Goal: Task Accomplishment & Management: Manage account settings

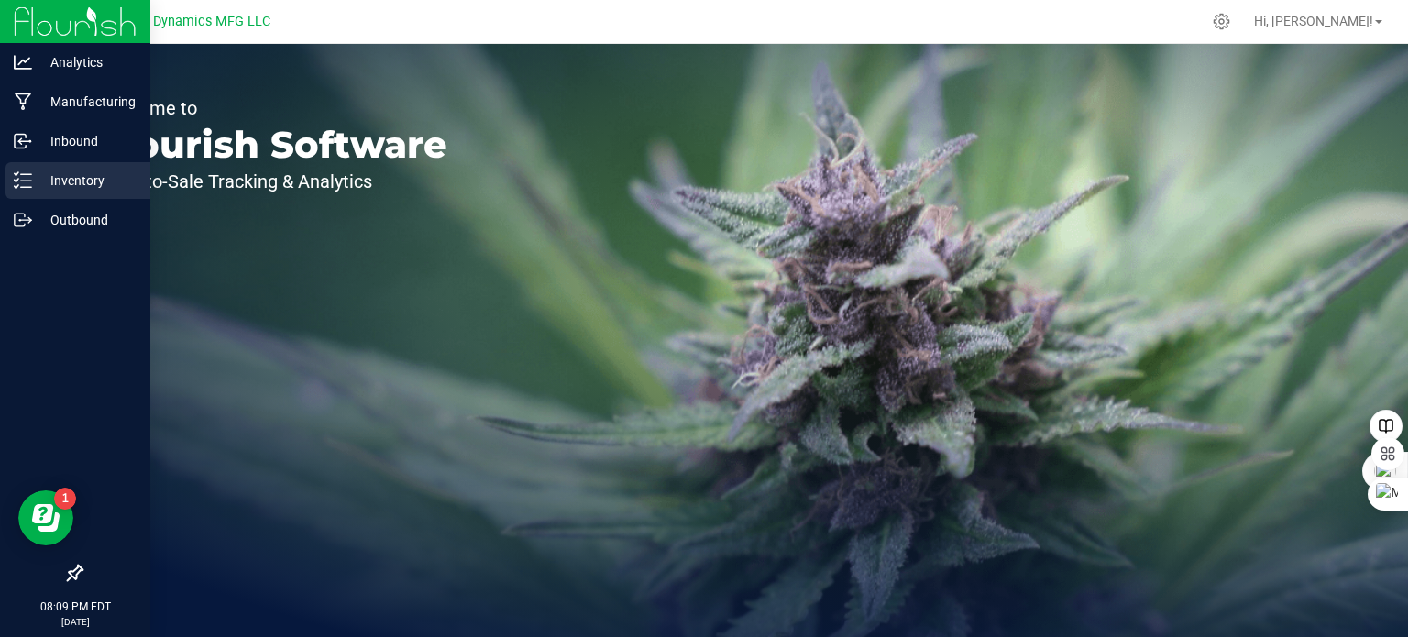
click at [35, 184] on p "Inventory" at bounding box center [87, 181] width 110 height 22
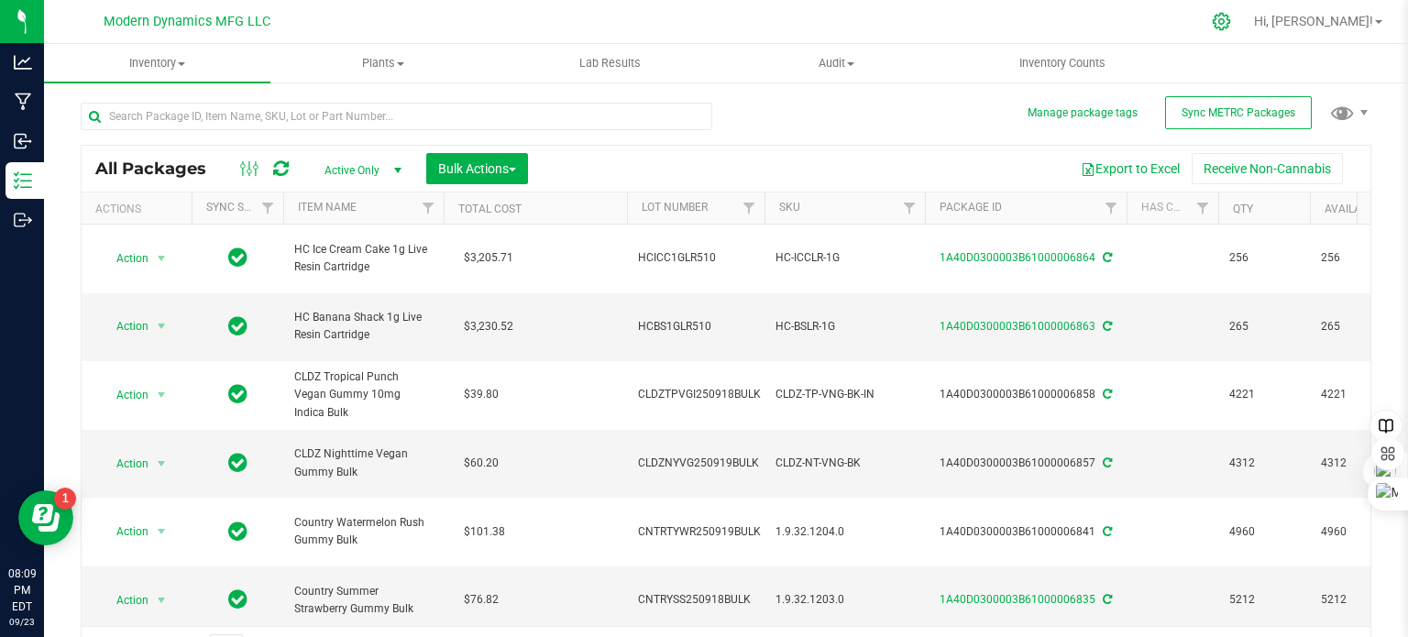
click at [1231, 25] on icon at bounding box center [1221, 21] width 19 height 19
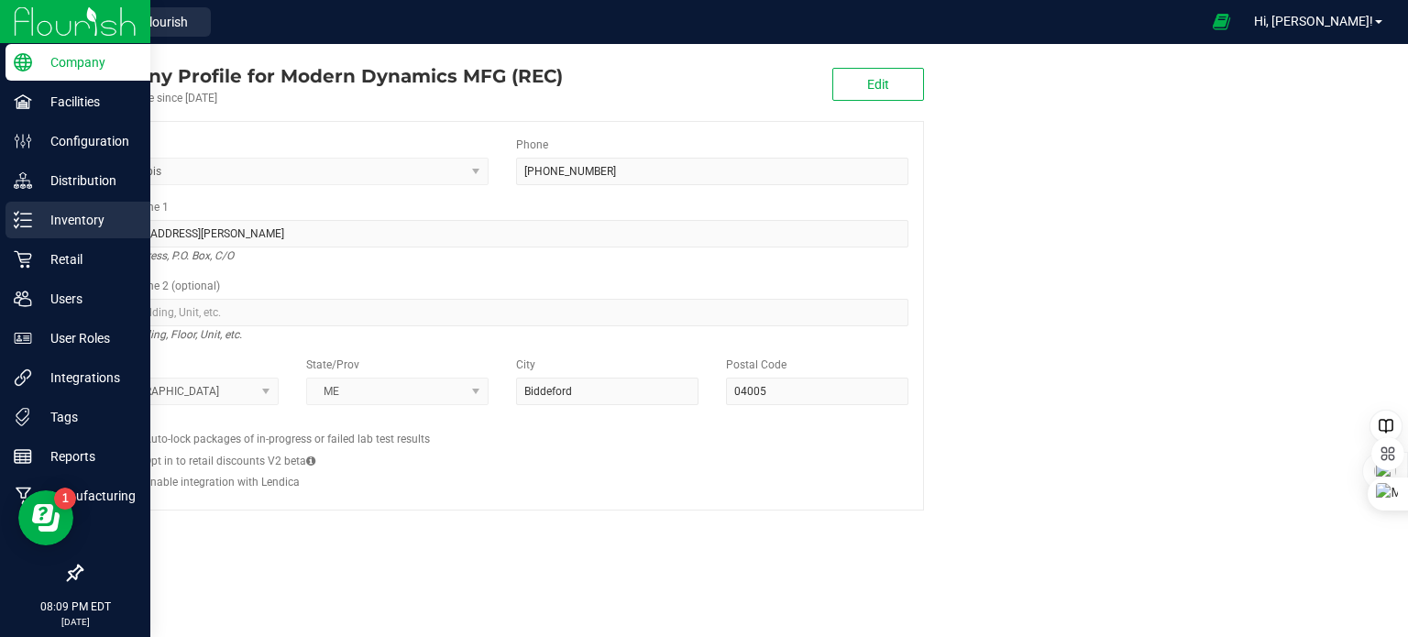
click at [24, 214] on line at bounding box center [26, 214] width 10 height 0
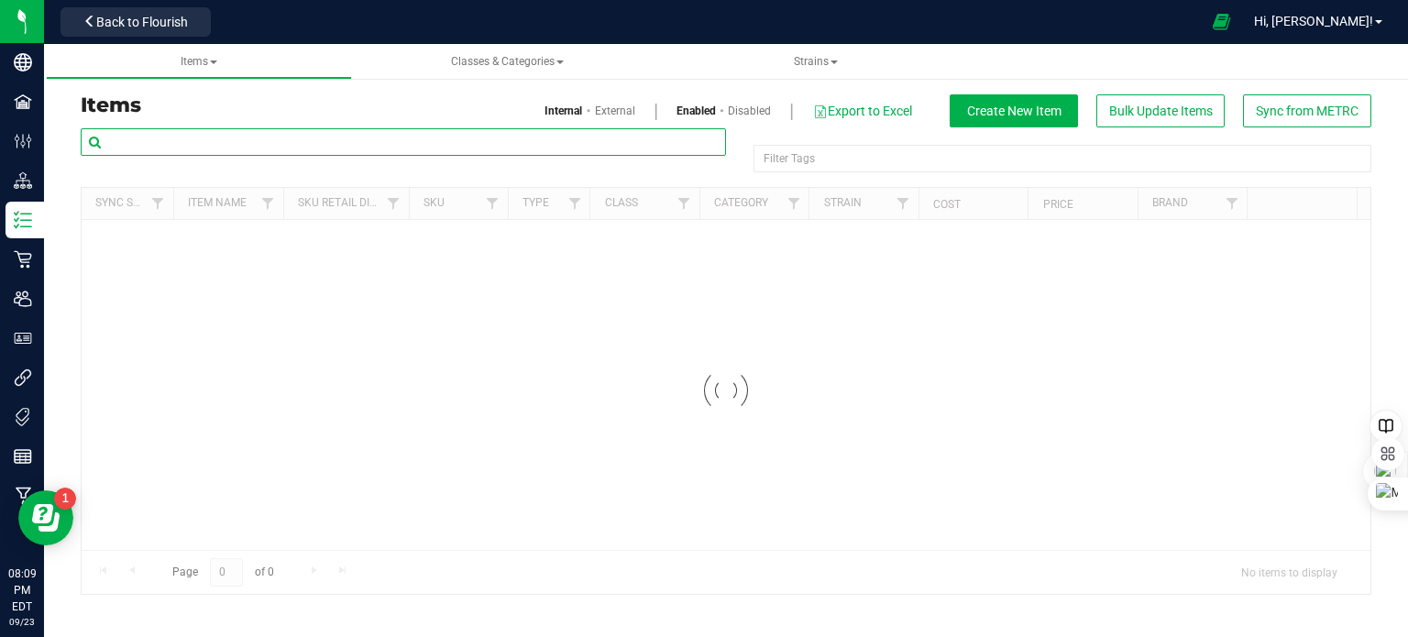
click at [368, 139] on input "text" at bounding box center [403, 141] width 645 height 27
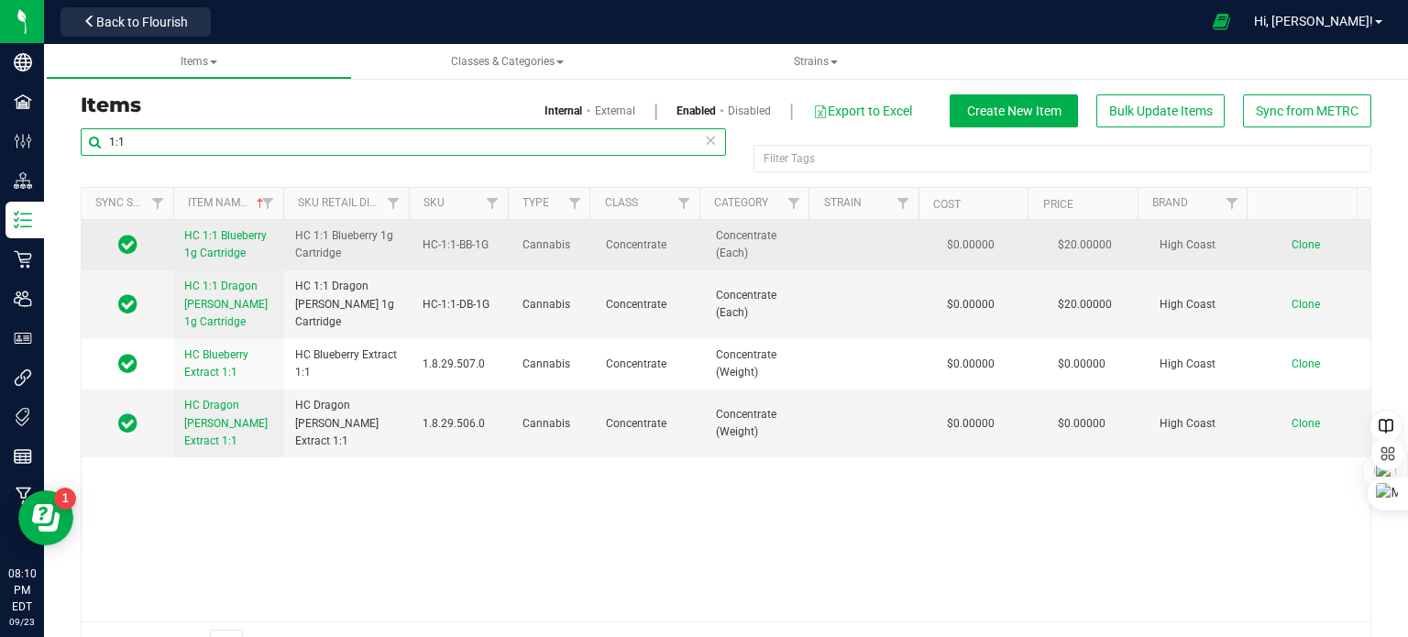
type input "1:1"
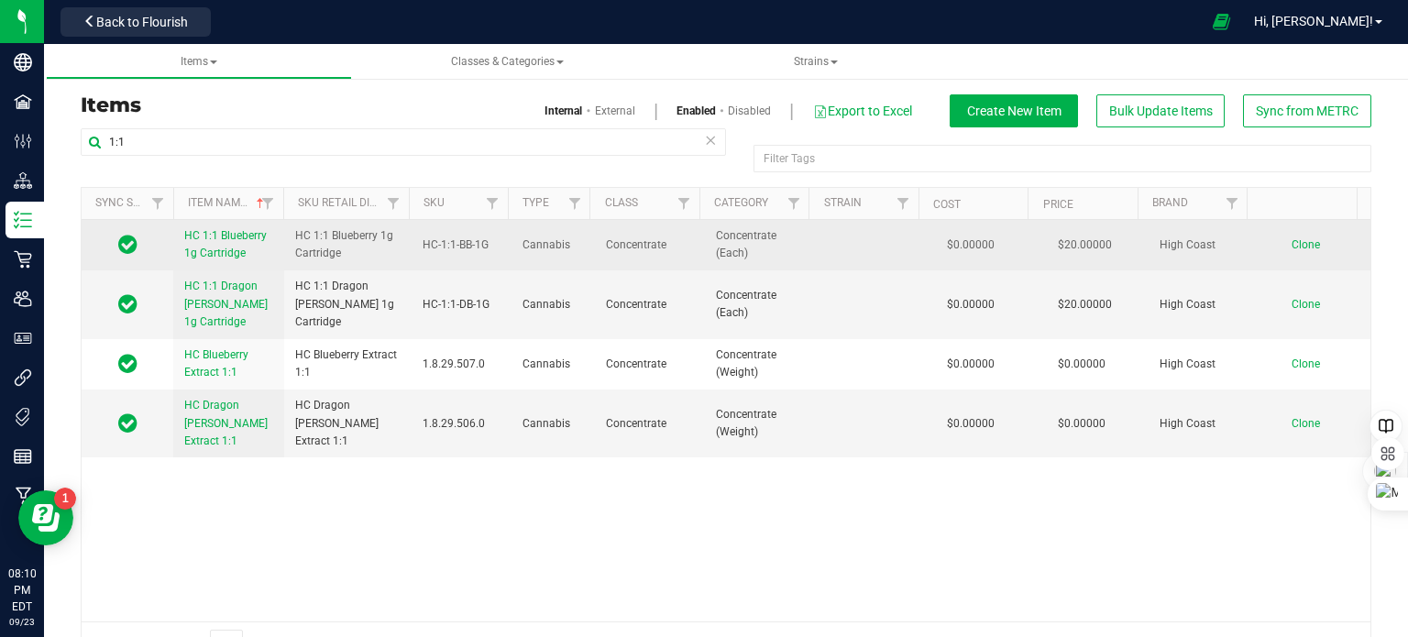
click at [237, 245] on link "HC 1:1 Blueberry 1g Cartridge" at bounding box center [228, 244] width 89 height 35
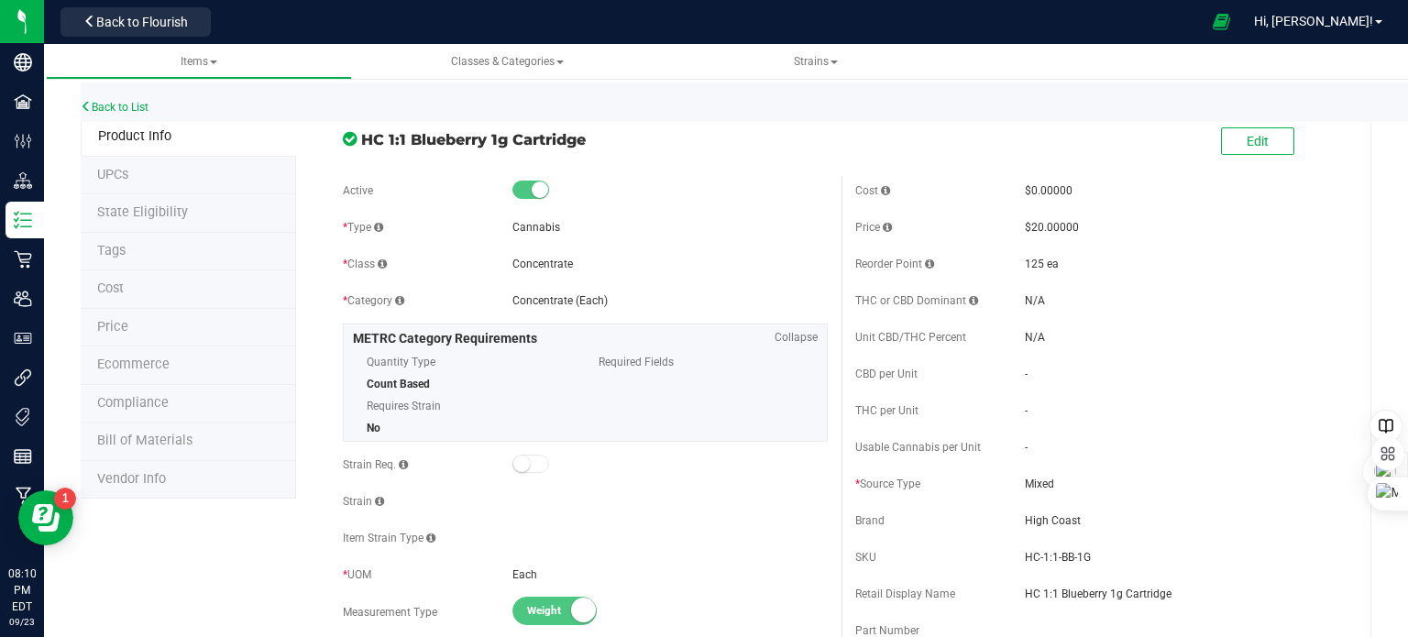
click at [125, 439] on span "Bill of Materials" at bounding box center [144, 441] width 95 height 16
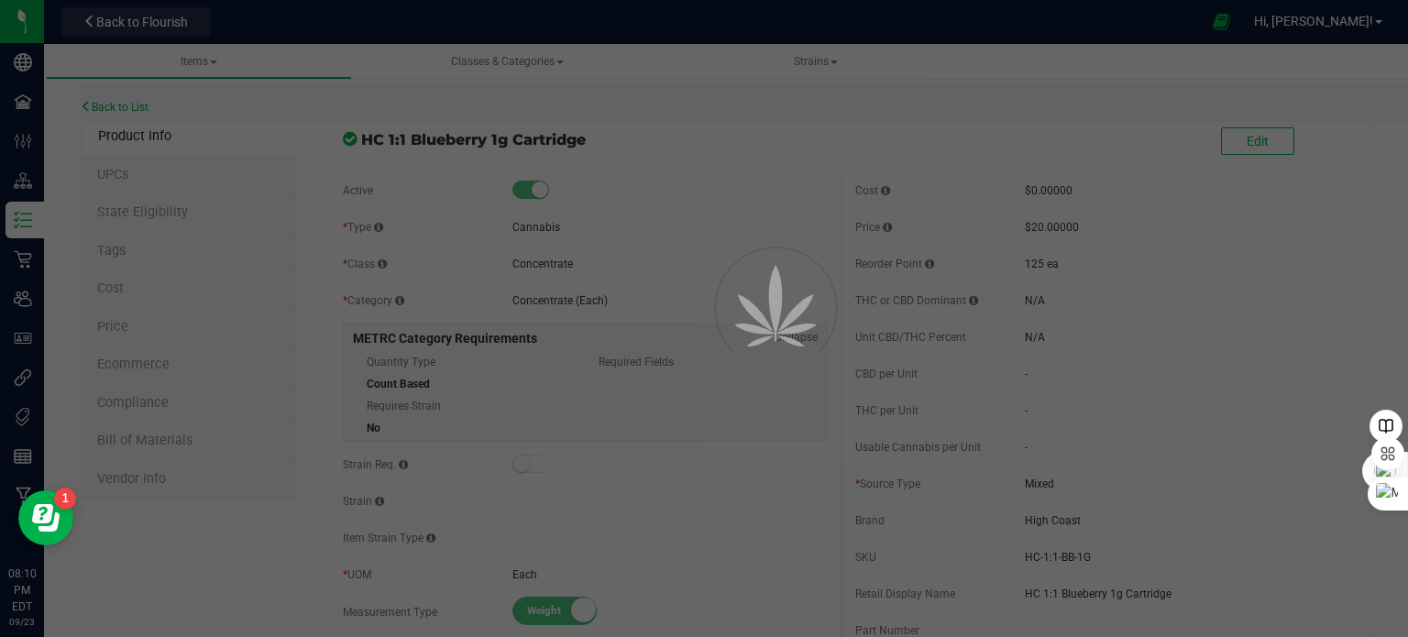
select select "70"
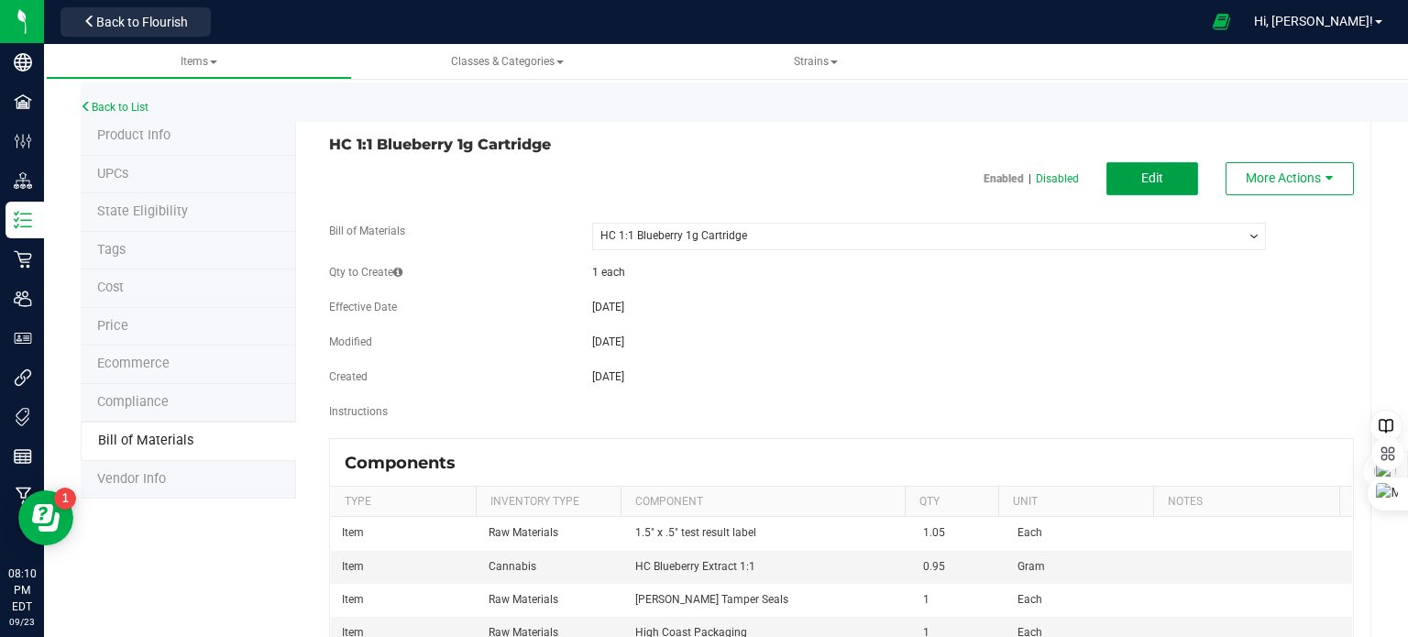
click at [1141, 175] on span "Edit" at bounding box center [1152, 177] width 22 height 15
select select "70"
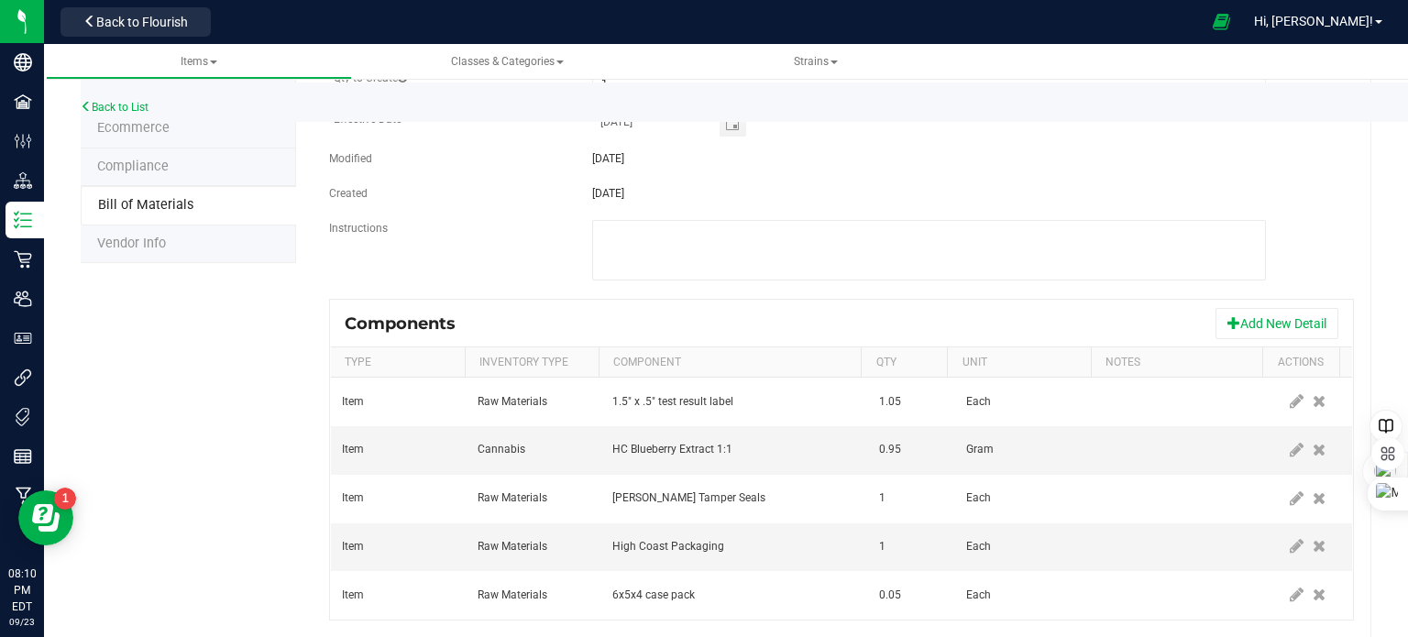
scroll to position [274, 0]
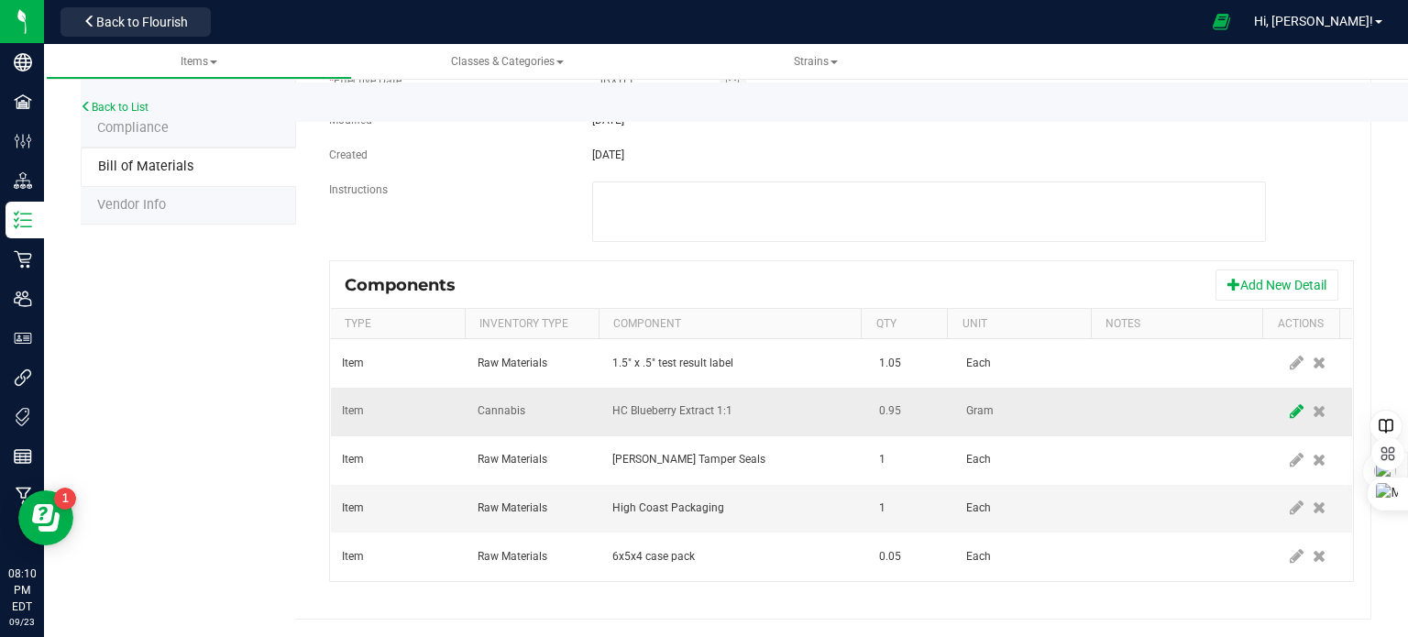
click at [1290, 410] on icon at bounding box center [1297, 411] width 14 height 16
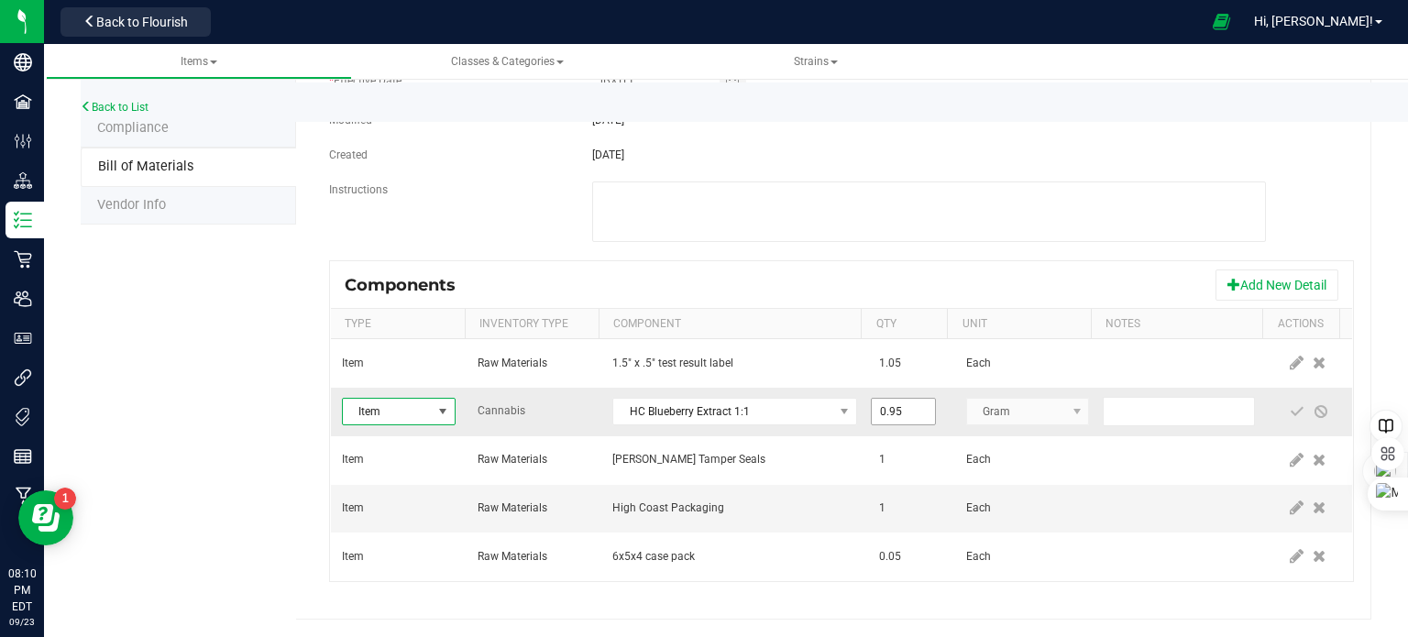
click at [901, 412] on input "0.95" at bounding box center [903, 412] width 63 height 26
type input "0.9000"
click at [1055, 277] on div "Components Add New Detail" at bounding box center [841, 285] width 1021 height 46
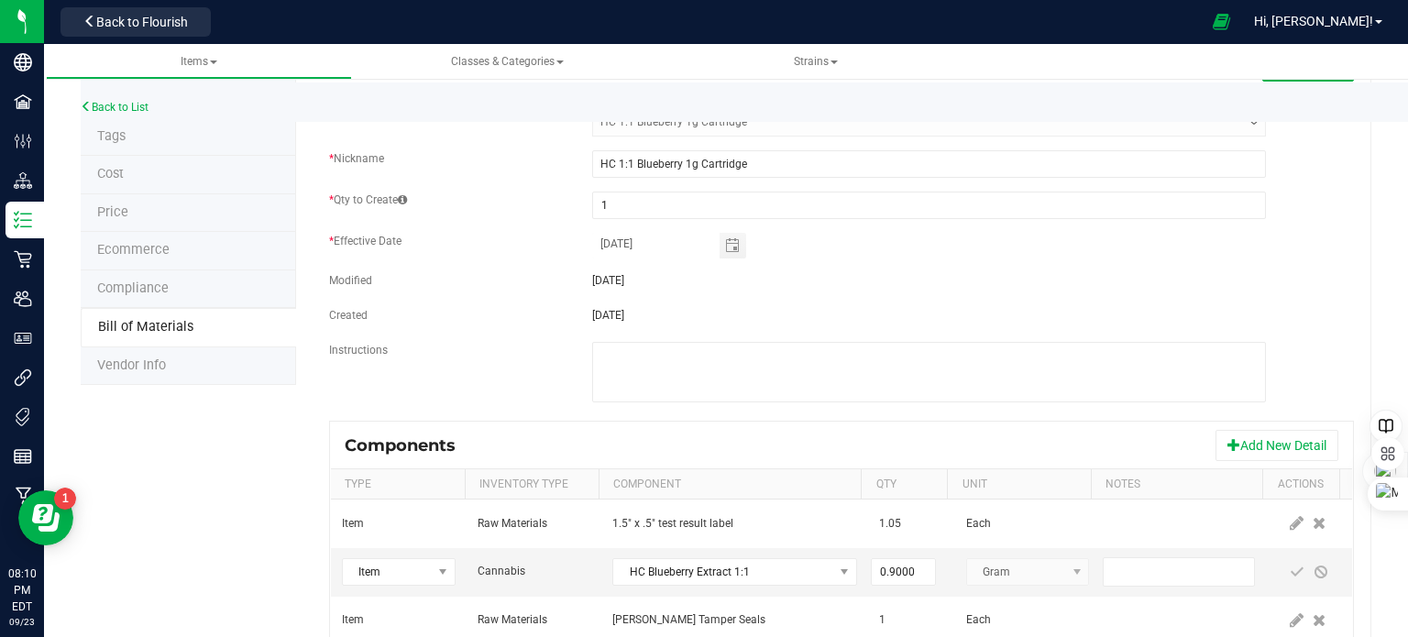
scroll to position [0, 0]
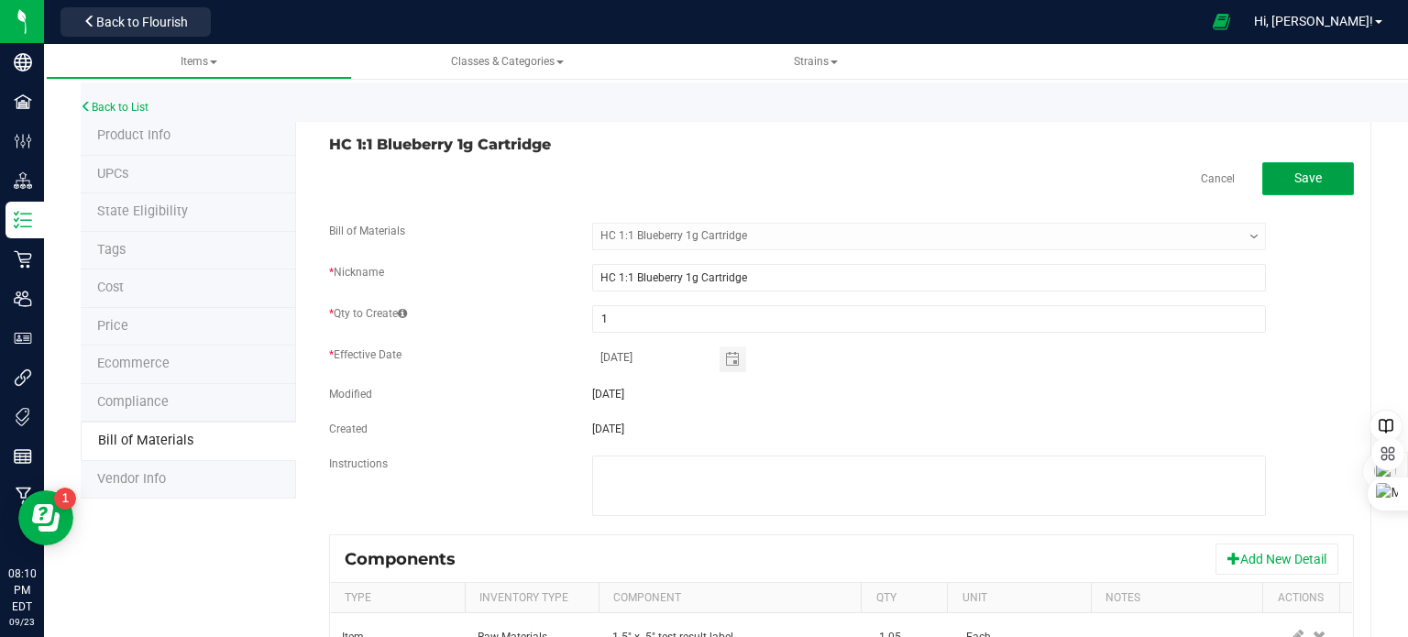
click at [1321, 183] on button "Save" at bounding box center [1308, 178] width 92 height 33
click at [1313, 175] on button "Save" at bounding box center [1308, 178] width 92 height 33
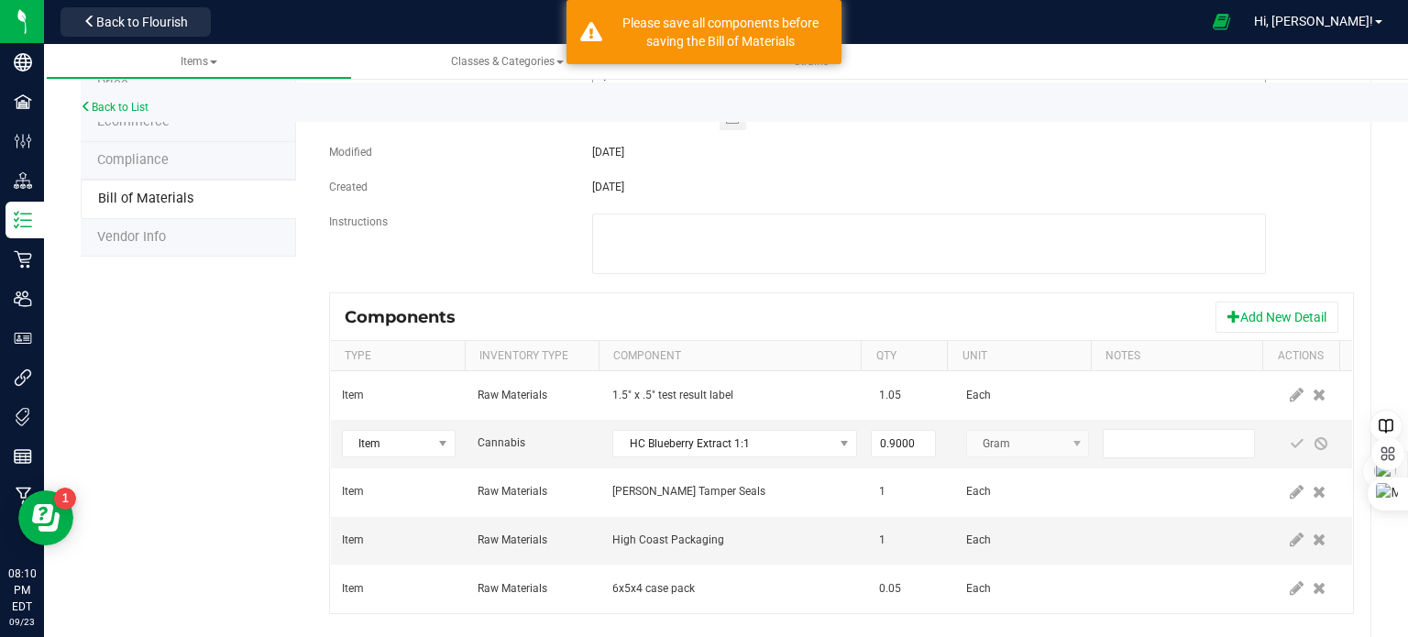
scroll to position [274, 0]
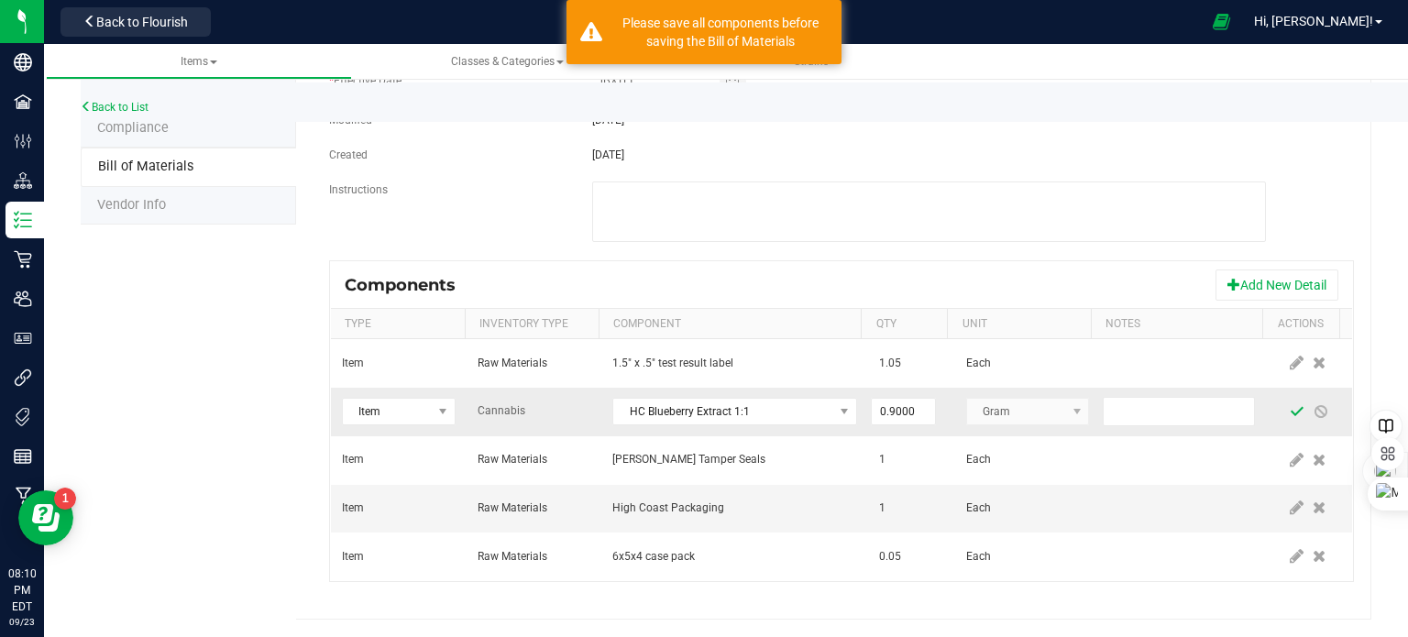
click at [1290, 408] on span at bounding box center [1297, 411] width 15 height 15
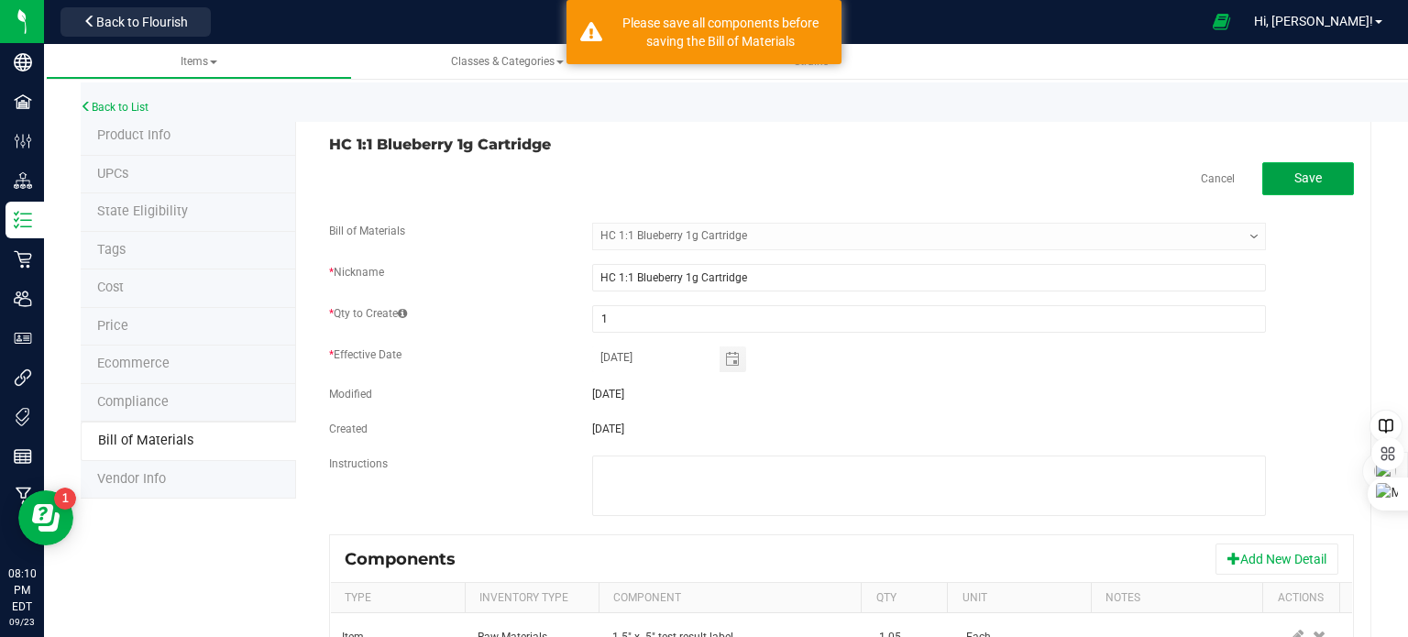
click at [1290, 188] on button "Save" at bounding box center [1308, 178] width 92 height 33
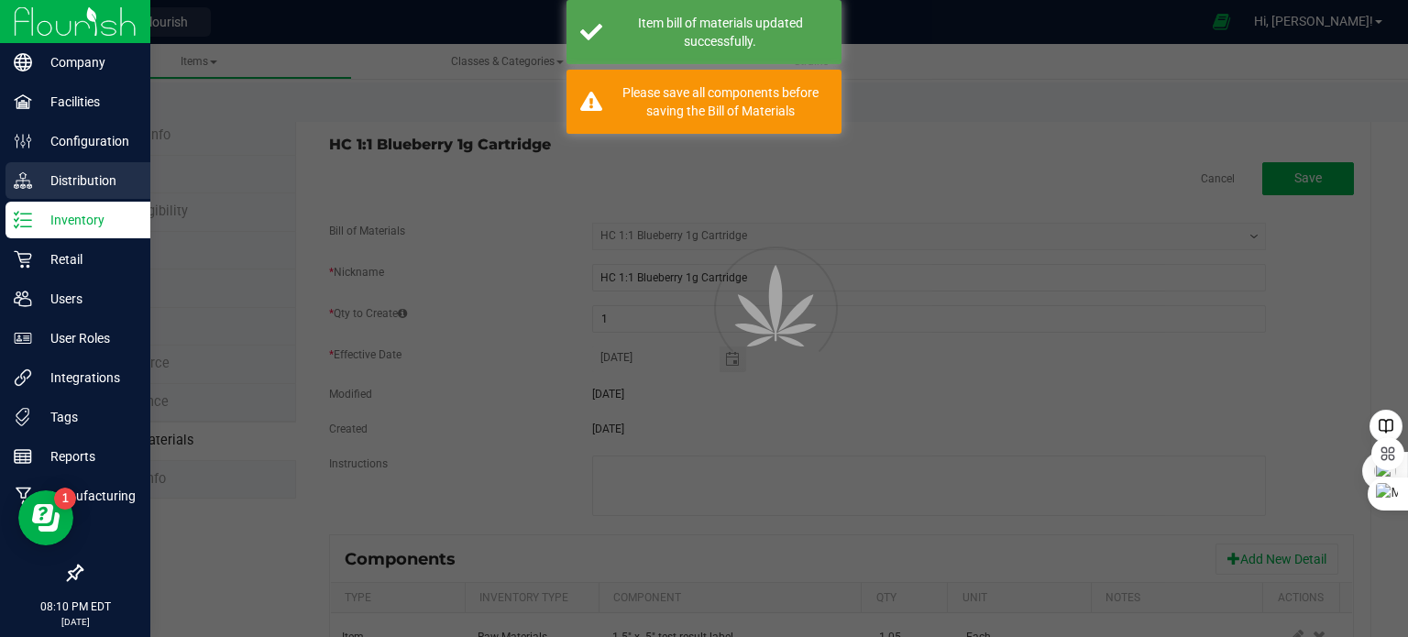
select select "70"
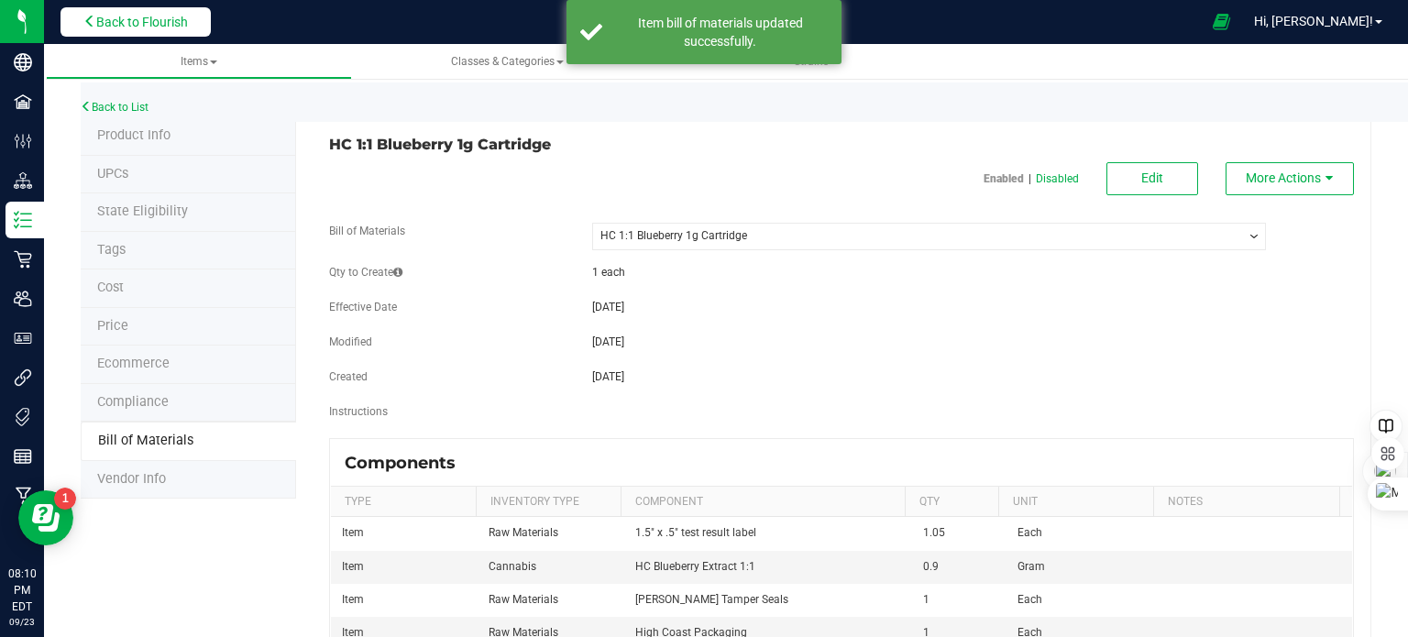
click at [145, 21] on span "Back to Flourish" at bounding box center [142, 22] width 92 height 15
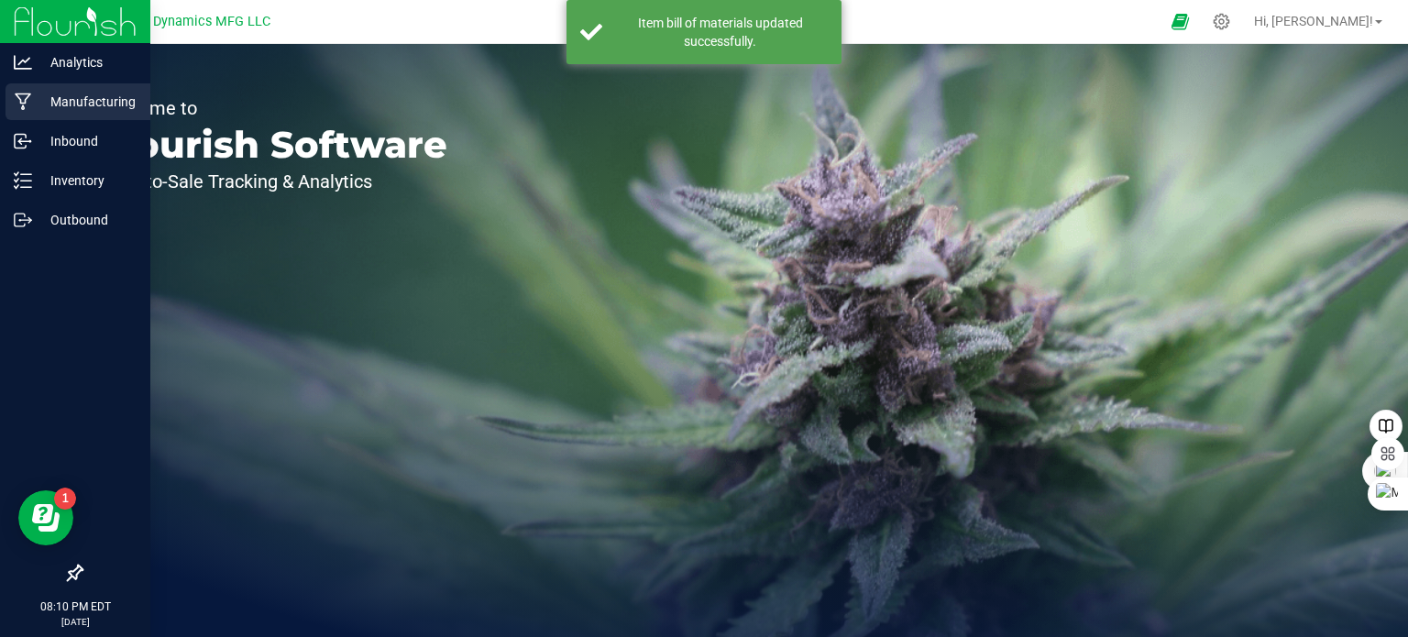
click at [27, 102] on icon at bounding box center [23, 102] width 17 height 18
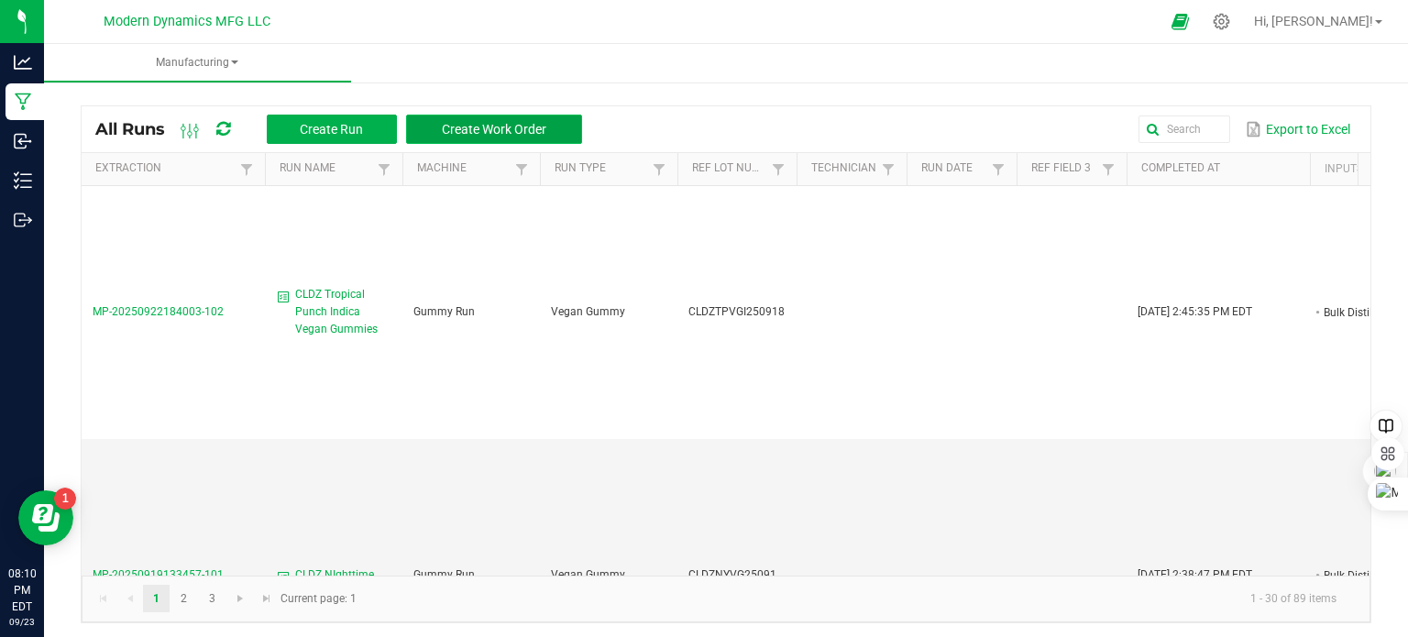
click at [498, 123] on span "Create Work Order" at bounding box center [494, 129] width 104 height 15
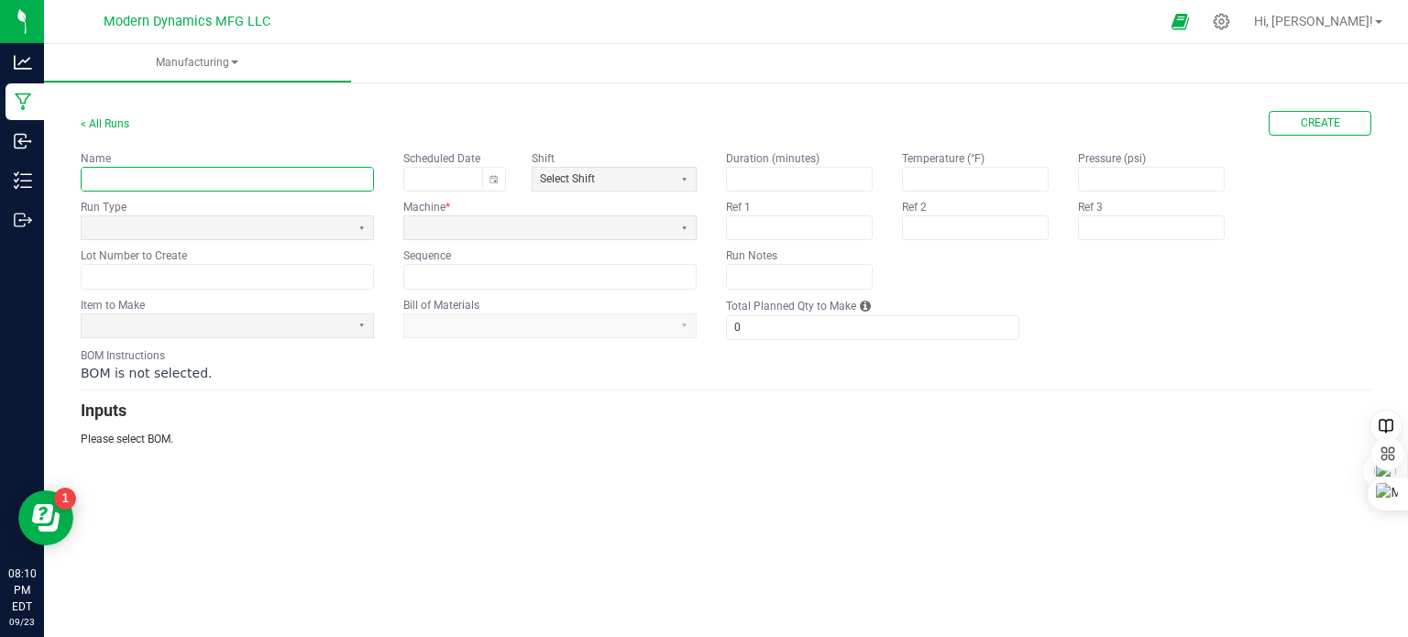
click at [214, 171] on input "text" at bounding box center [227, 179] width 291 height 23
click at [176, 179] on input "High Coast Blubery 1:1" at bounding box center [227, 179] width 291 height 23
click at [266, 181] on input "High Coast Bluberry 1:1" at bounding box center [227, 179] width 291 height 23
type input "High Coast Bluberry 1:1 510 Cart"
click at [512, 236] on span at bounding box center [538, 227] width 269 height 23
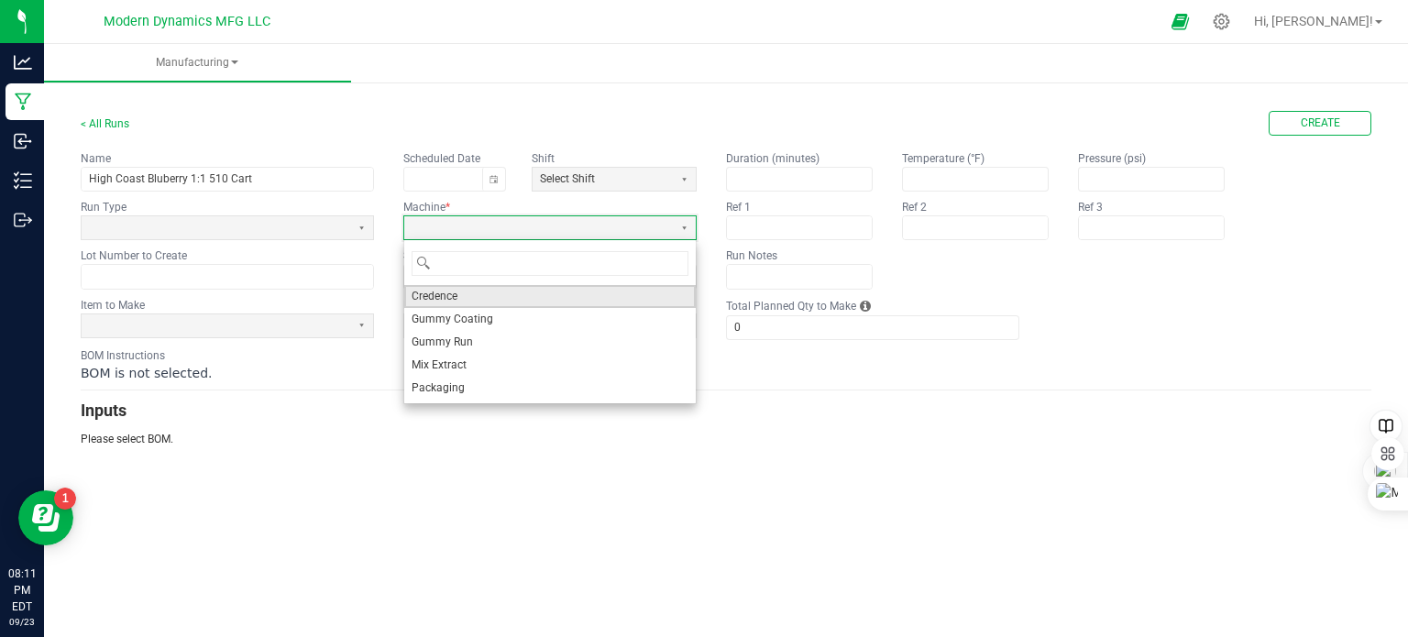
click at [481, 300] on li "Credence" at bounding box center [549, 296] width 291 height 23
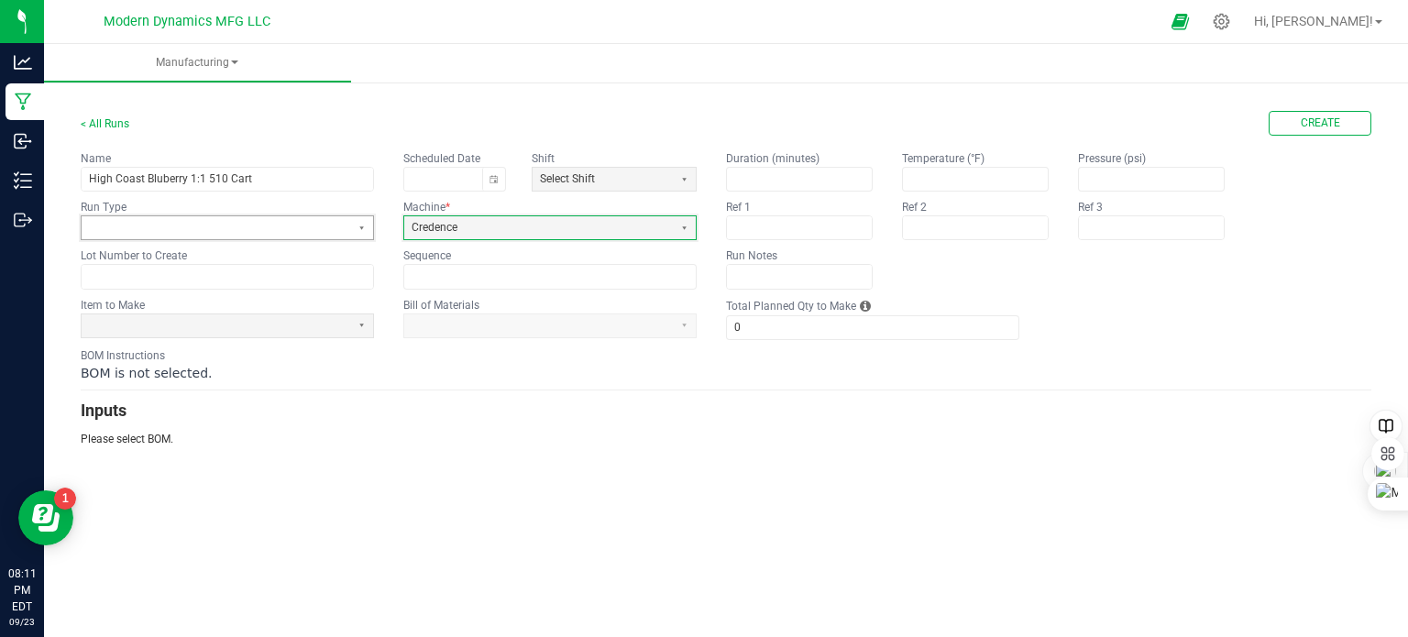
click at [136, 226] on span at bounding box center [216, 228] width 254 height 16
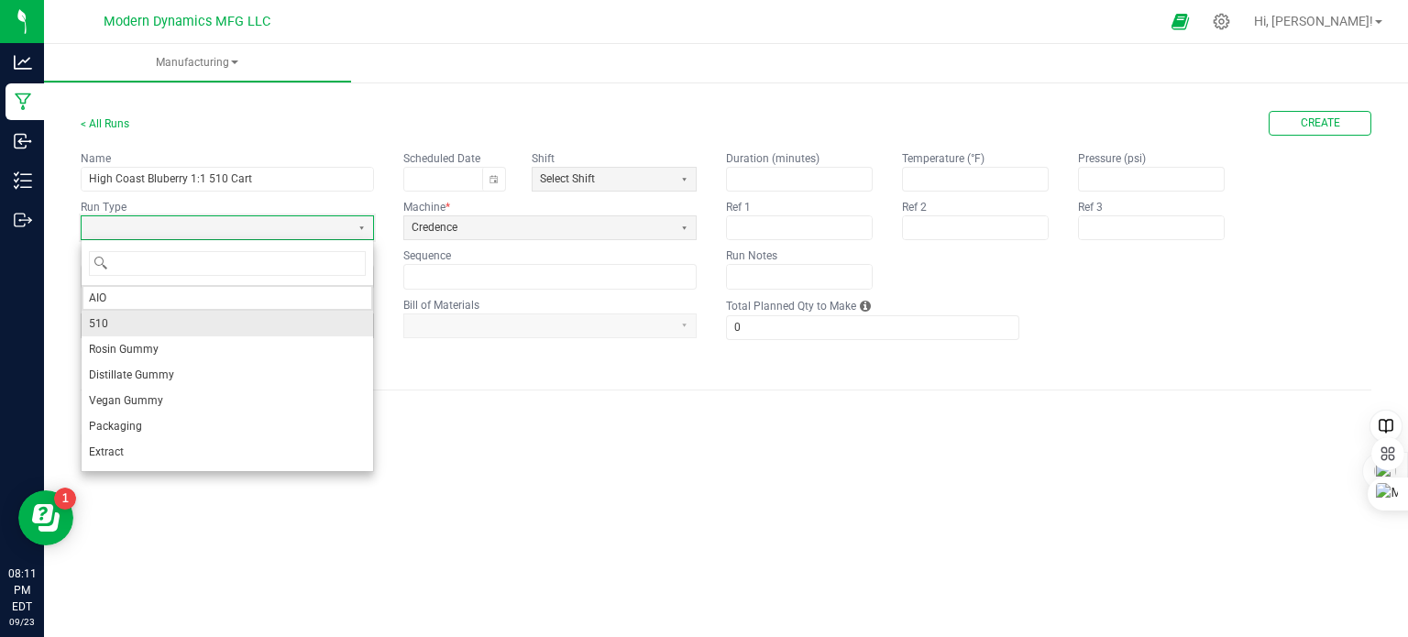
click at [143, 324] on li "510" at bounding box center [227, 324] width 291 height 26
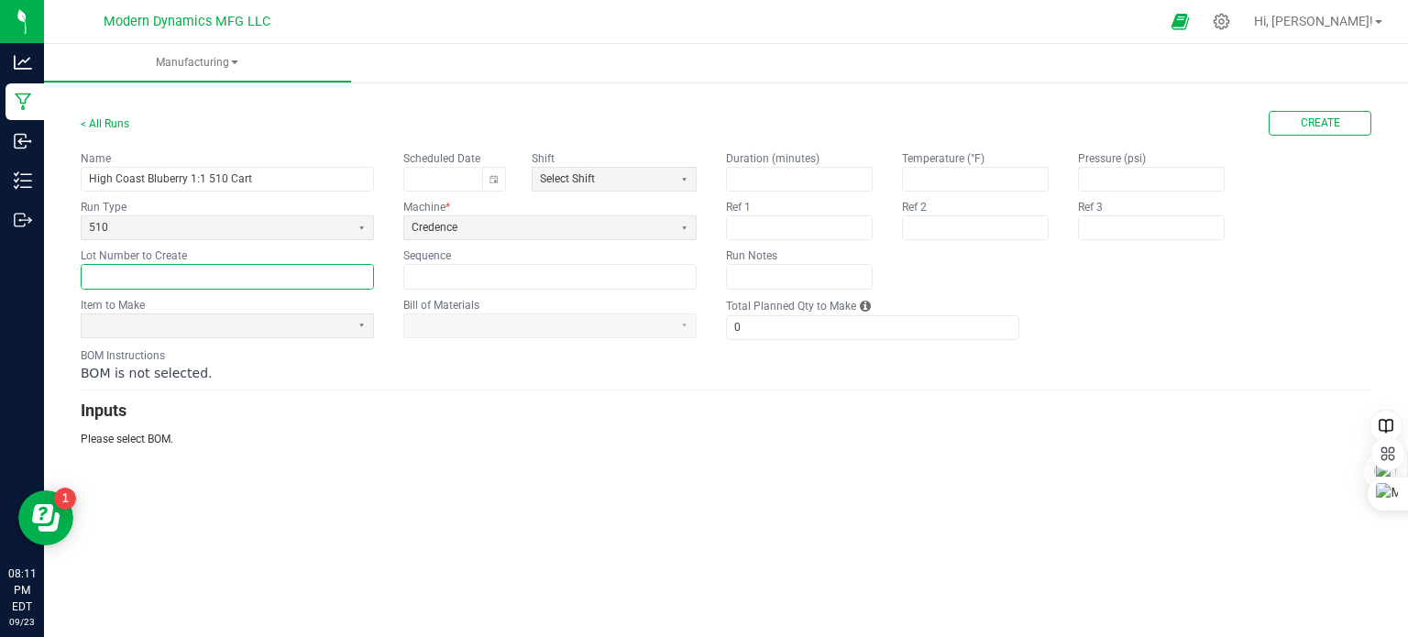
click at [135, 280] on input "text" at bounding box center [227, 276] width 291 height 23
type input "HCBB1-1510250923"
click at [245, 324] on span at bounding box center [216, 326] width 254 height 16
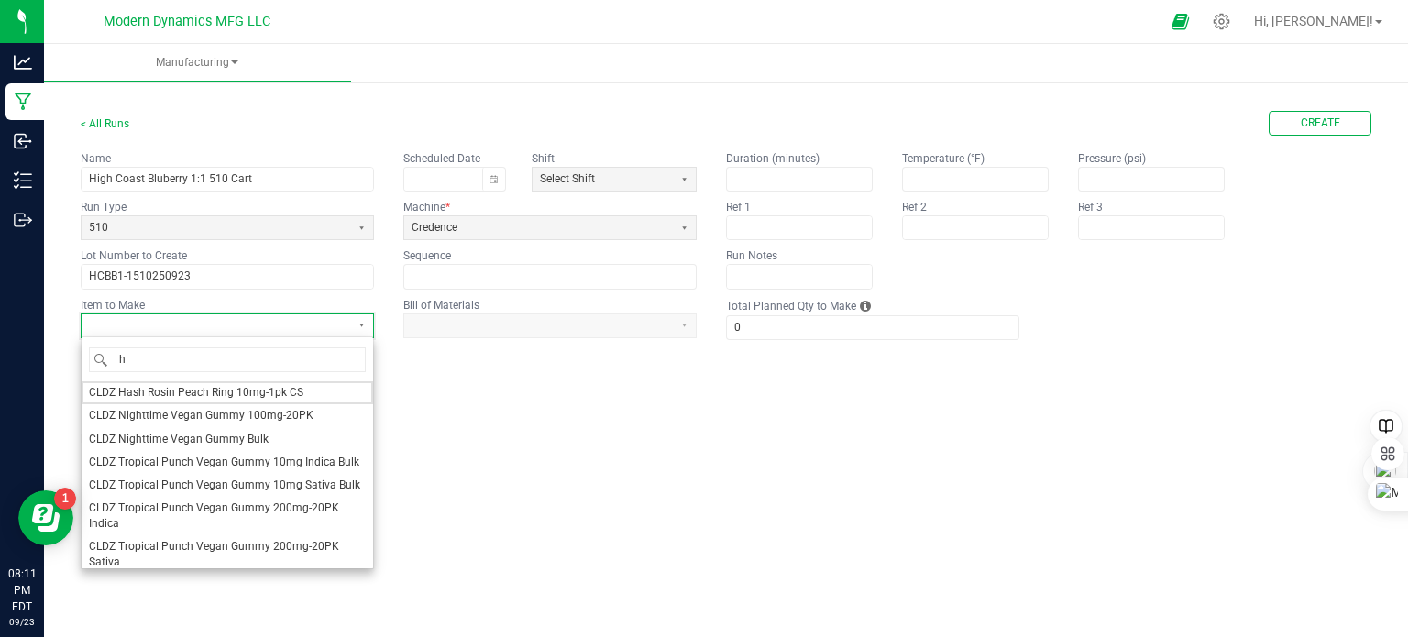
type input "hc"
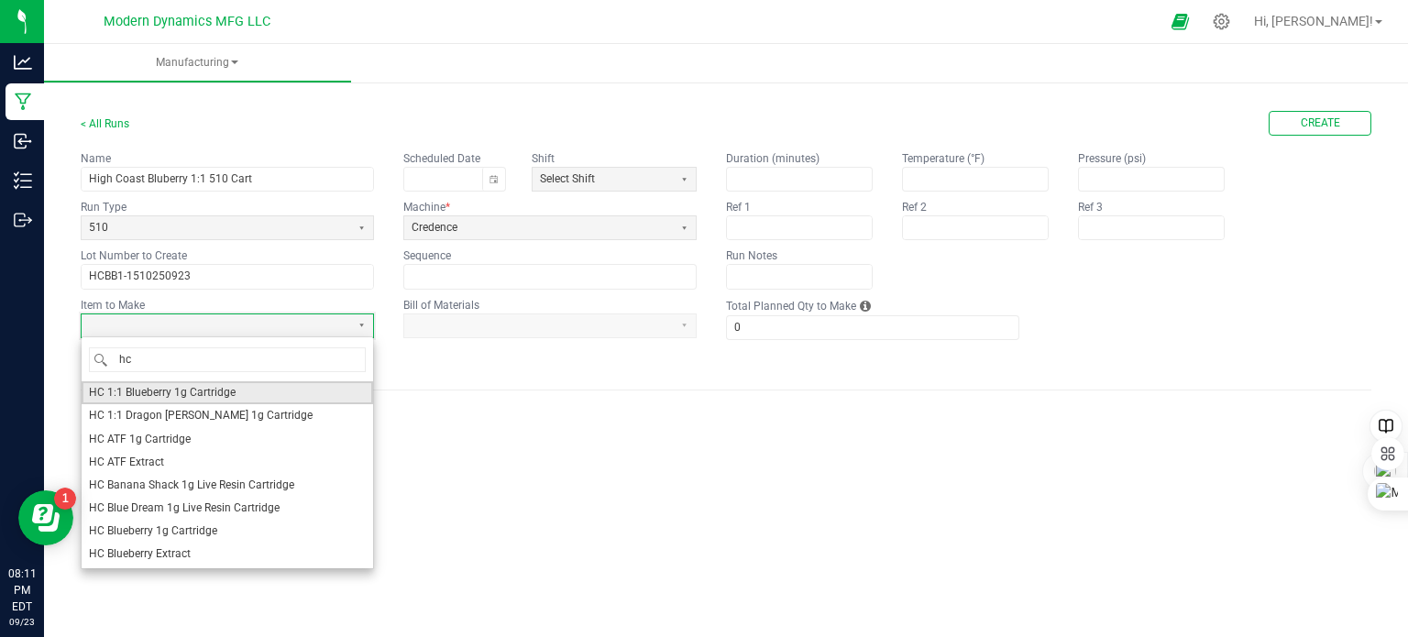
click at [224, 389] on span "HC 1:1 Blueberry 1g Cartridge" at bounding box center [162, 393] width 147 height 16
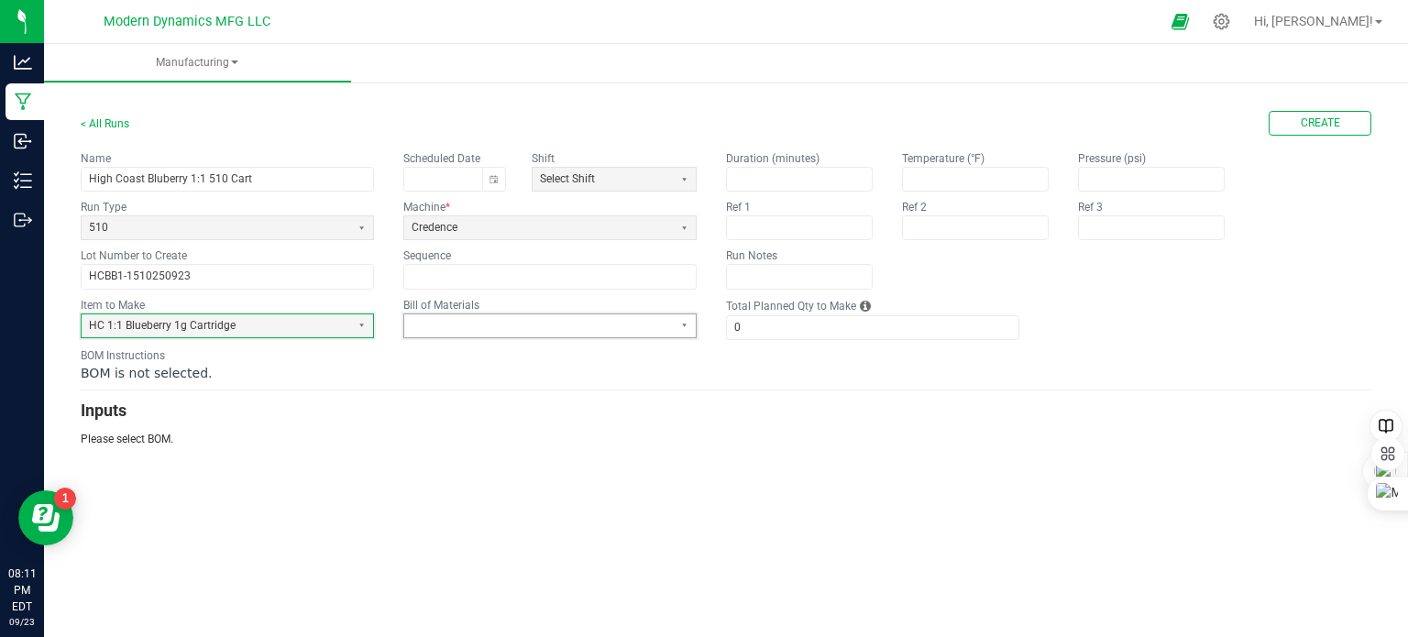
click at [488, 322] on span at bounding box center [539, 326] width 254 height 16
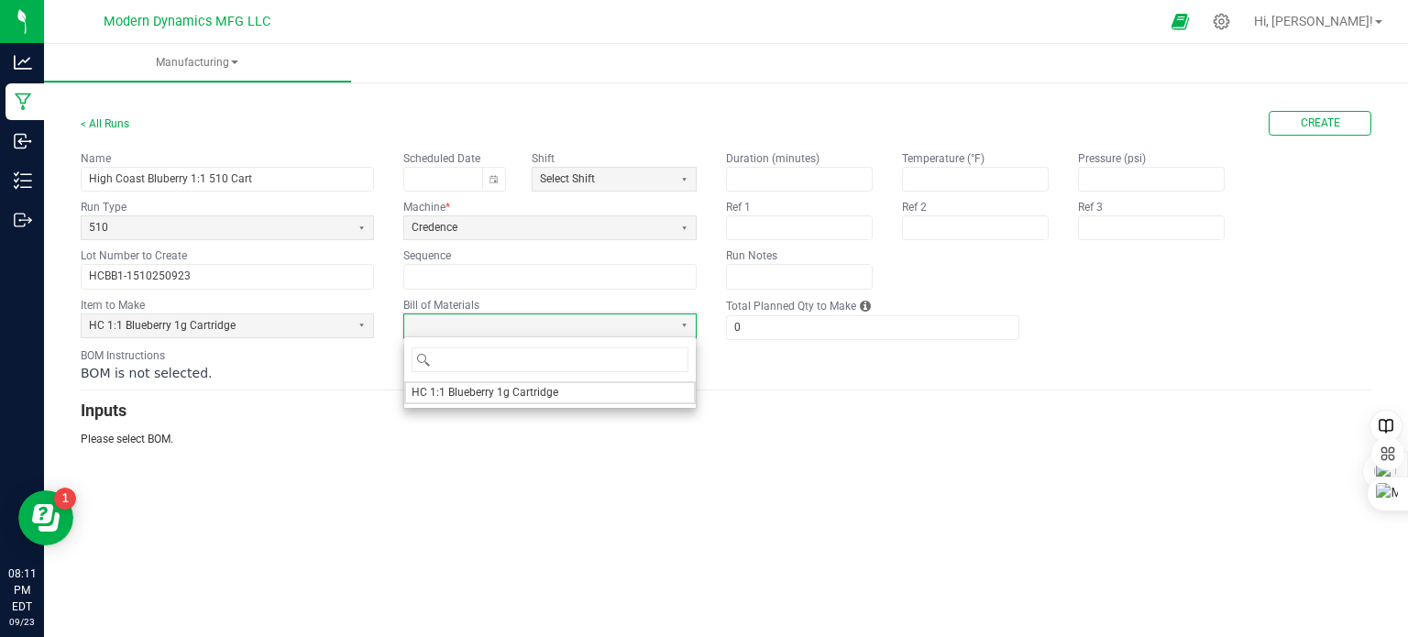
click at [510, 389] on span "HC 1:1 Blueberry 1g Cartridge" at bounding box center [485, 393] width 147 height 16
type input "1"
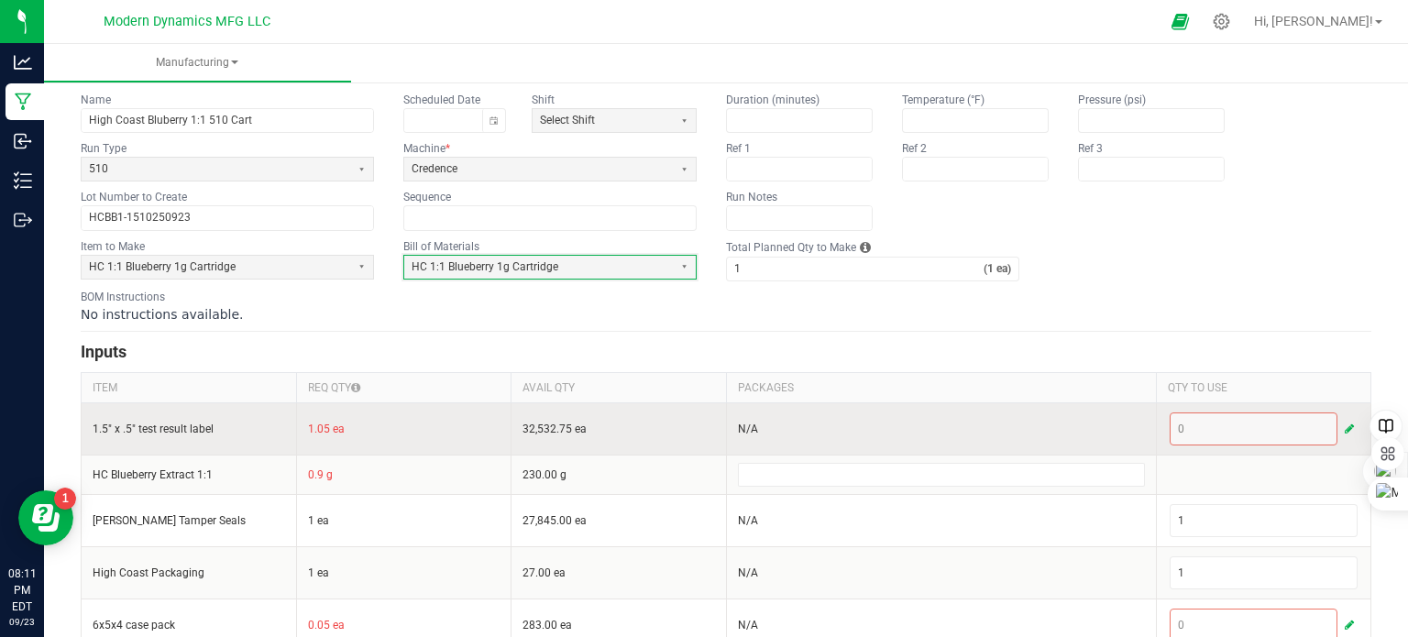
scroll to position [87, 0]
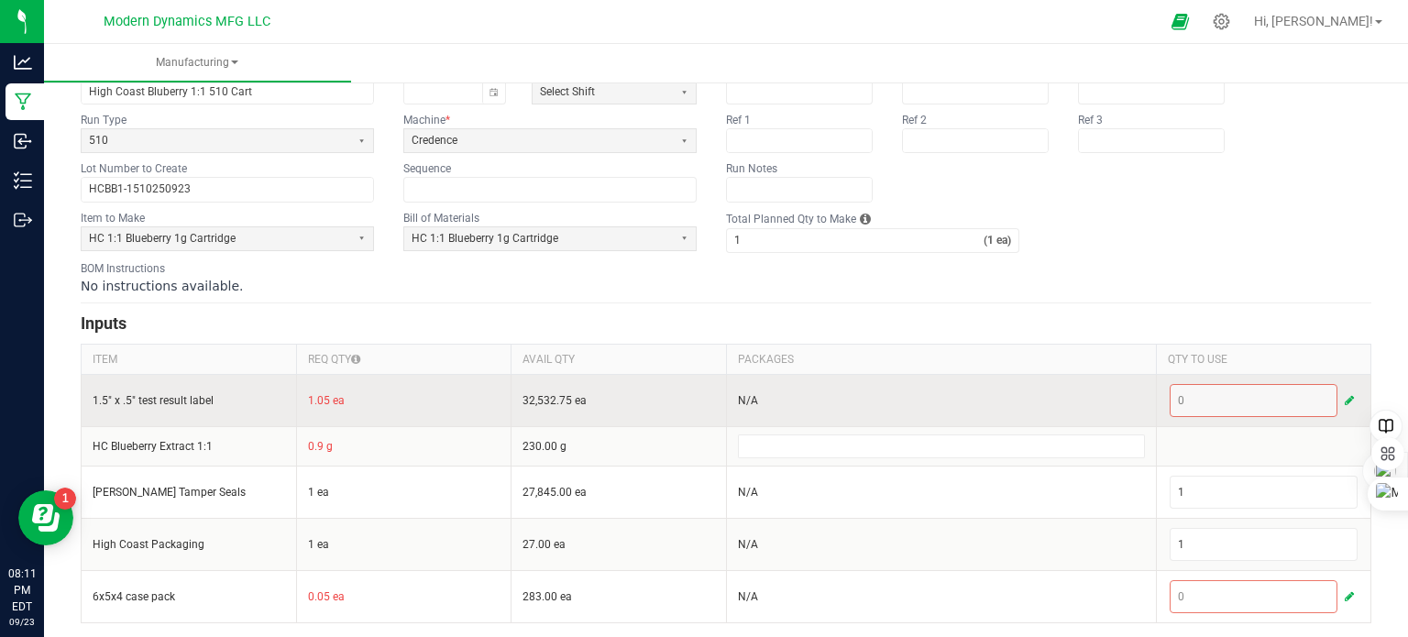
click at [1341, 398] on button "button" at bounding box center [1349, 401] width 16 height 22
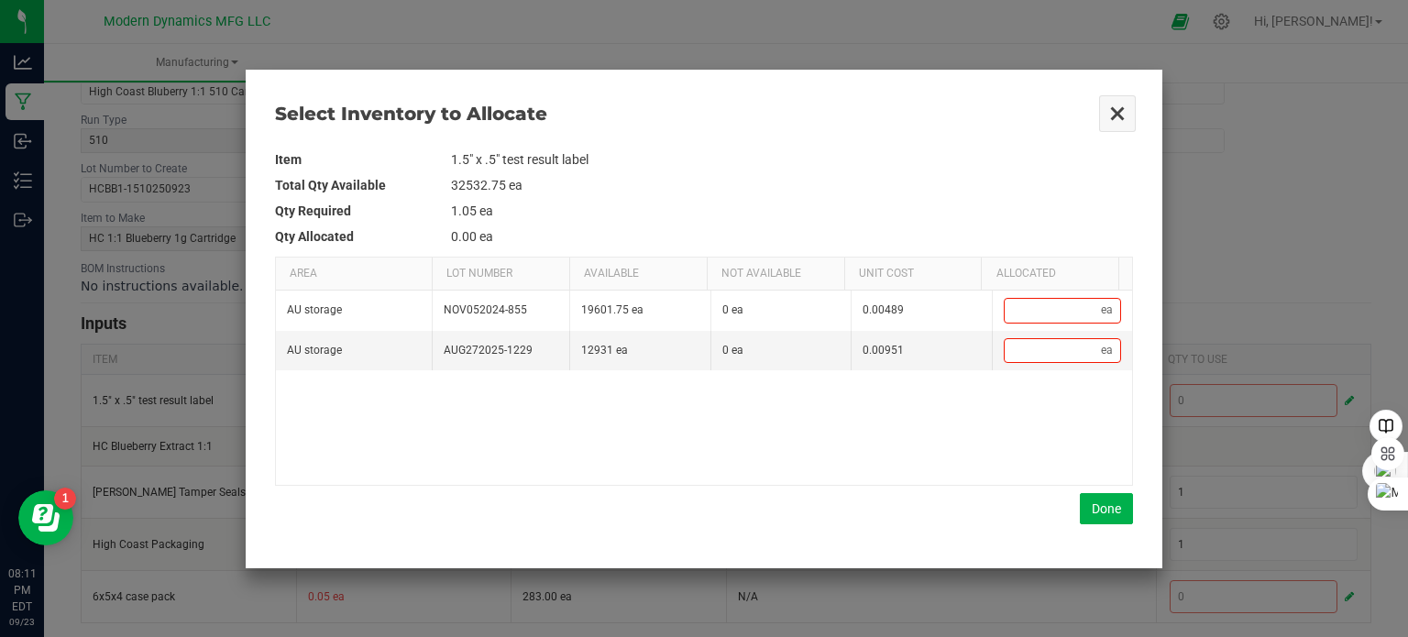
click at [1111, 113] on button "Close" at bounding box center [1117, 113] width 38 height 38
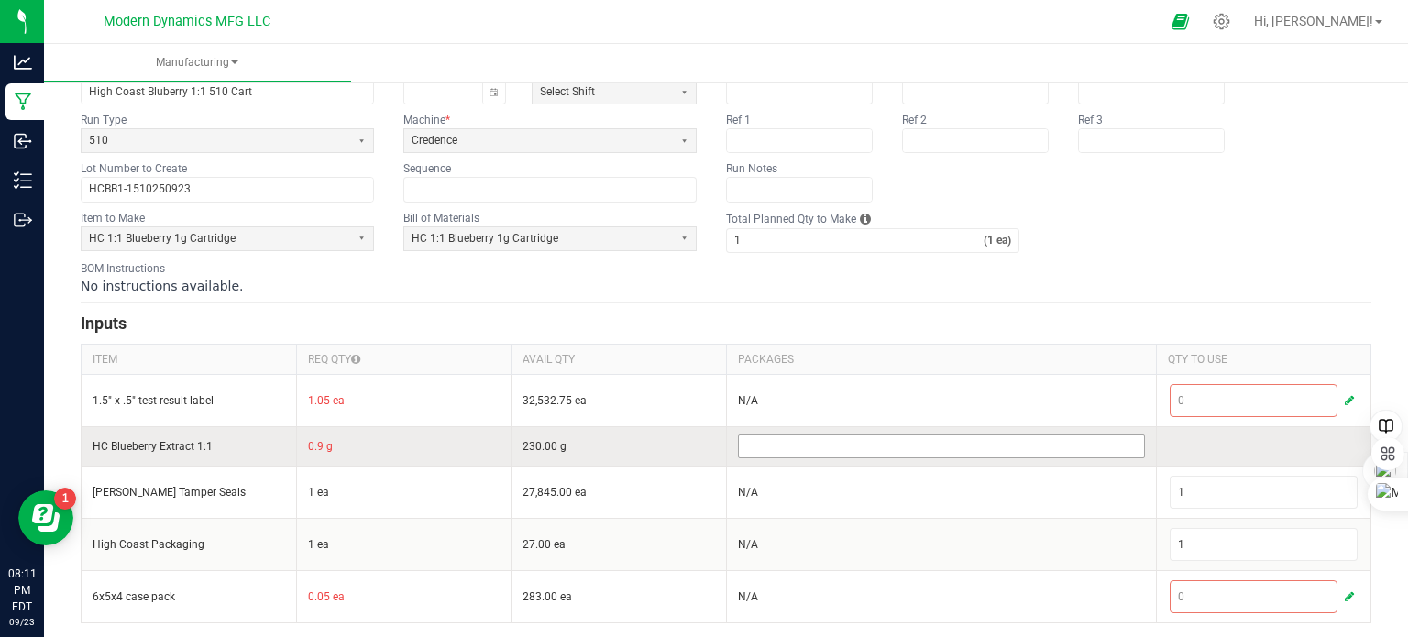
click at [805, 454] on input at bounding box center [941, 446] width 405 height 22
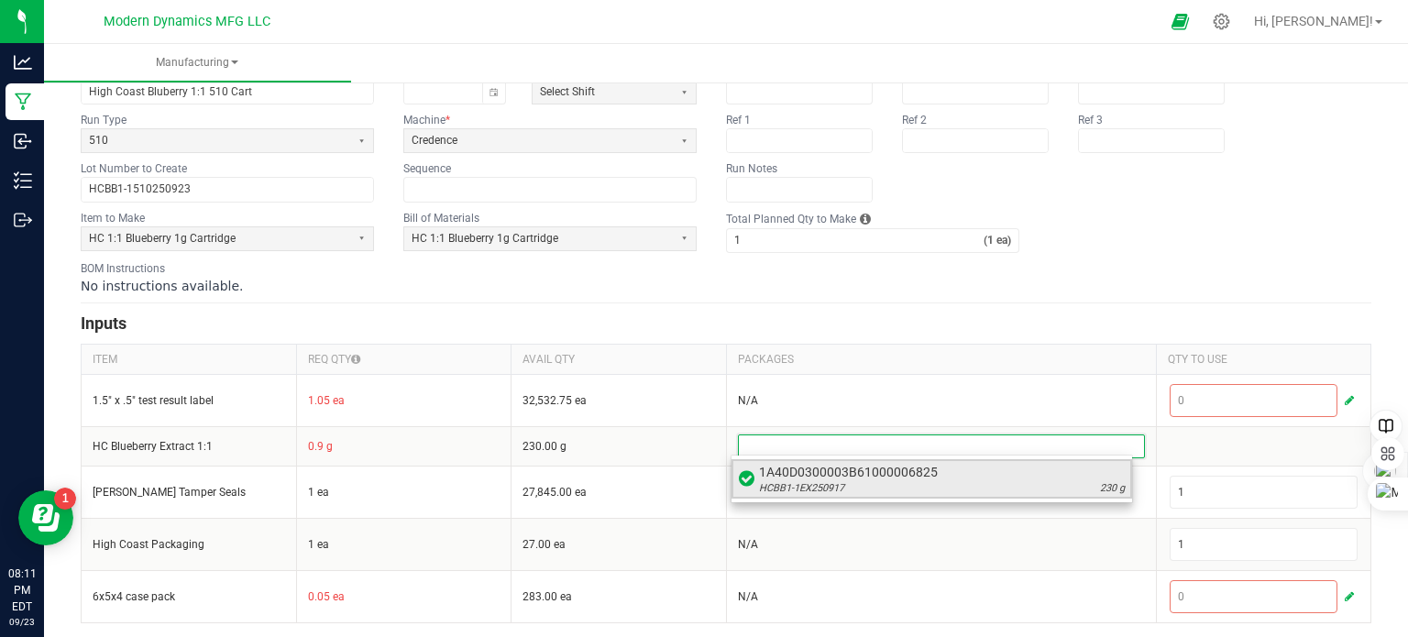
click at [813, 481] on span "HCBB1-1EX250917" at bounding box center [801, 488] width 85 height 15
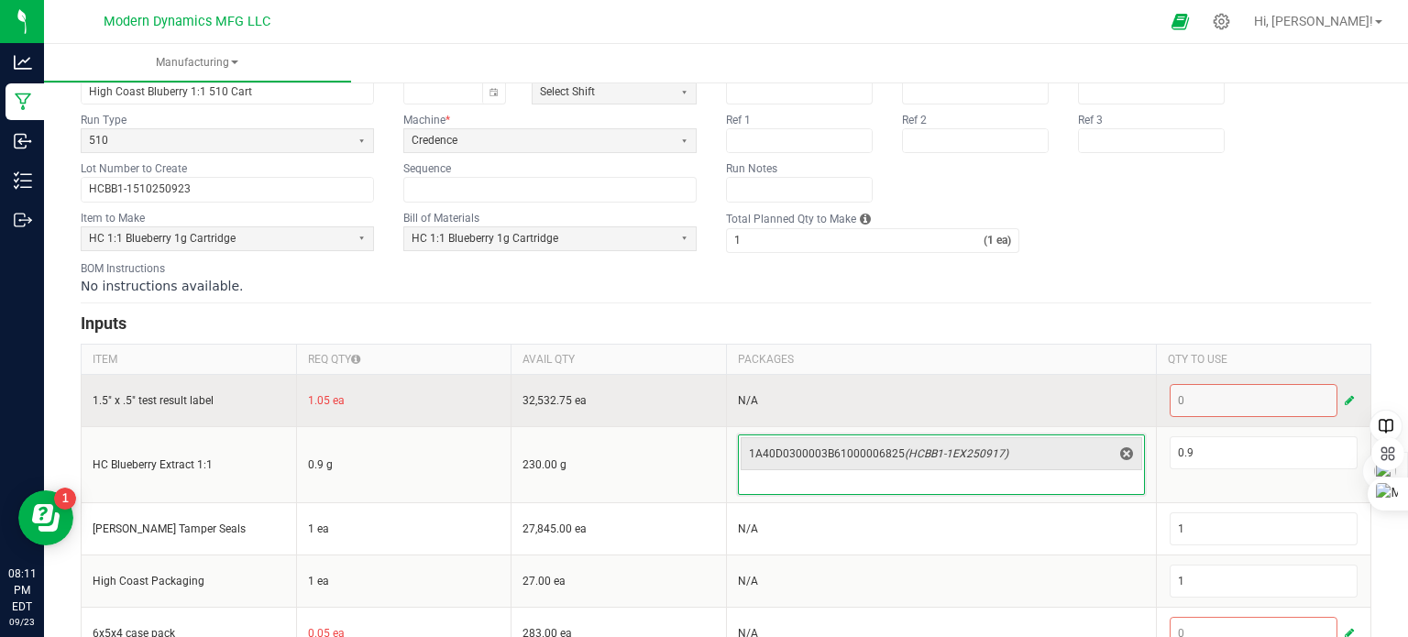
click at [1344, 401] on span "button" at bounding box center [1348, 400] width 9 height 15
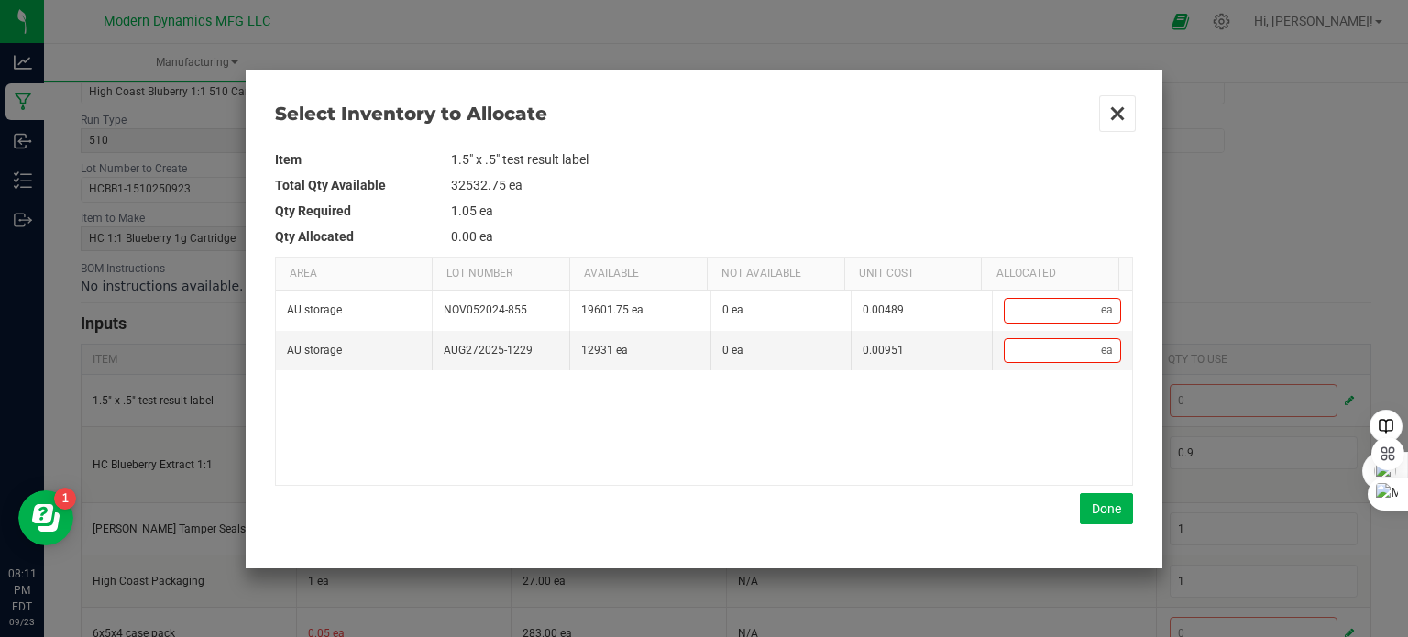
click at [1109, 115] on button "Close" at bounding box center [1117, 113] width 38 height 38
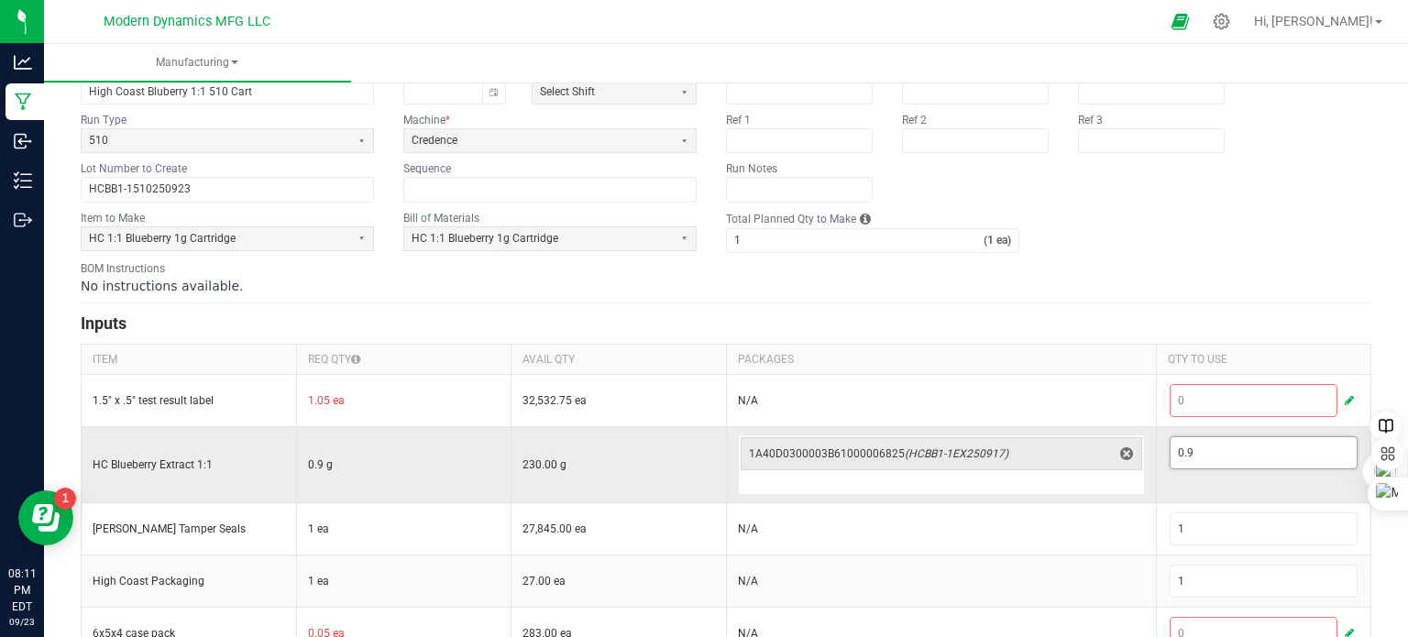
click at [1215, 454] on input "0.9" at bounding box center [1263, 452] width 187 height 31
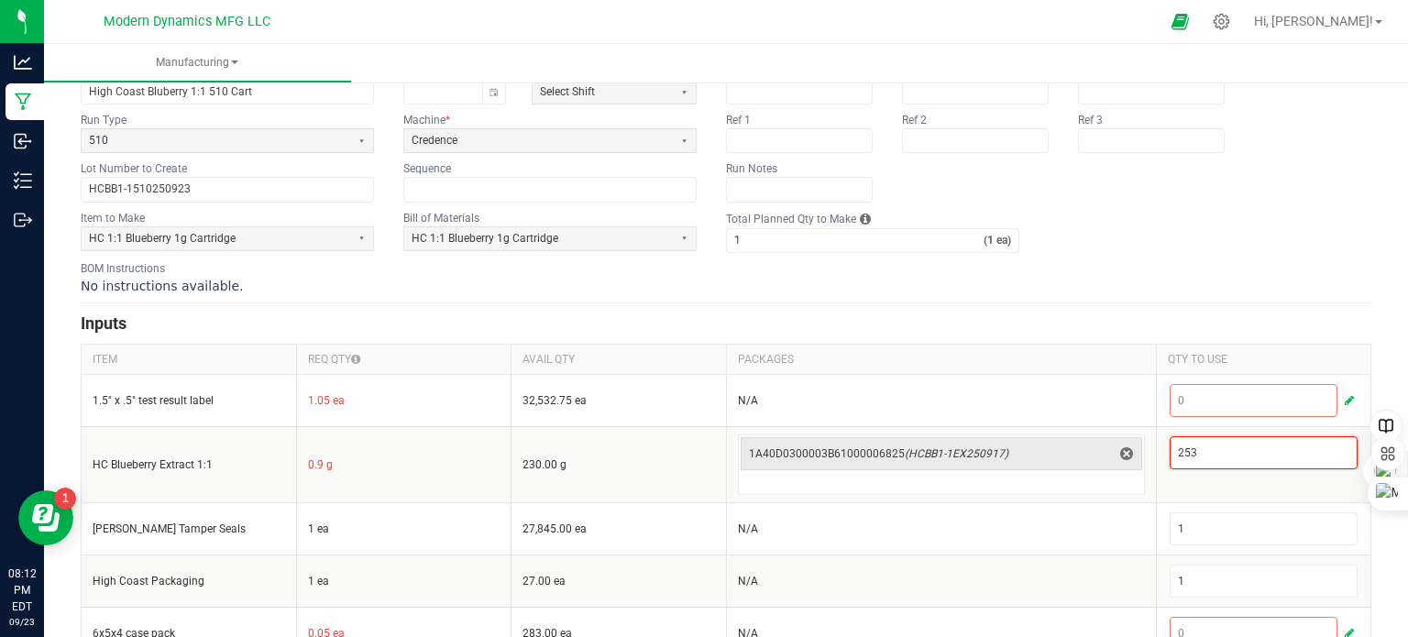
type input "253"
click at [1094, 361] on th "PACKAGES" at bounding box center [941, 359] width 430 height 30
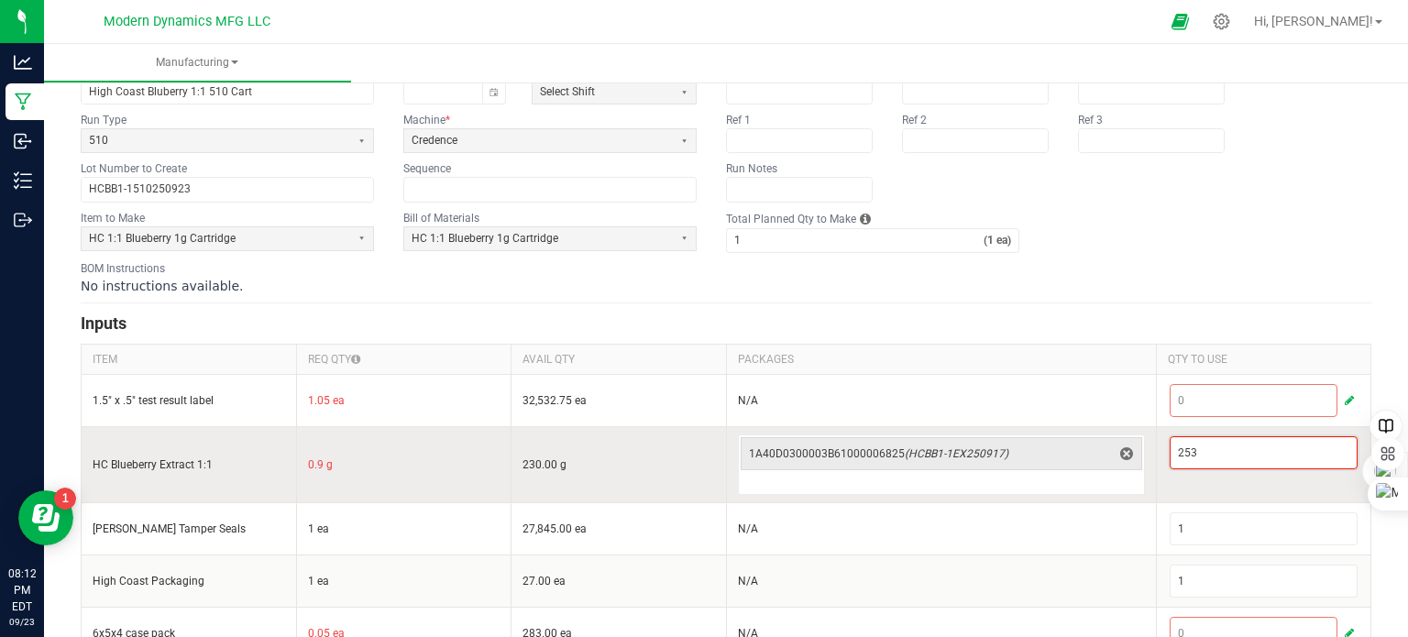
click at [1181, 443] on input "253" at bounding box center [1263, 452] width 187 height 31
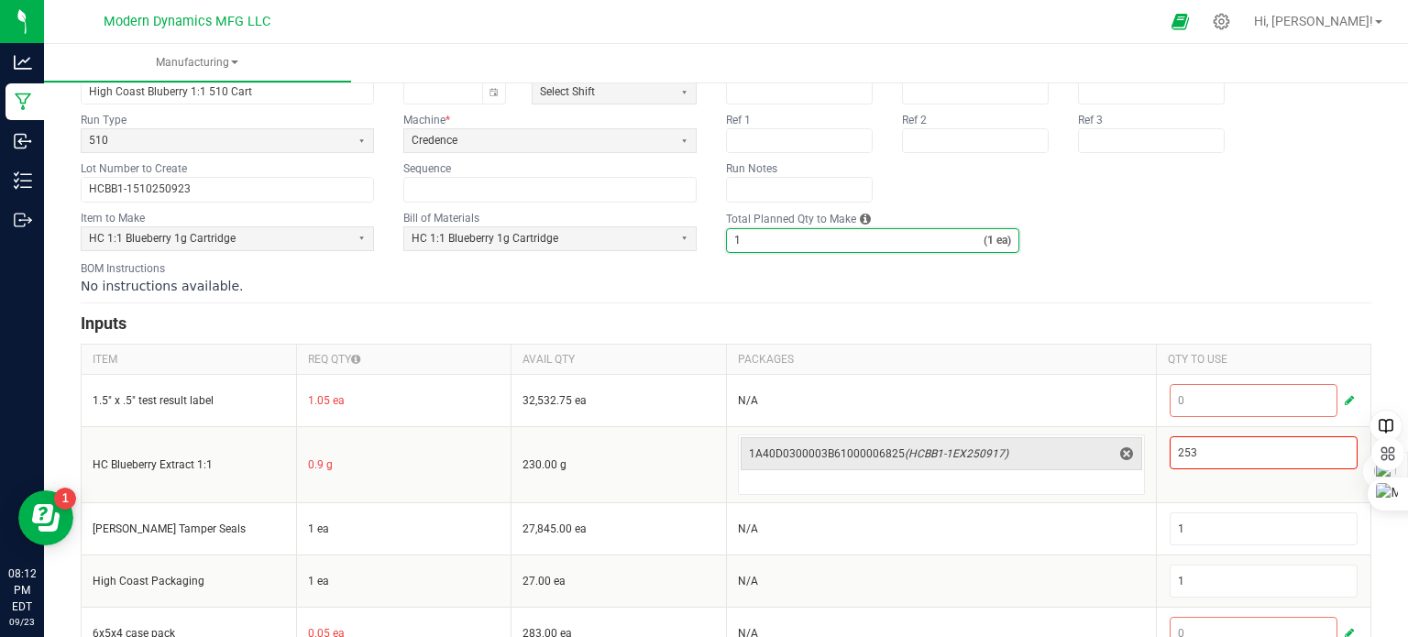
click at [752, 236] on input "1" at bounding box center [855, 240] width 257 height 23
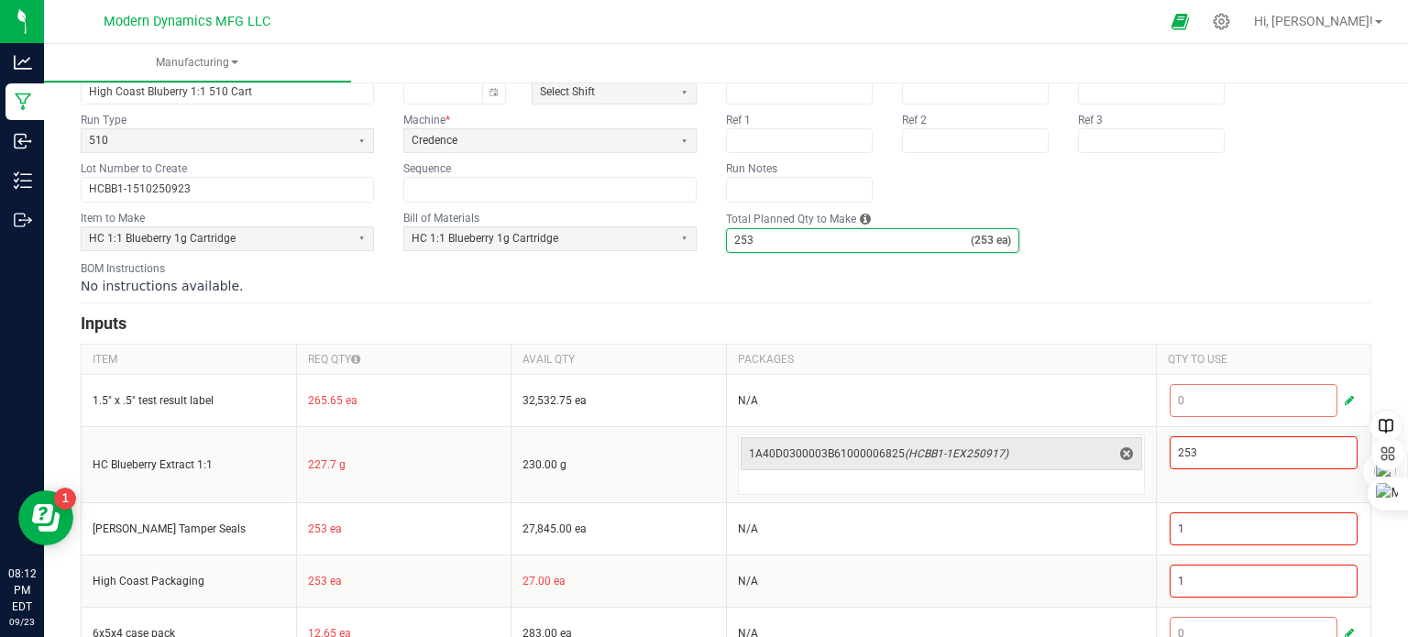
type input "253"
click at [884, 307] on form "< All Runs Create Name High Coast Bluberry 1:1 510 Cart Scheduled Date Shift Se…" at bounding box center [726, 342] width 1290 height 636
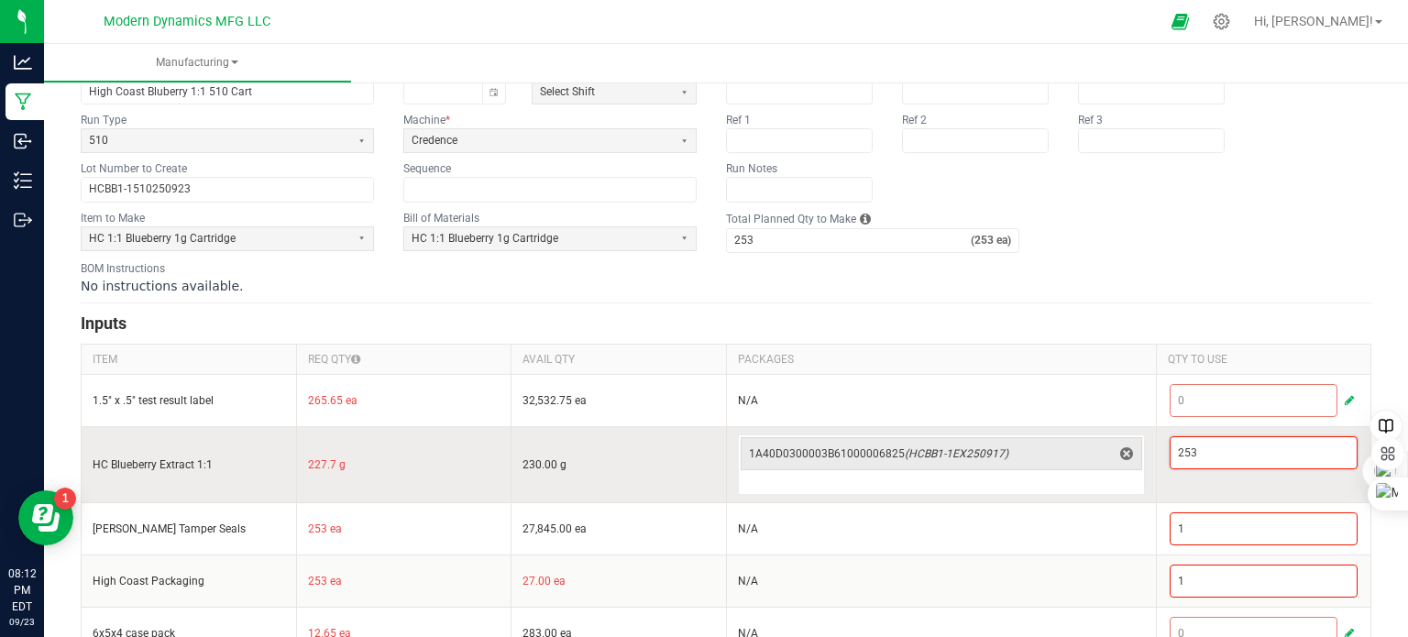
click at [1210, 454] on input "253" at bounding box center [1263, 452] width 187 height 31
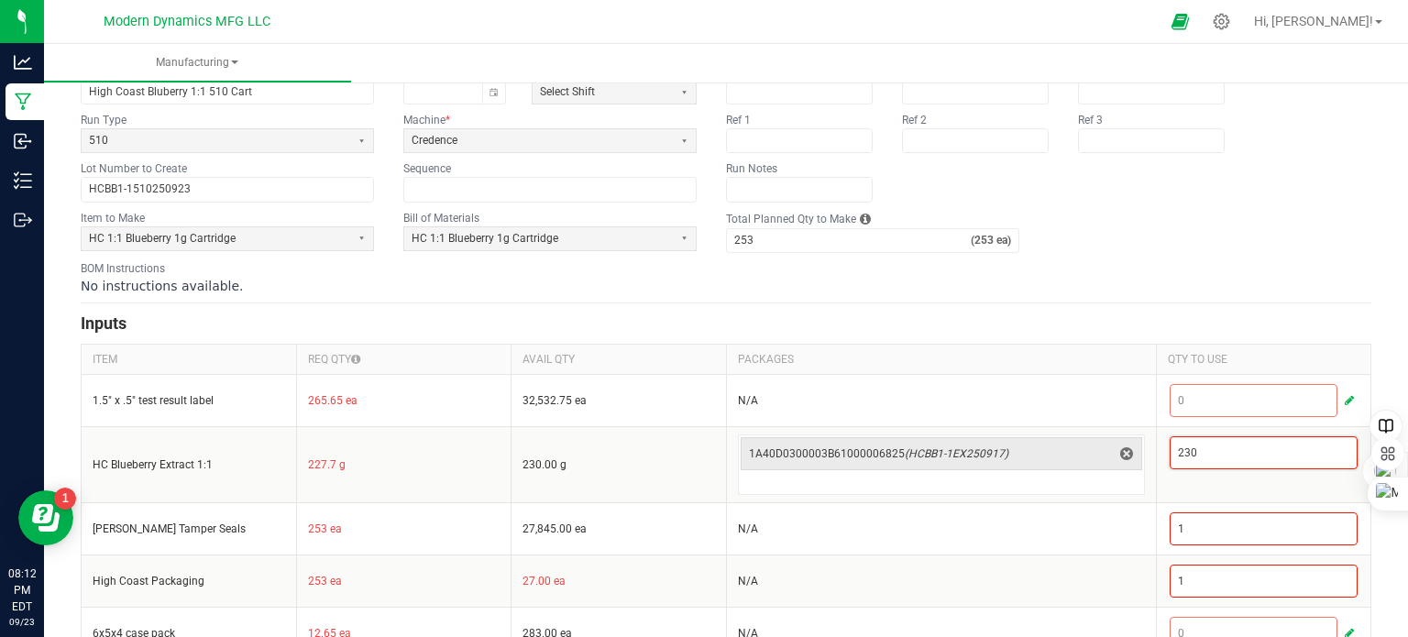
type input "230"
click at [1194, 243] on fieldset "Item to Make HC 1:1 Blueberry 1g Cartridge Bill of Materials HC 1:1 Blueberry 1…" at bounding box center [726, 231] width 1290 height 43
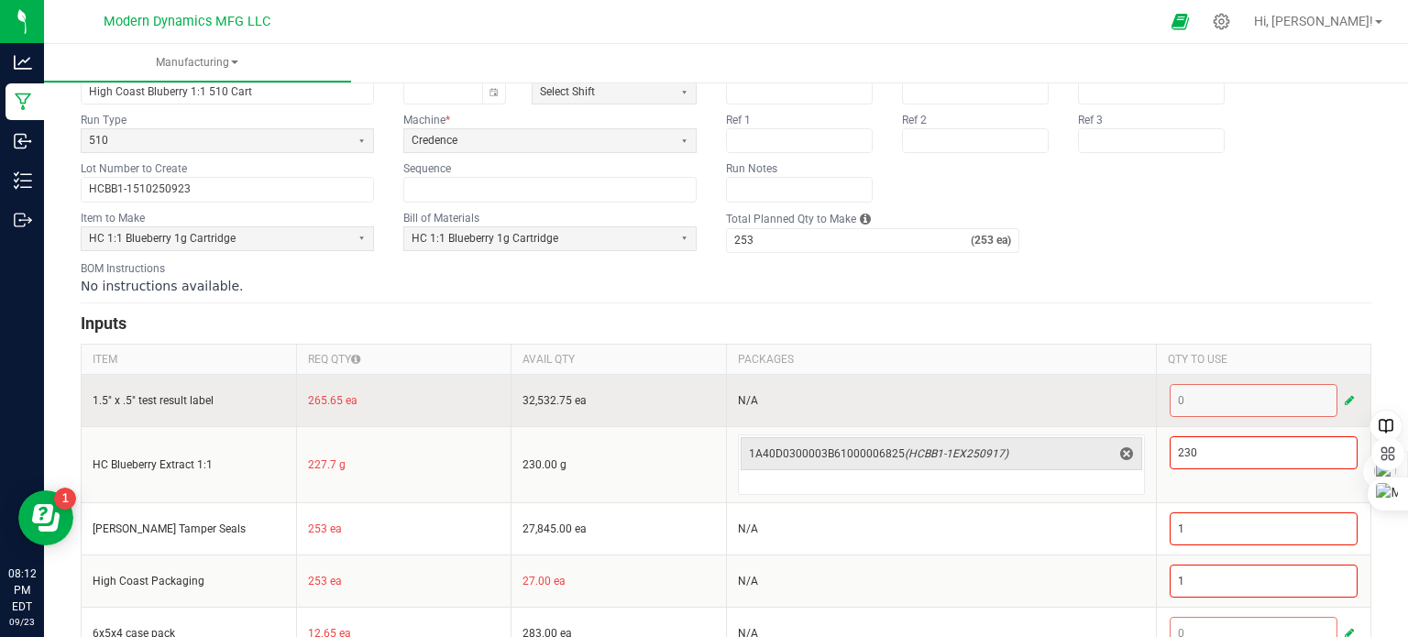
click at [1344, 399] on span "button" at bounding box center [1348, 400] width 9 height 15
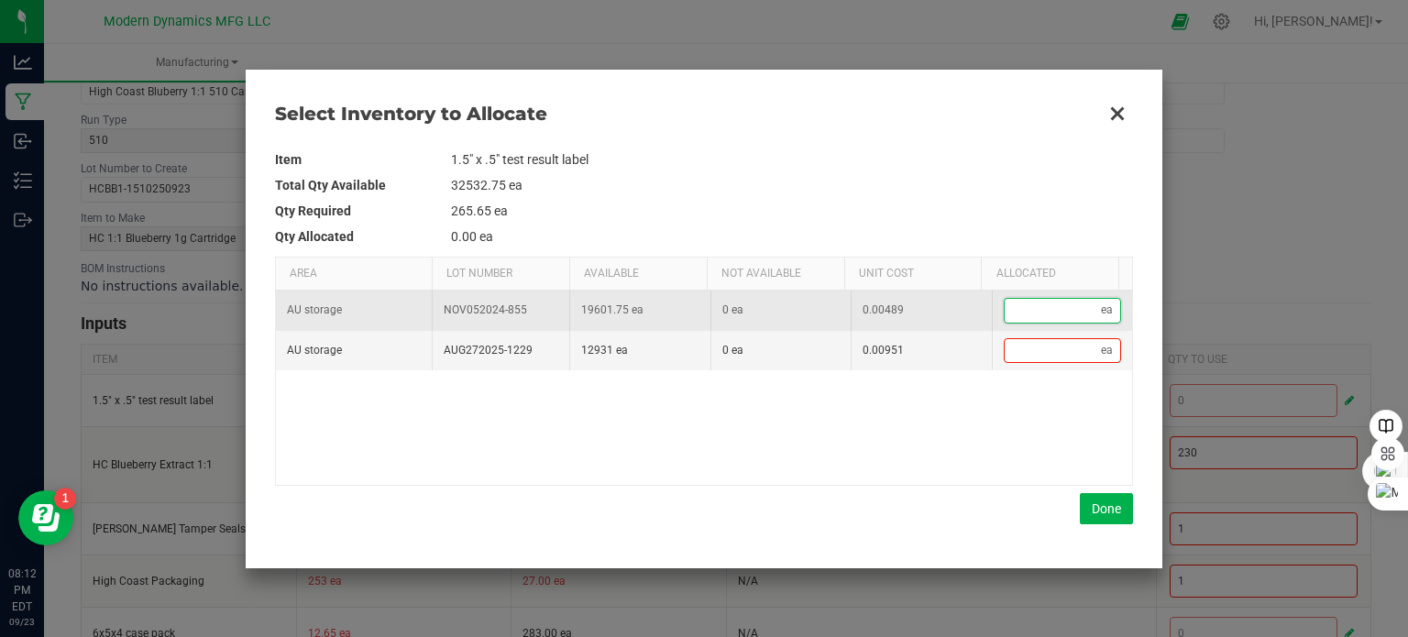
click at [1028, 307] on input "Data table" at bounding box center [1052, 310] width 97 height 23
type input "2"
type input "25"
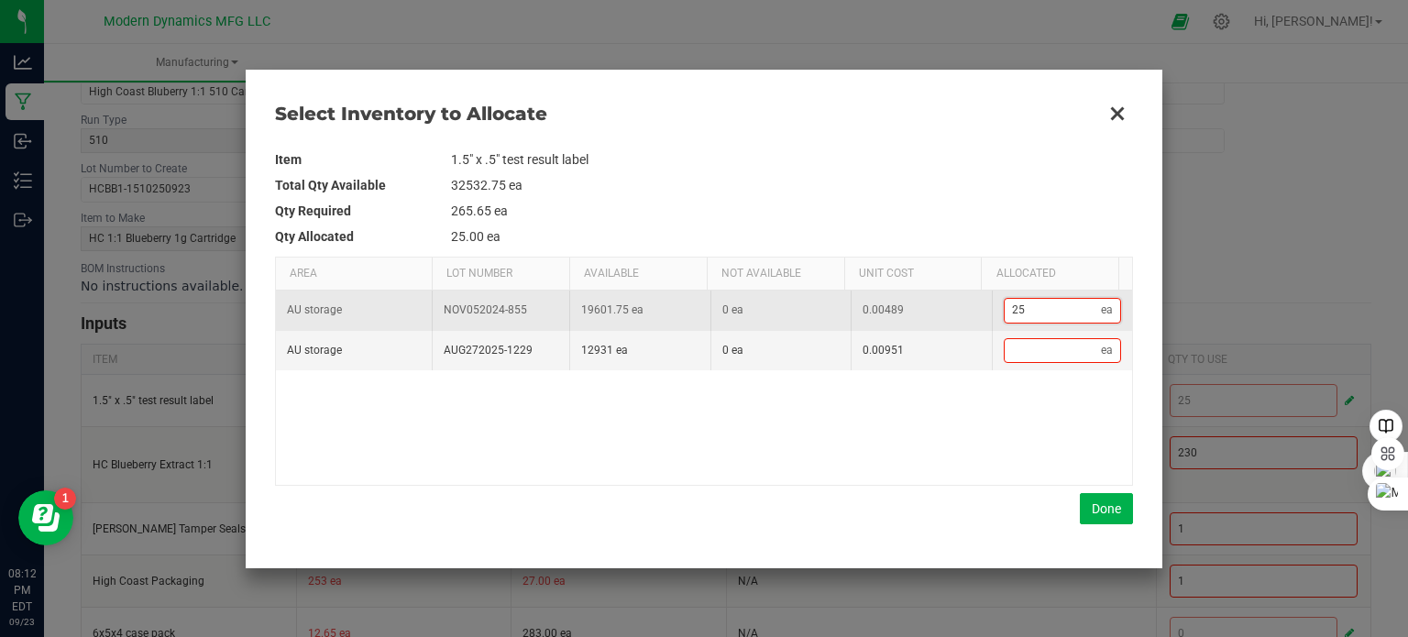
type input "253"
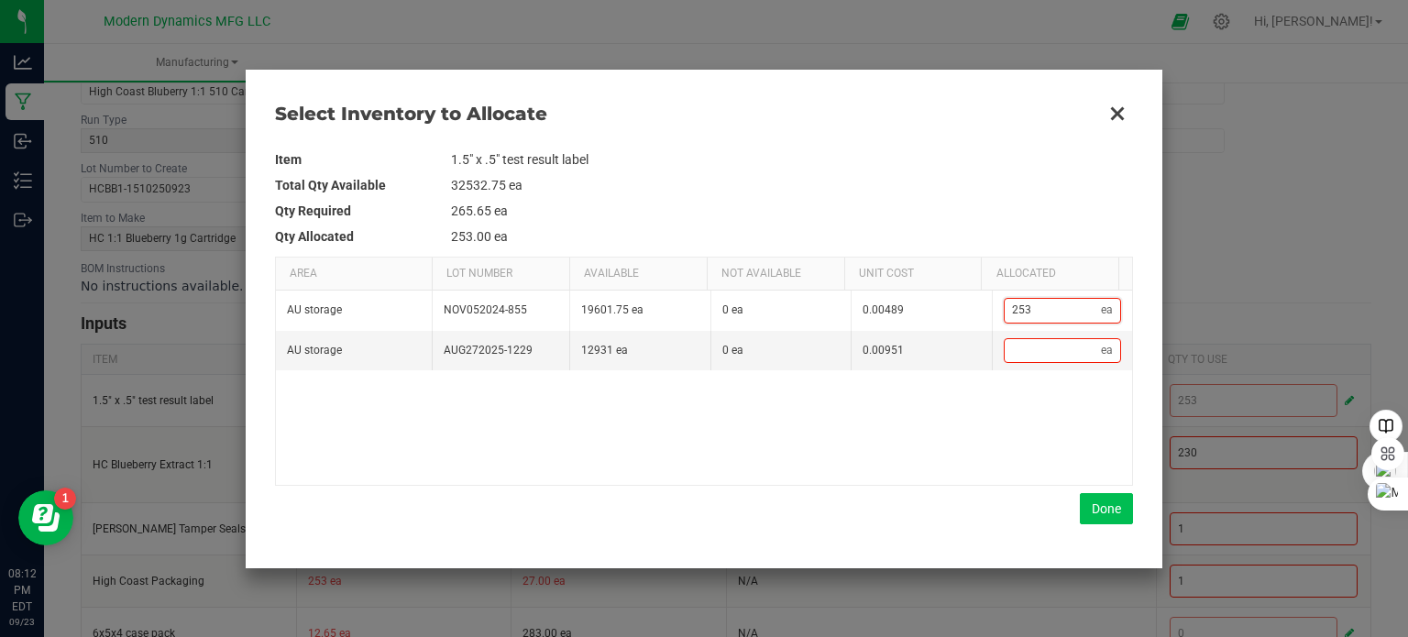
type input "253"
click at [1107, 503] on button "Done" at bounding box center [1106, 508] width 53 height 31
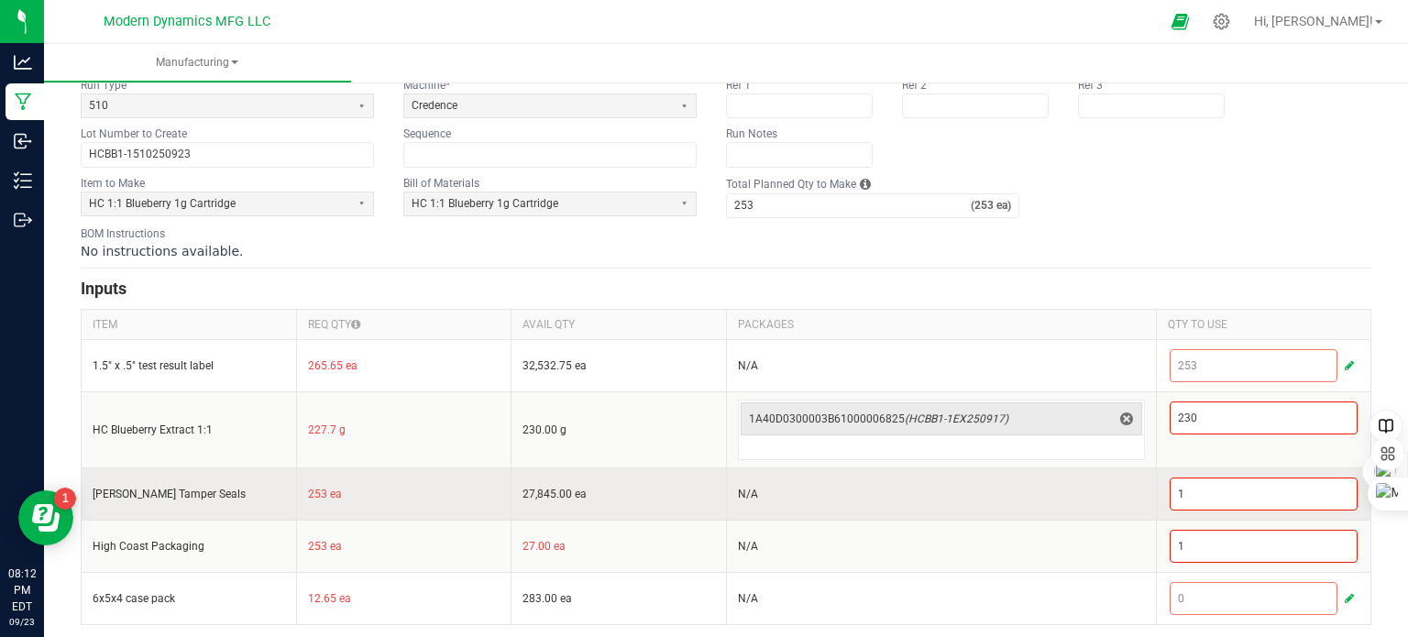
scroll to position [124, 0]
click at [1185, 488] on input "1" at bounding box center [1263, 492] width 187 height 31
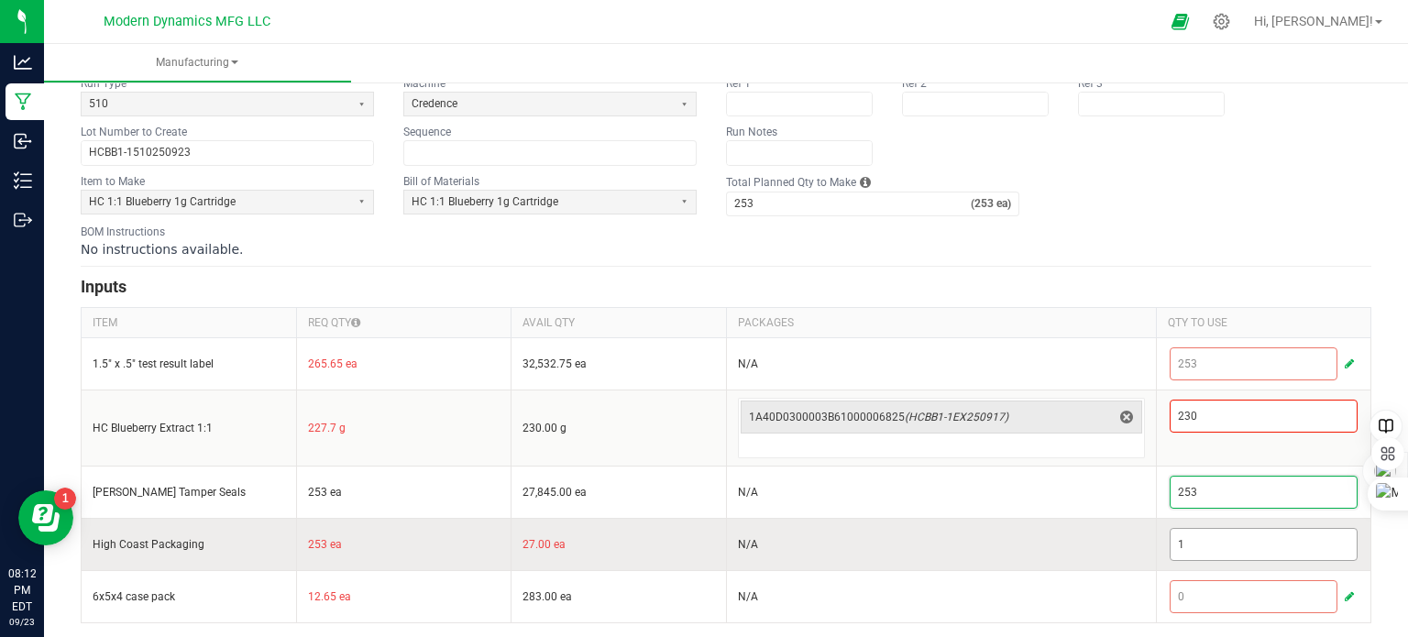
type input "253"
click at [1188, 534] on input "1" at bounding box center [1263, 544] width 187 height 31
type input "253"
click at [1061, 549] on td "N/A" at bounding box center [941, 544] width 430 height 52
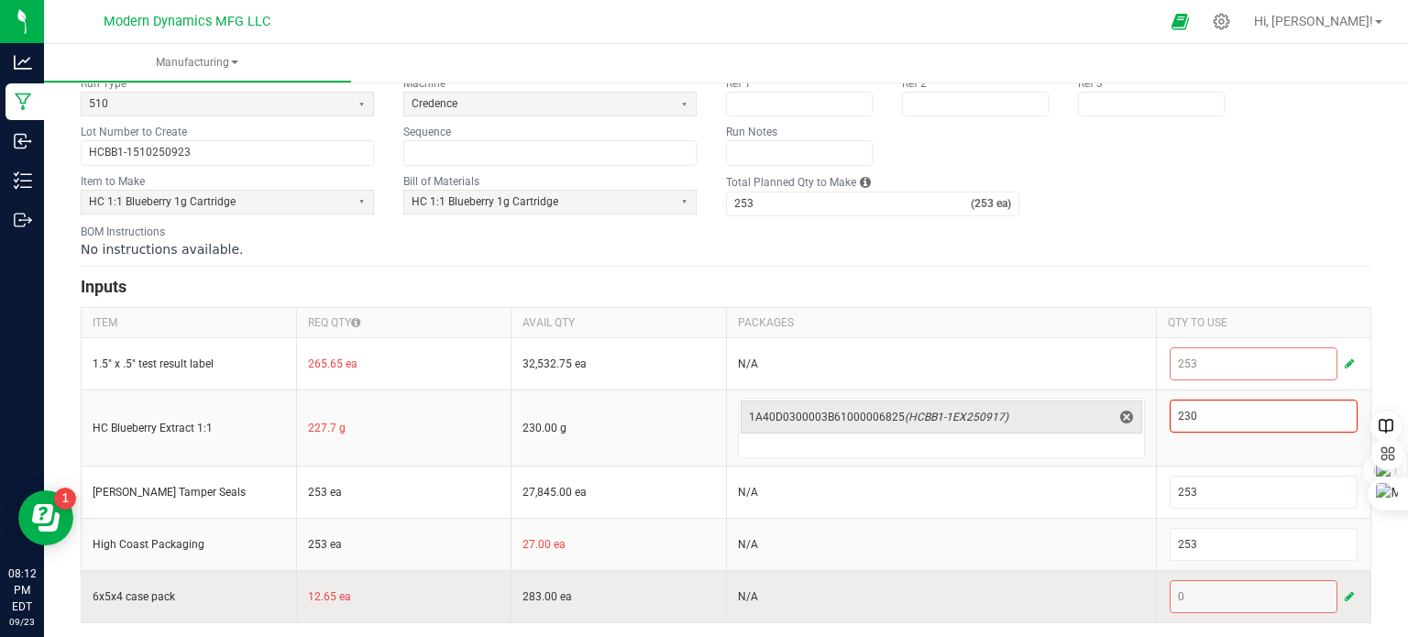
click at [1344, 590] on span "button" at bounding box center [1348, 596] width 9 height 15
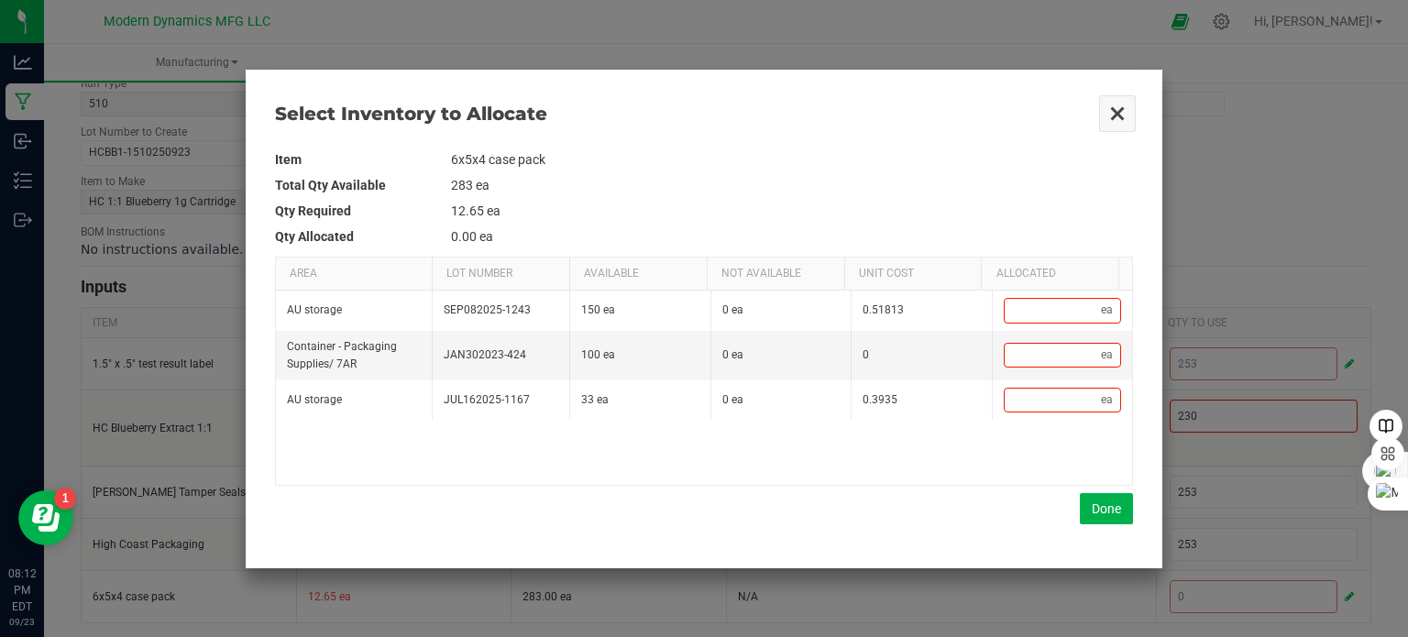
click at [1120, 116] on button "Close" at bounding box center [1117, 113] width 38 height 38
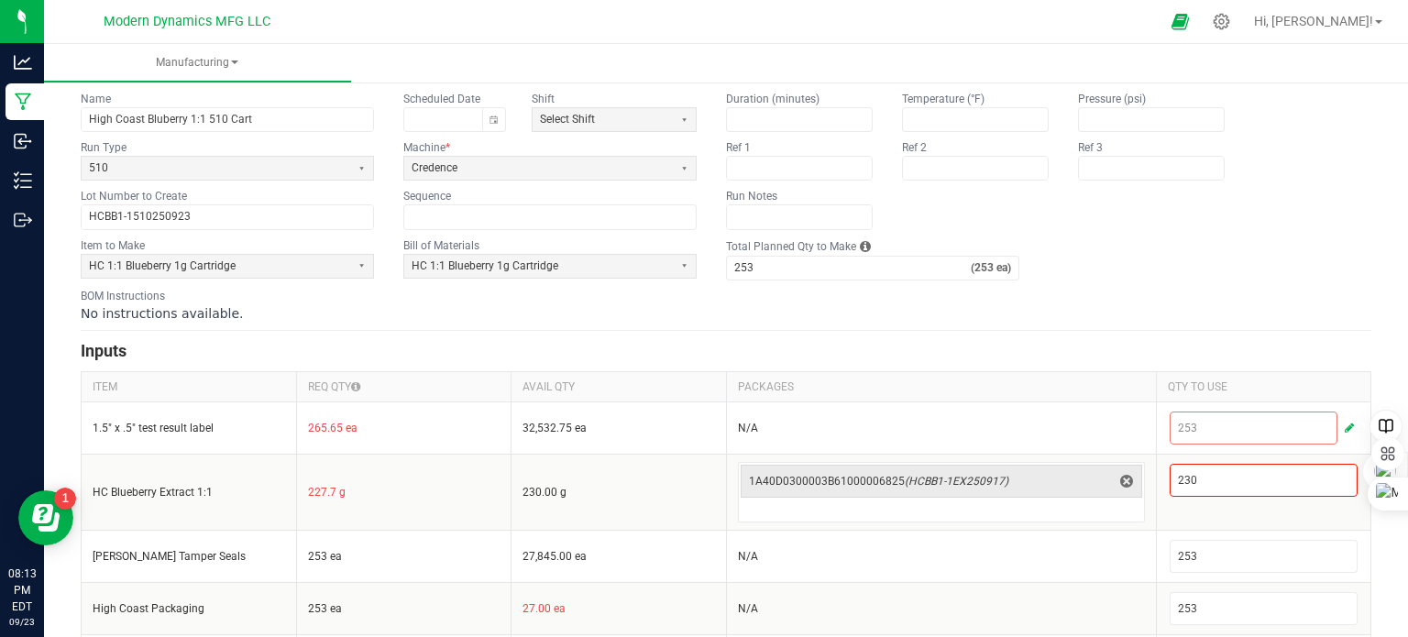
scroll to position [0, 0]
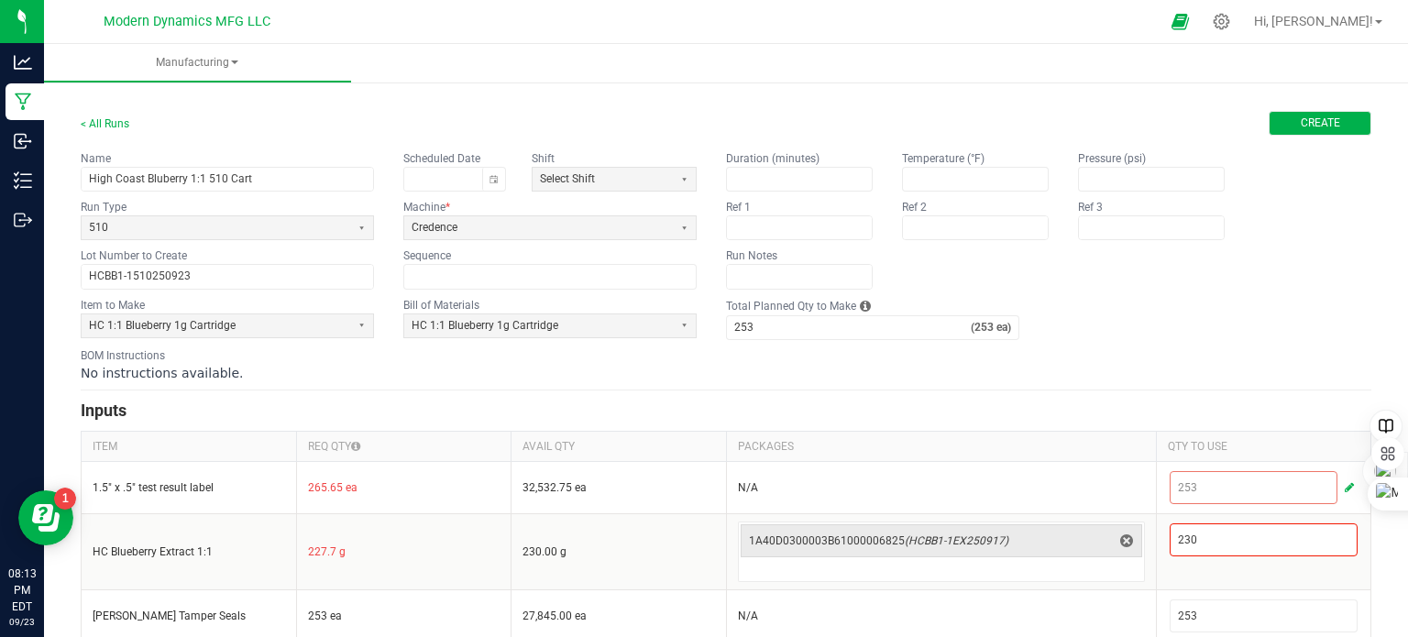
click at [1301, 124] on span "Create" at bounding box center [1320, 123] width 39 height 16
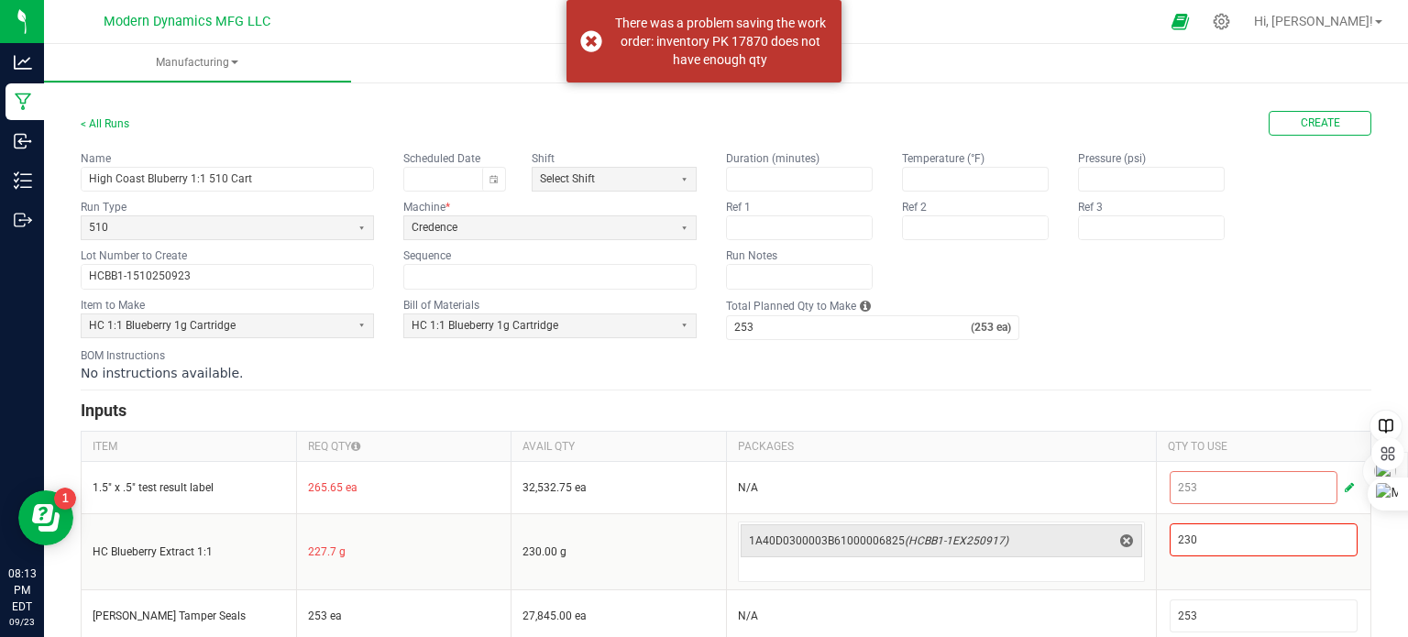
click at [1023, 82] on ul "Manufacturing" at bounding box center [748, 63] width 1408 height 39
type input "1"
click at [1133, 308] on fieldset "Item to Make HC 1:1 Blueberry 1g Cartridge Bill of Materials HC 1:1 Blueberry 1…" at bounding box center [726, 318] width 1290 height 43
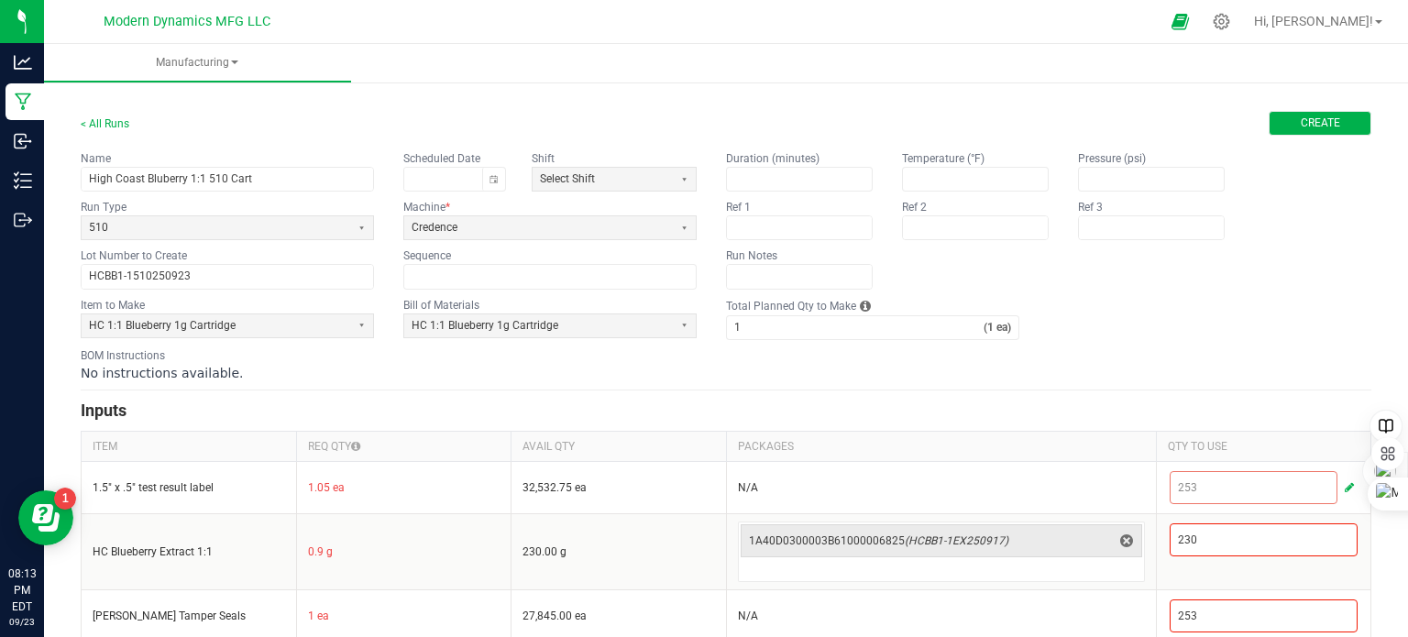
click at [1301, 127] on span "Create" at bounding box center [1320, 123] width 39 height 16
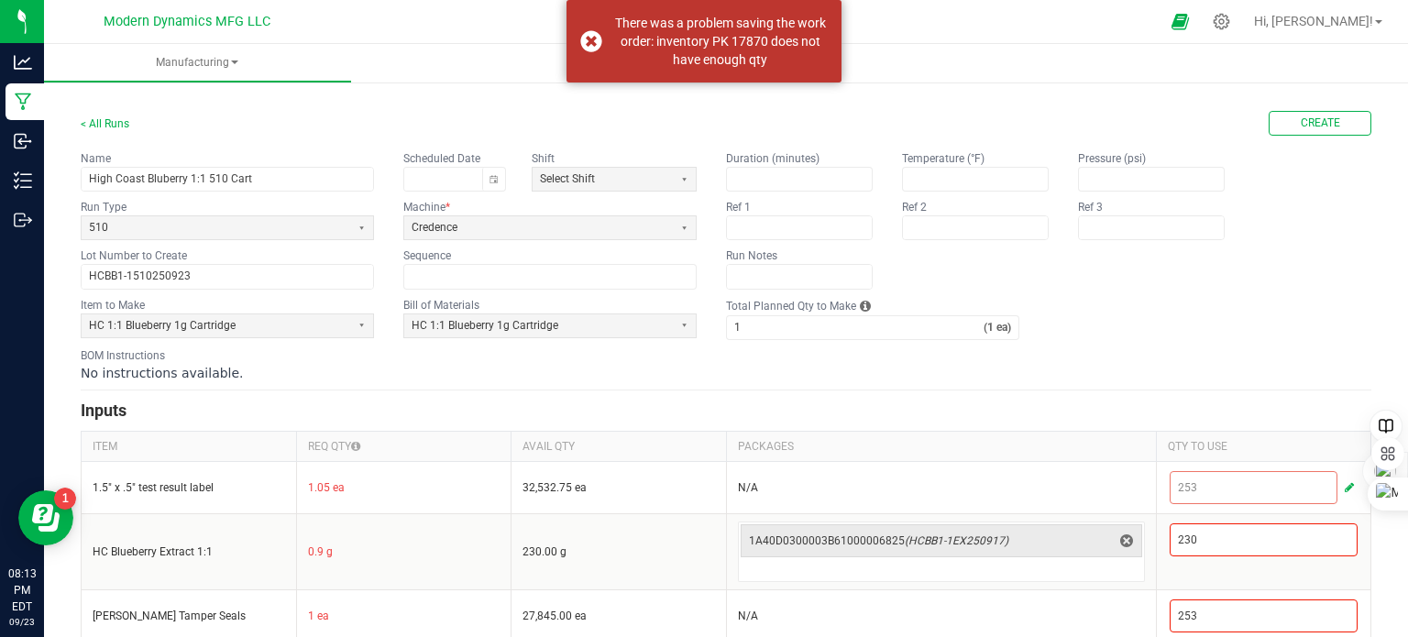
click at [1034, 212] on app-input-label "Ref 2" at bounding box center [975, 207] width 147 height 16
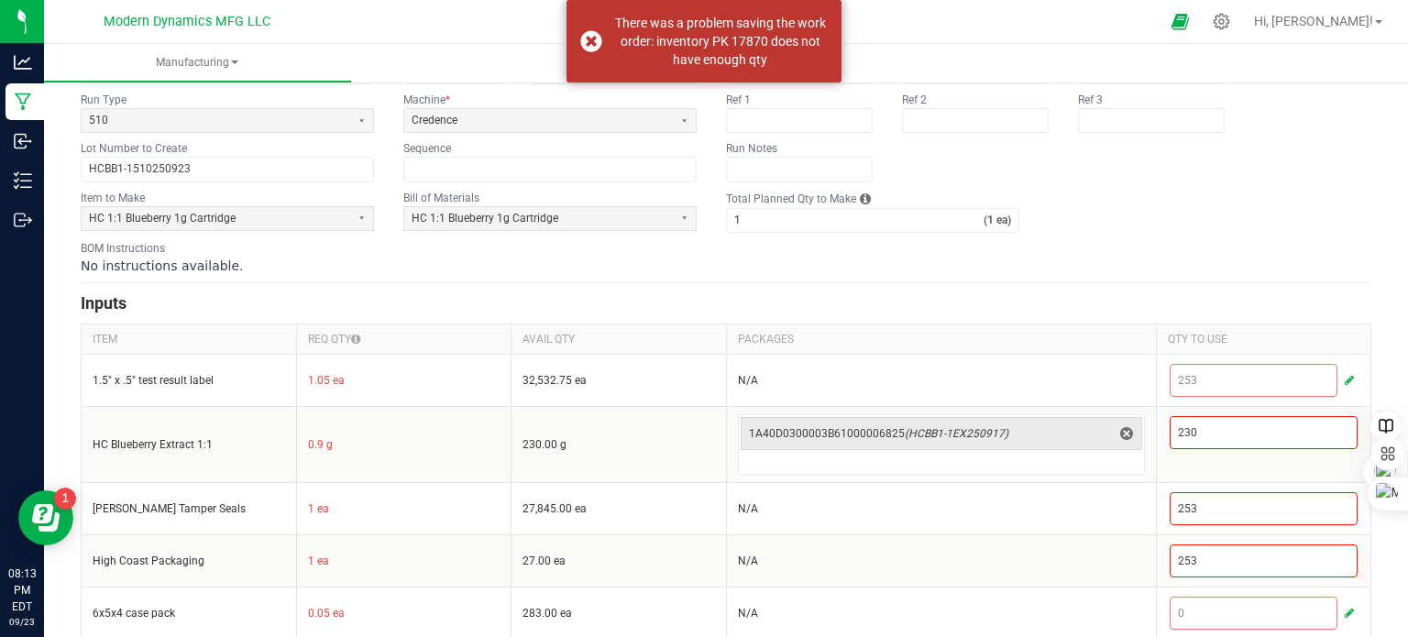
scroll to position [124, 0]
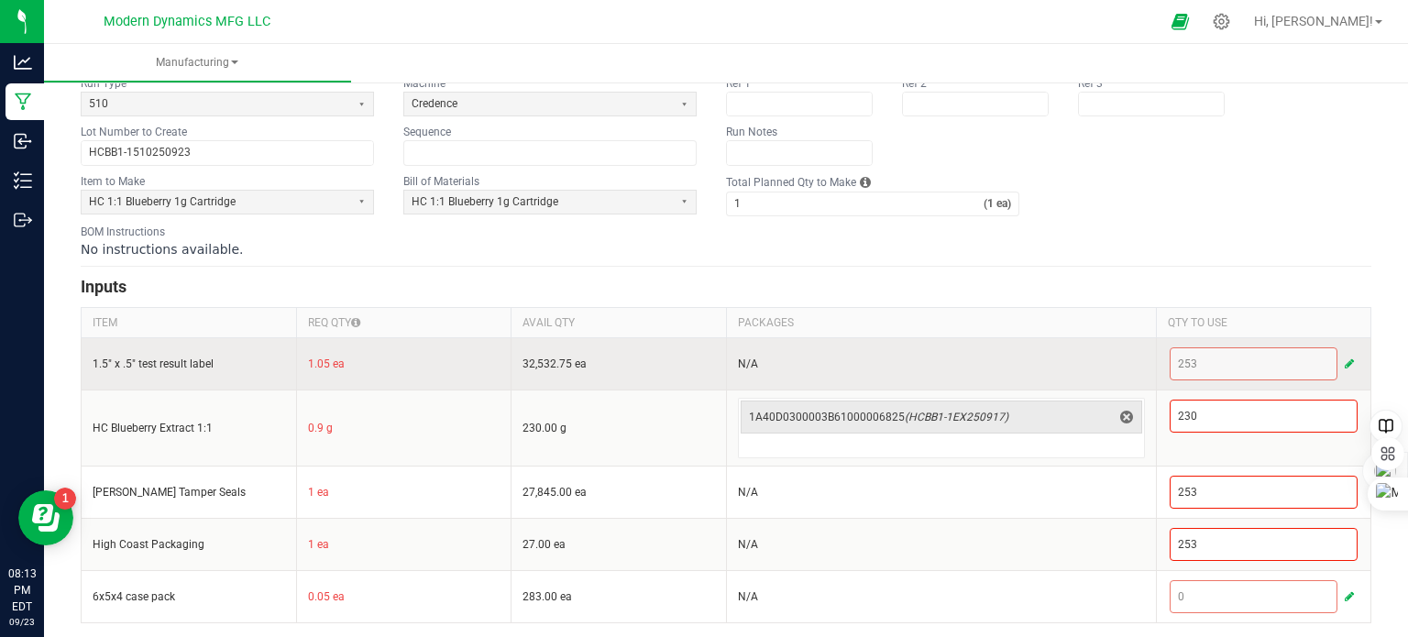
click at [930, 384] on td "N/A" at bounding box center [941, 363] width 430 height 52
click at [1122, 358] on td "N/A" at bounding box center [941, 363] width 430 height 52
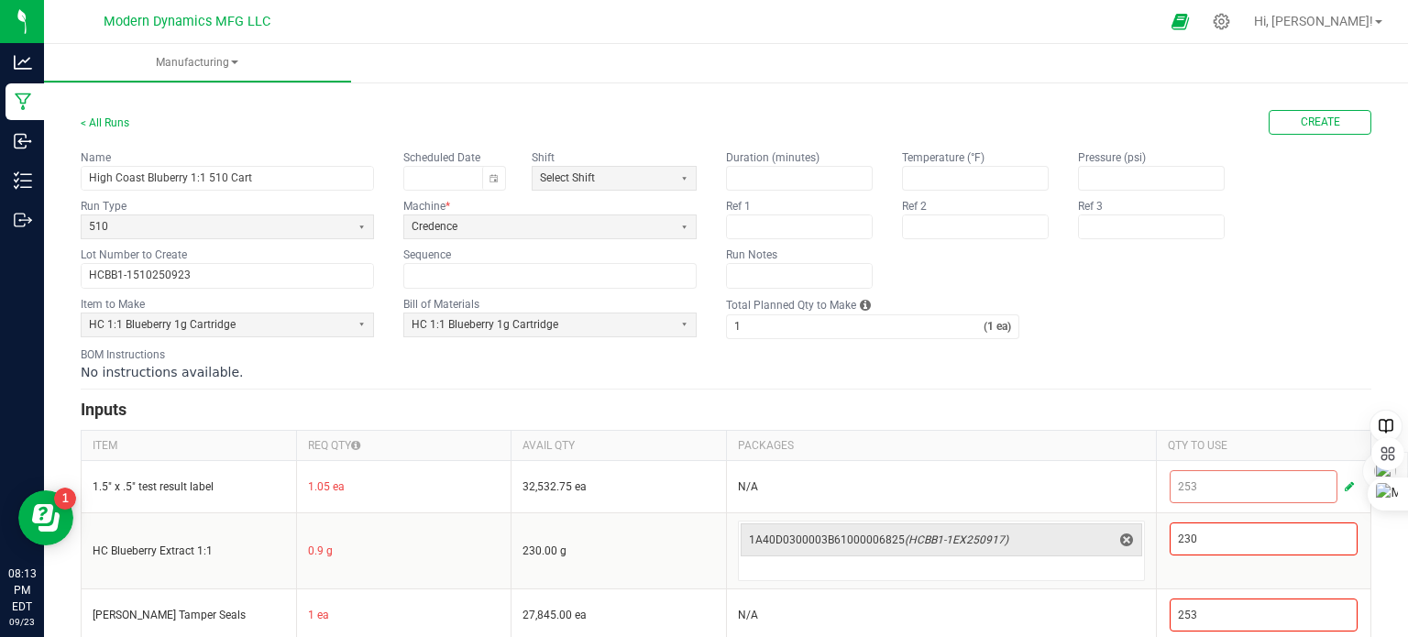
scroll to position [0, 0]
click at [1269, 116] on button "Create" at bounding box center [1319, 123] width 103 height 25
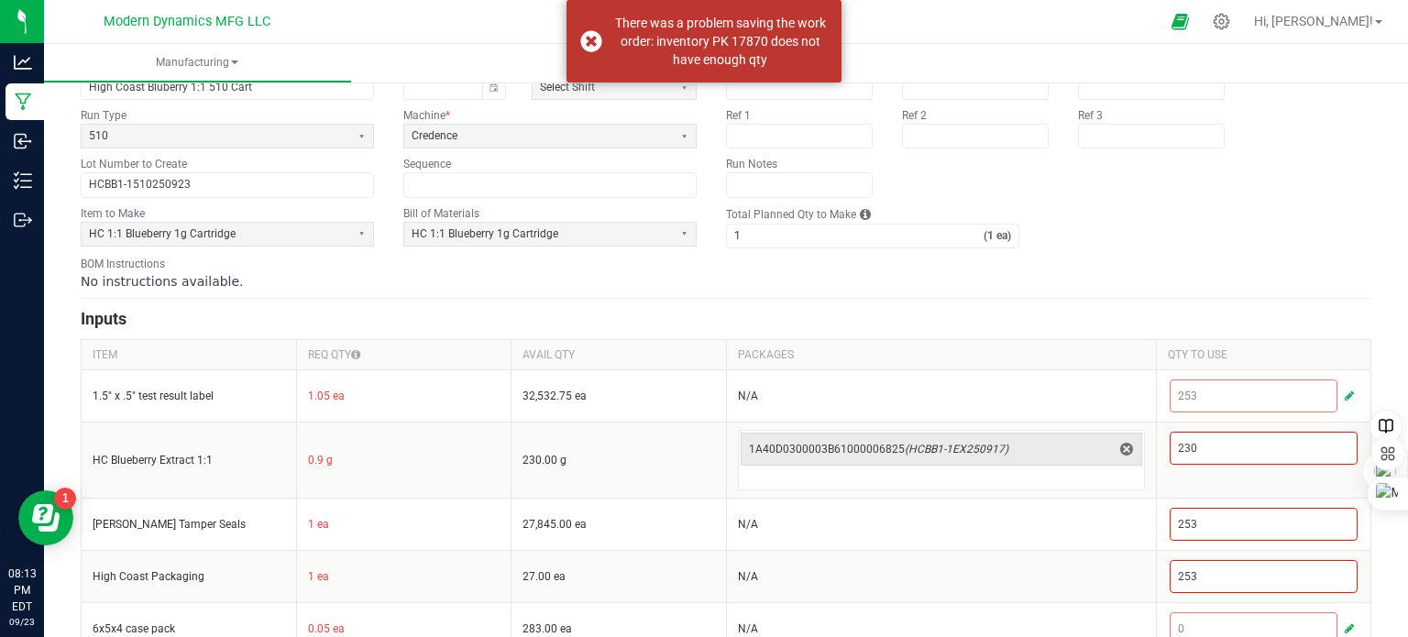
scroll to position [124, 0]
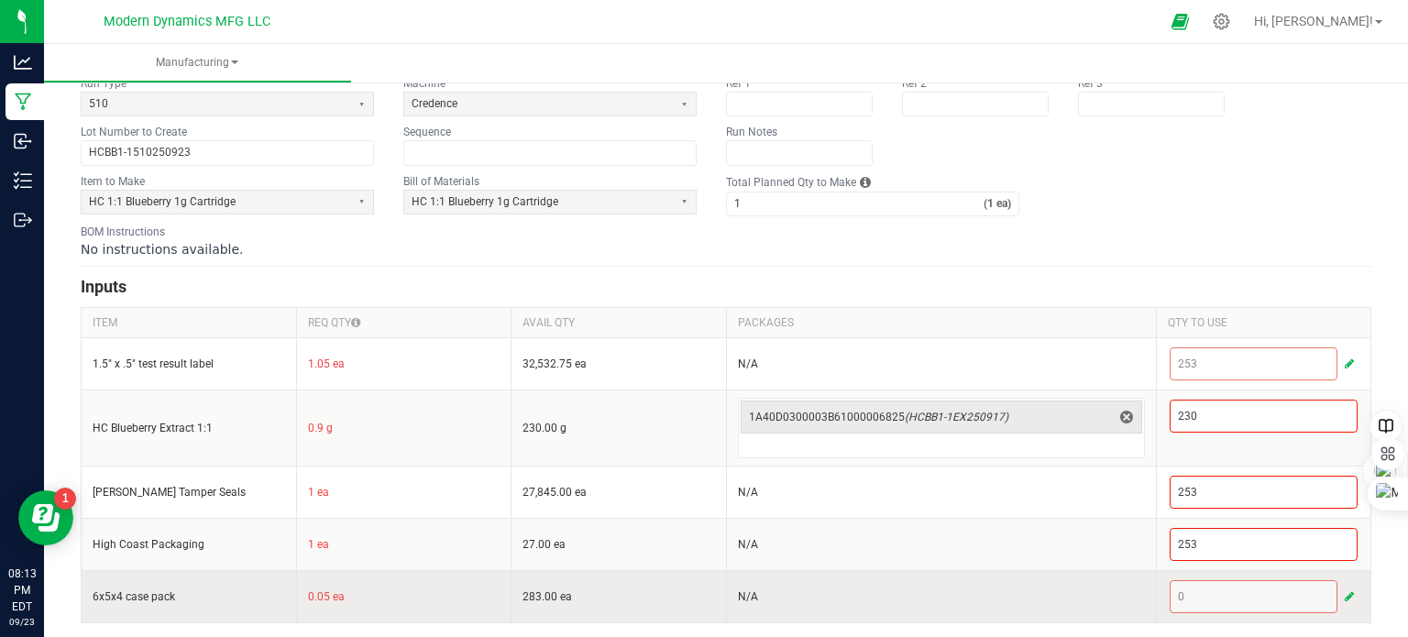
click at [1344, 591] on span "button" at bounding box center [1348, 596] width 9 height 15
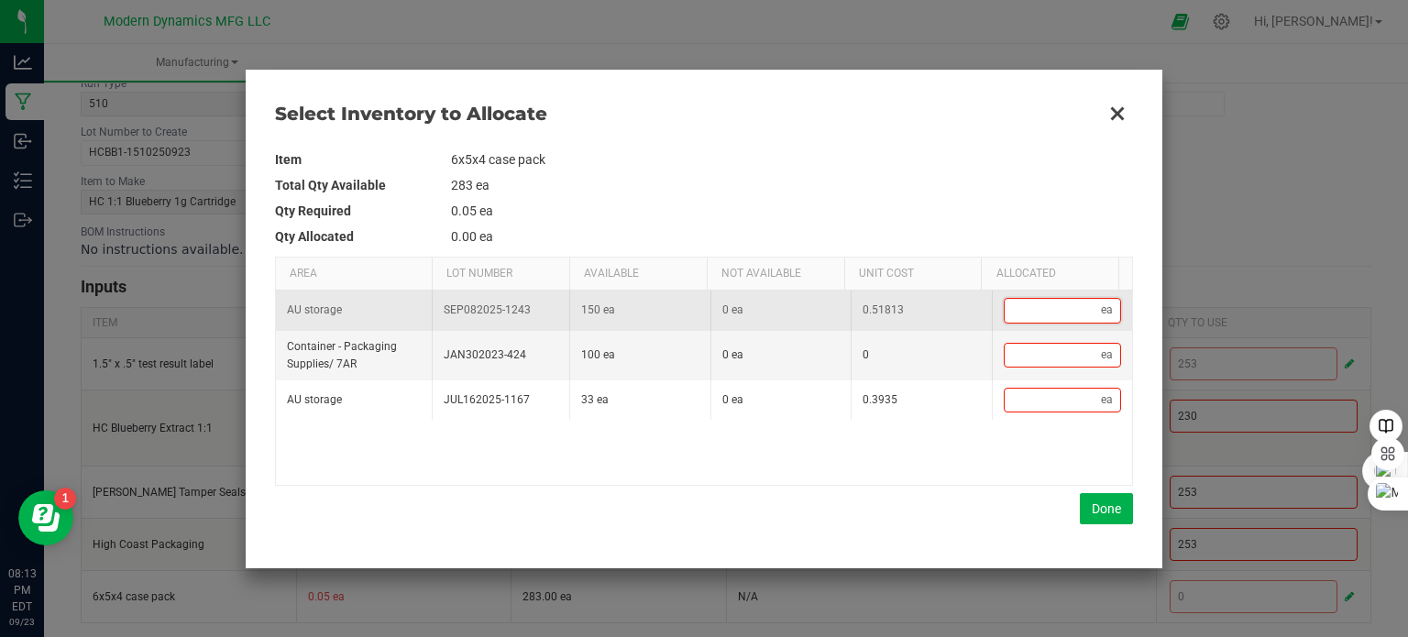
click at [1024, 307] on input "Data table" at bounding box center [1052, 310] width 97 height 23
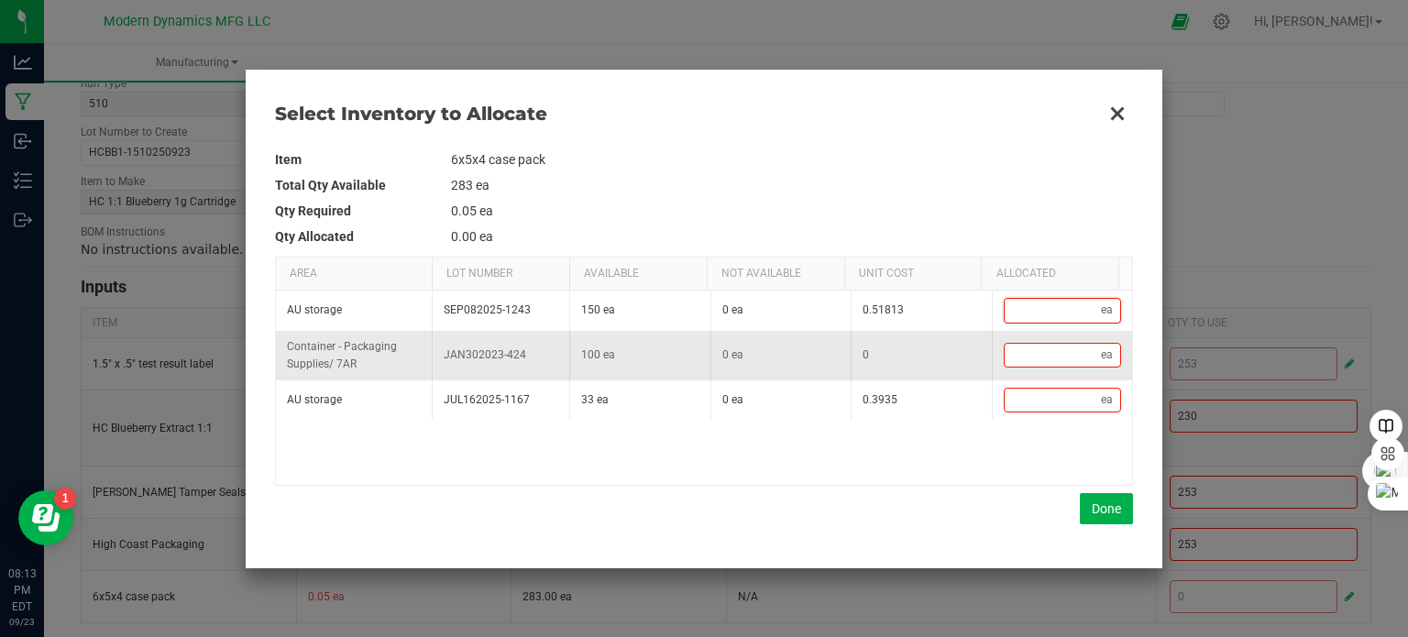
type input "1"
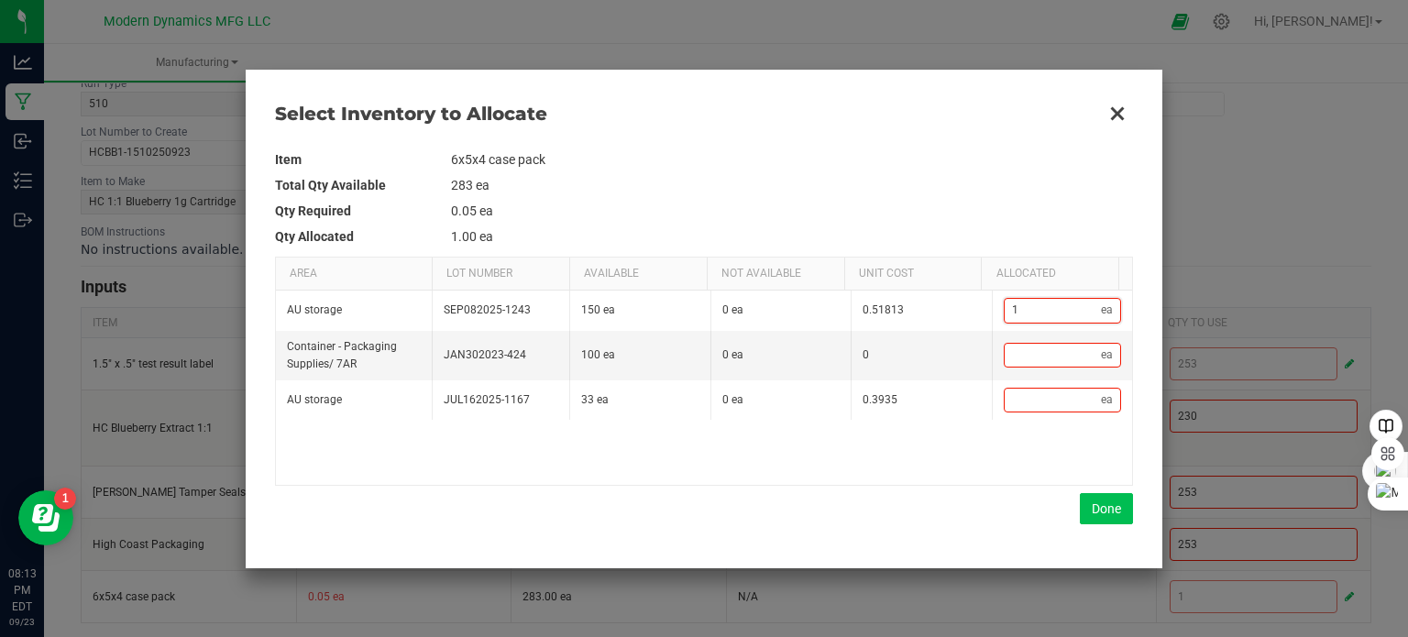
type input "1"
click at [1100, 511] on button "Done" at bounding box center [1106, 508] width 53 height 31
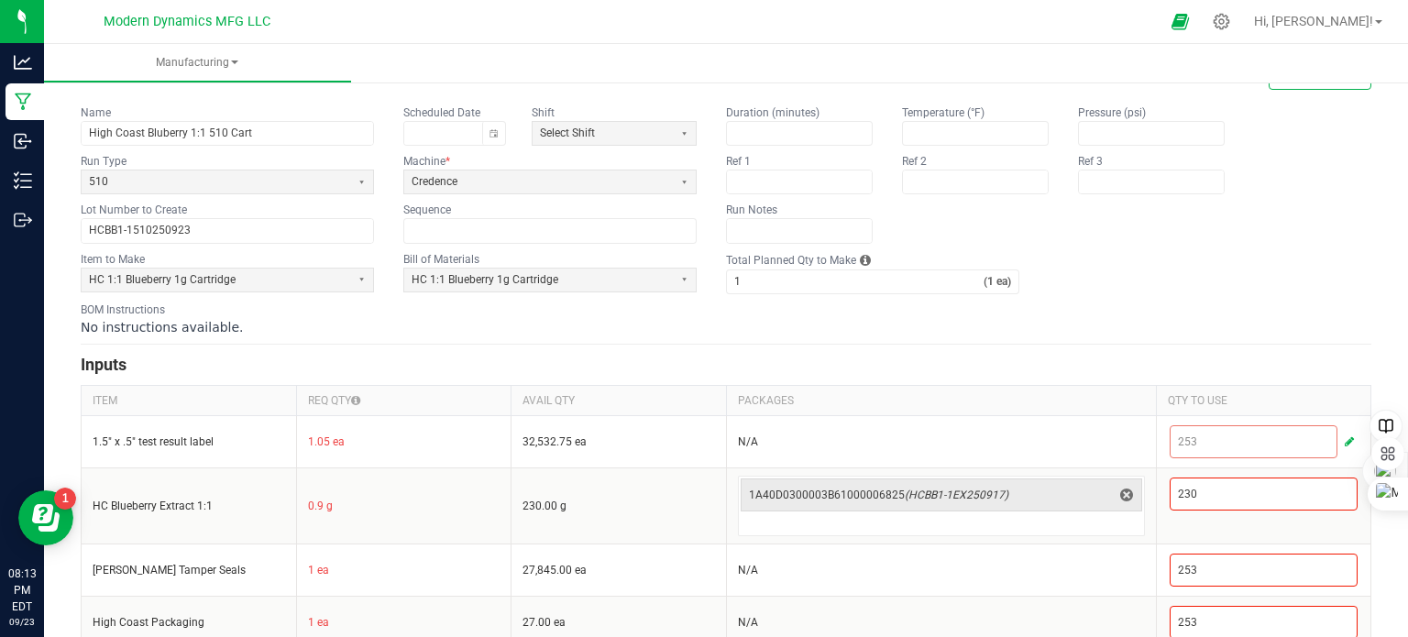
scroll to position [0, 0]
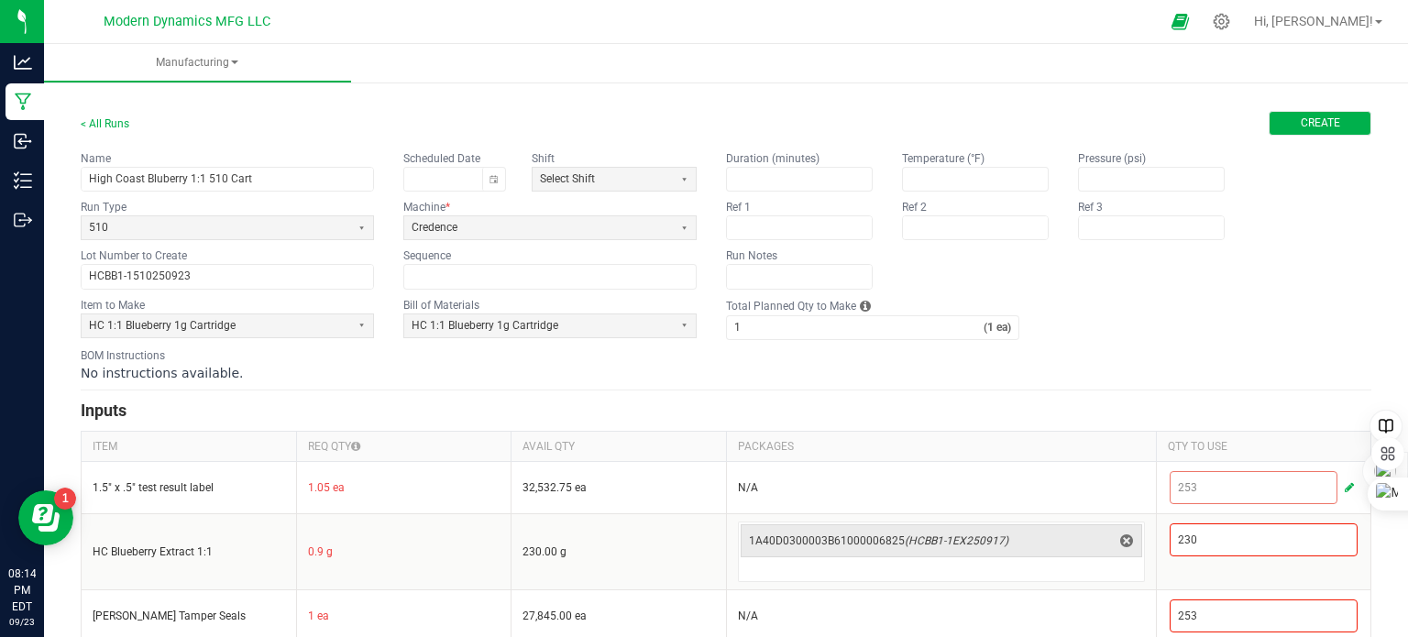
click at [1284, 120] on button "Create" at bounding box center [1319, 123] width 103 height 25
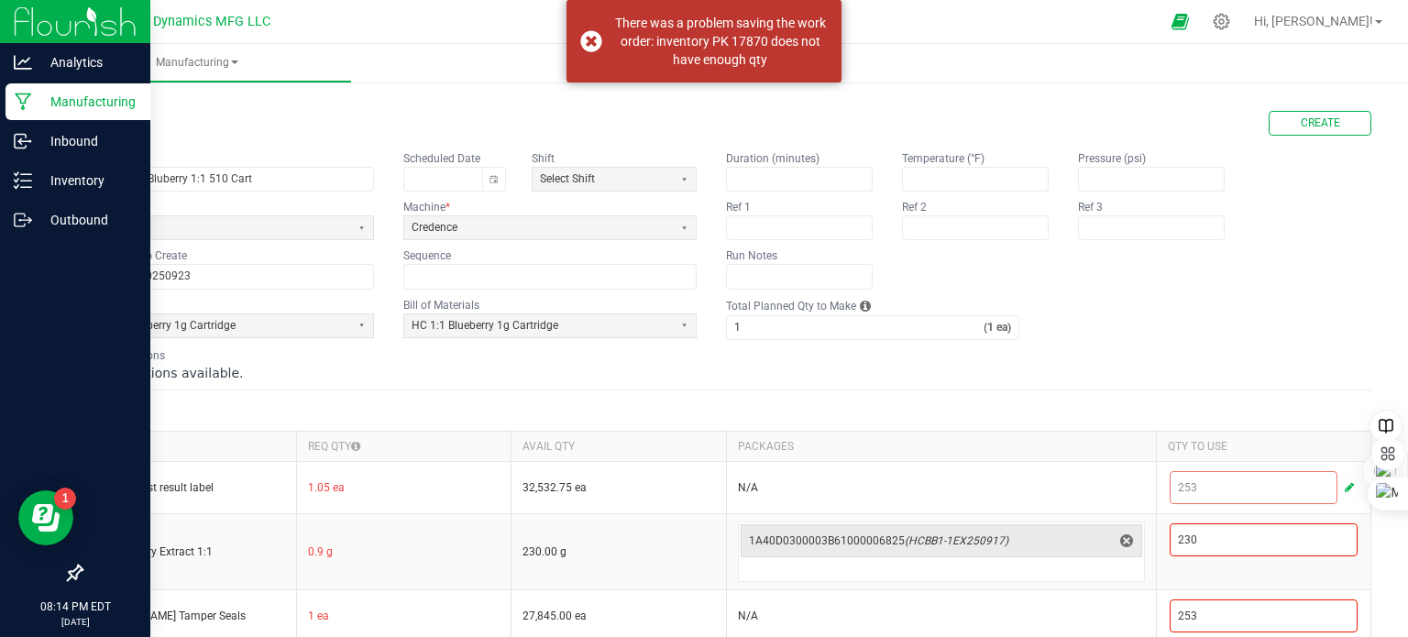
click at [15, 102] on icon at bounding box center [23, 102] width 17 height 18
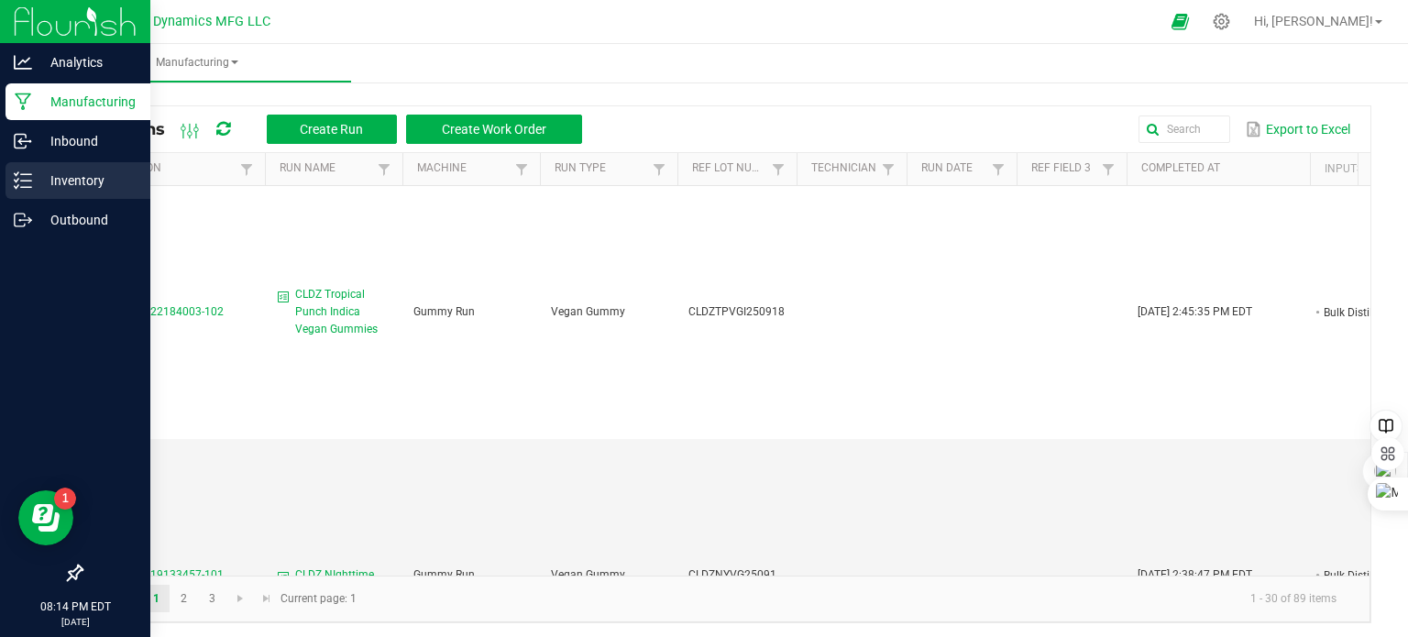
click at [14, 184] on icon at bounding box center [23, 180] width 18 height 18
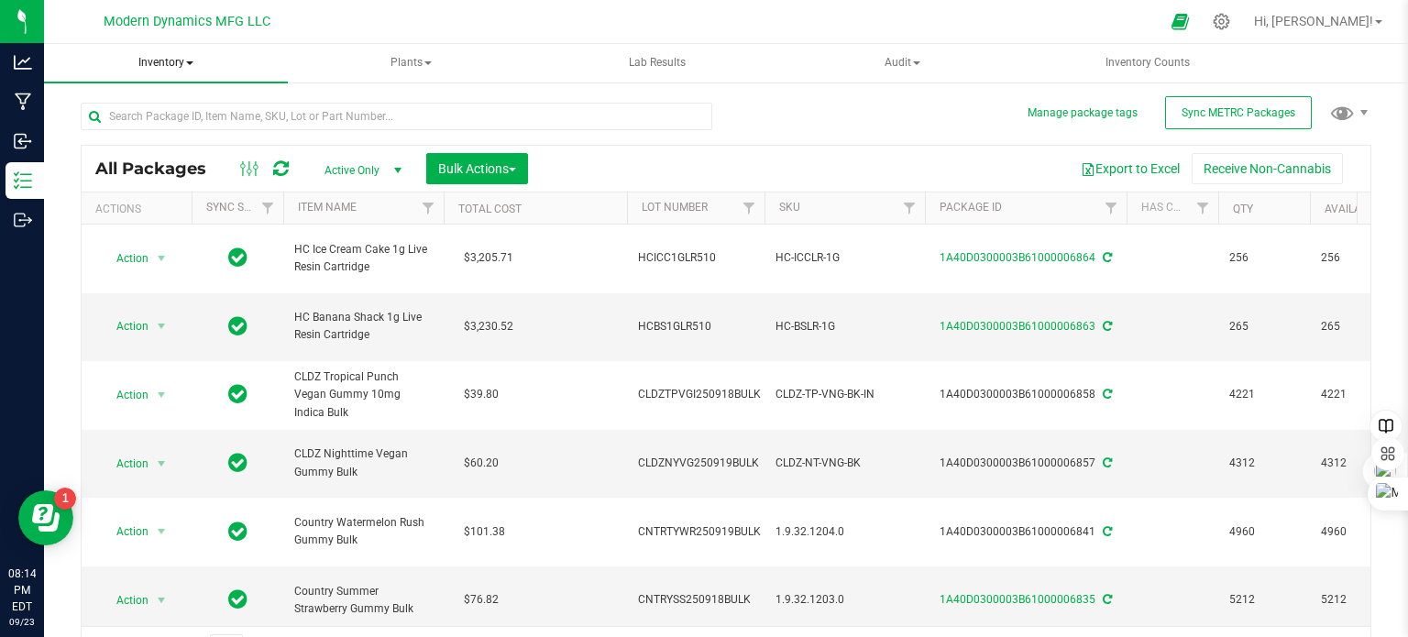
click at [187, 60] on span "Inventory" at bounding box center [166, 63] width 244 height 38
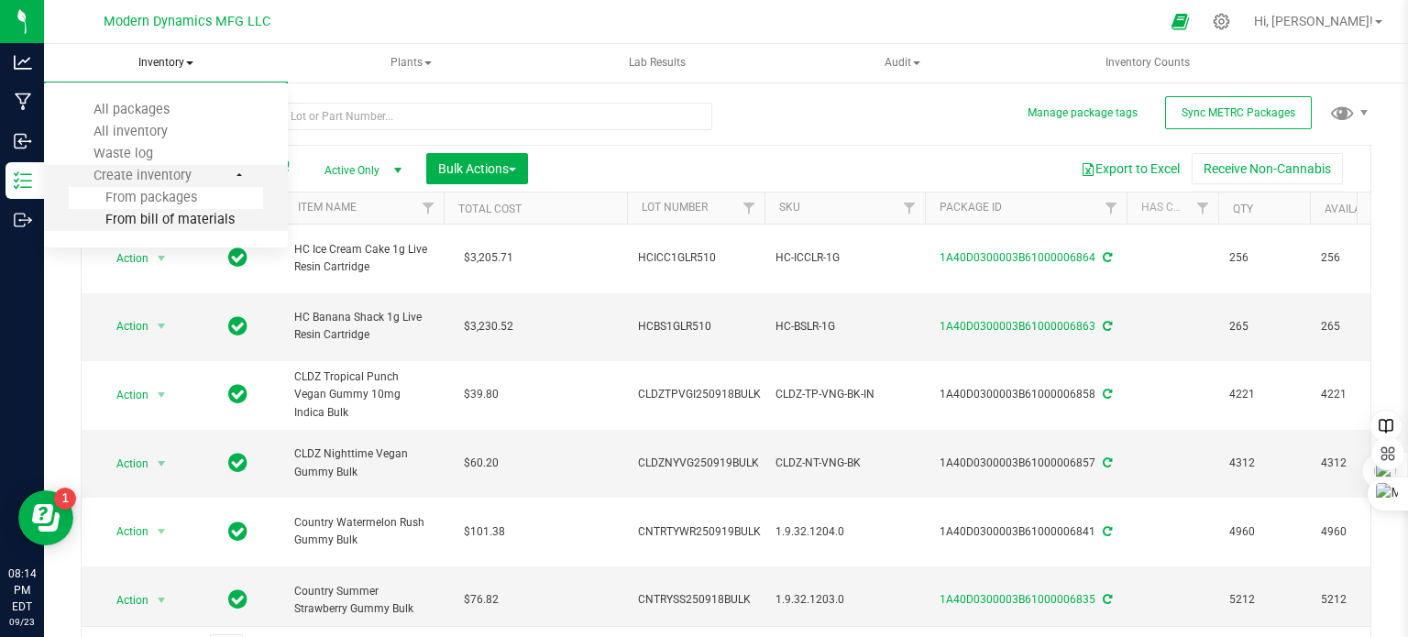
click at [171, 223] on span "From bill of materials" at bounding box center [152, 220] width 166 height 16
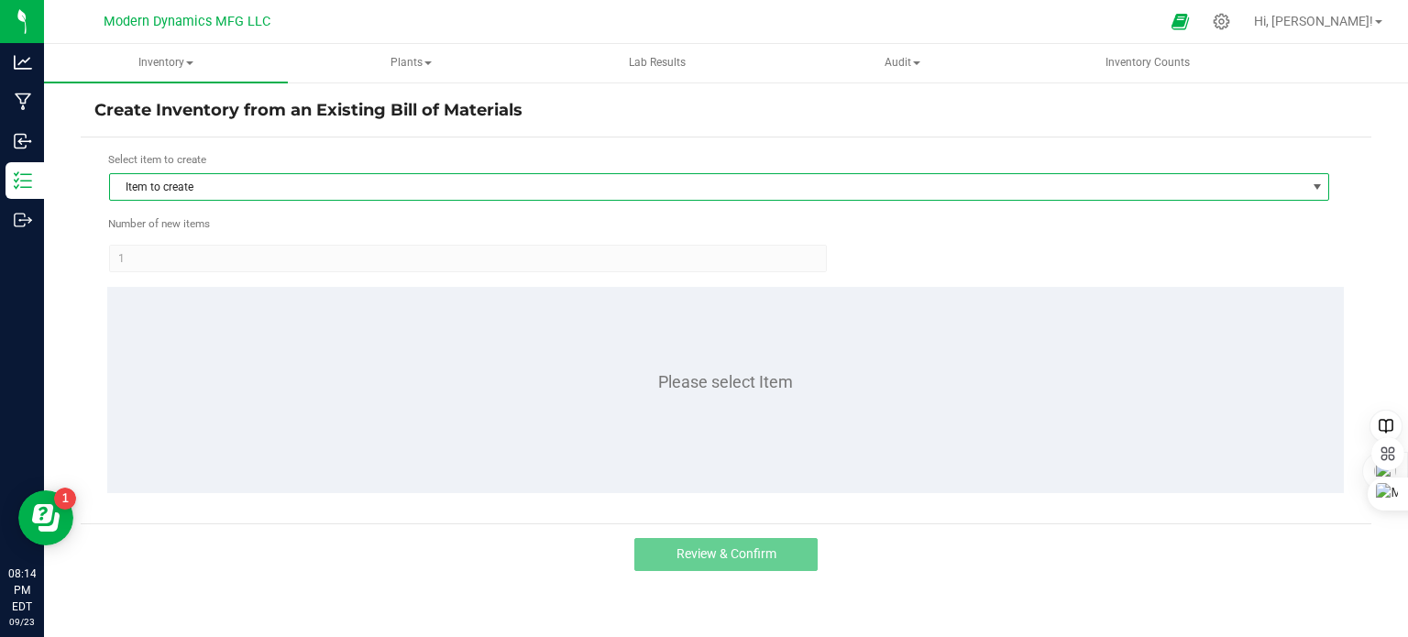
click at [269, 182] on span "Item to create" at bounding box center [707, 187] width 1195 height 26
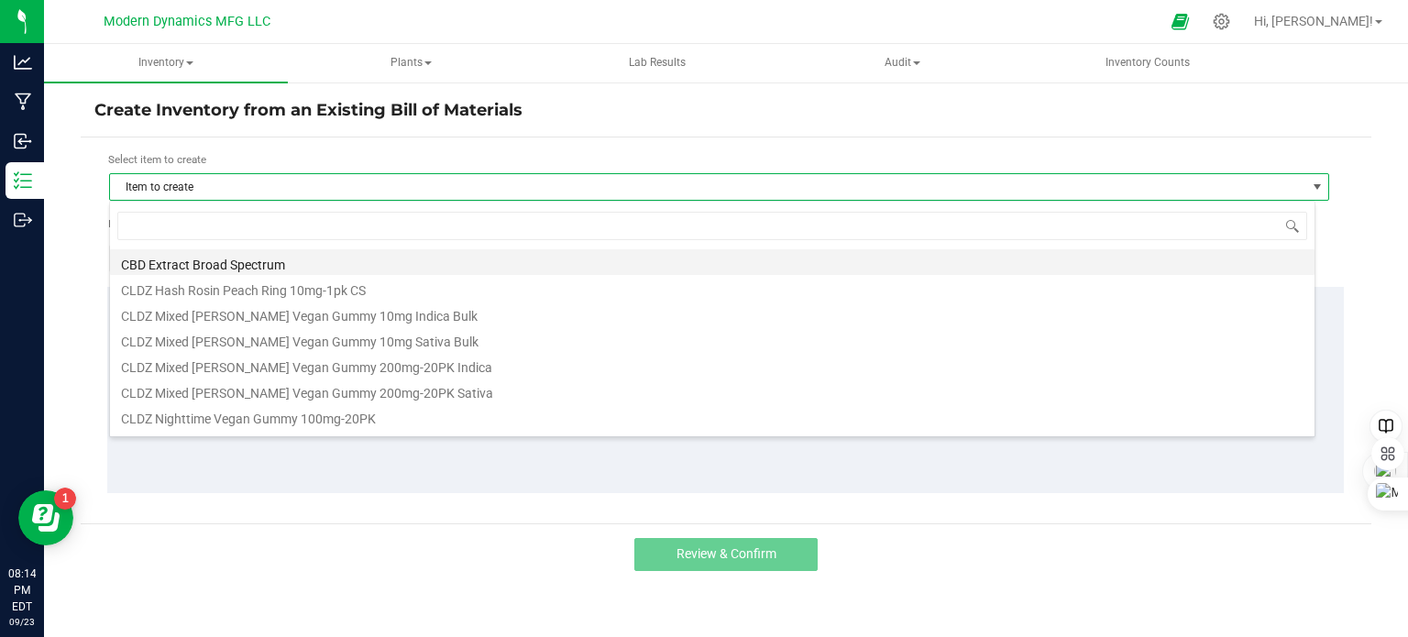
scroll to position [27, 1206]
type input "hc"
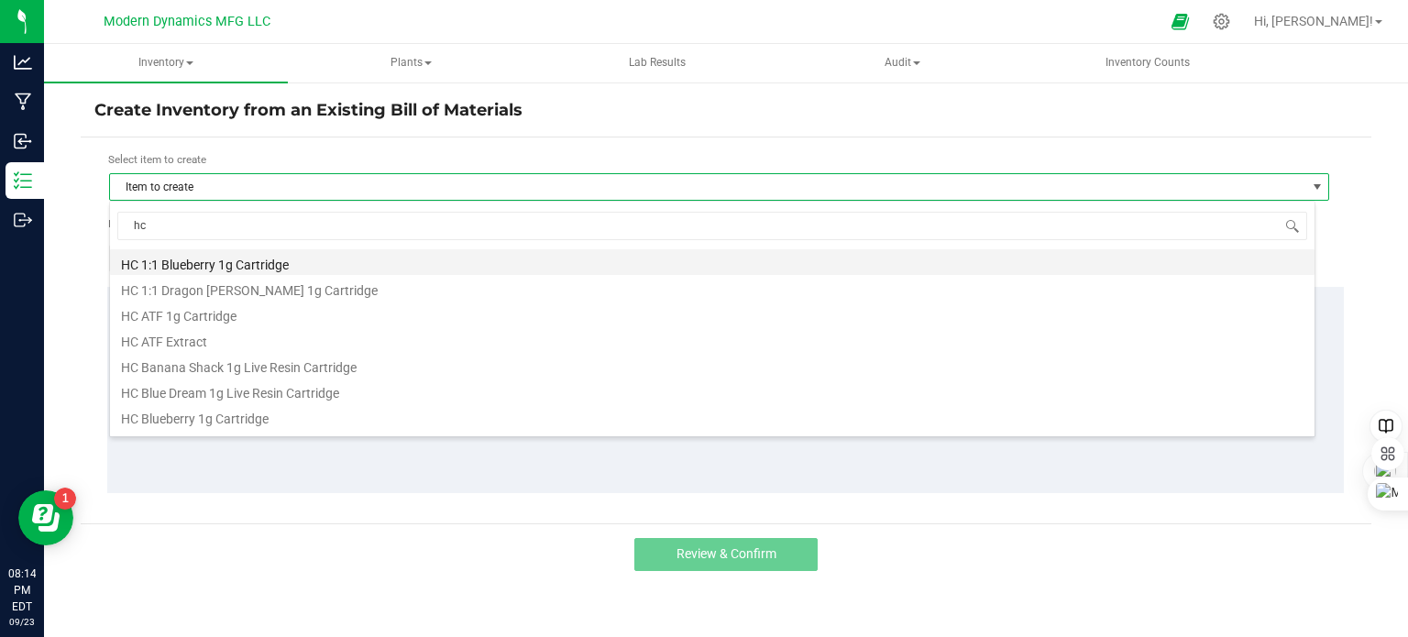
click at [249, 270] on li "HC 1:1 Blueberry 1g Cartridge" at bounding box center [712, 262] width 1204 height 26
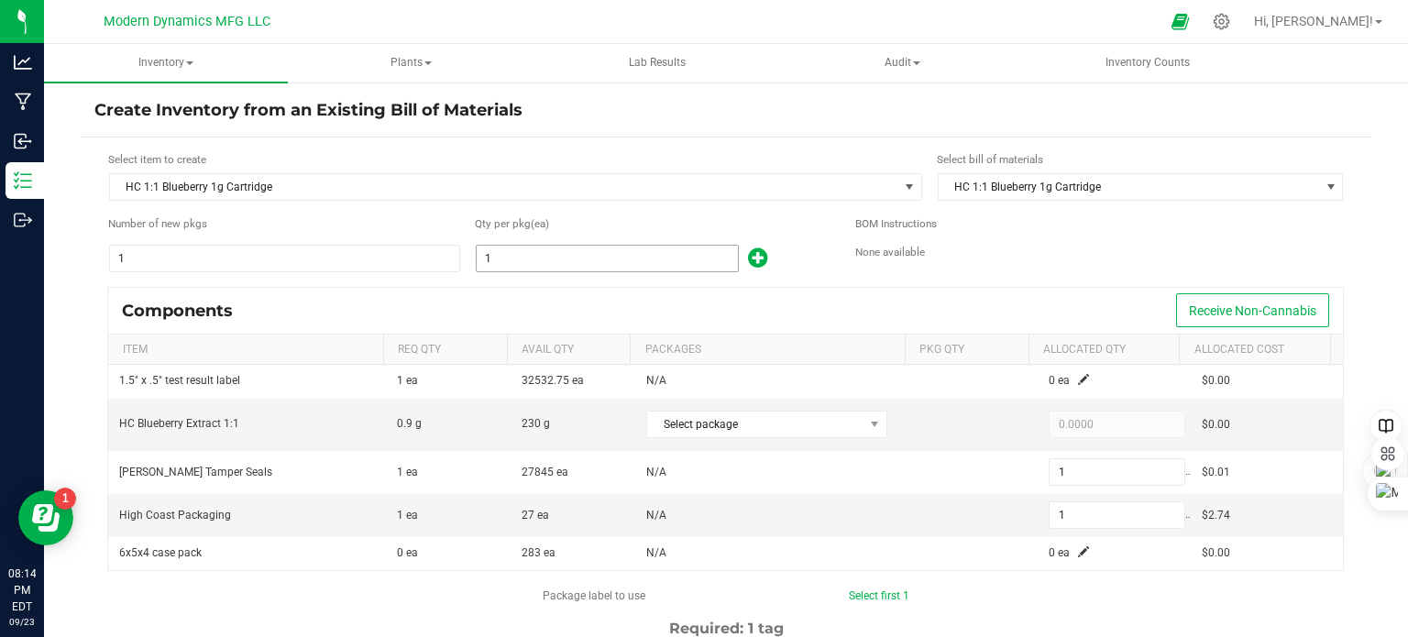
click at [550, 259] on input "1" at bounding box center [607, 259] width 261 height 26
type input "2"
type input "25"
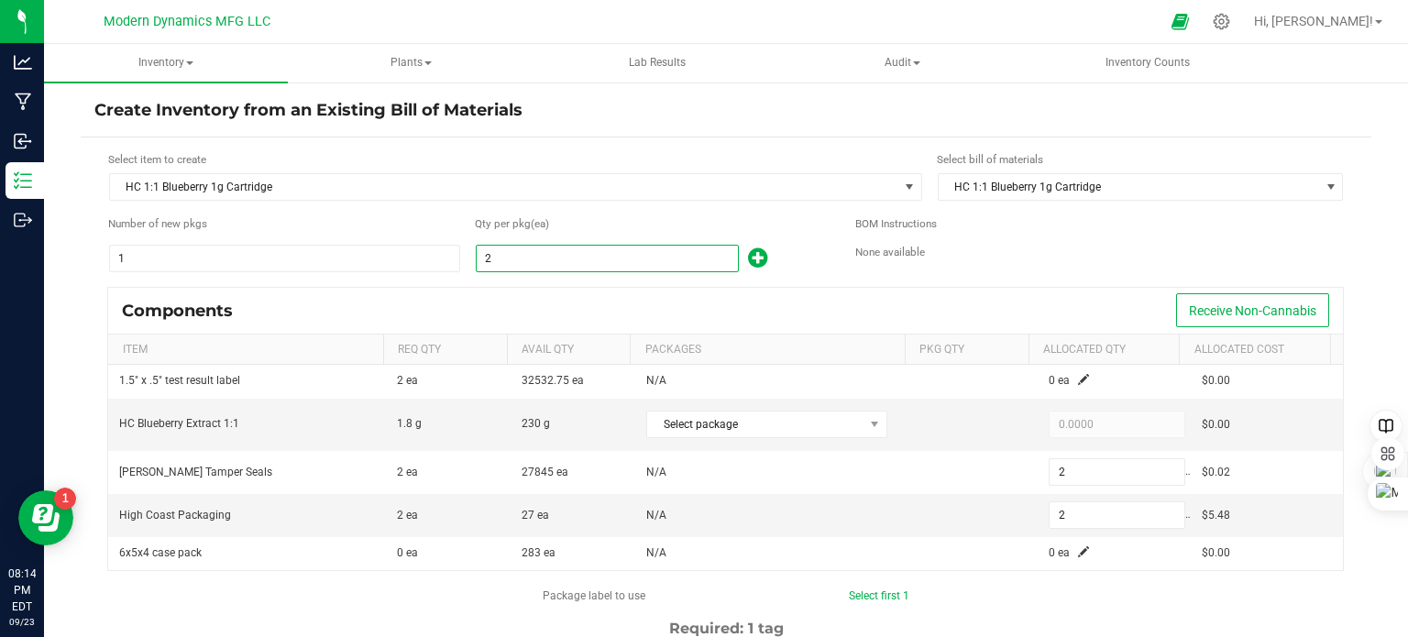
type input "25"
type input "253"
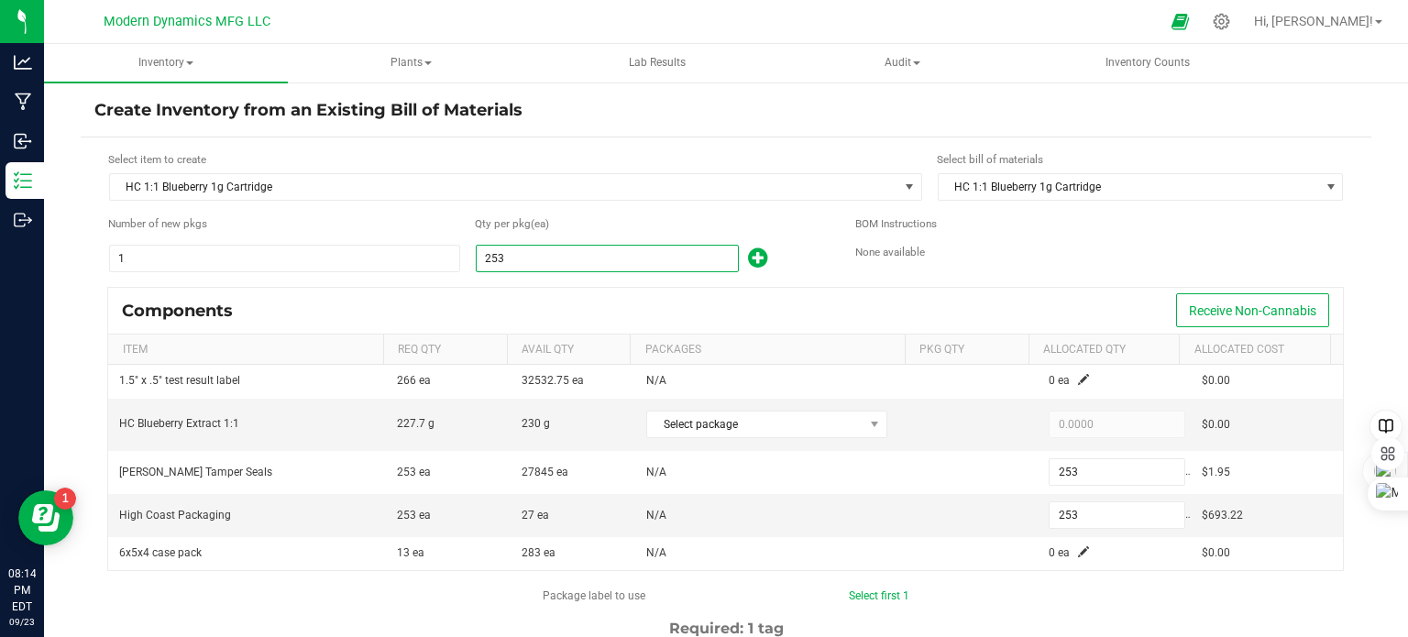
type input "253"
click at [554, 305] on div "Components Receive Non-Cannabis" at bounding box center [725, 311] width 1235 height 46
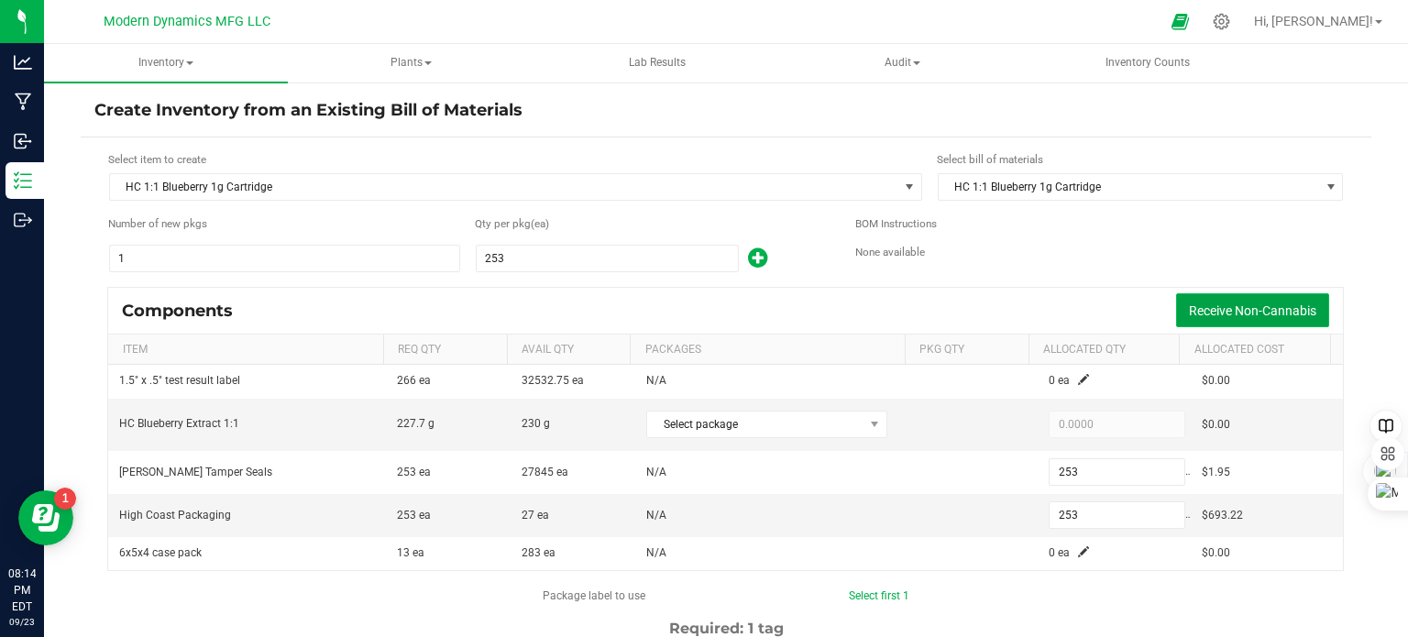
click at [1227, 314] on span "Receive Non-Cannabis" at bounding box center [1252, 310] width 127 height 15
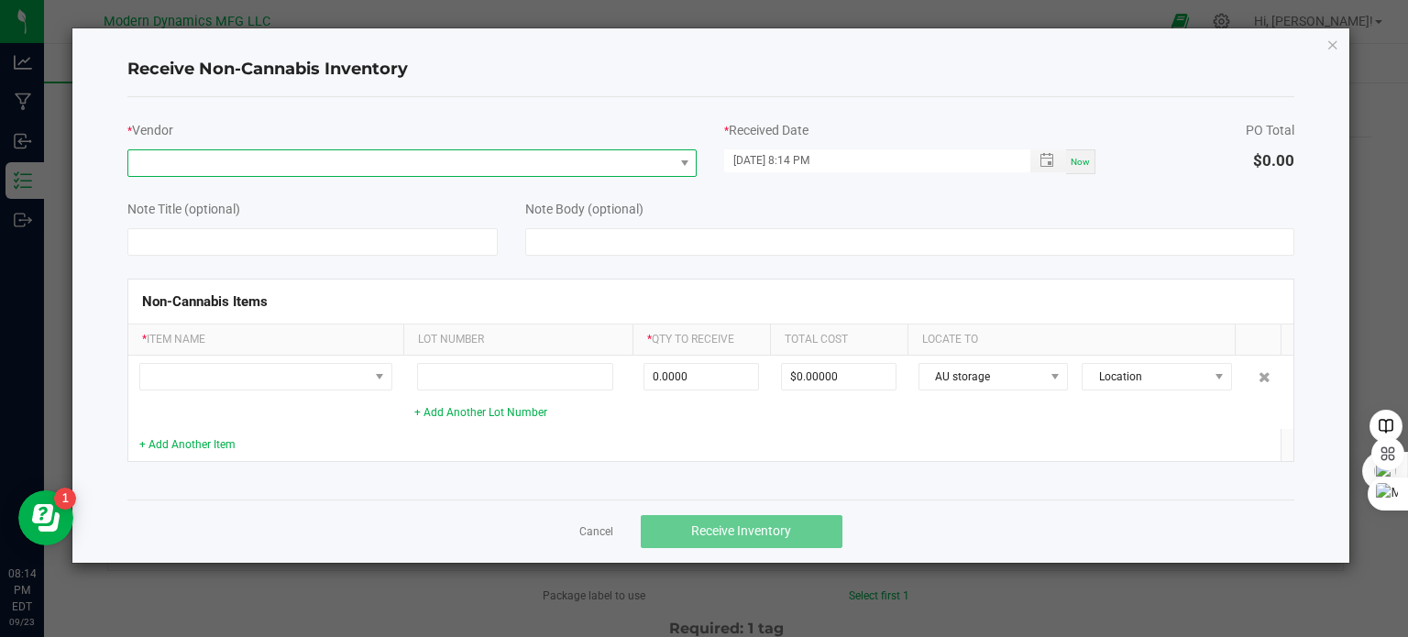
click at [294, 163] on span at bounding box center [400, 163] width 545 height 26
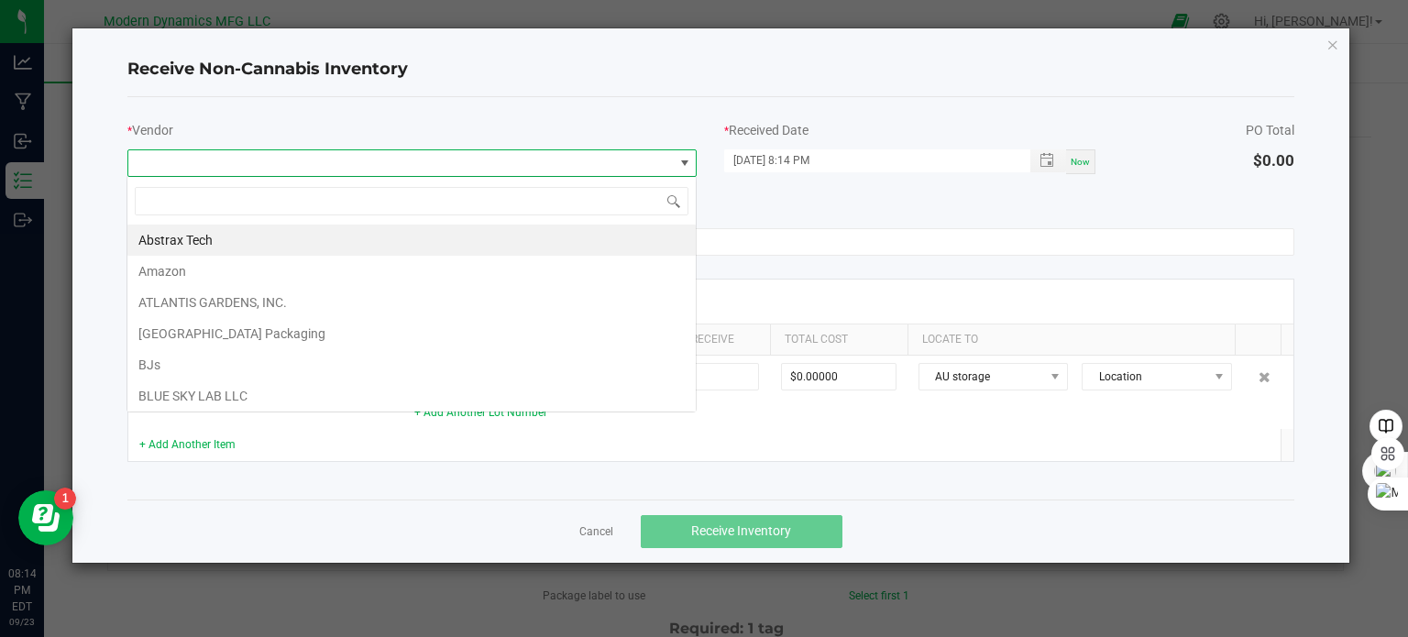
scroll to position [27, 569]
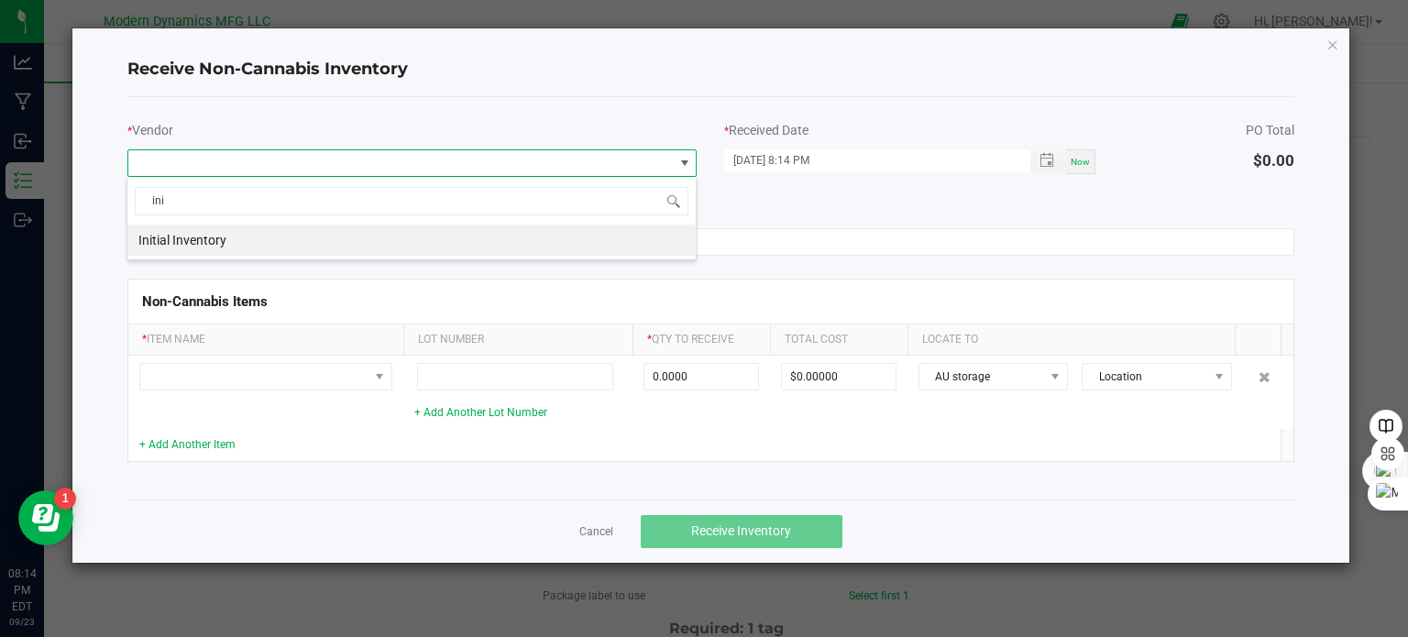
type input "init"
click at [240, 239] on li "Initial Inventory" at bounding box center [411, 240] width 568 height 31
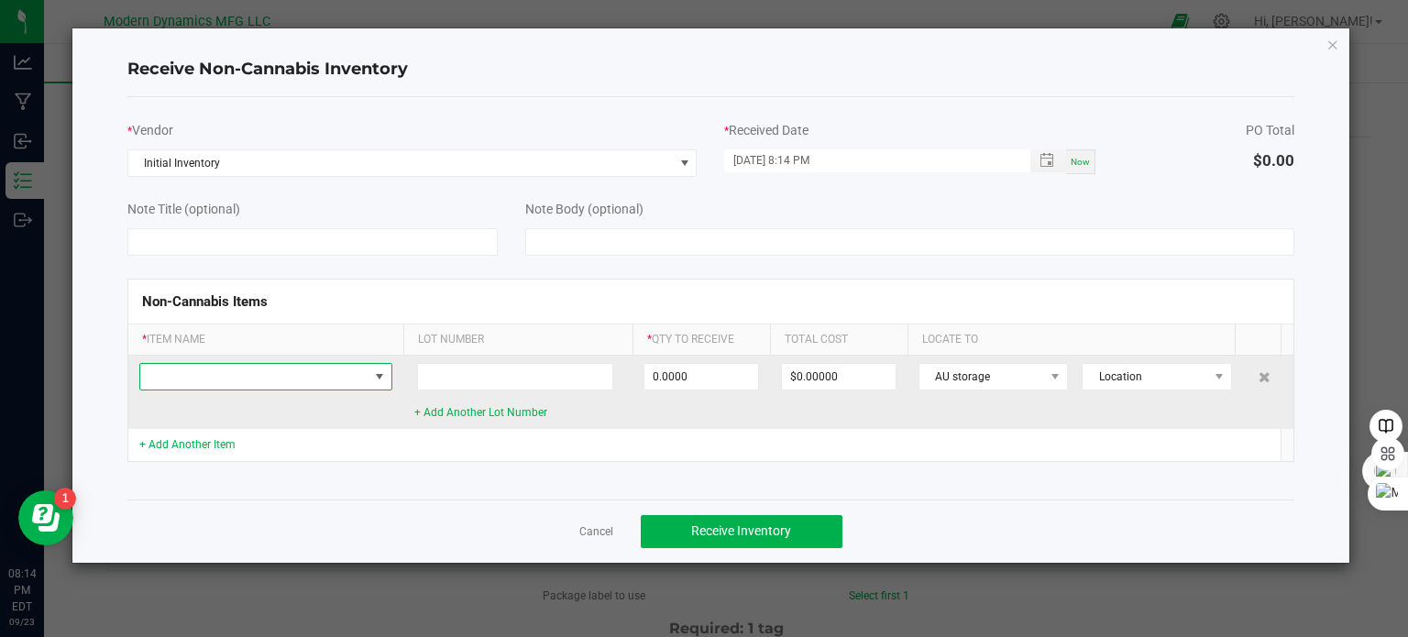
click at [298, 377] on span at bounding box center [254, 377] width 228 height 26
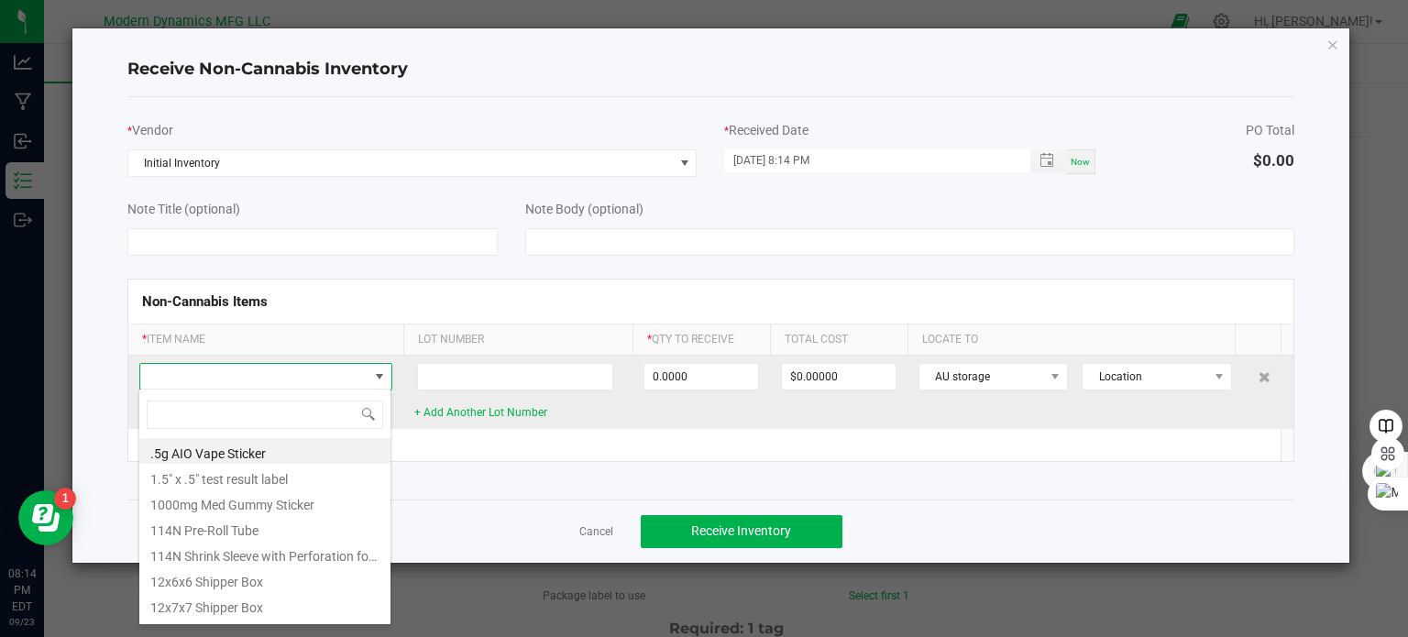
scroll to position [27, 253]
type input "high"
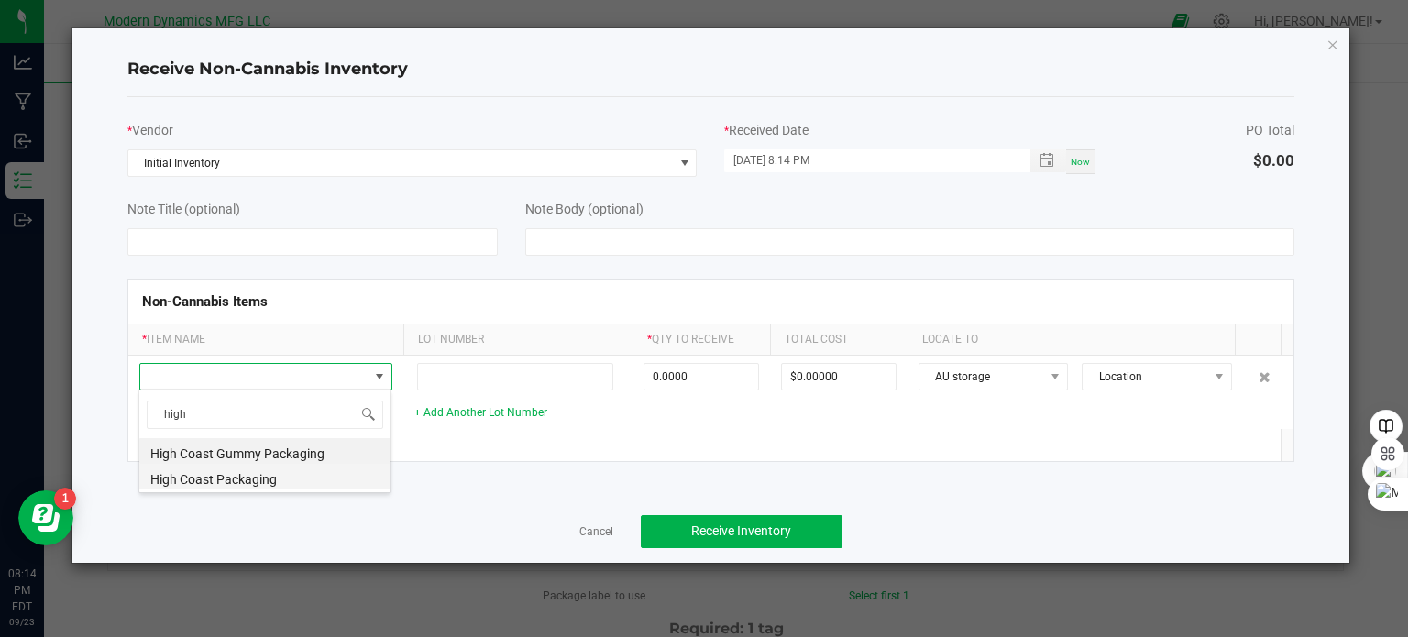
click at [279, 478] on li "High Coast Packaging" at bounding box center [264, 477] width 251 height 26
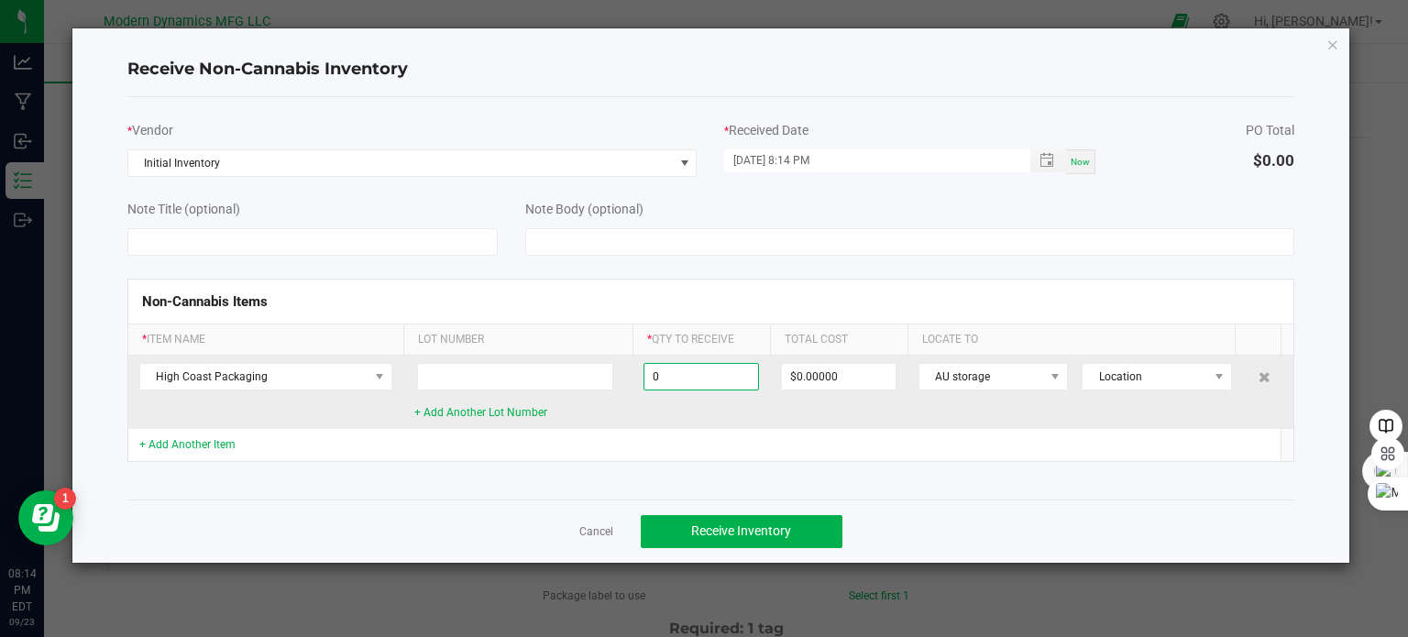
click at [683, 377] on input "0" at bounding box center [701, 377] width 114 height 26
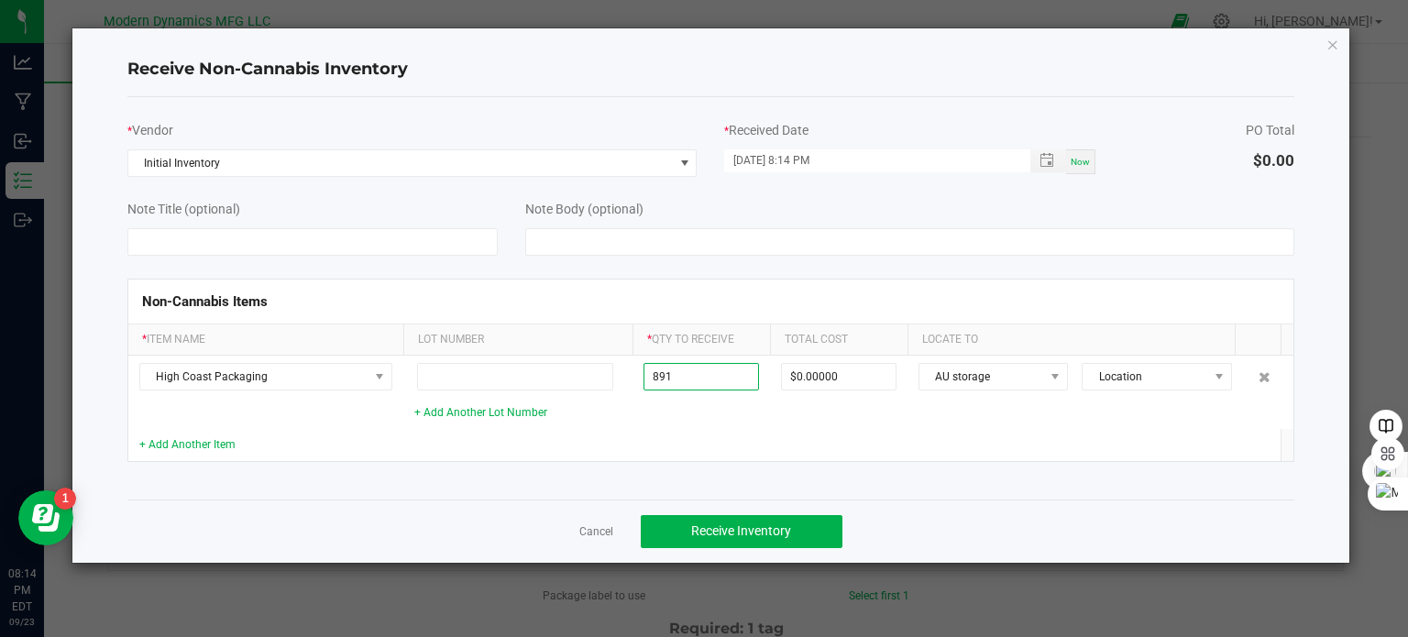
type input "891 ea"
type input "$2,441.34000"
click at [770, 436] on td at bounding box center [838, 445] width 137 height 32
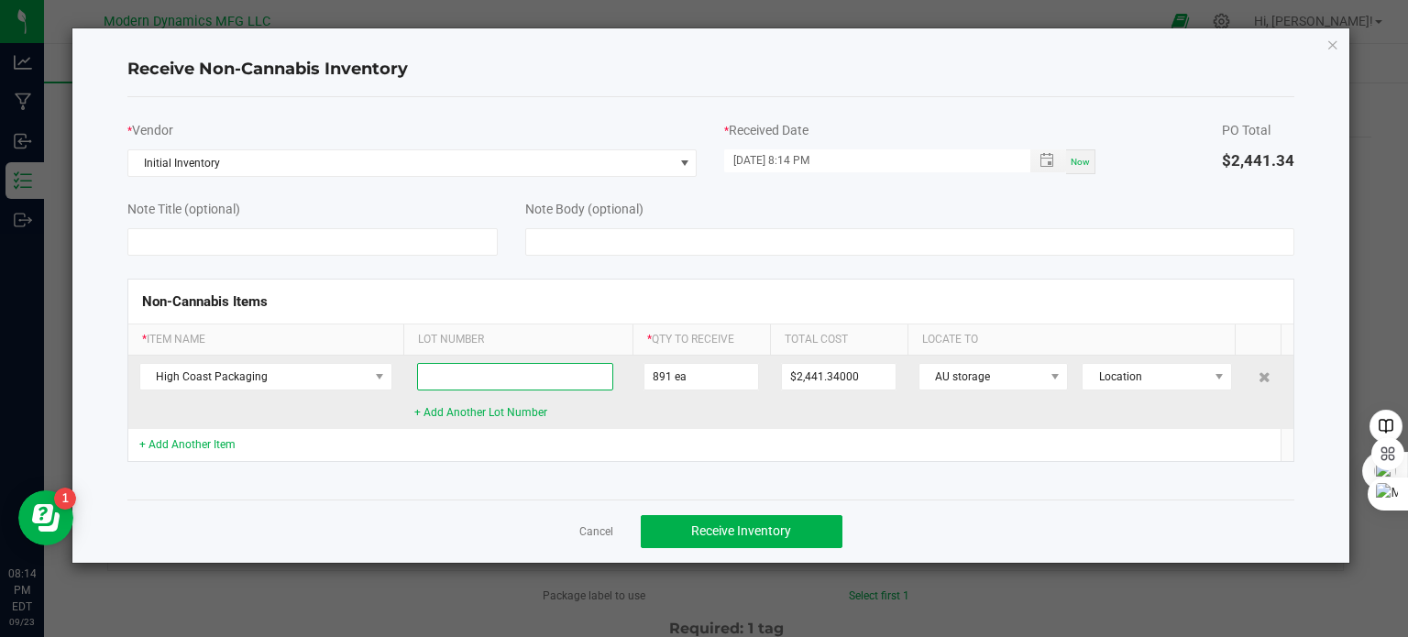
click at [488, 371] on input at bounding box center [515, 376] width 197 height 27
type input "250923"
click at [658, 416] on td "891 ea" at bounding box center [700, 392] width 137 height 73
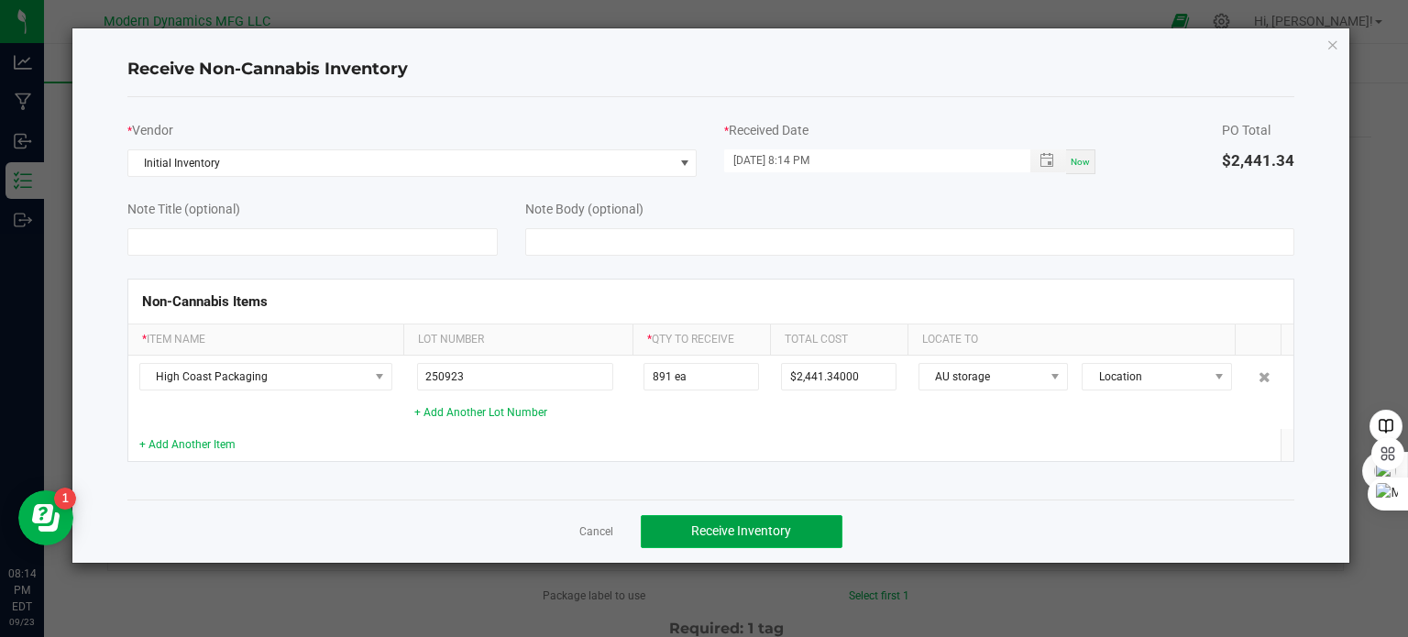
click at [752, 524] on span "Receive Inventory" at bounding box center [741, 530] width 100 height 15
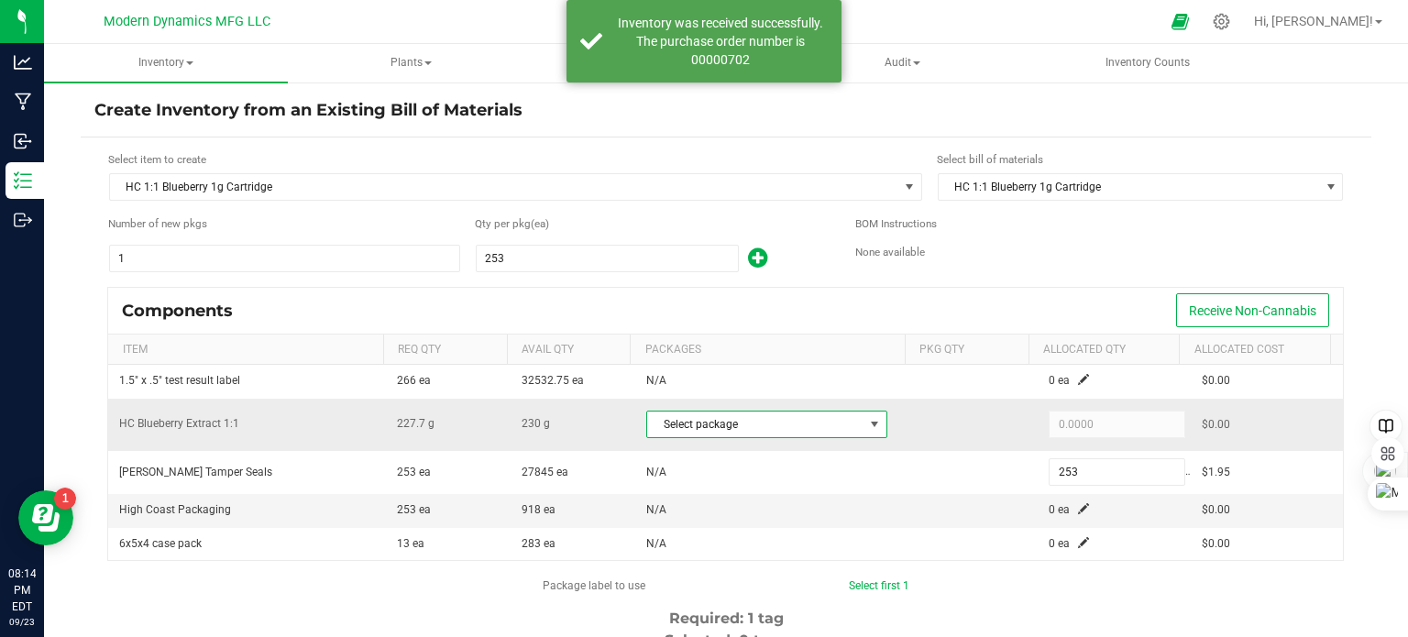
click at [718, 422] on span "Select package" at bounding box center [755, 425] width 216 height 26
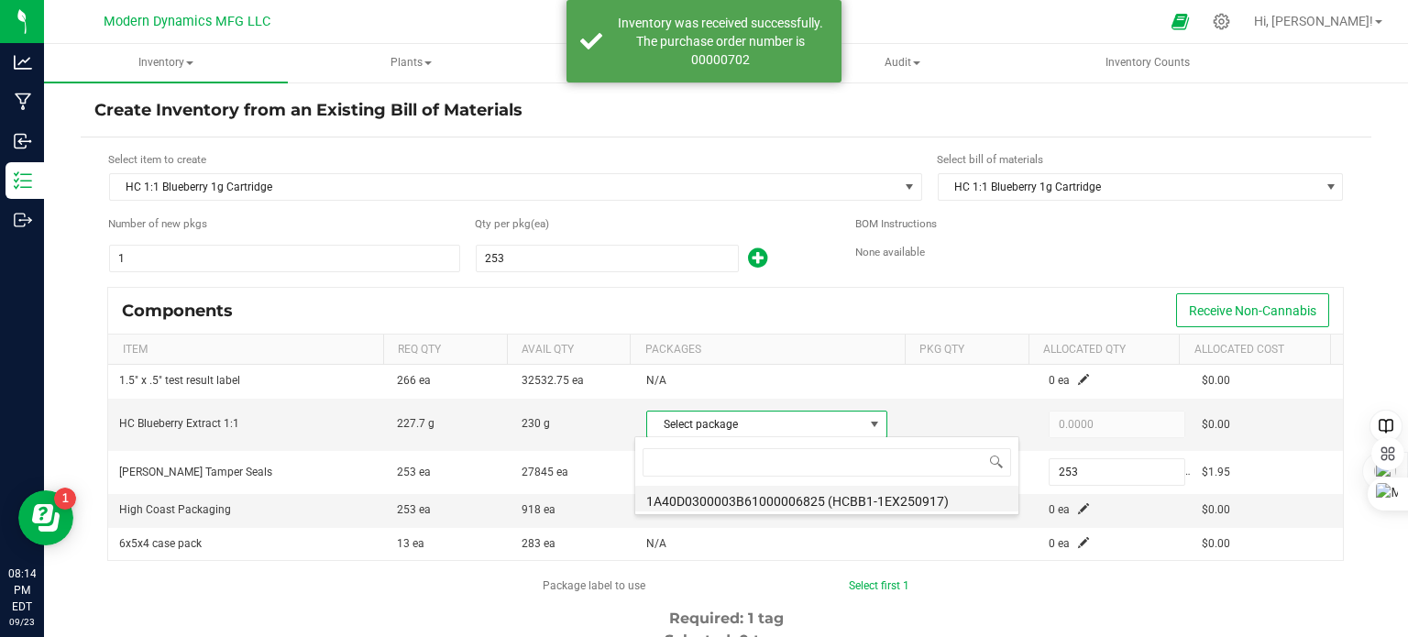
click at [721, 503] on li "1A40D0300003B61000006825 (HCBB1-1EX250917)" at bounding box center [826, 499] width 383 height 26
type input "227.7000"
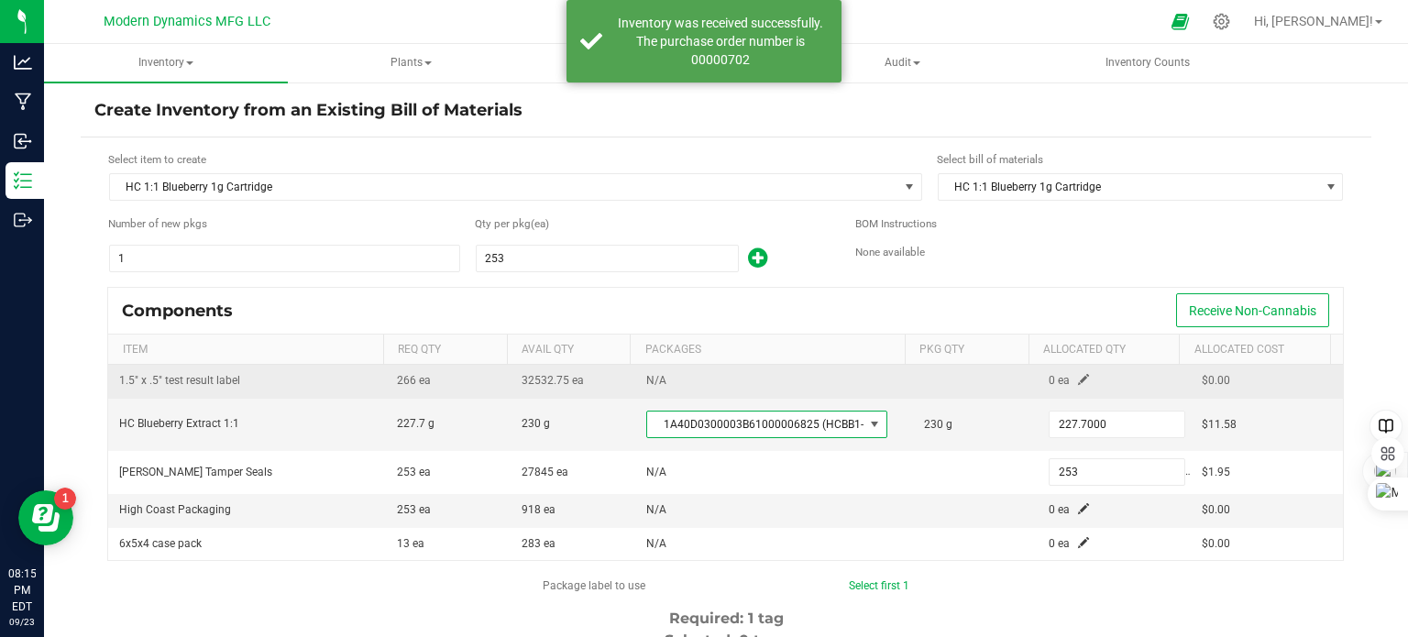
click at [691, 384] on td "N/A" at bounding box center [774, 381] width 278 height 33
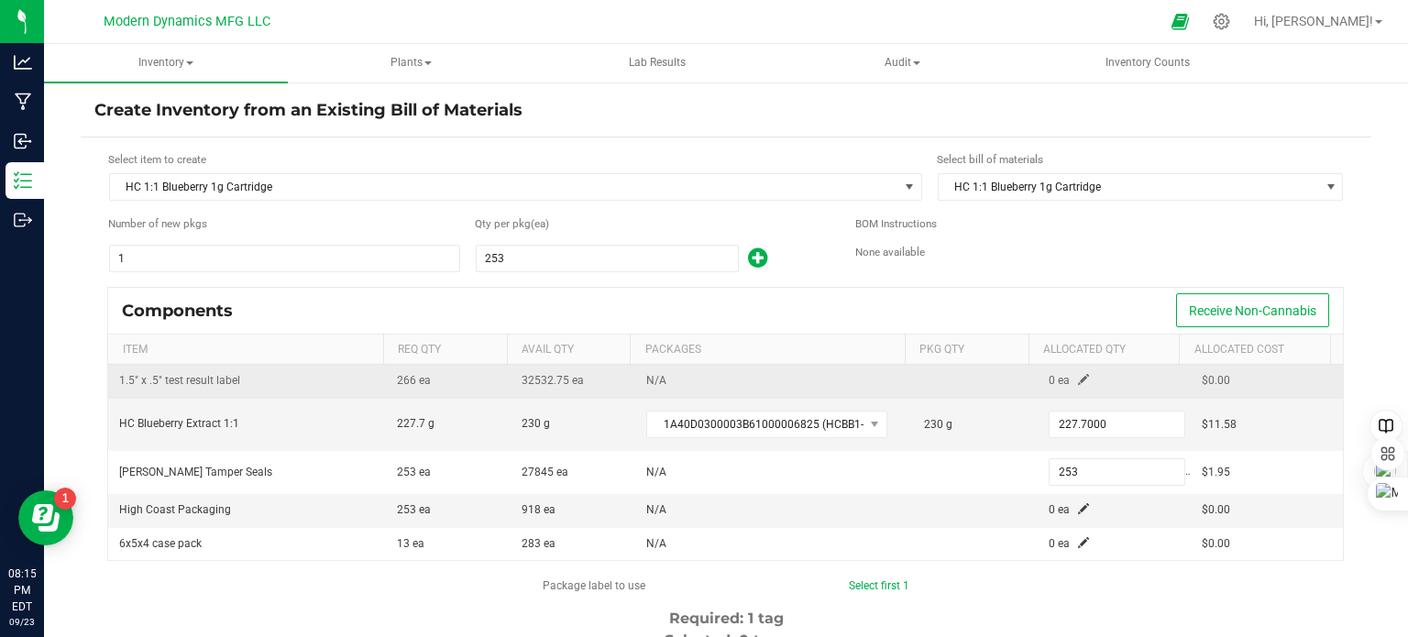
click at [1078, 377] on span at bounding box center [1083, 379] width 11 height 11
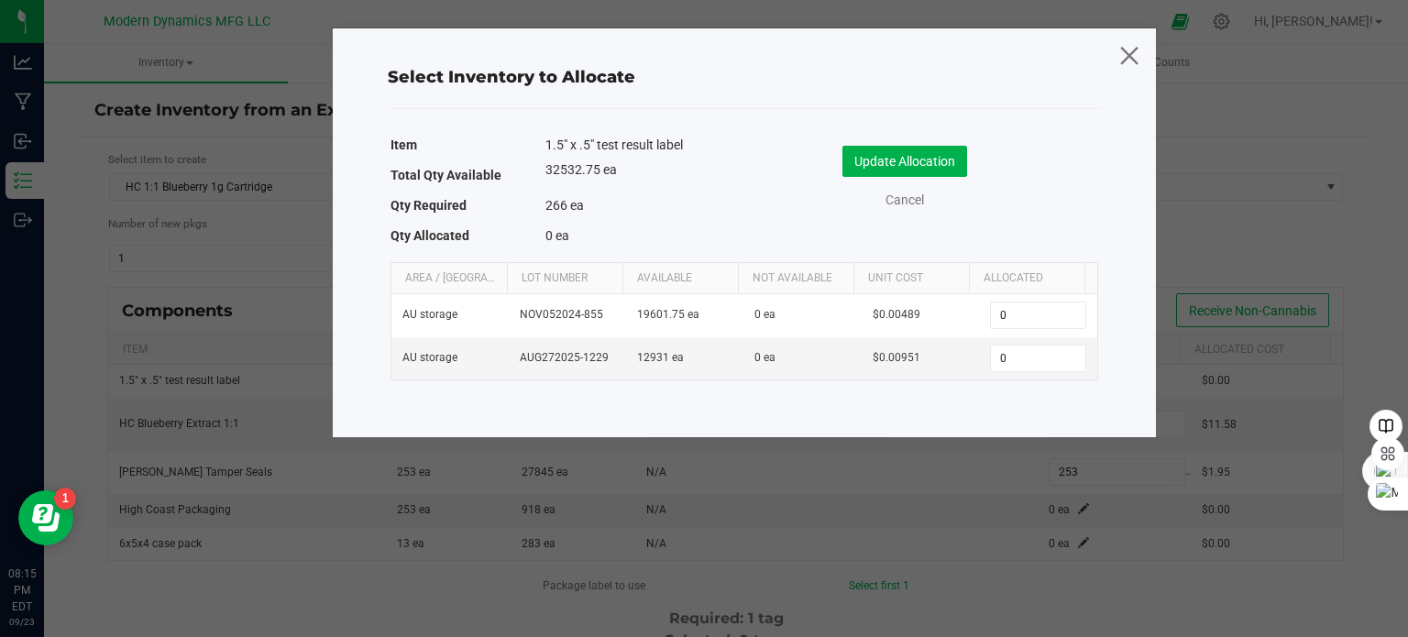
click at [1129, 39] on icon at bounding box center [1128, 55] width 25 height 44
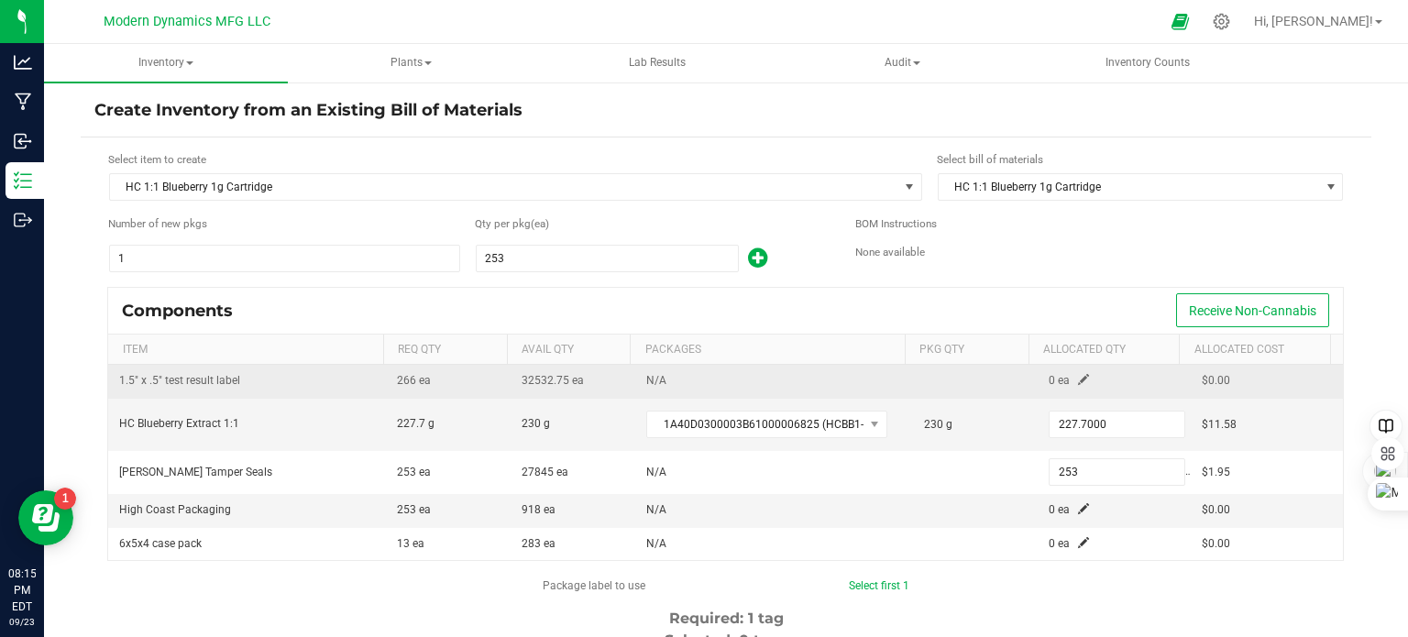
click at [1078, 379] on span at bounding box center [1083, 379] width 11 height 11
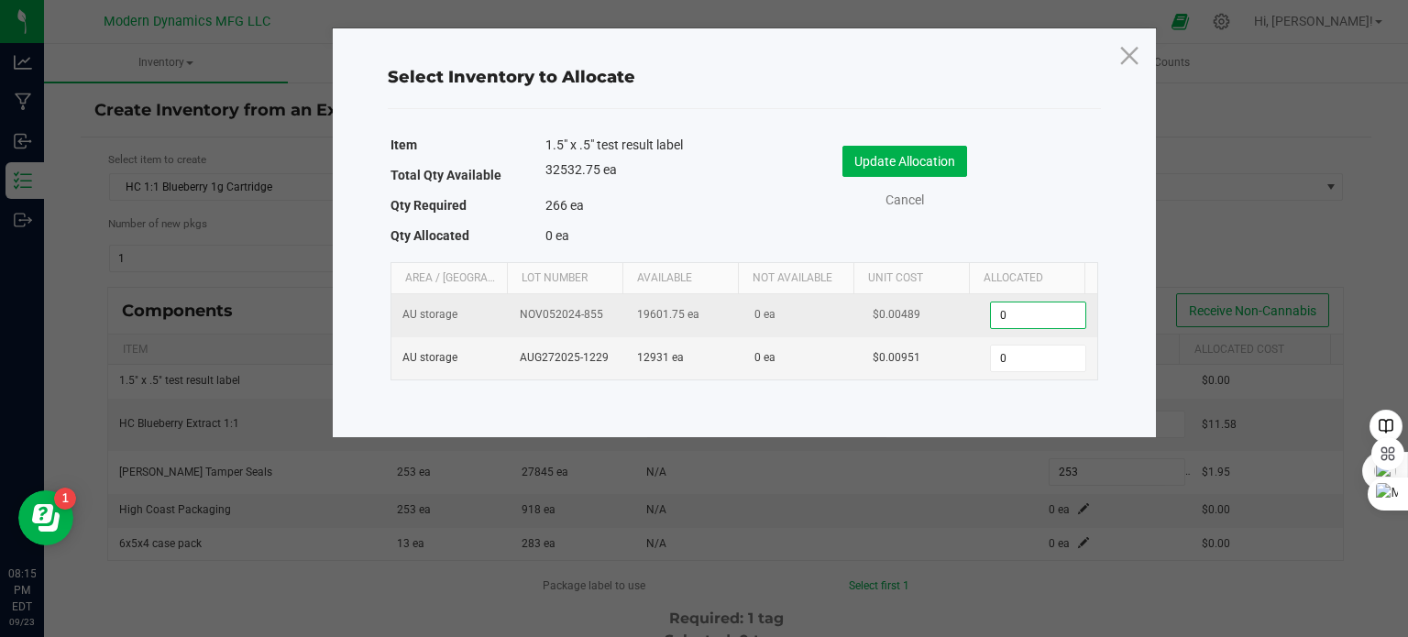
click at [1026, 310] on input "0" at bounding box center [1037, 315] width 93 height 26
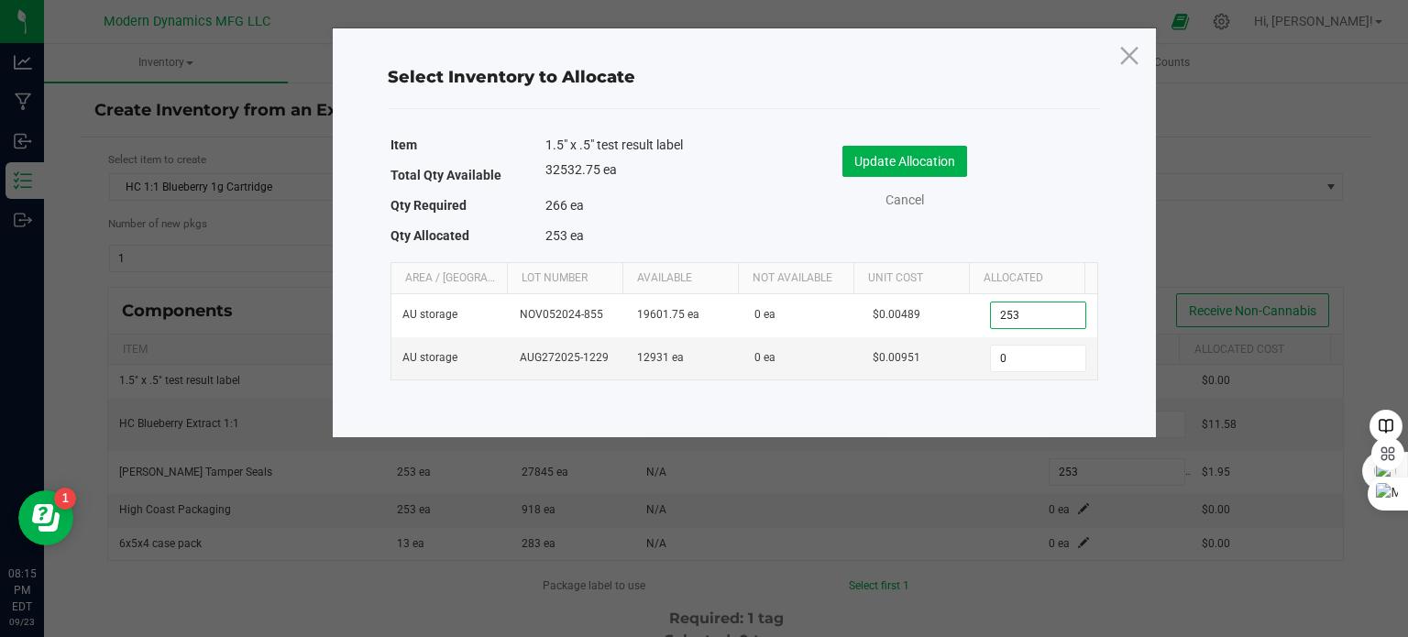
type input "253"
click at [1040, 129] on div "Item 1.5" x .5" test result label Total Qty Available 32532.75 ea Qty Required …" at bounding box center [744, 256] width 722 height 256
click at [924, 157] on button "Update Allocation" at bounding box center [904, 161] width 125 height 31
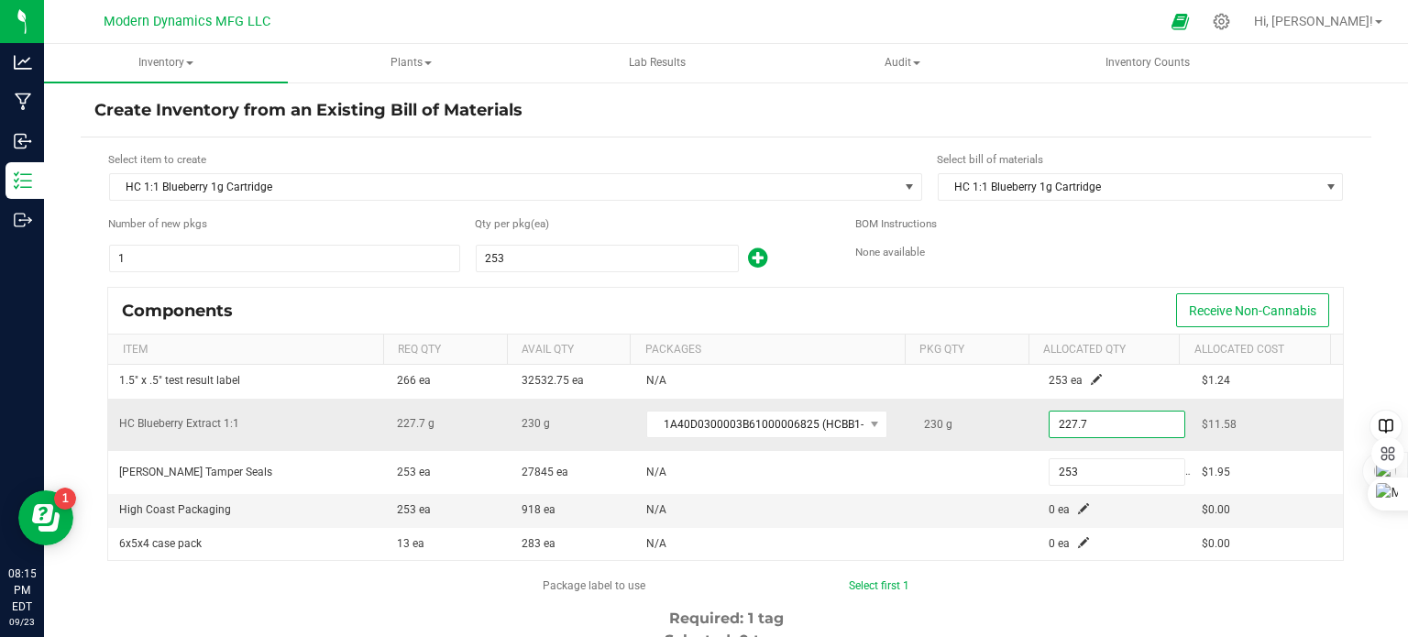
drag, startPoint x: 975, startPoint y: 412, endPoint x: 937, endPoint y: 421, distance: 39.4
click at [937, 421] on tr "HC Blueberry Extract 1:1 227.7 g 230 g 1A40D0300003B61000006825 (HCBB1-1EX25091…" at bounding box center [725, 425] width 1235 height 53
drag, startPoint x: 1077, startPoint y: 421, endPoint x: 961, endPoint y: 424, distance: 115.5
click at [961, 424] on tr "HC Blueberry Extract 1:1 227.7 g 230 g 1A40D0300003B61000006825 (HCBB1-1EX25091…" at bounding box center [725, 425] width 1235 height 53
type input "230.0000"
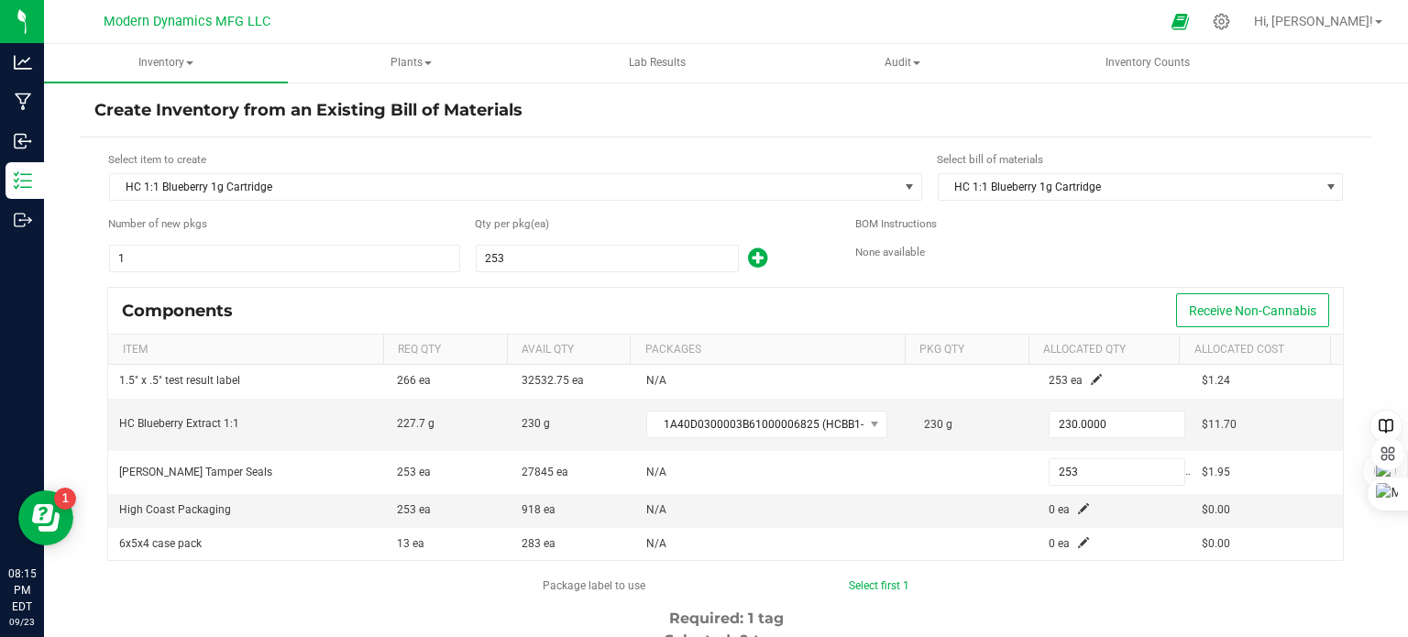
click at [1013, 268] on div "BOM Instructions None available" at bounding box center [1099, 244] width 488 height 58
click at [1078, 509] on span at bounding box center [1083, 508] width 11 height 11
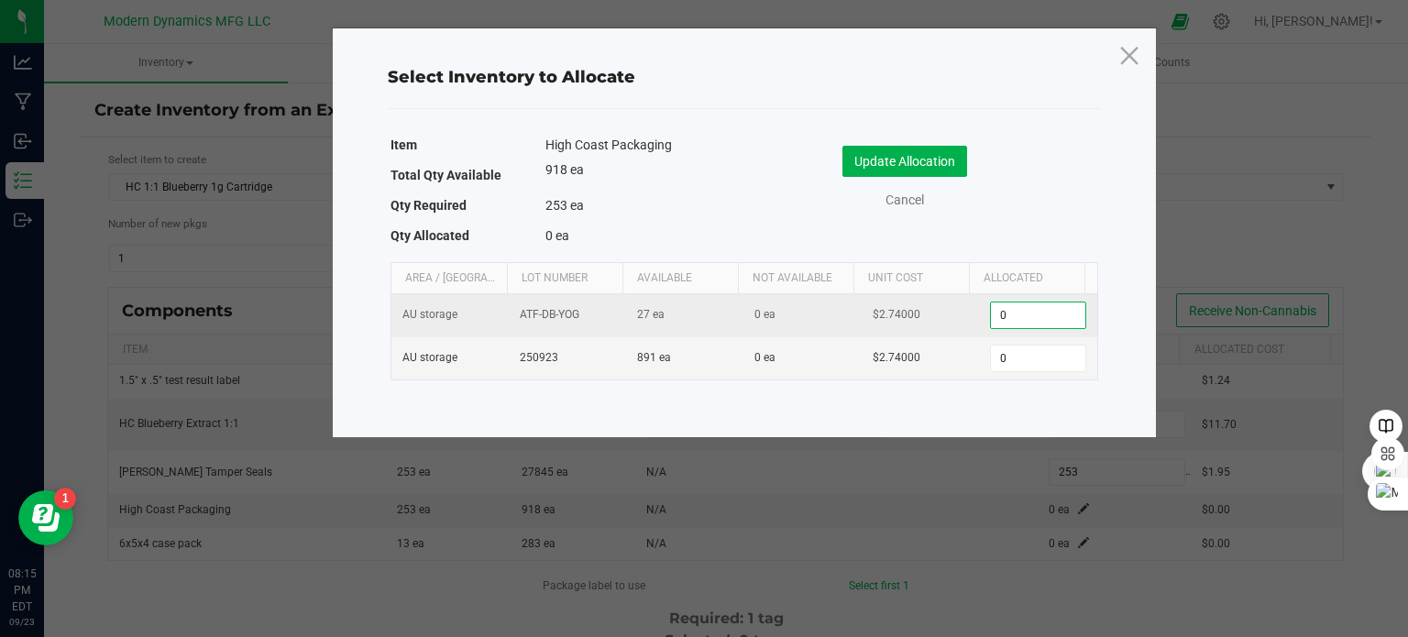
click at [1027, 319] on input "0" at bounding box center [1037, 315] width 93 height 26
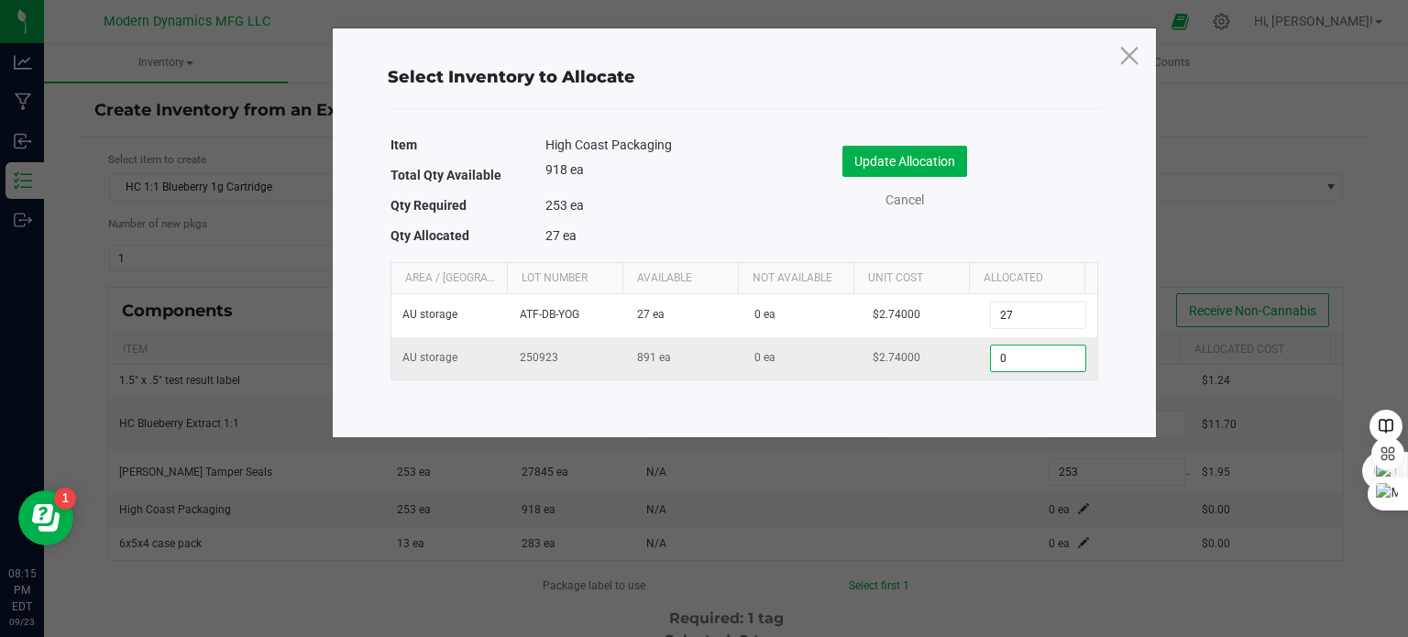
click at [1018, 357] on input "0" at bounding box center [1037, 359] width 93 height 26
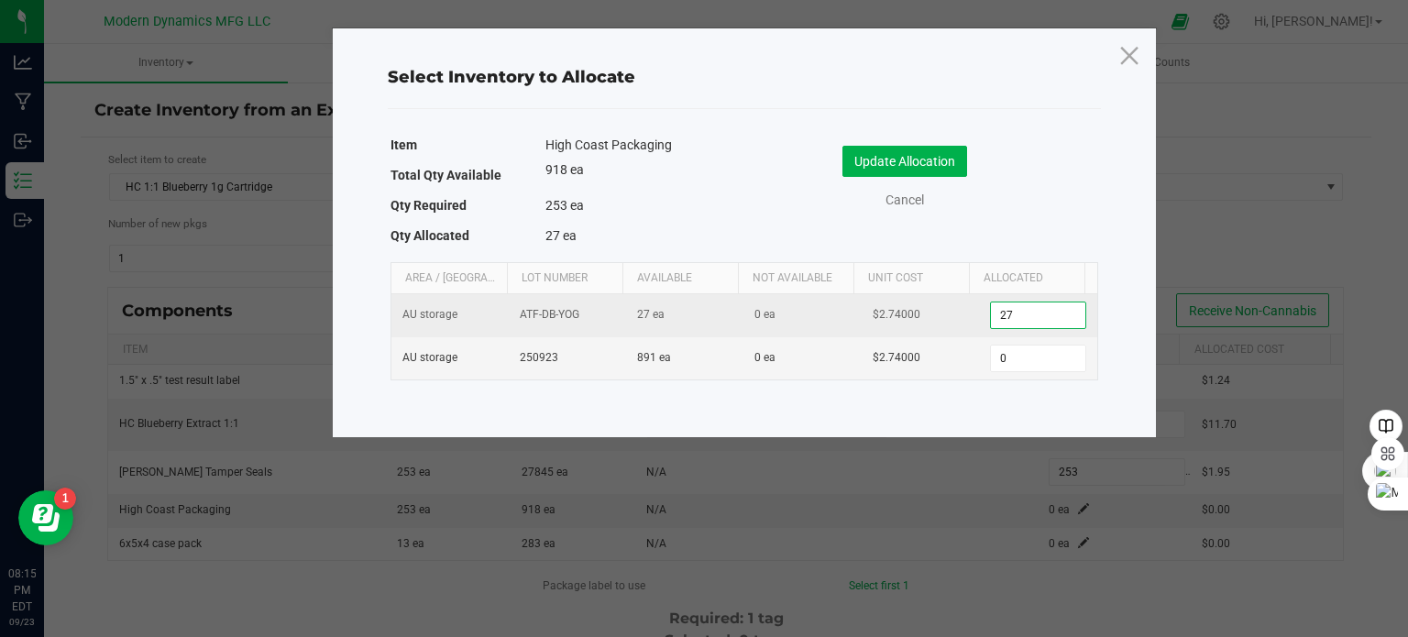
drag, startPoint x: 1027, startPoint y: 318, endPoint x: 970, endPoint y: 325, distance: 58.2
click at [979, 325] on td "27" at bounding box center [1037, 315] width 117 height 43
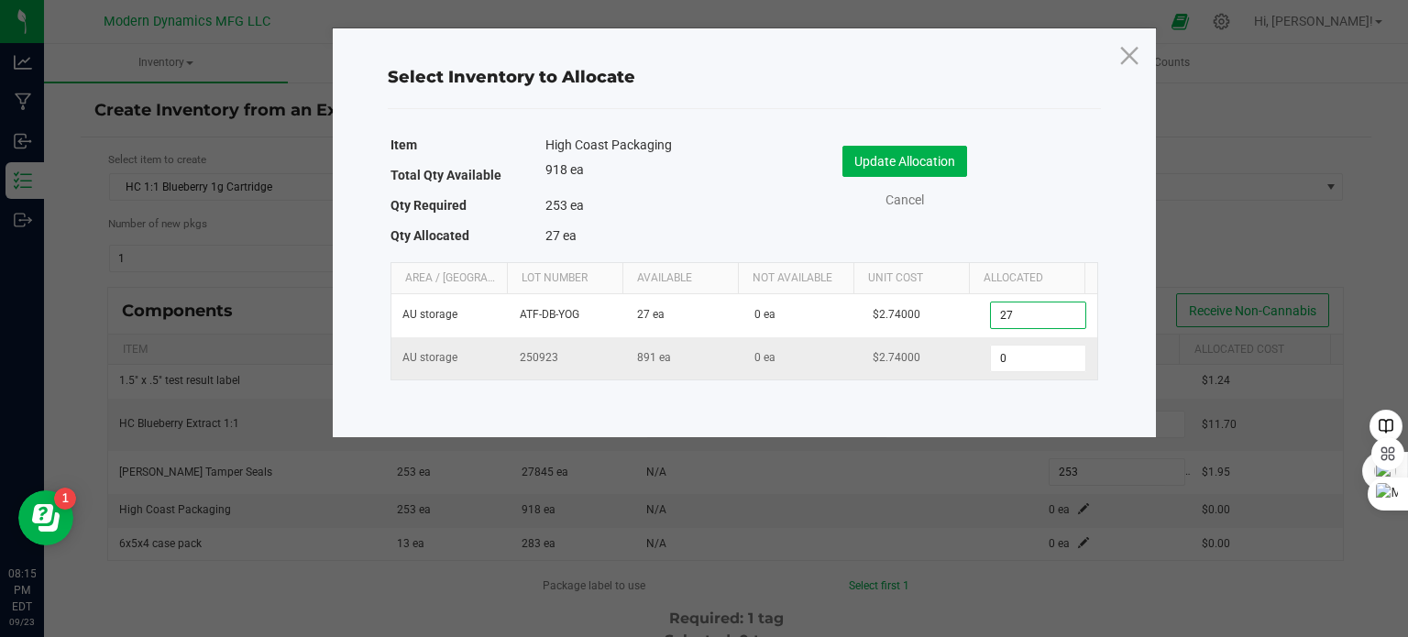
click at [953, 357] on td "$2.74000" at bounding box center [920, 358] width 117 height 42
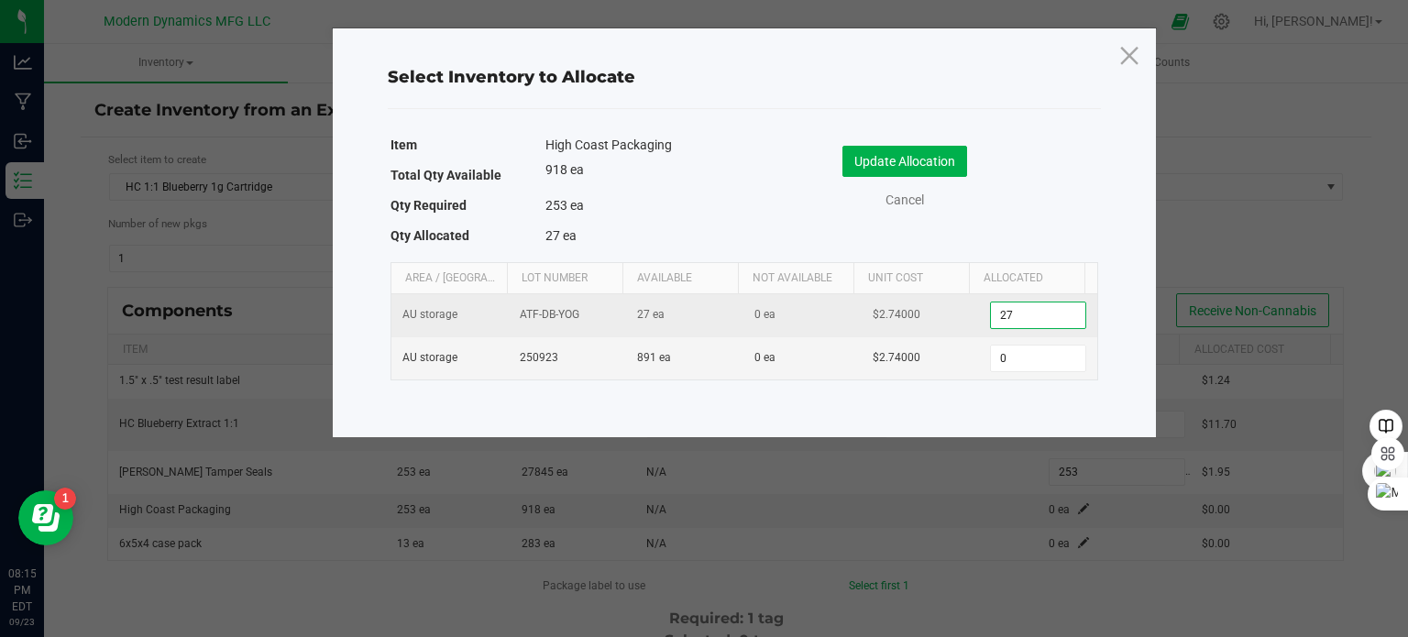
drag, startPoint x: 1027, startPoint y: 314, endPoint x: 977, endPoint y: 320, distance: 50.7
click at [991, 320] on input "27" at bounding box center [1037, 315] width 93 height 26
type input "27"
click at [960, 329] on td "$2.74000" at bounding box center [920, 315] width 117 height 43
click at [1008, 309] on input "27" at bounding box center [1037, 315] width 93 height 26
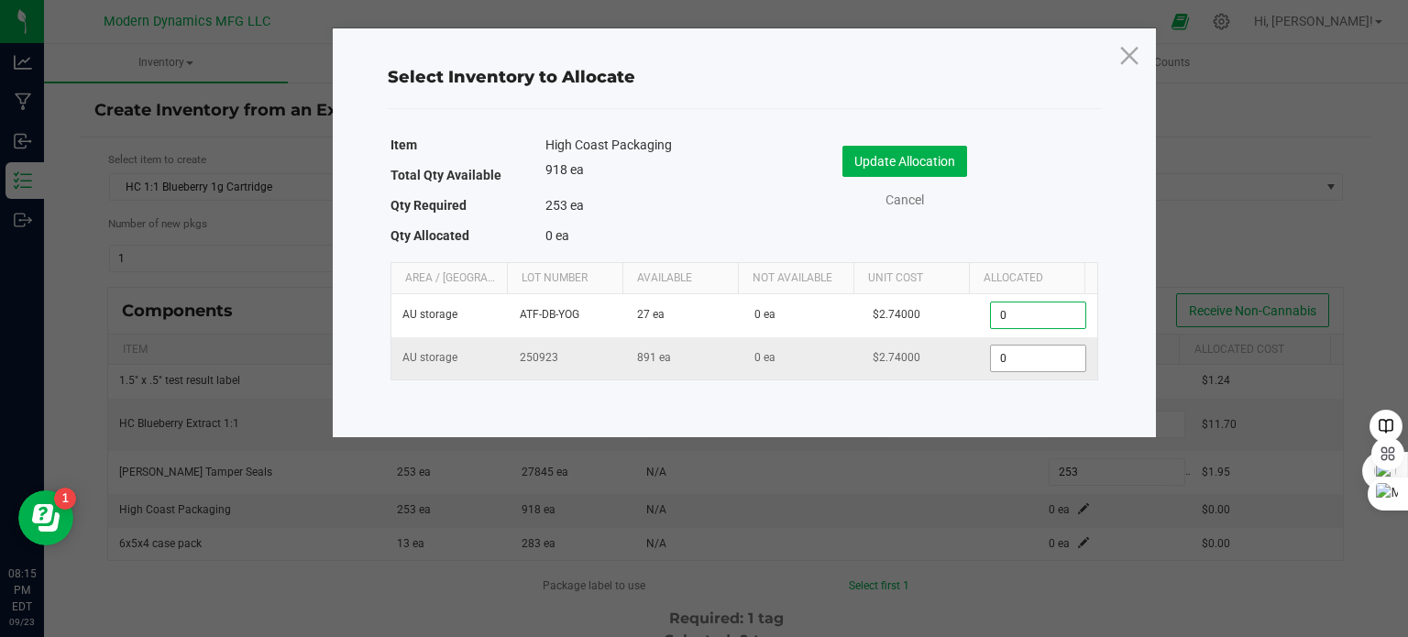
type input "0"
click at [1008, 362] on input "0" at bounding box center [1037, 359] width 93 height 26
type input "253"
click at [948, 153] on button "Update Allocation" at bounding box center [904, 161] width 125 height 31
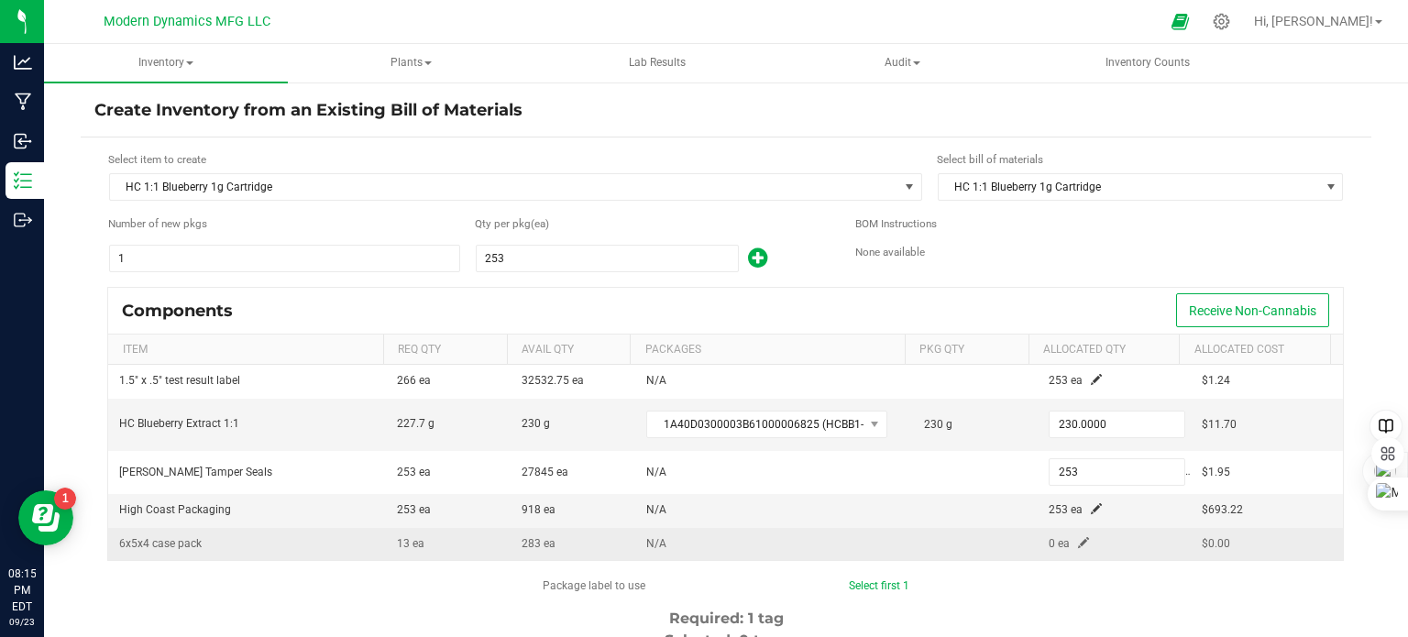
click at [1078, 537] on span at bounding box center [1083, 542] width 11 height 11
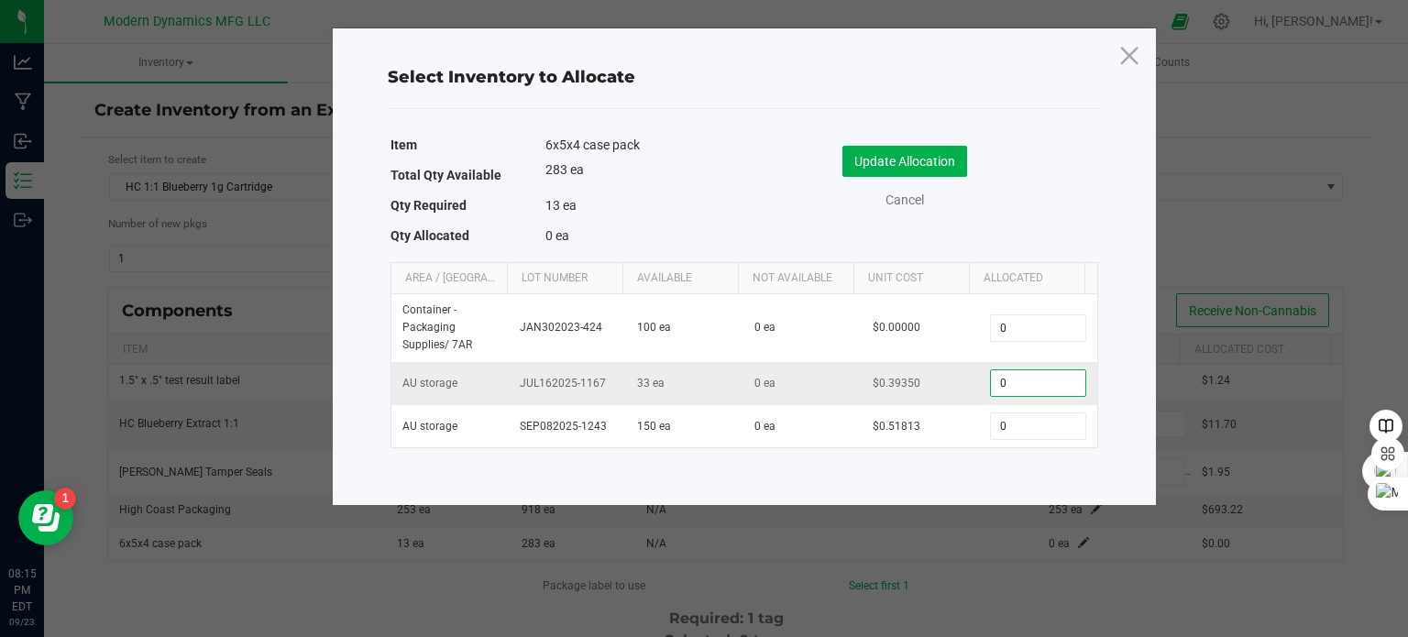
click at [1002, 379] on input "0" at bounding box center [1037, 383] width 93 height 26
type input "13"
click at [930, 161] on button "Update Allocation" at bounding box center [904, 161] width 125 height 31
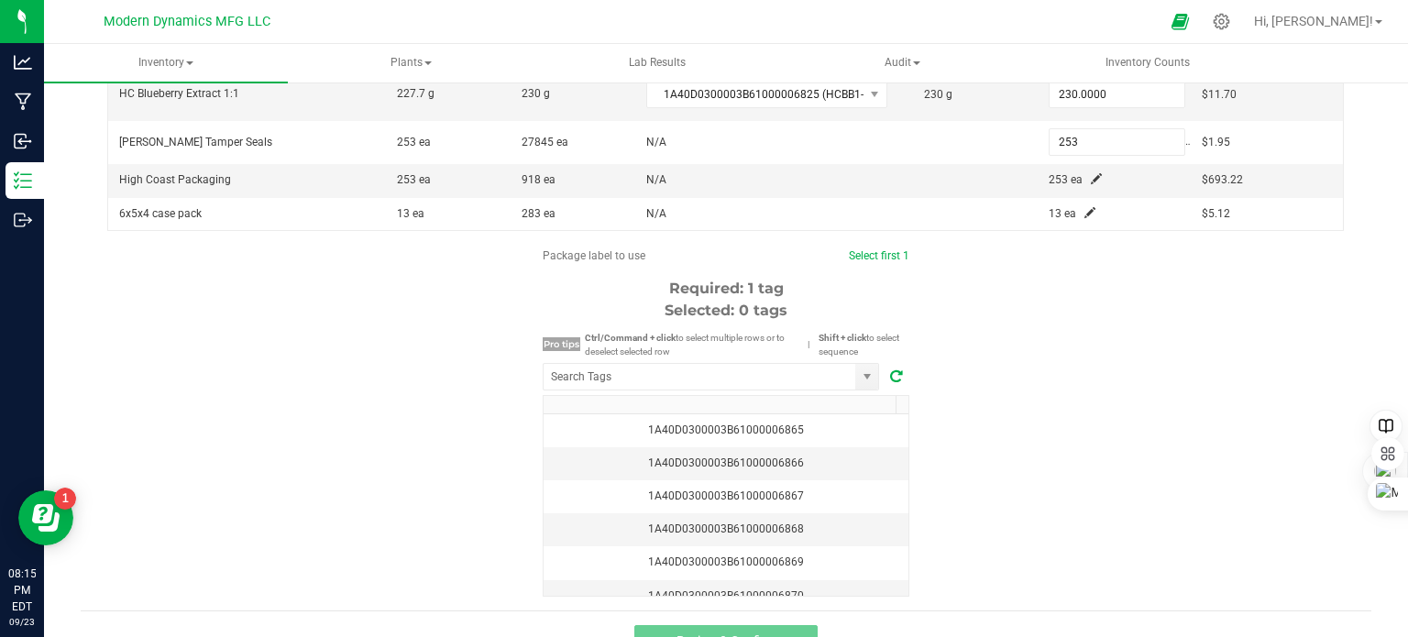
scroll to position [360, 0]
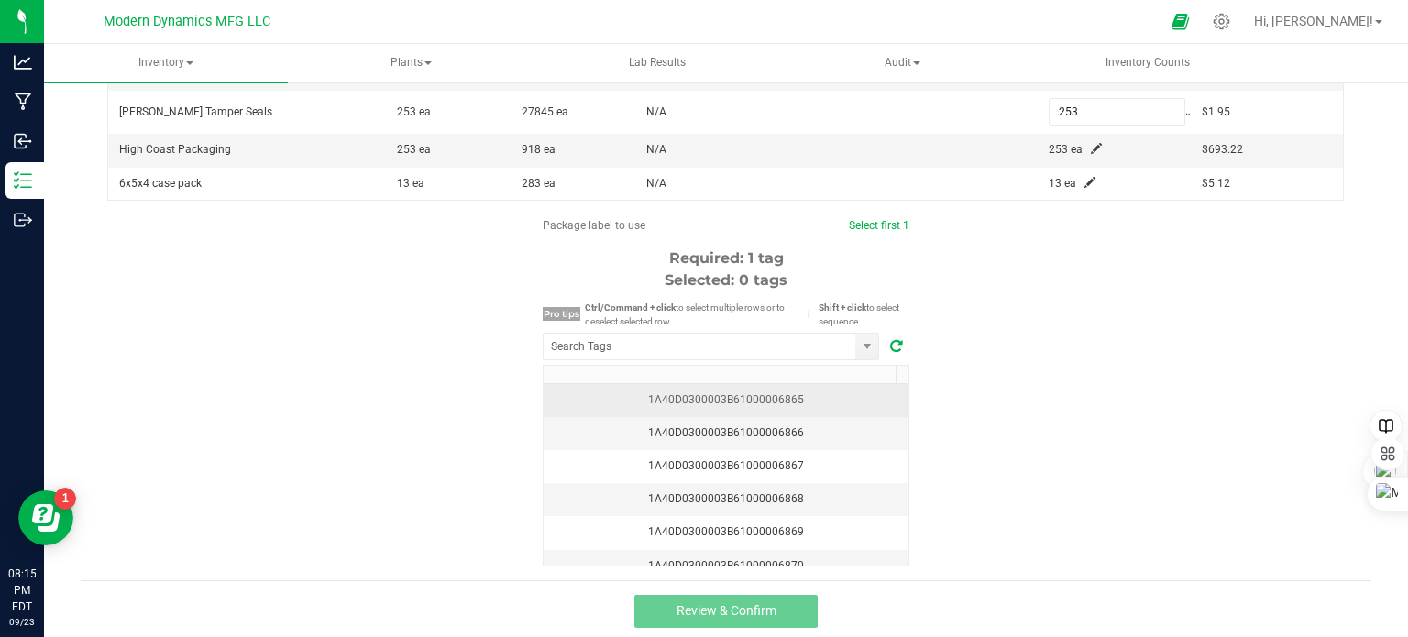
click at [821, 391] on div "1A40D0300003B61000006865" at bounding box center [725, 399] width 343 height 17
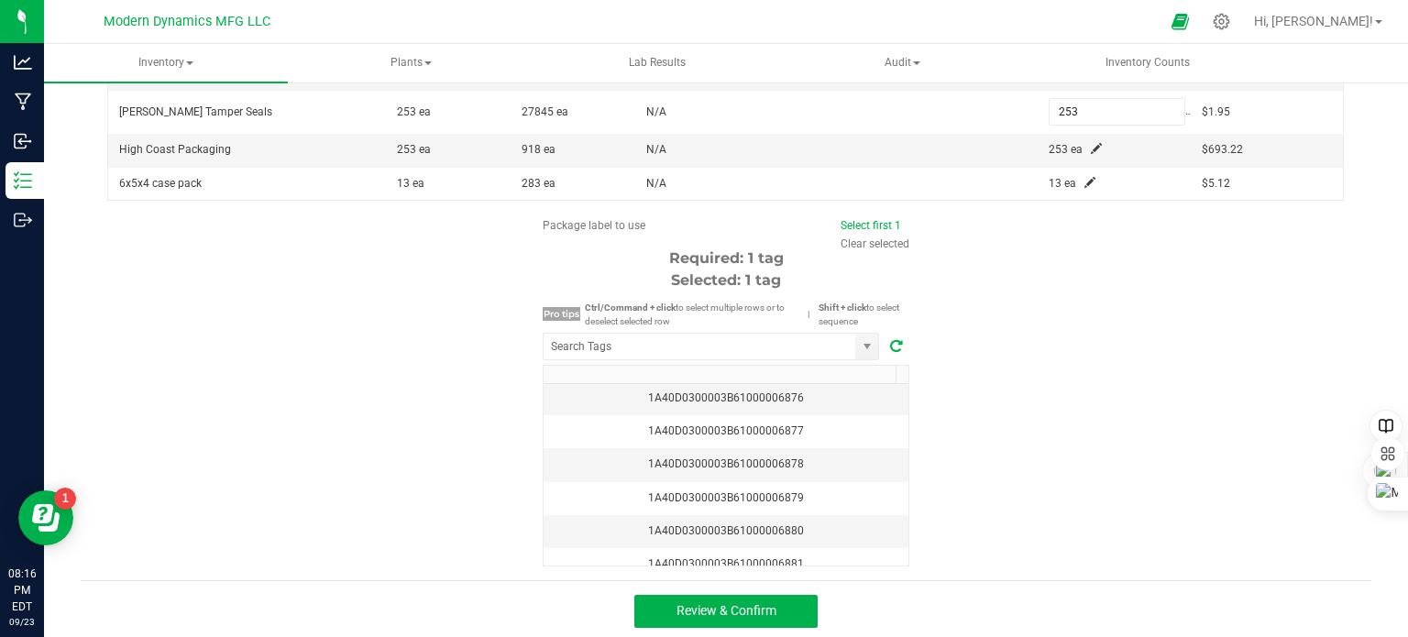
scroll to position [0, 0]
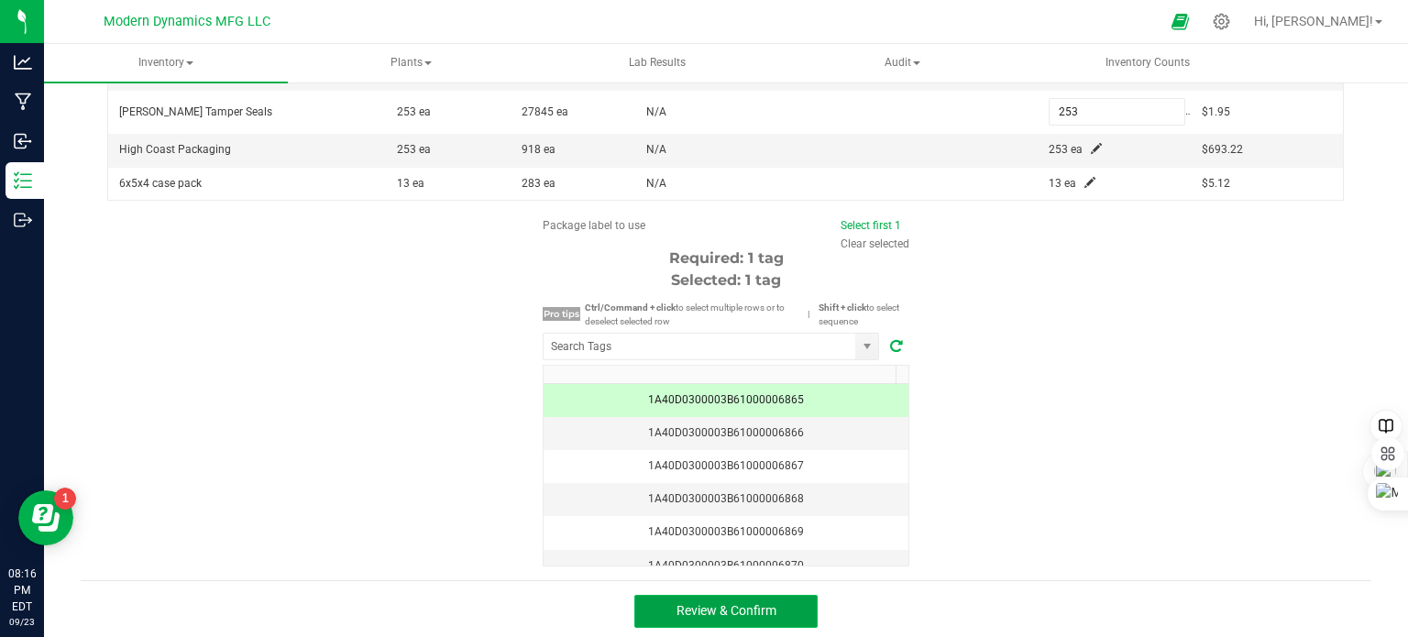
click at [734, 603] on span "Review & Confirm" at bounding box center [726, 610] width 100 height 15
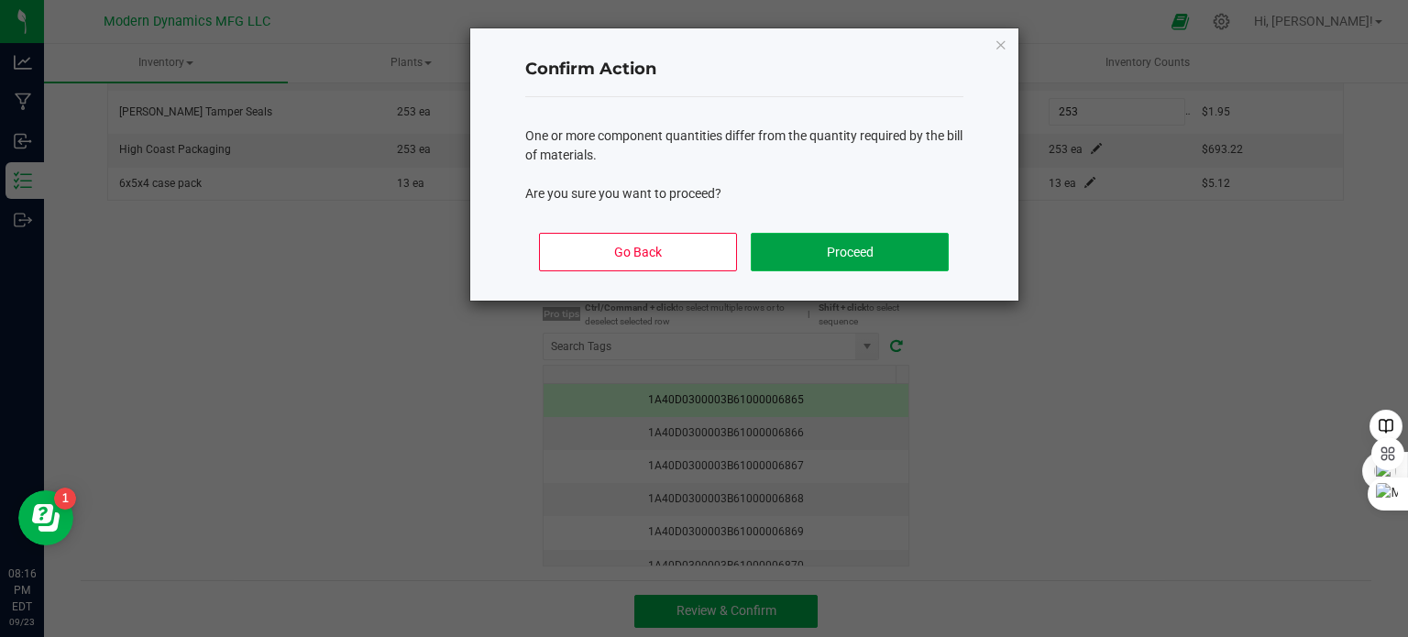
click at [871, 249] on button "Proceed" at bounding box center [849, 252] width 197 height 38
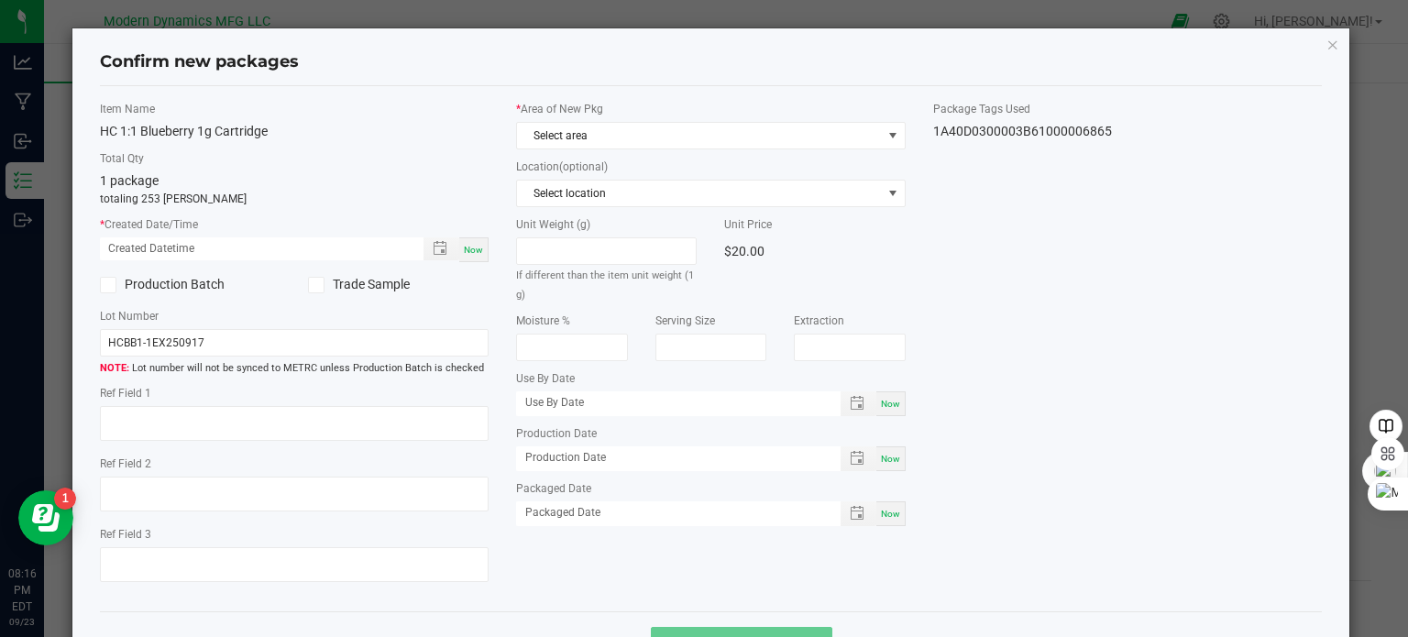
type input "[DATE]"
click at [638, 134] on span "Select area" at bounding box center [699, 136] width 365 height 26
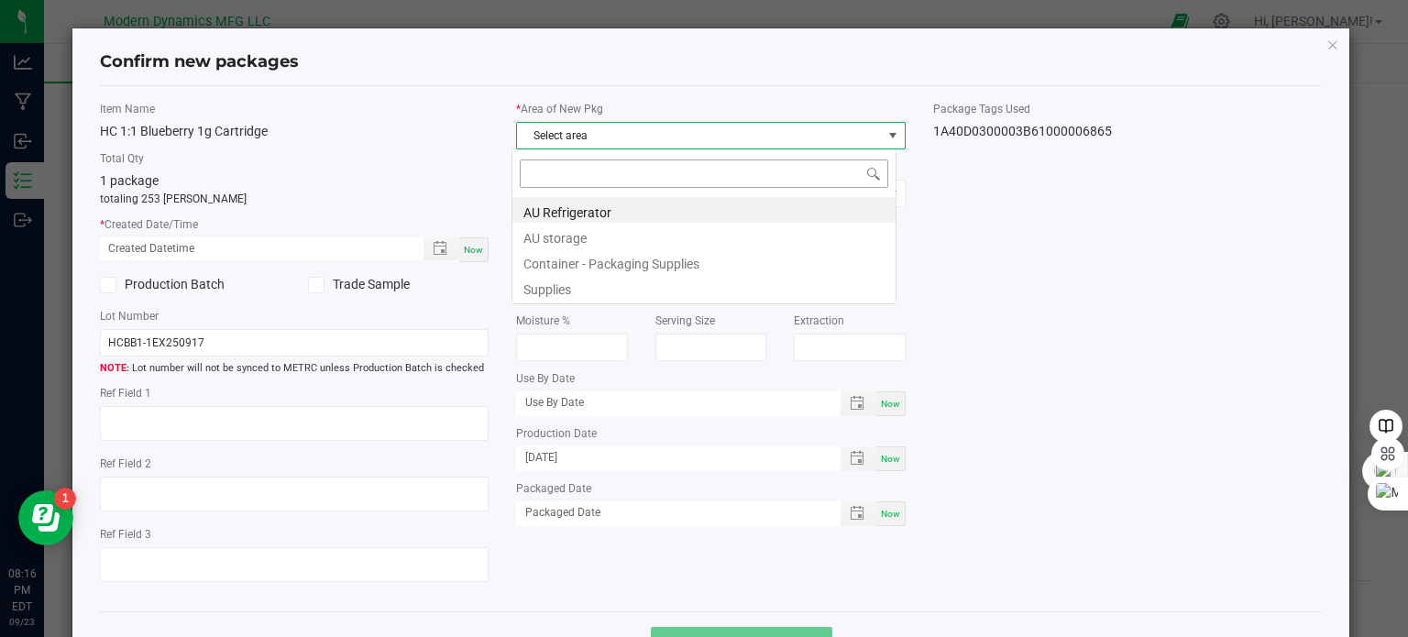
scroll to position [27, 385]
click at [599, 231] on li "AU storage" at bounding box center [703, 236] width 383 height 26
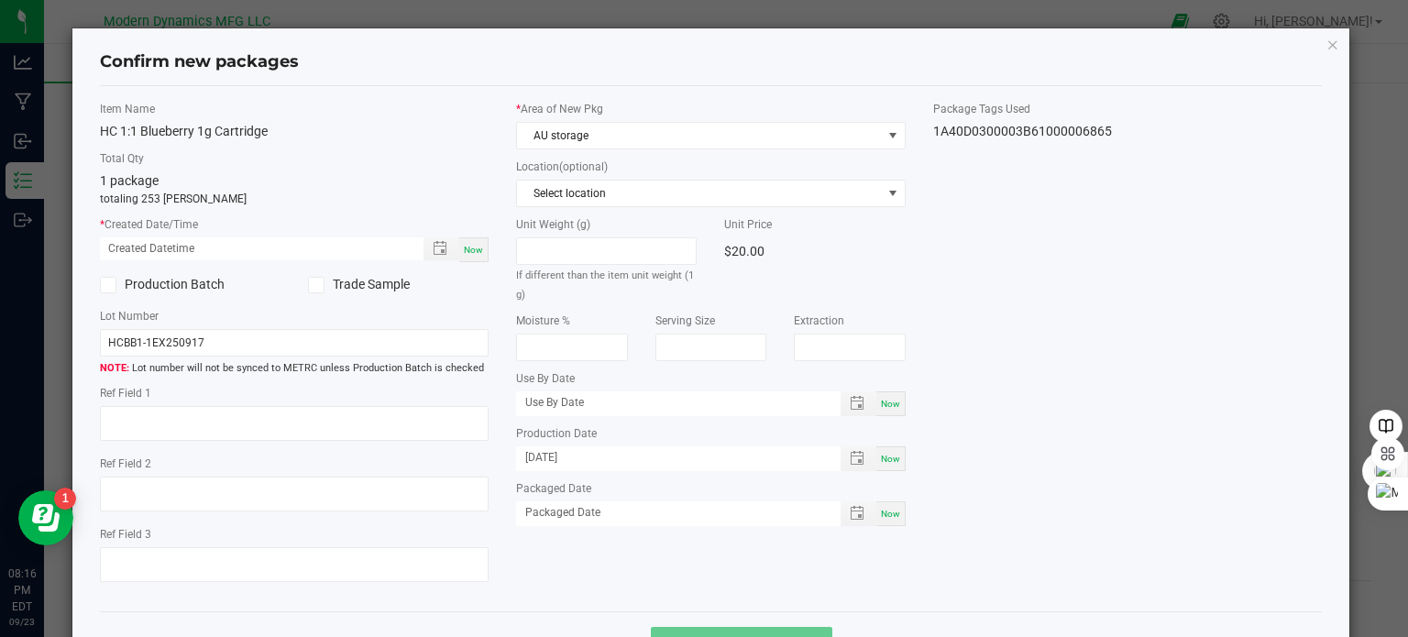
click at [473, 248] on span "Now" at bounding box center [473, 250] width 19 height 10
type input "[DATE] 08:16 PM"
click at [243, 340] on input "HCBB1-1EX250917" at bounding box center [295, 342] width 390 height 27
type input "HCBB1-1510250923"
click at [881, 454] on span "Now" at bounding box center [890, 459] width 19 height 10
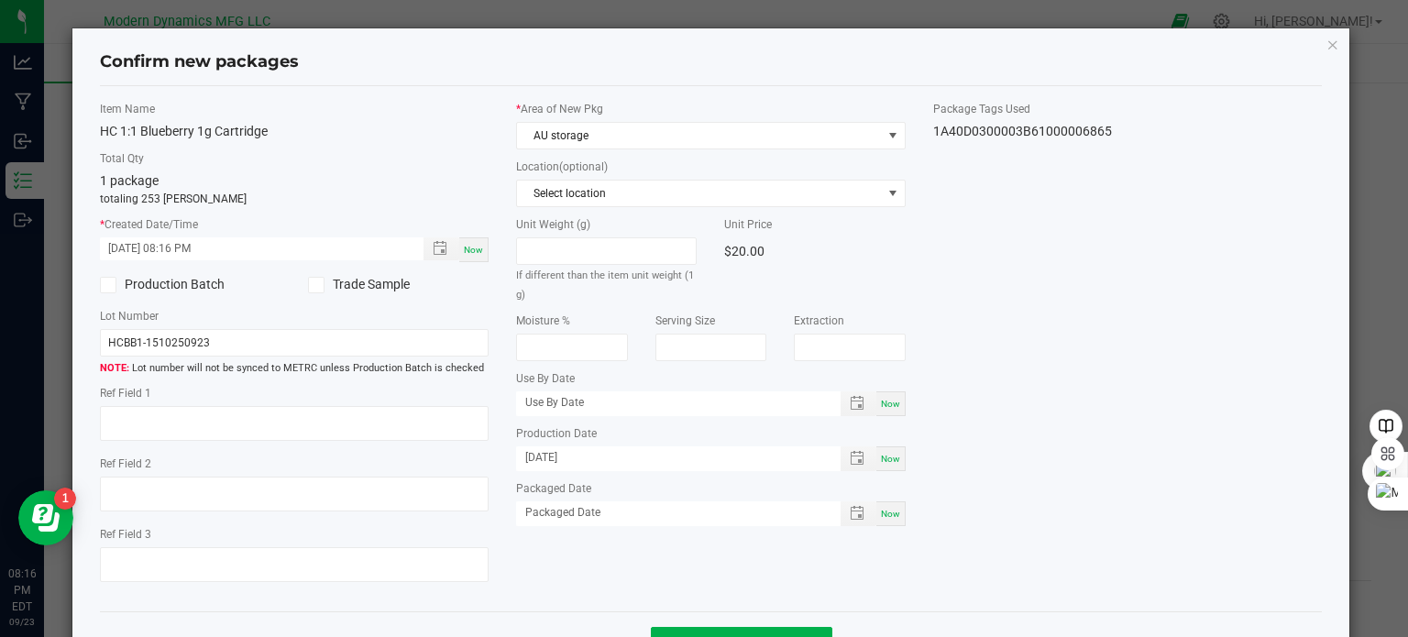
type input "[DATE]"
click at [881, 399] on span "Now" at bounding box center [890, 404] width 19 height 10
click at [876, 402] on div "Now" at bounding box center [890, 403] width 29 height 25
click at [379, 407] on div "Item Name HC 1:1 Blueberry 1g Cartridge Total Qty 1 package totaling 253 [PERSO…" at bounding box center [711, 349] width 1250 height 497
type input "month/day/year"
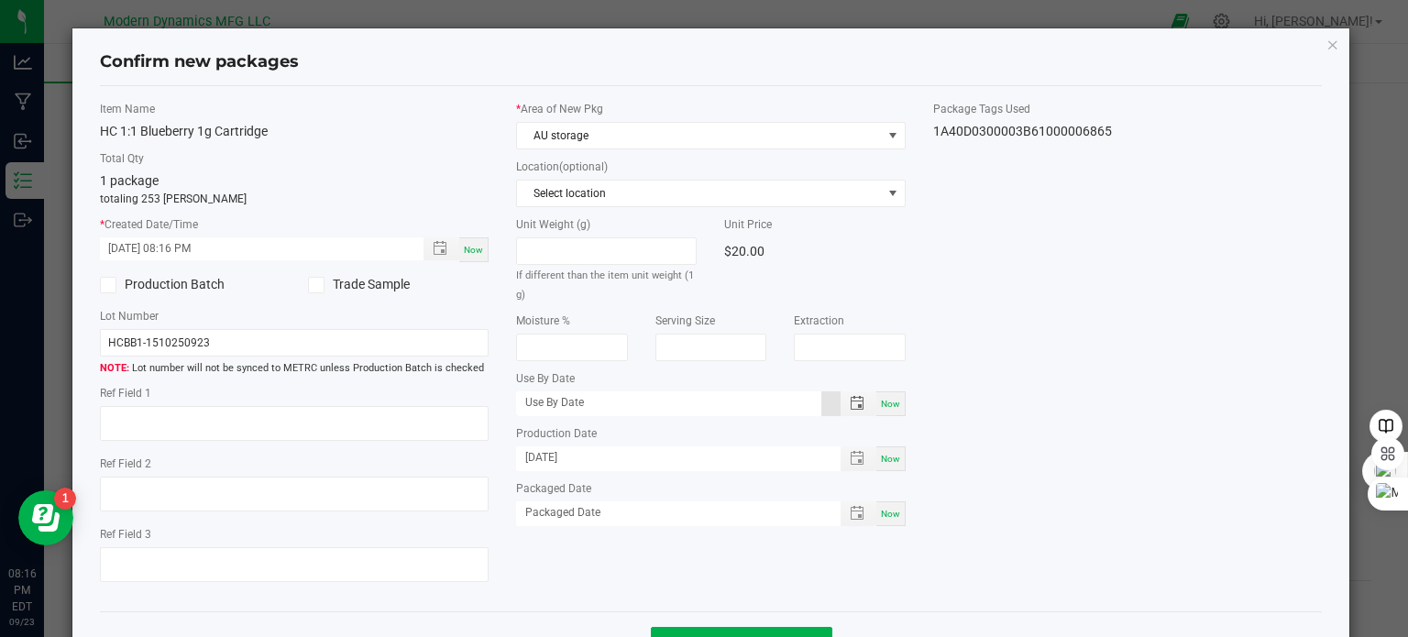
click at [639, 371] on label "Use By Date" at bounding box center [711, 378] width 390 height 16
click at [475, 254] on span "Now" at bounding box center [473, 250] width 19 height 10
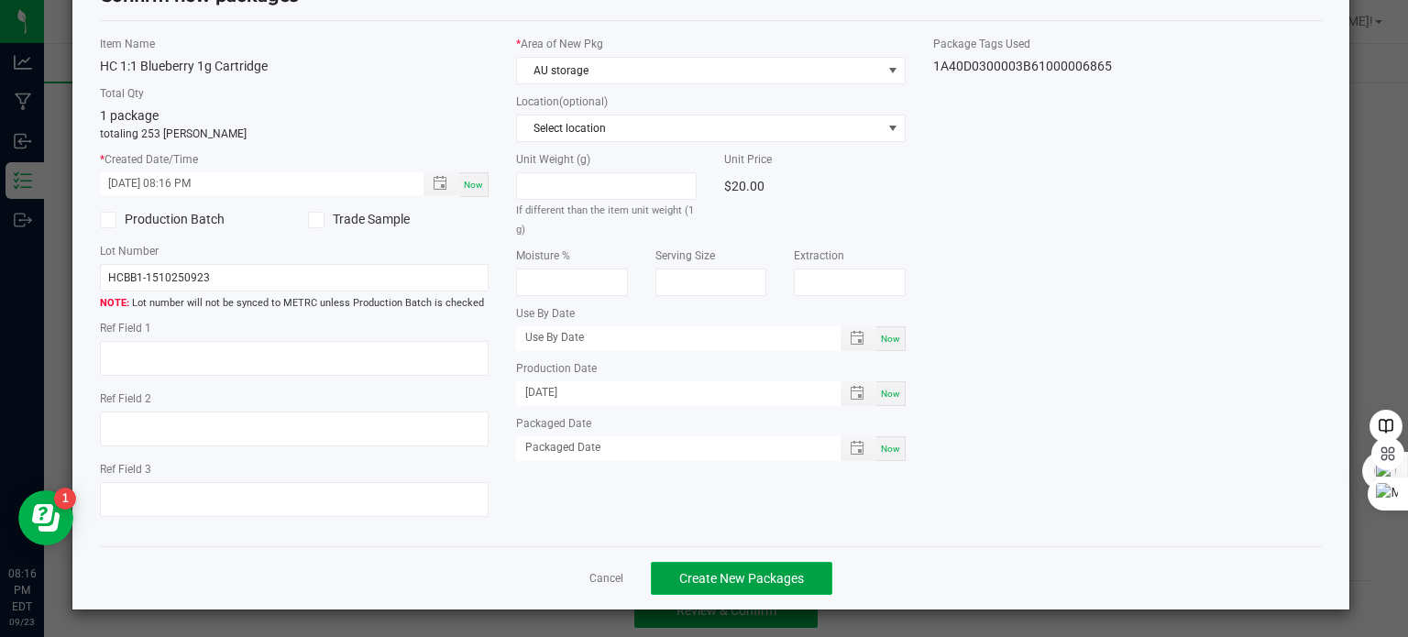
click at [816, 567] on button "Create New Packages" at bounding box center [741, 578] width 181 height 33
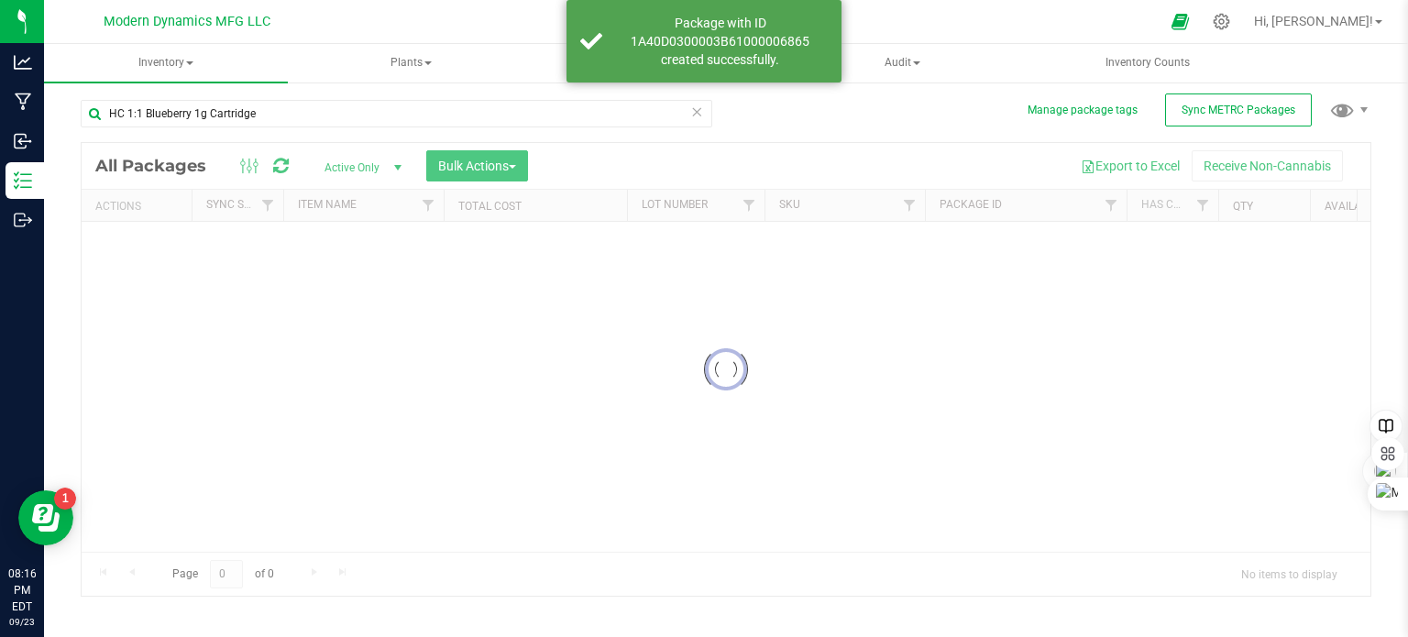
scroll to position [32, 0]
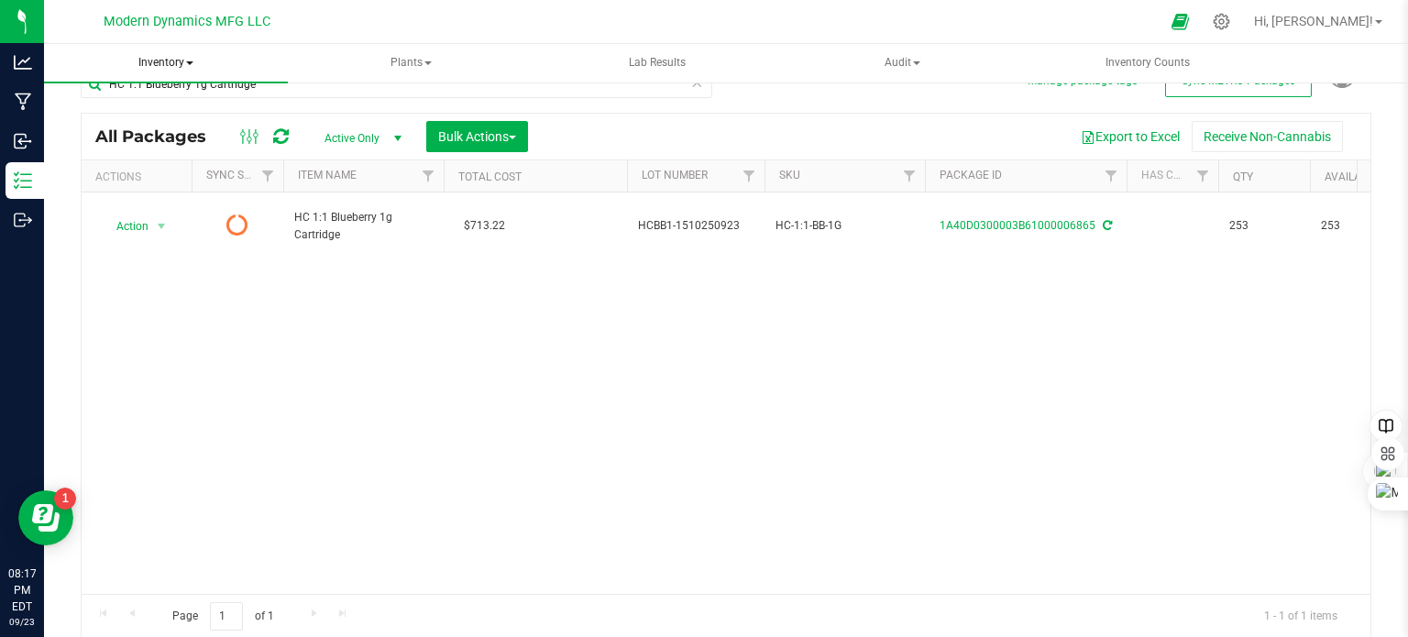
click at [192, 55] on span "Inventory" at bounding box center [166, 63] width 244 height 38
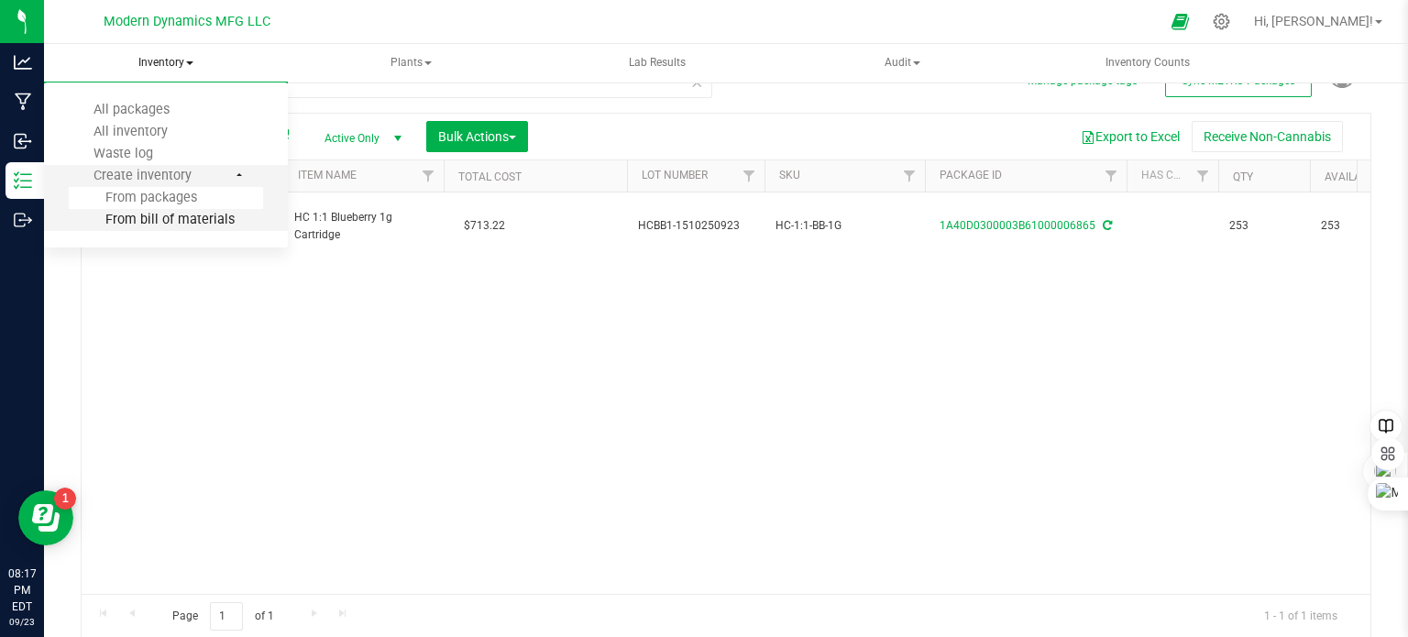
click at [169, 209] on li "From bill of materials" at bounding box center [166, 220] width 194 height 22
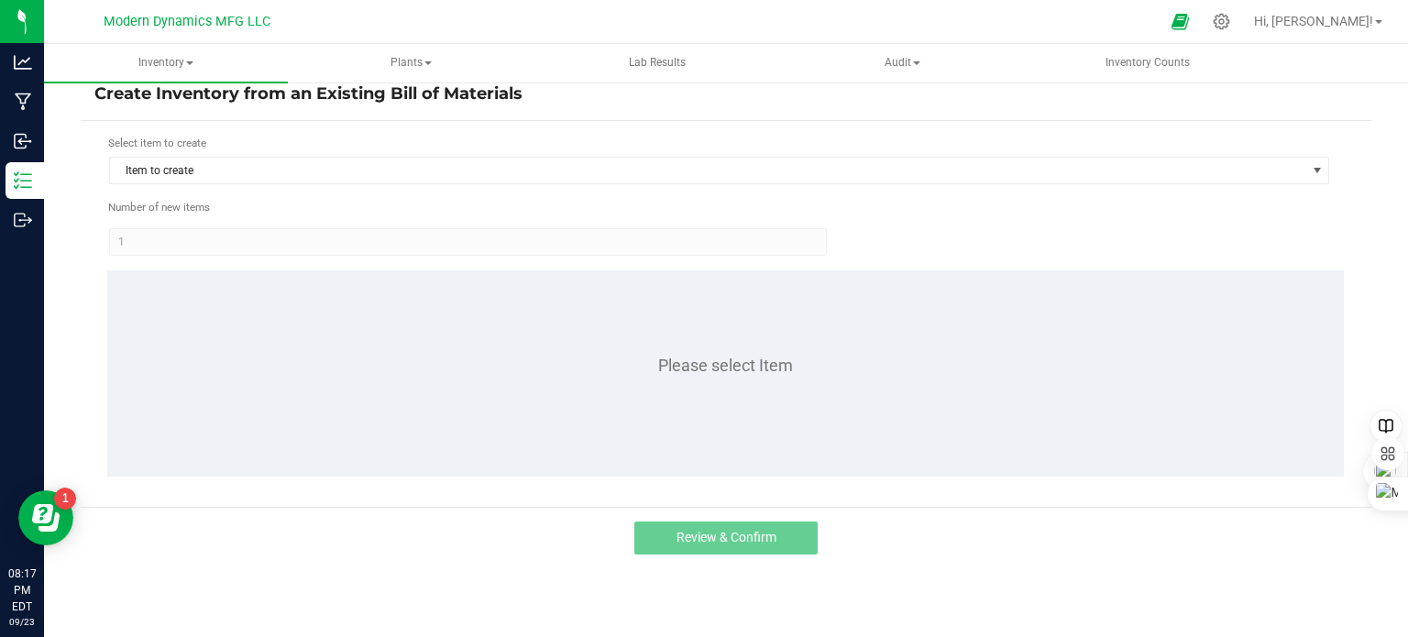
scroll to position [16, 0]
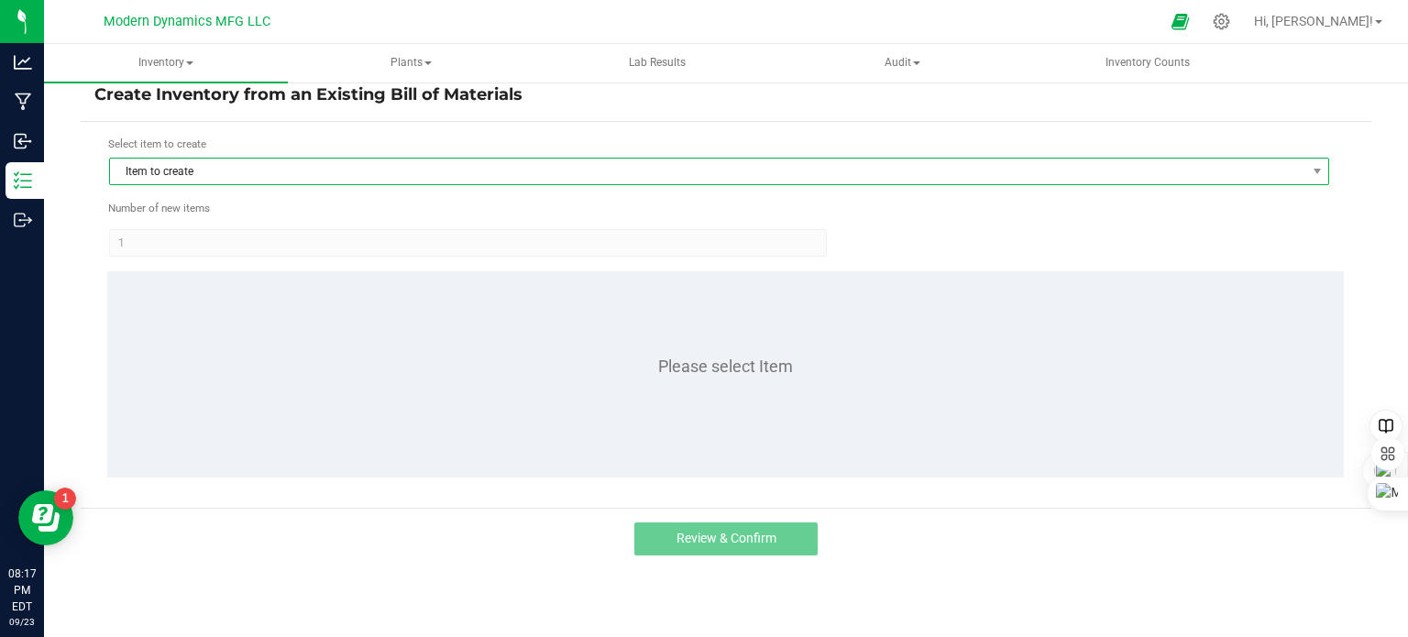
click at [223, 171] on span "Item to create" at bounding box center [707, 172] width 1195 height 26
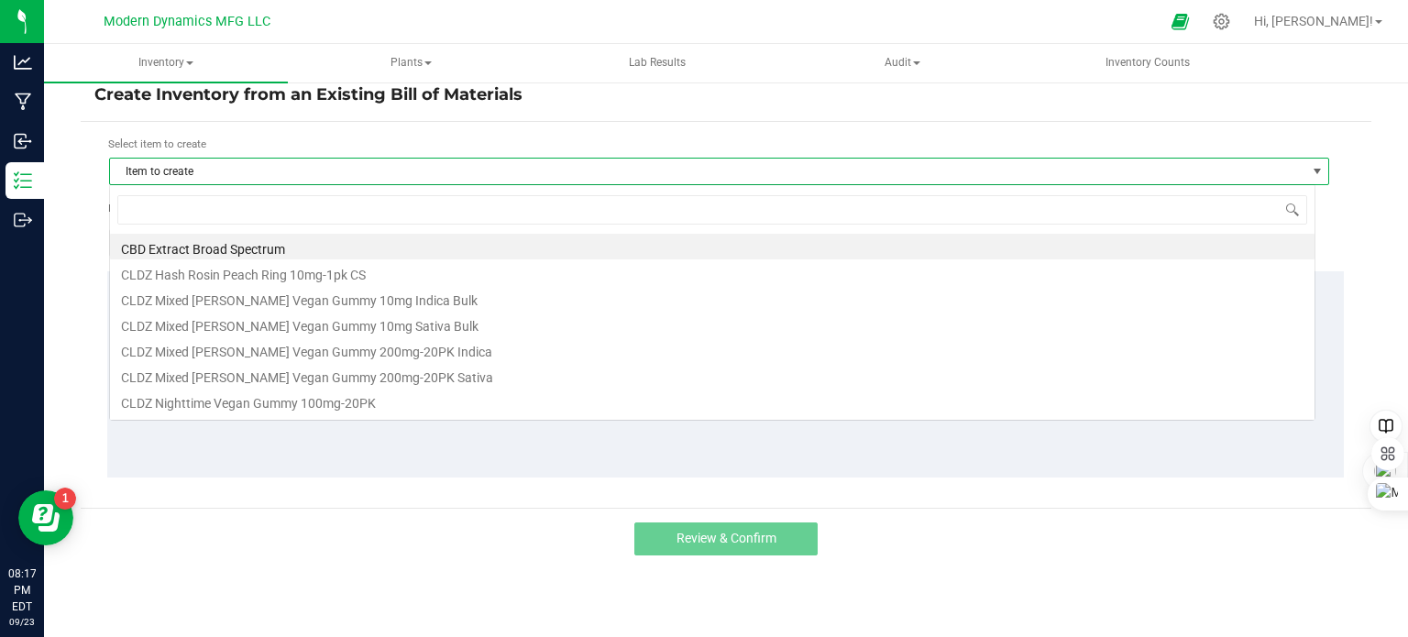
scroll to position [27, 1206]
type input "HC"
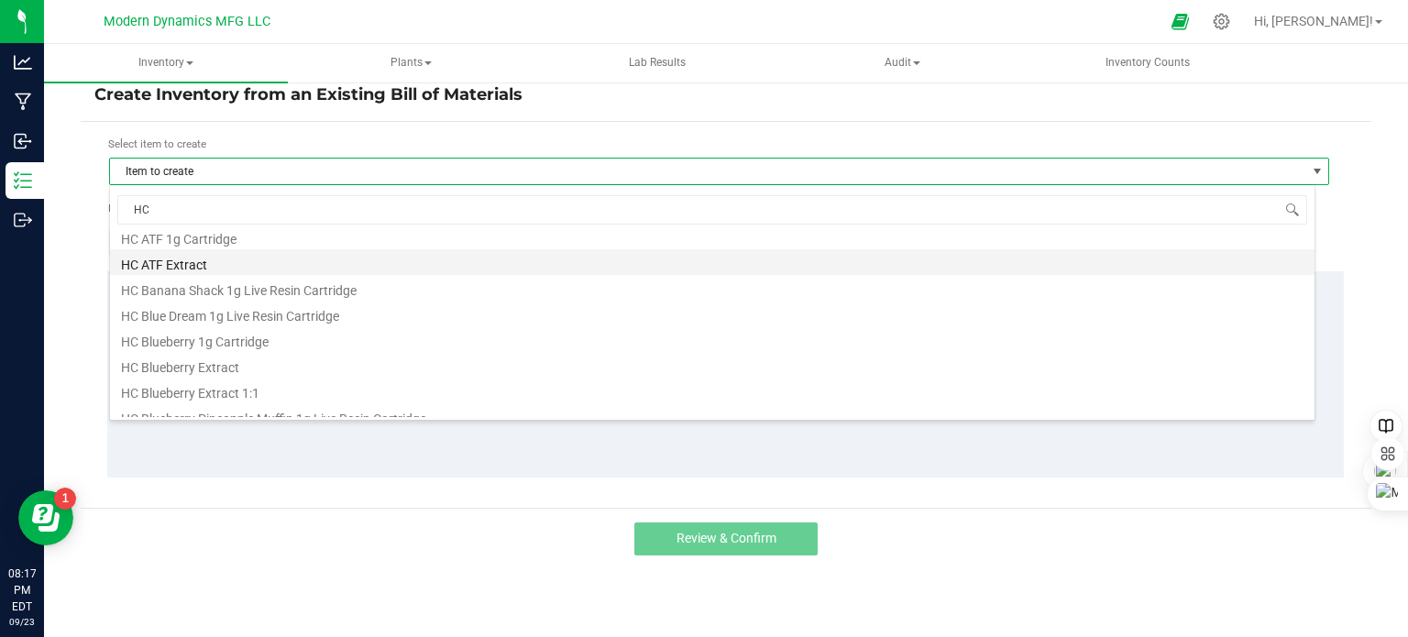
scroll to position [92, 0]
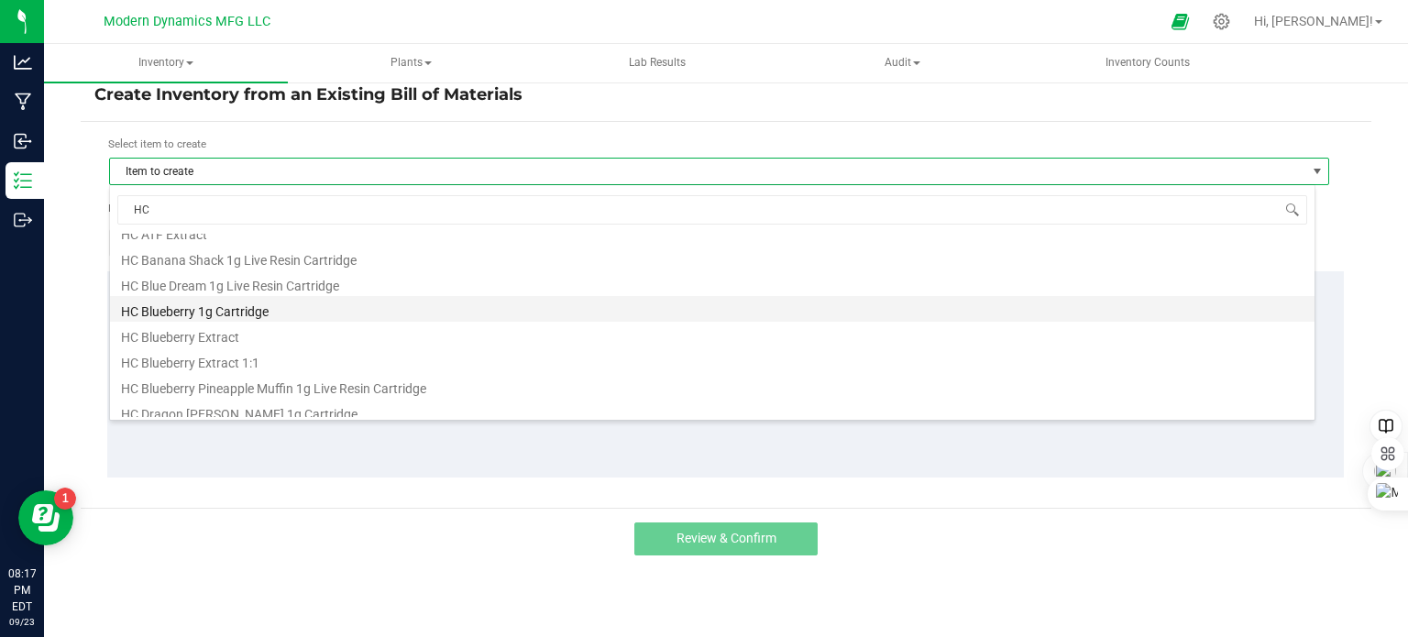
click at [244, 312] on li "HC Blueberry 1g Cartridge" at bounding box center [712, 309] width 1204 height 26
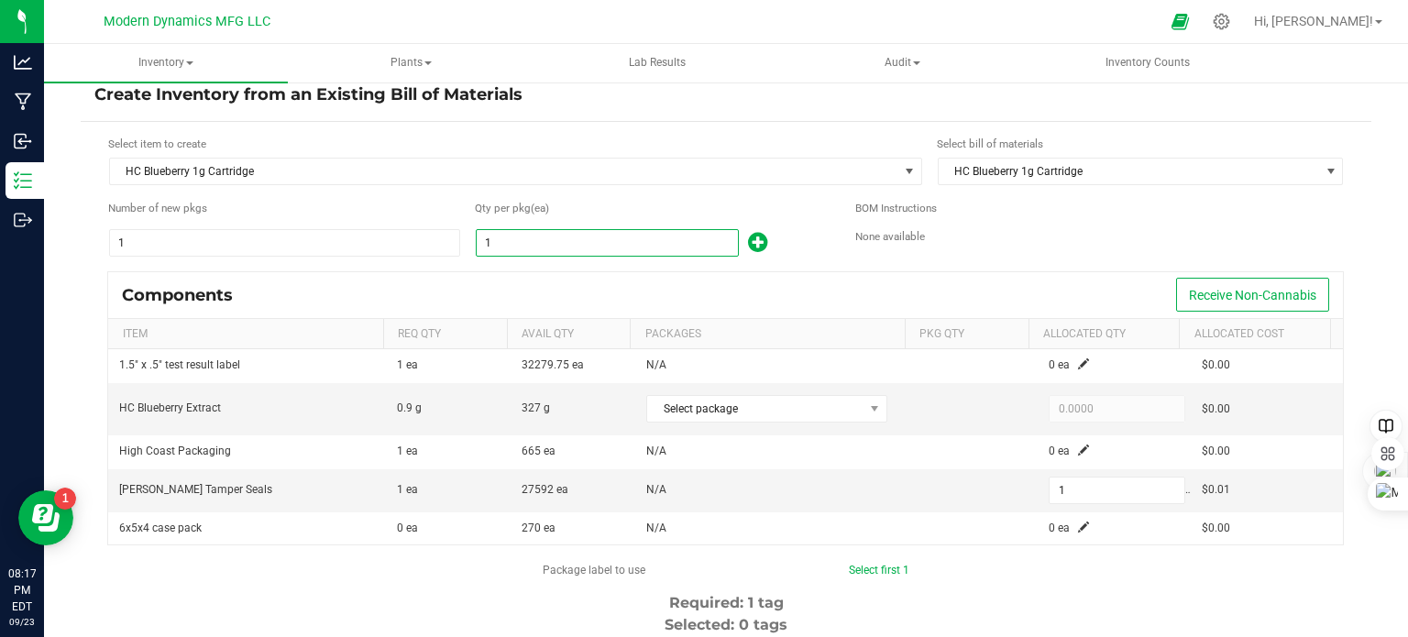
click at [540, 244] on input "1" at bounding box center [607, 243] width 261 height 26
type input "3"
type input "33"
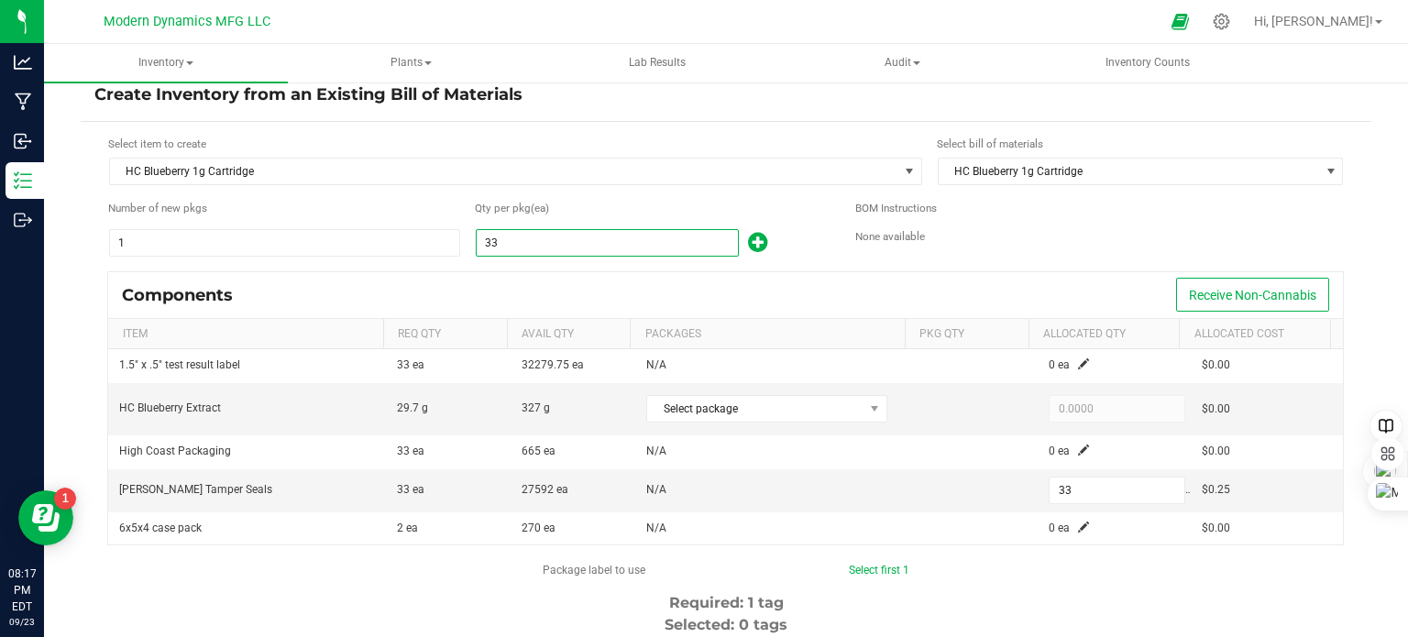
type input "337"
drag, startPoint x: 568, startPoint y: 278, endPoint x: 604, endPoint y: 293, distance: 39.0
click at [568, 278] on div "Components Receive Non-Cannabis" at bounding box center [725, 295] width 1235 height 46
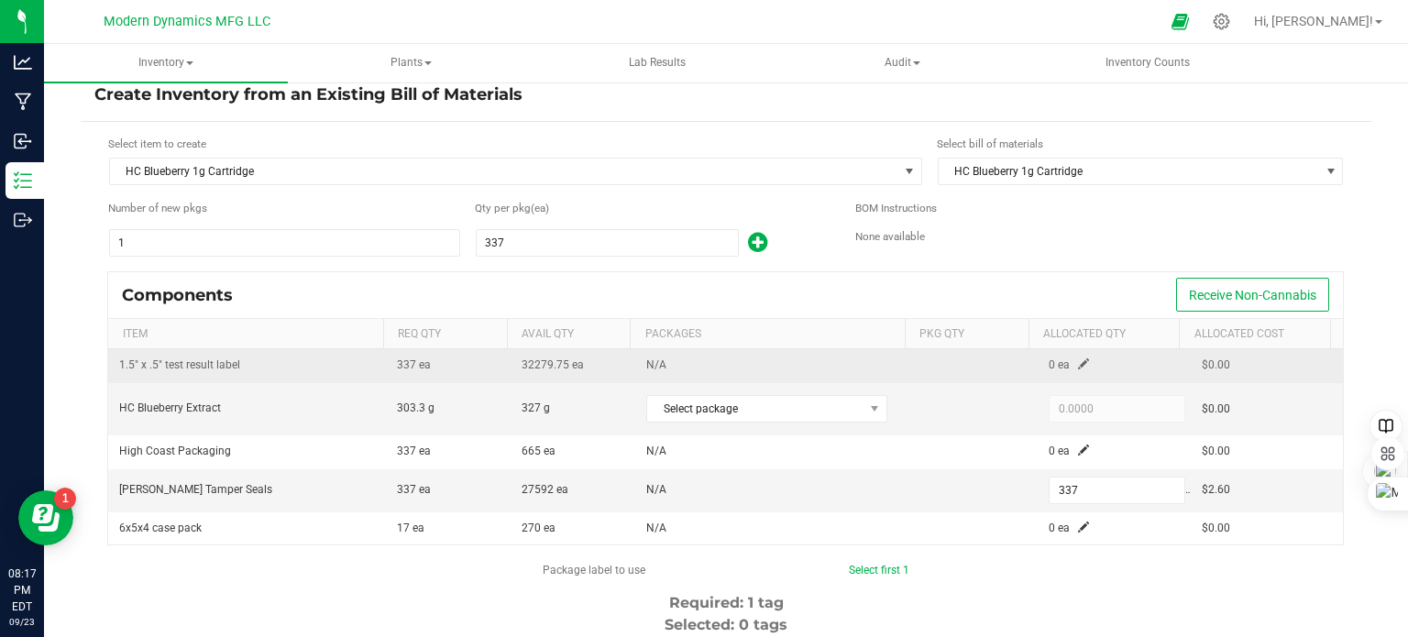
click at [1078, 361] on span at bounding box center [1083, 363] width 11 height 11
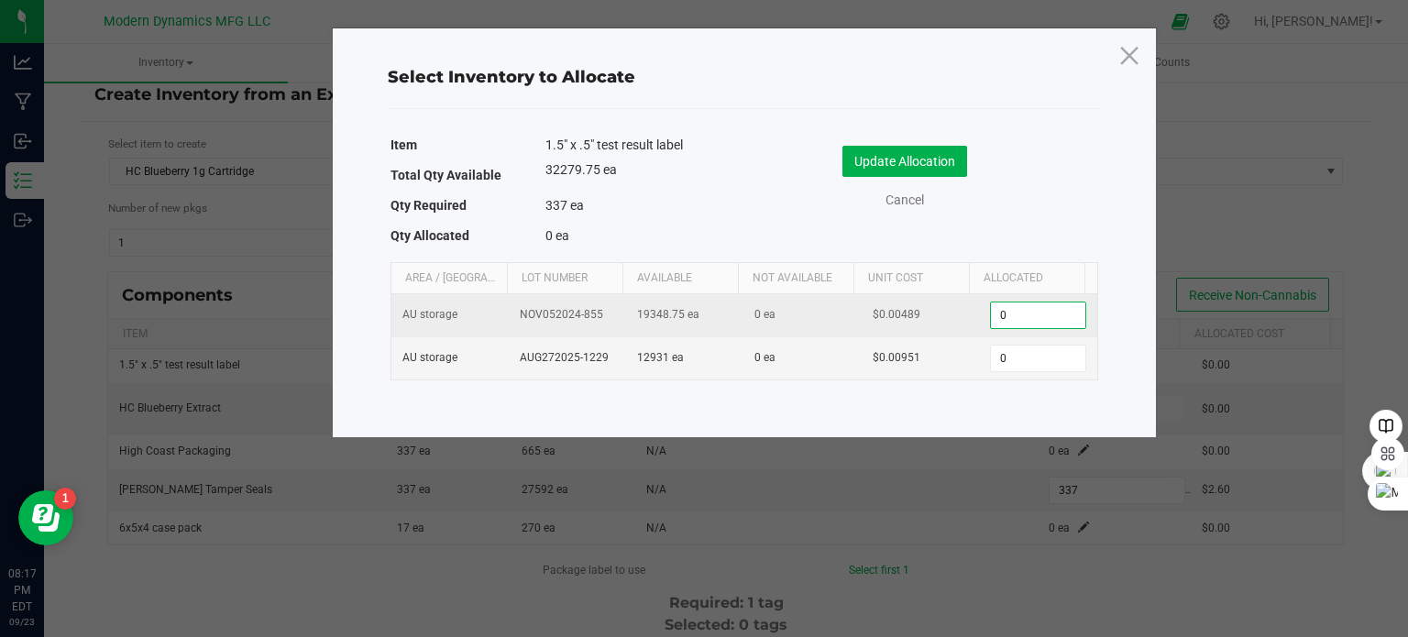
click at [1048, 311] on input "0" at bounding box center [1037, 315] width 93 height 26
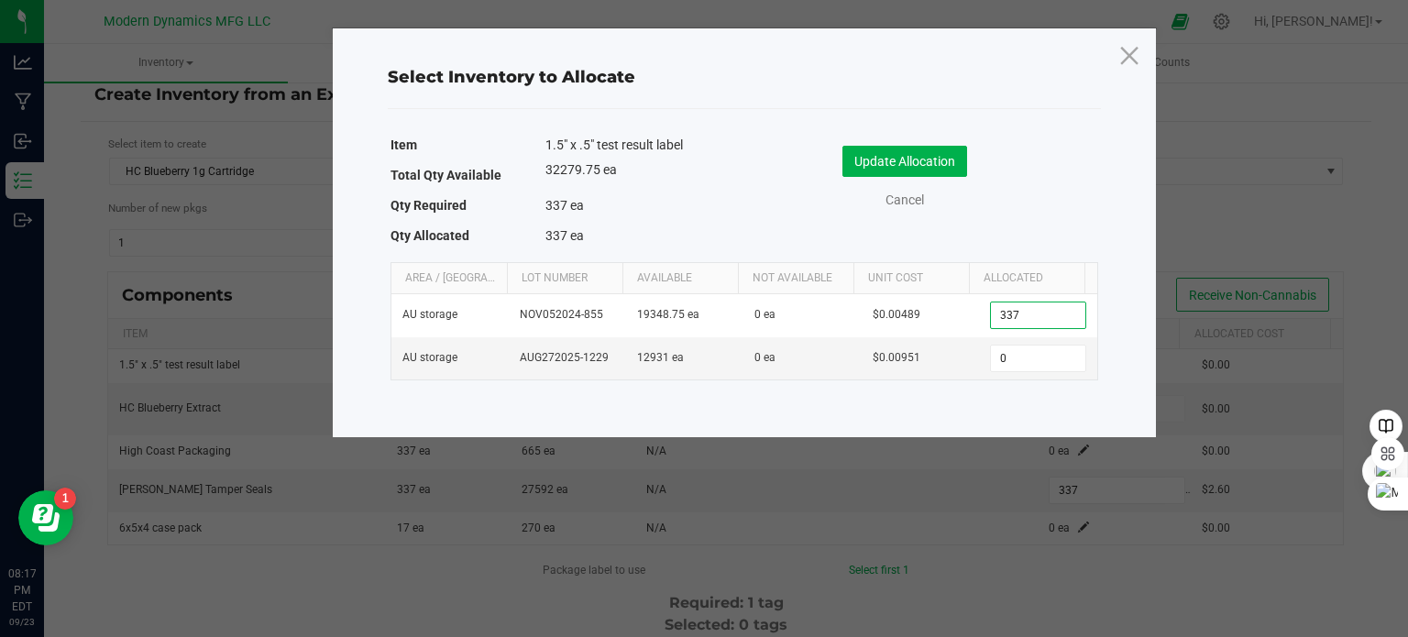
type input "337"
click at [956, 154] on button "Update Allocation" at bounding box center [904, 161] width 125 height 31
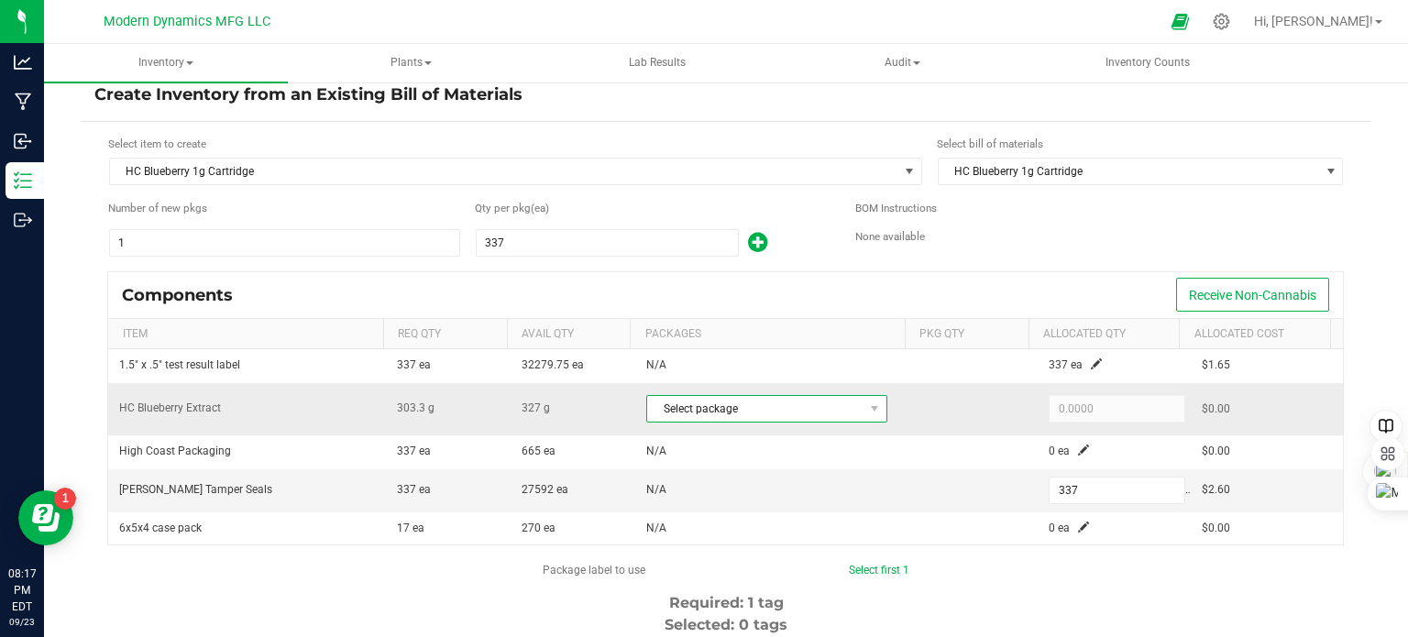
click at [796, 403] on span "Select package" at bounding box center [755, 409] width 216 height 26
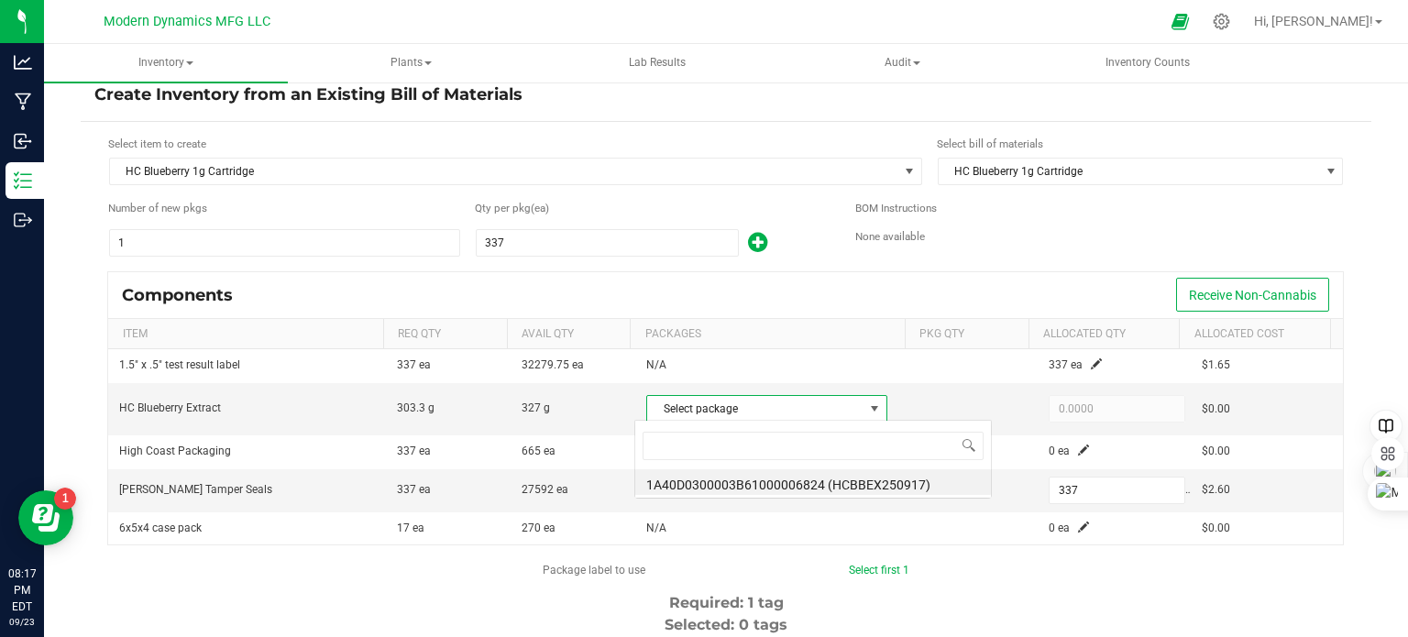
scroll to position [27, 235]
click at [772, 483] on li "1A40D0300003B61000006824 (HCBBEX250917)" at bounding box center [813, 482] width 356 height 26
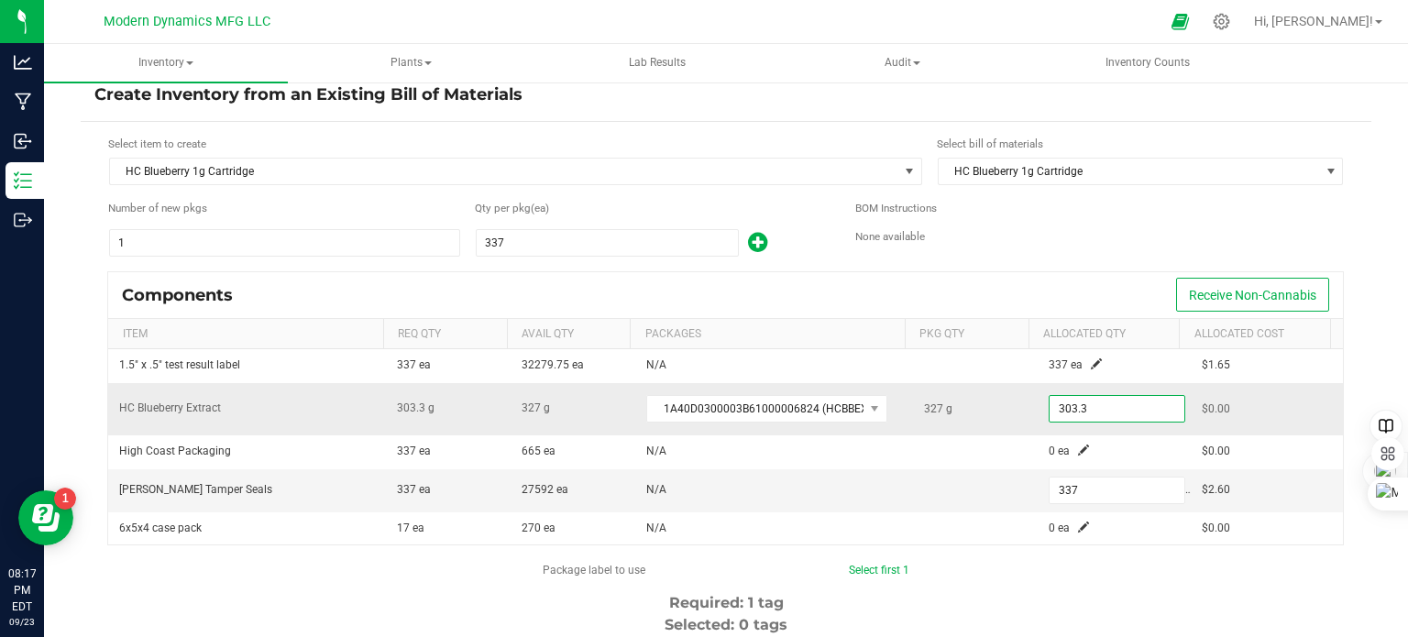
click at [1095, 407] on input "303.3" at bounding box center [1116, 409] width 135 height 26
type input "327.0000"
click at [1004, 383] on td "327 g" at bounding box center [975, 409] width 125 height 53
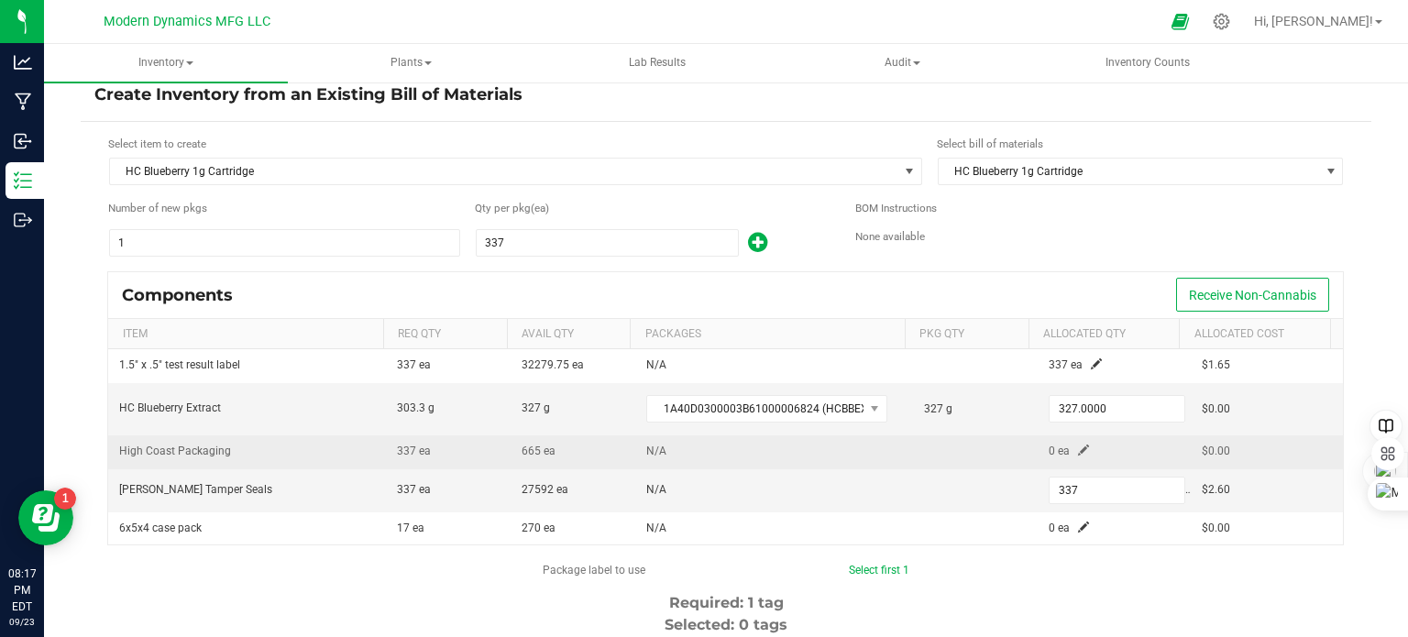
click at [1078, 449] on span at bounding box center [1083, 449] width 11 height 11
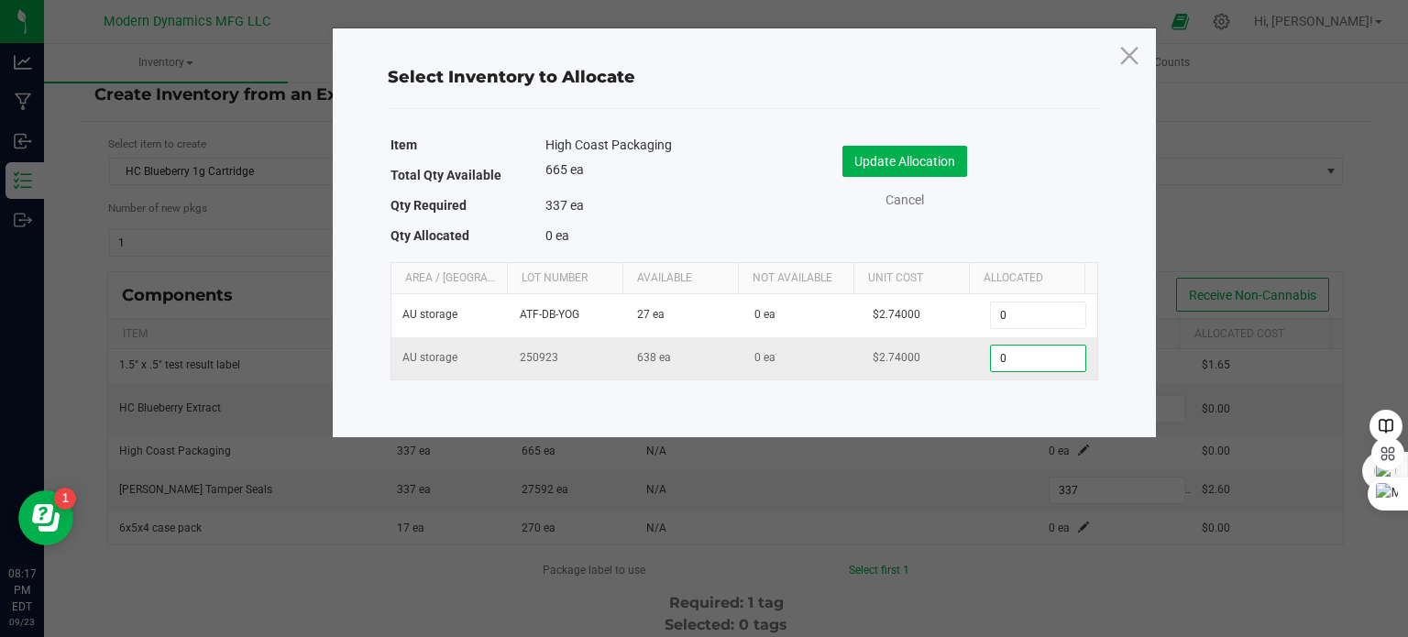
click at [1015, 358] on input "0" at bounding box center [1037, 359] width 93 height 26
type input "327"
click at [896, 173] on button "Update Allocation" at bounding box center [904, 161] width 125 height 31
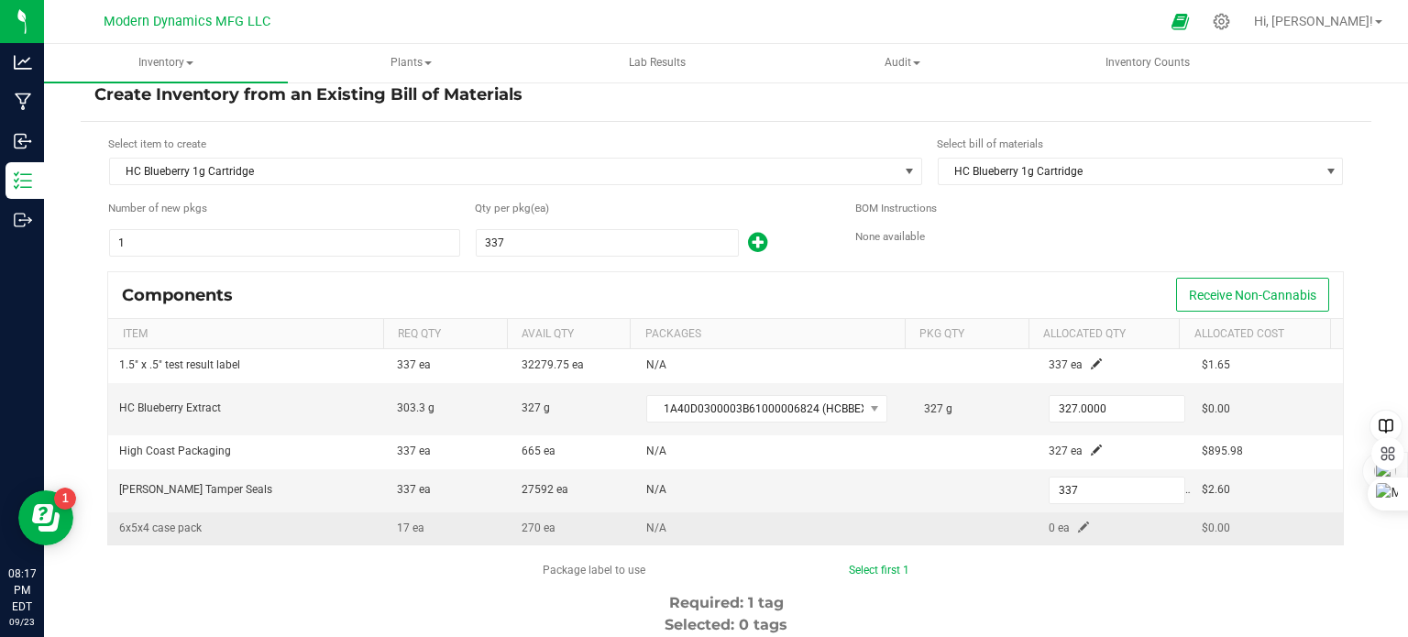
click at [1078, 525] on span at bounding box center [1083, 526] width 11 height 11
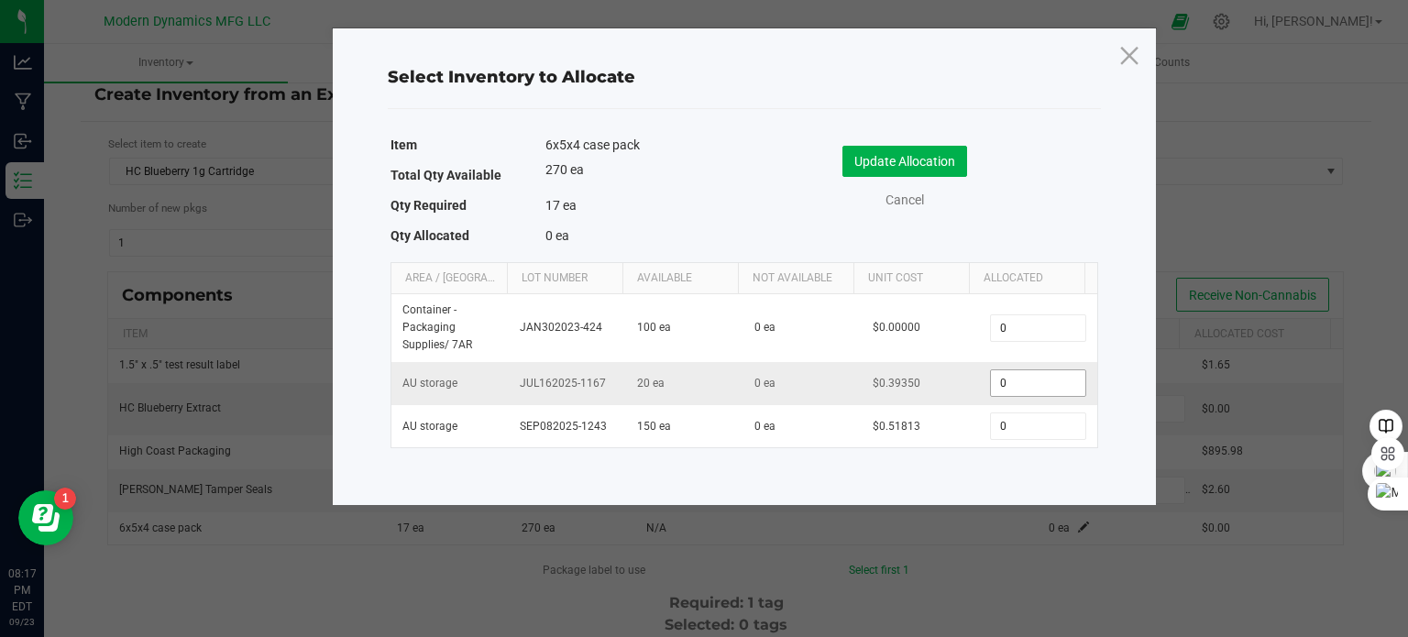
click at [1015, 381] on input "0" at bounding box center [1037, 383] width 93 height 26
type input "17"
click at [898, 156] on button "Update Allocation" at bounding box center [904, 161] width 125 height 31
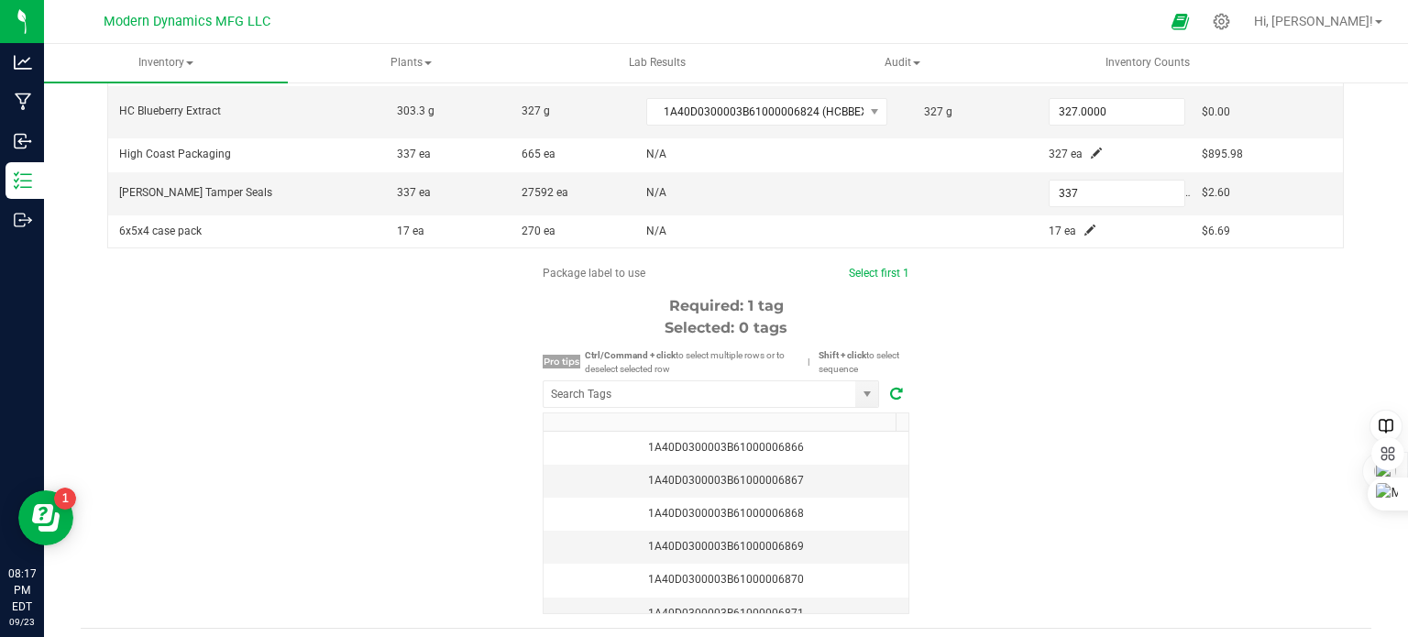
scroll to position [360, 0]
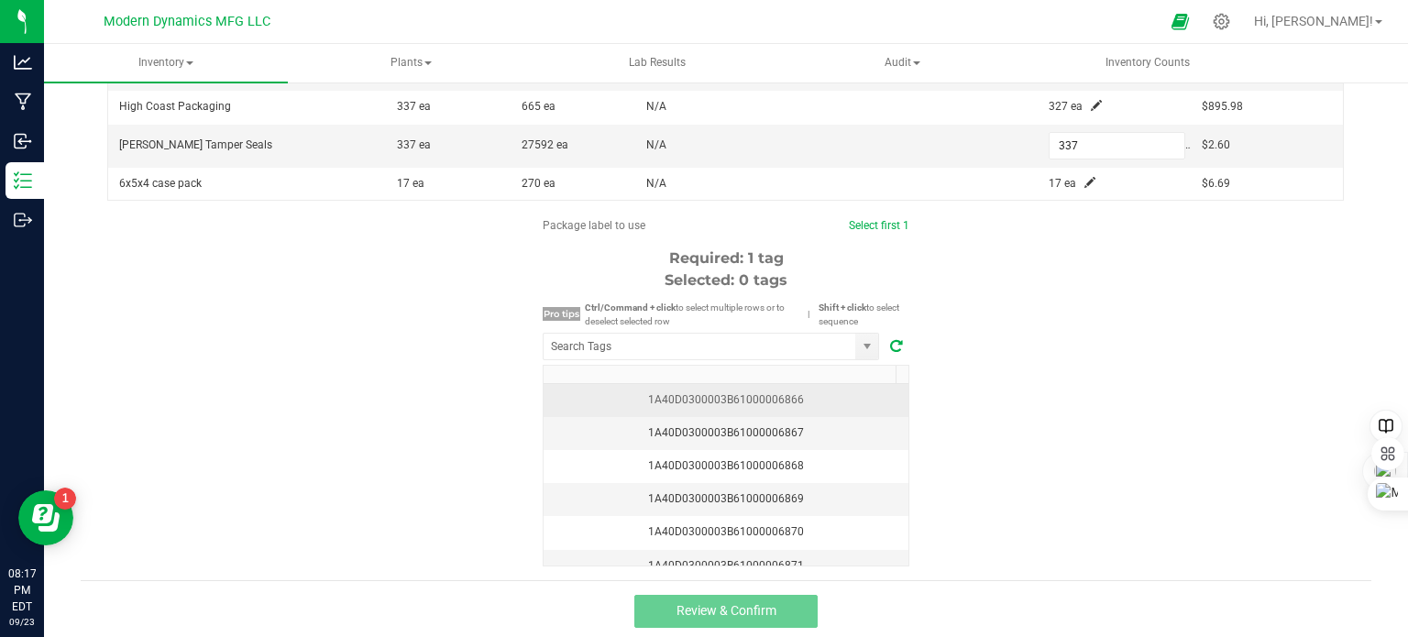
click at [818, 392] on div "1A40D0300003B61000006866" at bounding box center [725, 399] width 343 height 17
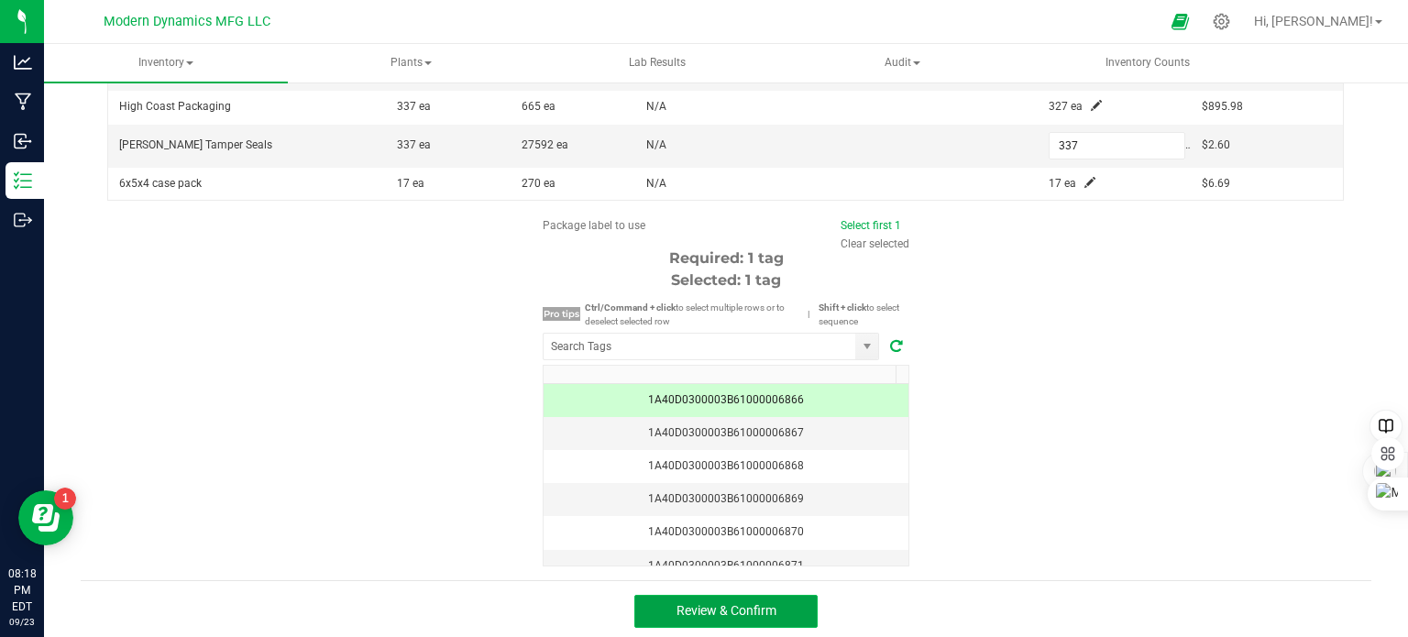
click at [689, 619] on button "Review & Confirm" at bounding box center [725, 611] width 183 height 33
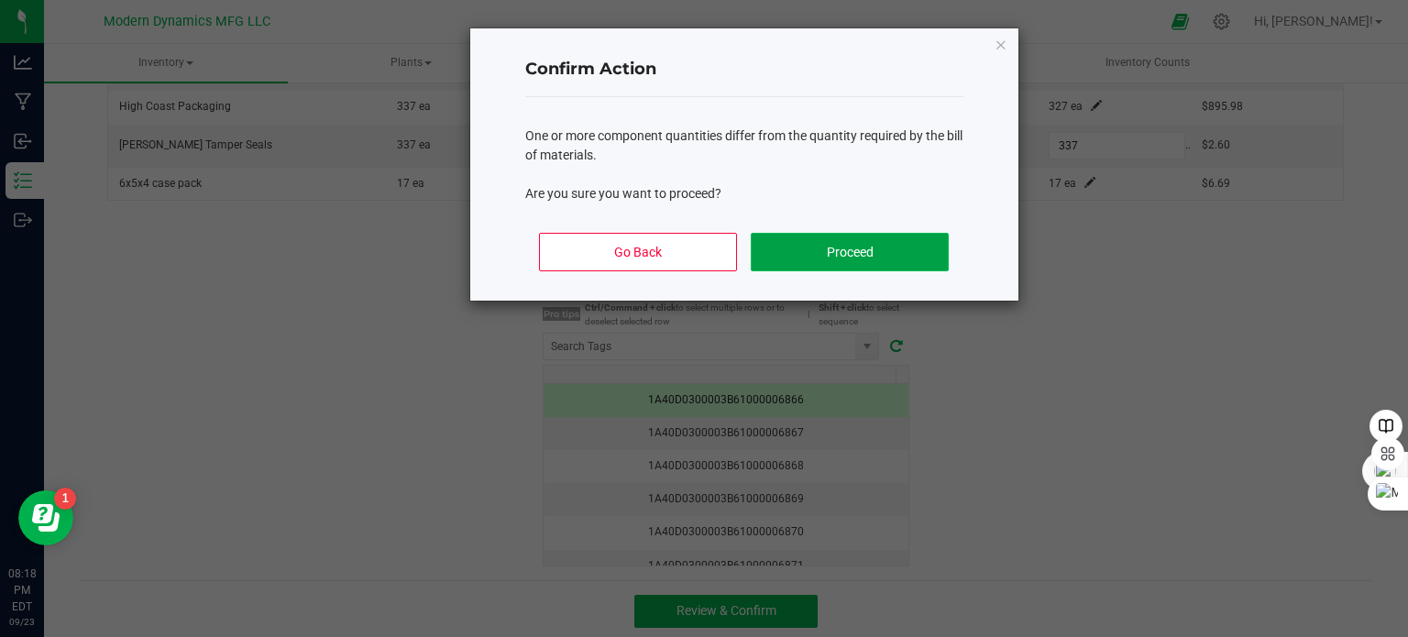
click at [854, 258] on button "Proceed" at bounding box center [849, 252] width 197 height 38
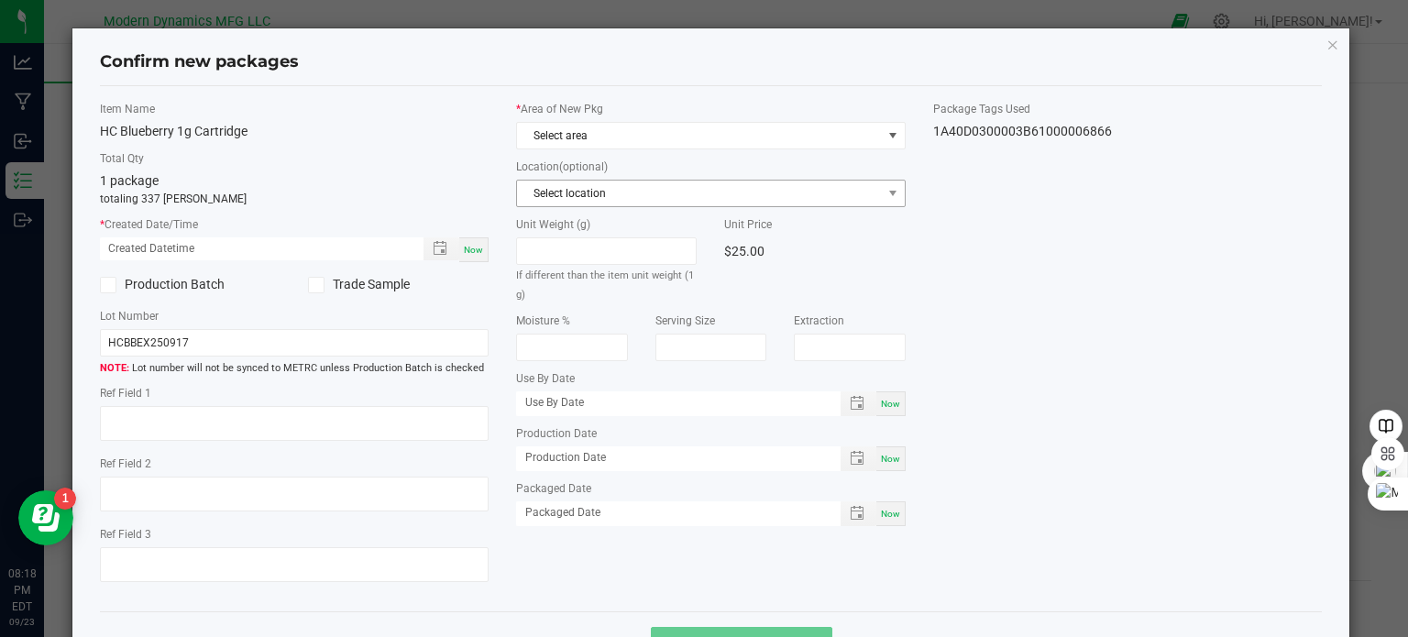
type input "[DATE]"
click at [638, 135] on span "Select area" at bounding box center [699, 136] width 365 height 26
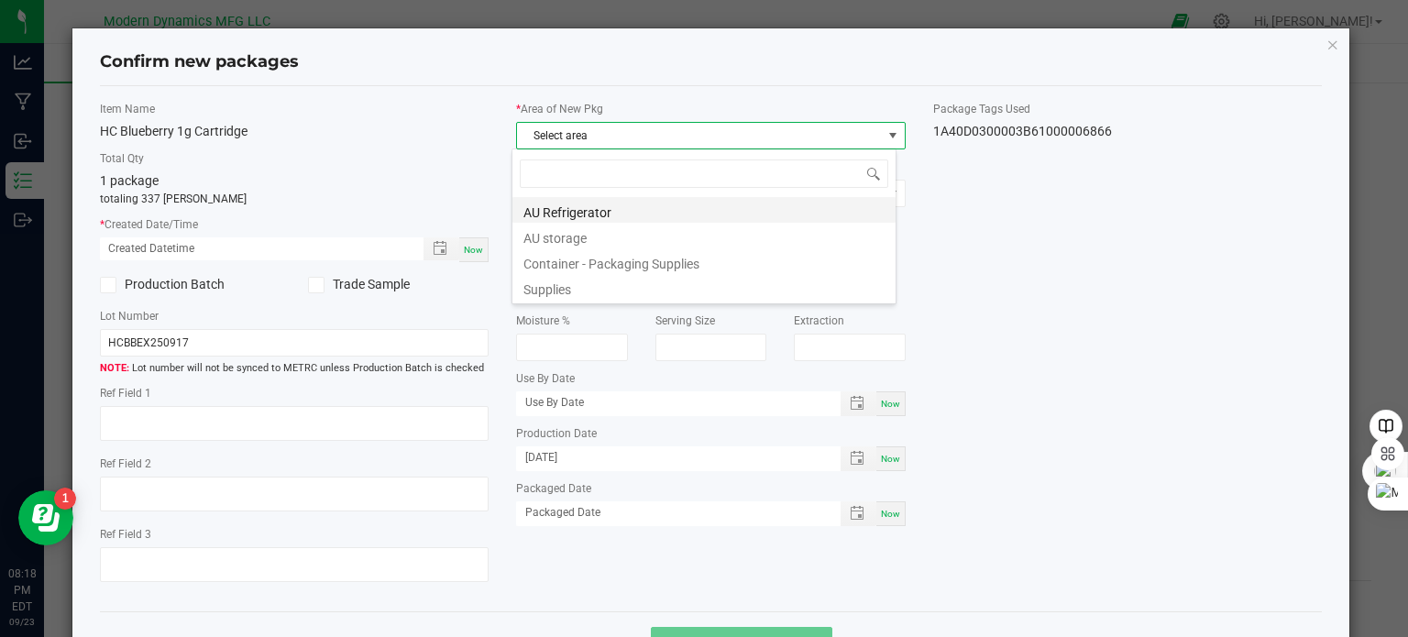
scroll to position [27, 385]
click at [603, 239] on li "AU storage" at bounding box center [703, 236] width 383 height 26
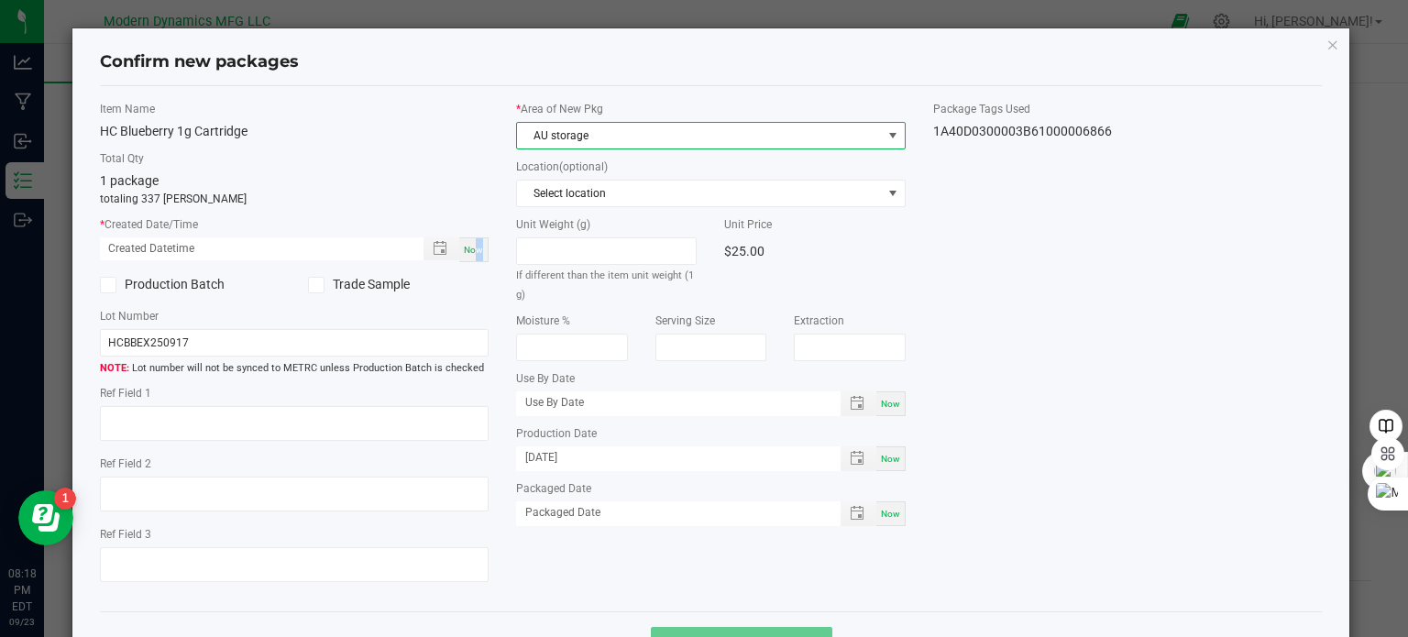
click at [472, 252] on span "Now" at bounding box center [473, 250] width 19 height 10
type input "[DATE] 08:18 PM"
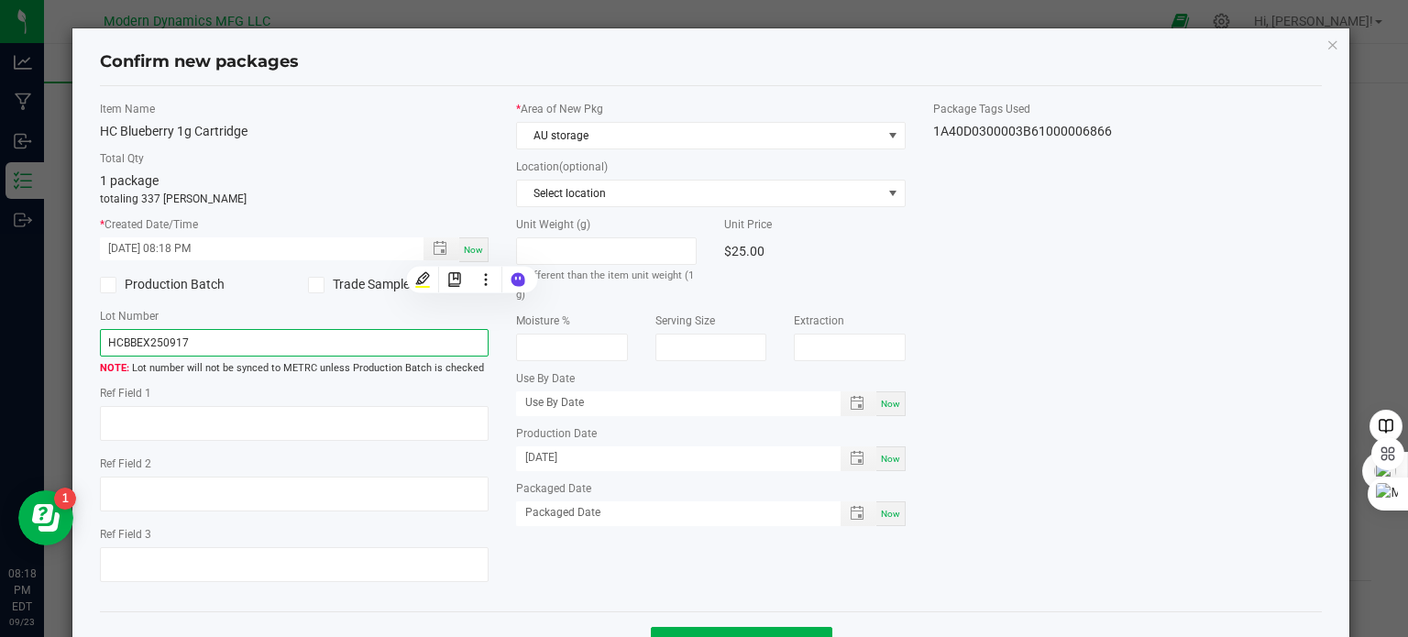
click at [217, 344] on input "HCBBEX250917" at bounding box center [295, 342] width 390 height 27
type input "HCBB510250923"
click at [889, 454] on span "Now" at bounding box center [890, 459] width 19 height 10
type input "[DATE]"
click at [464, 245] on span "Now" at bounding box center [473, 250] width 19 height 10
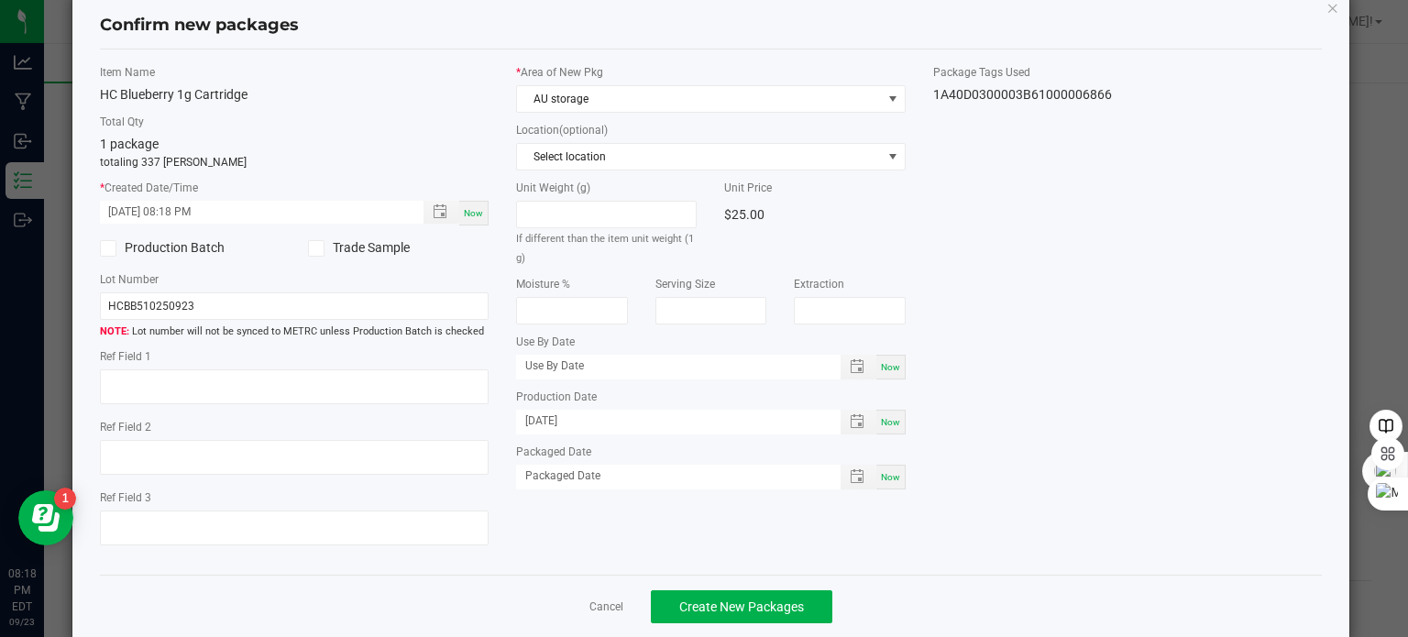
scroll to position [65, 0]
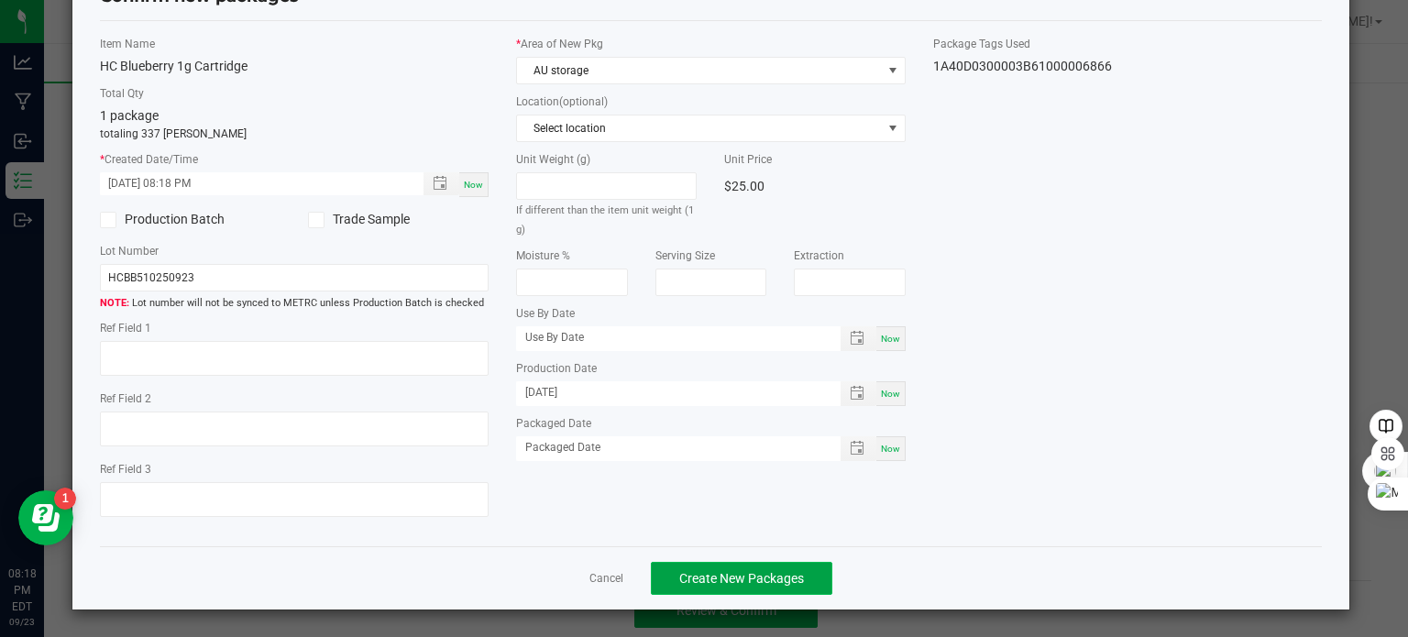
click at [703, 574] on span "Create New Packages" at bounding box center [741, 578] width 125 height 15
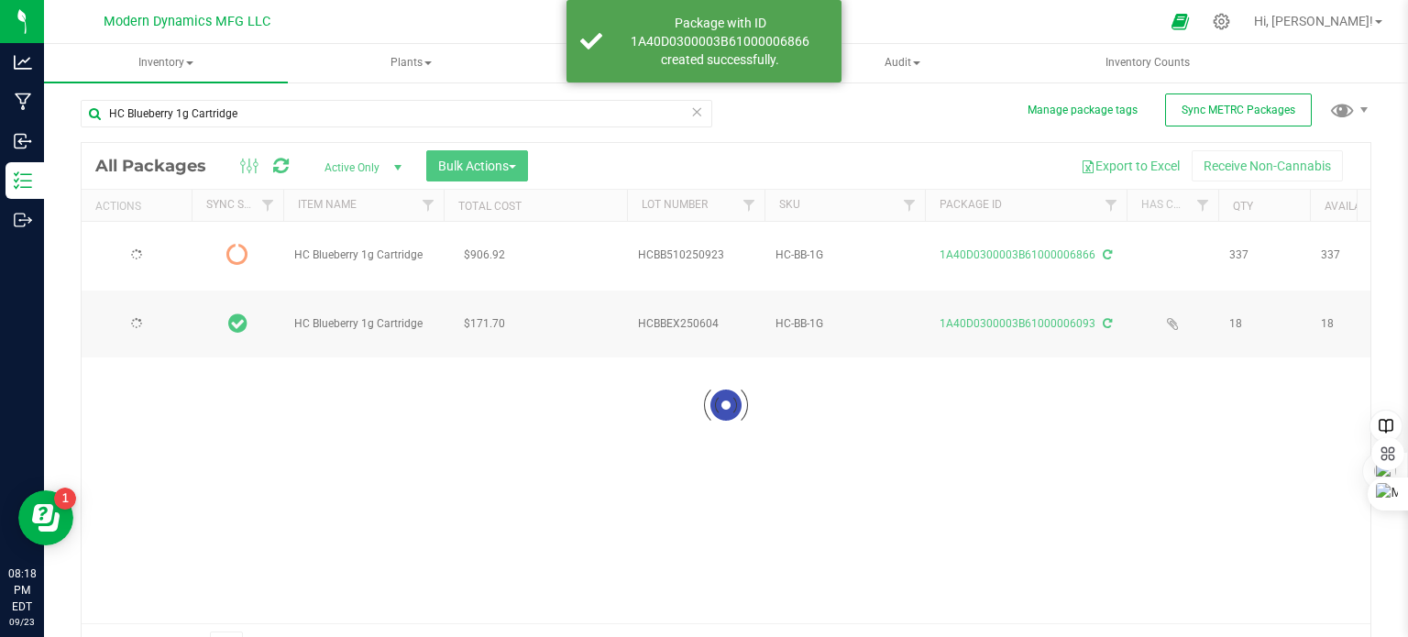
scroll to position [32, 0]
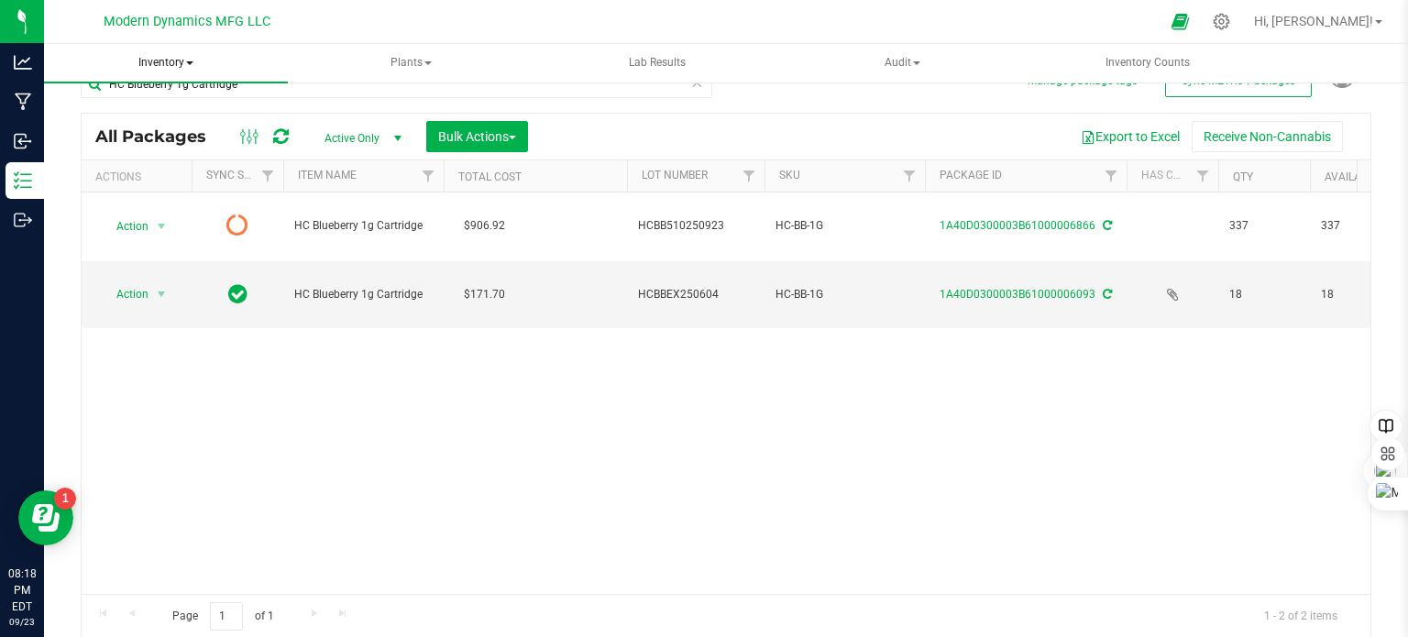
click at [193, 57] on span "Inventory" at bounding box center [166, 63] width 244 height 38
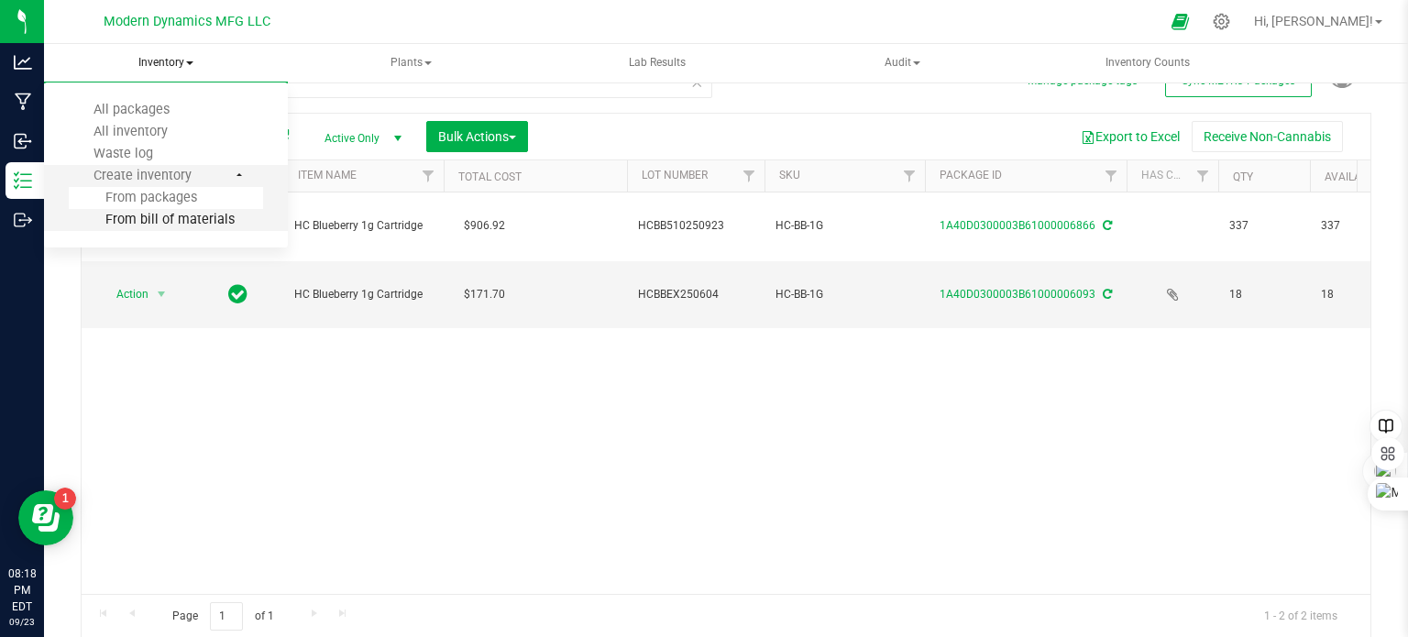
click at [182, 213] on span "From bill of materials" at bounding box center [152, 220] width 166 height 16
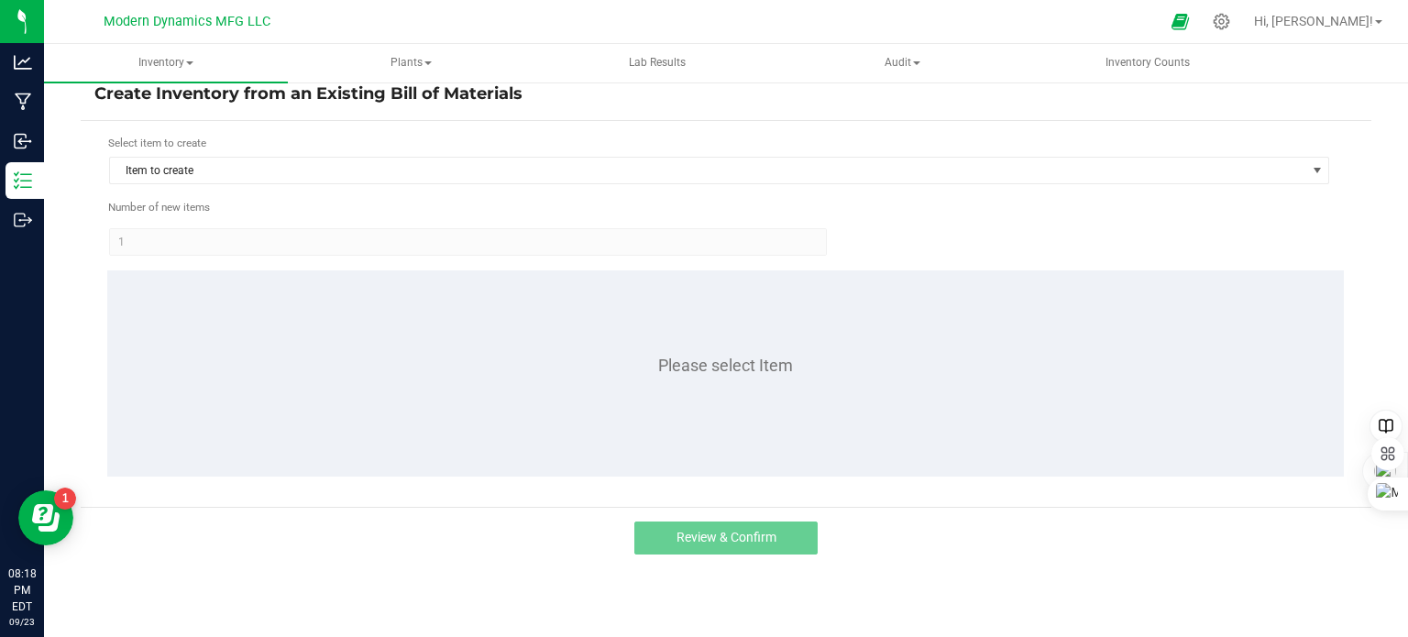
scroll to position [16, 0]
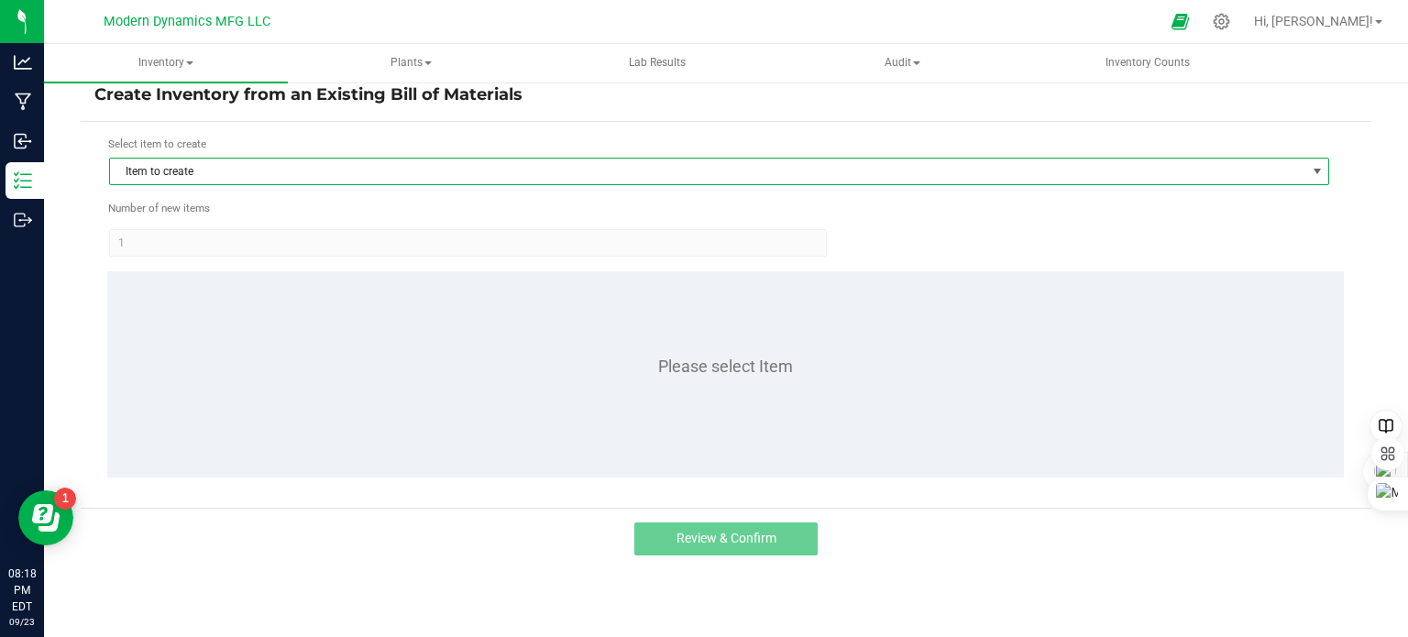
click at [197, 170] on span "Item to create" at bounding box center [707, 172] width 1195 height 26
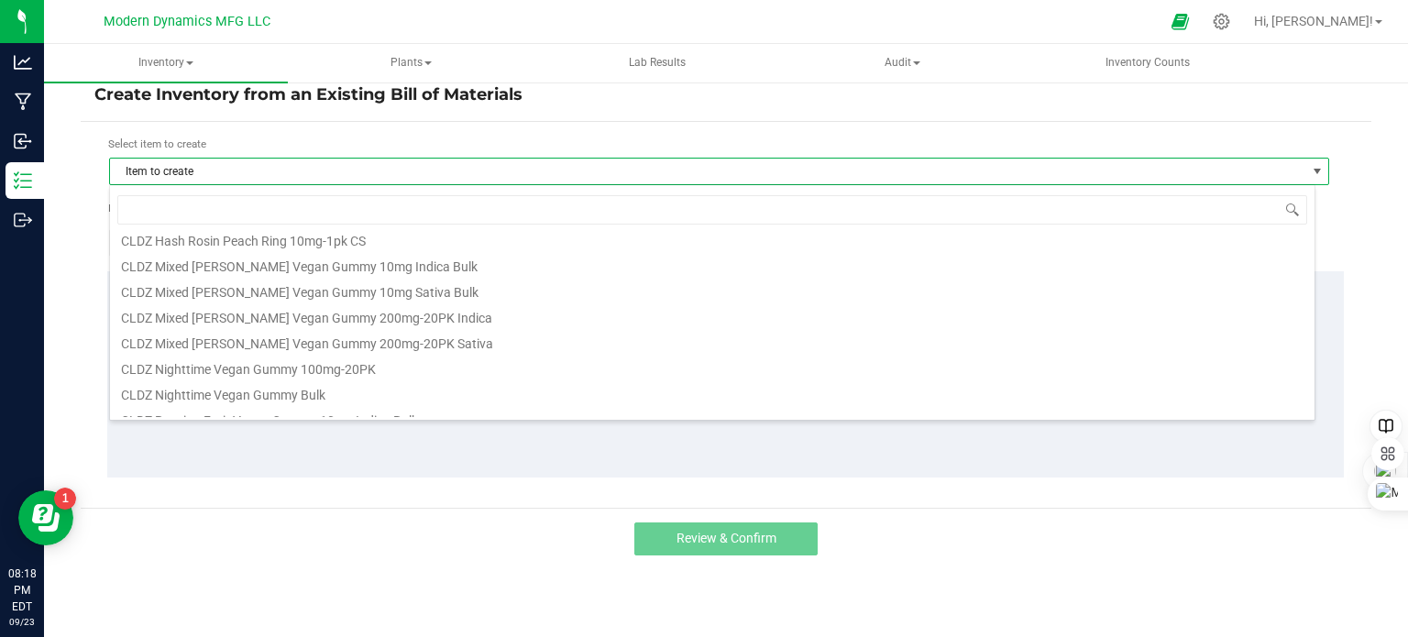
scroll to position [0, 0]
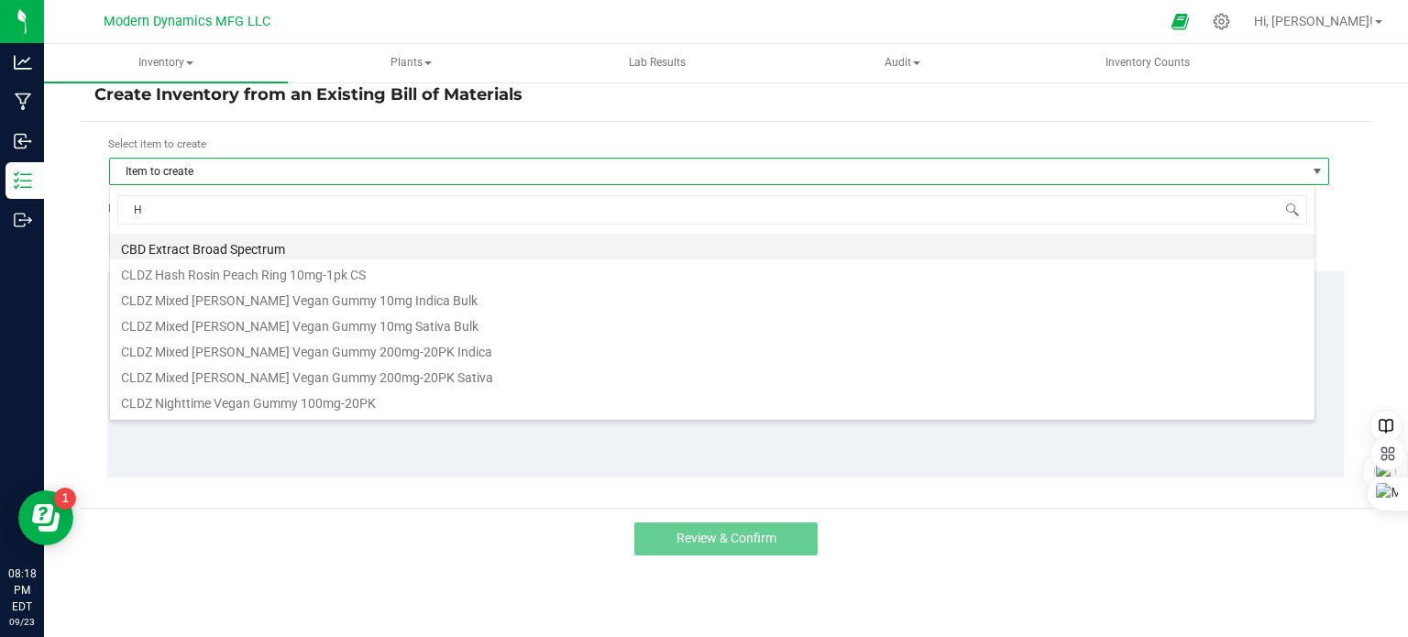
type input "HC"
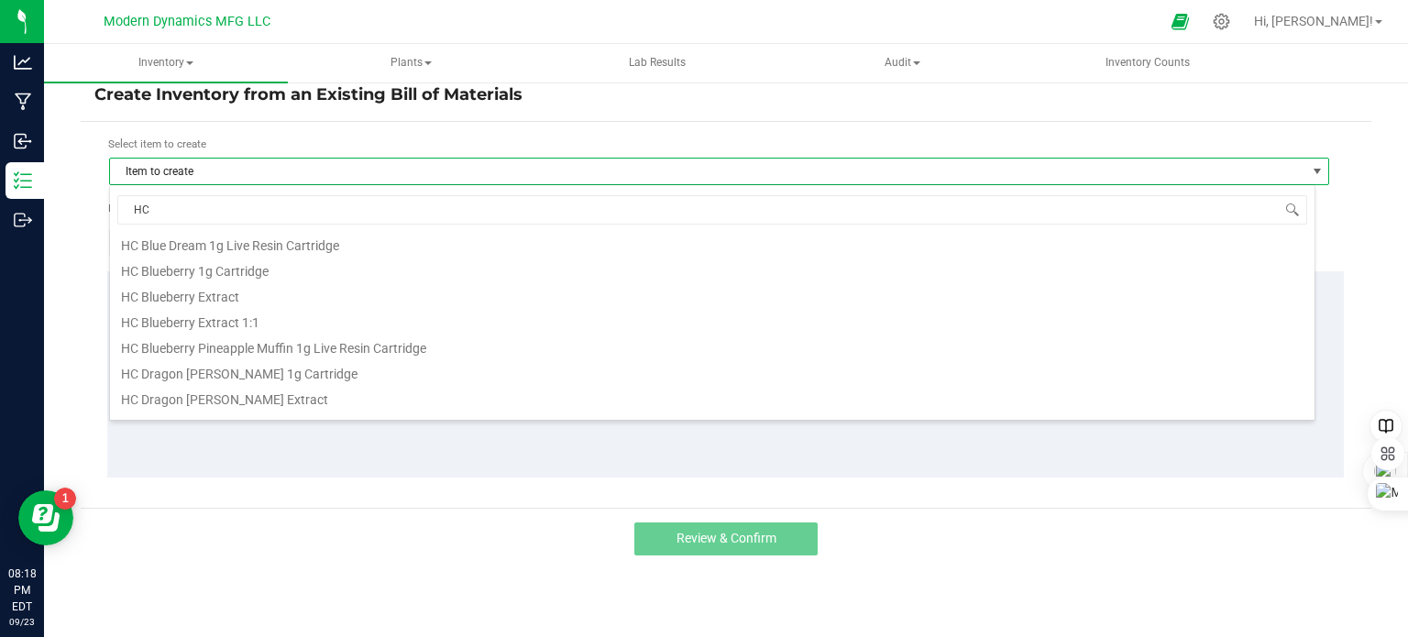
scroll to position [275, 0]
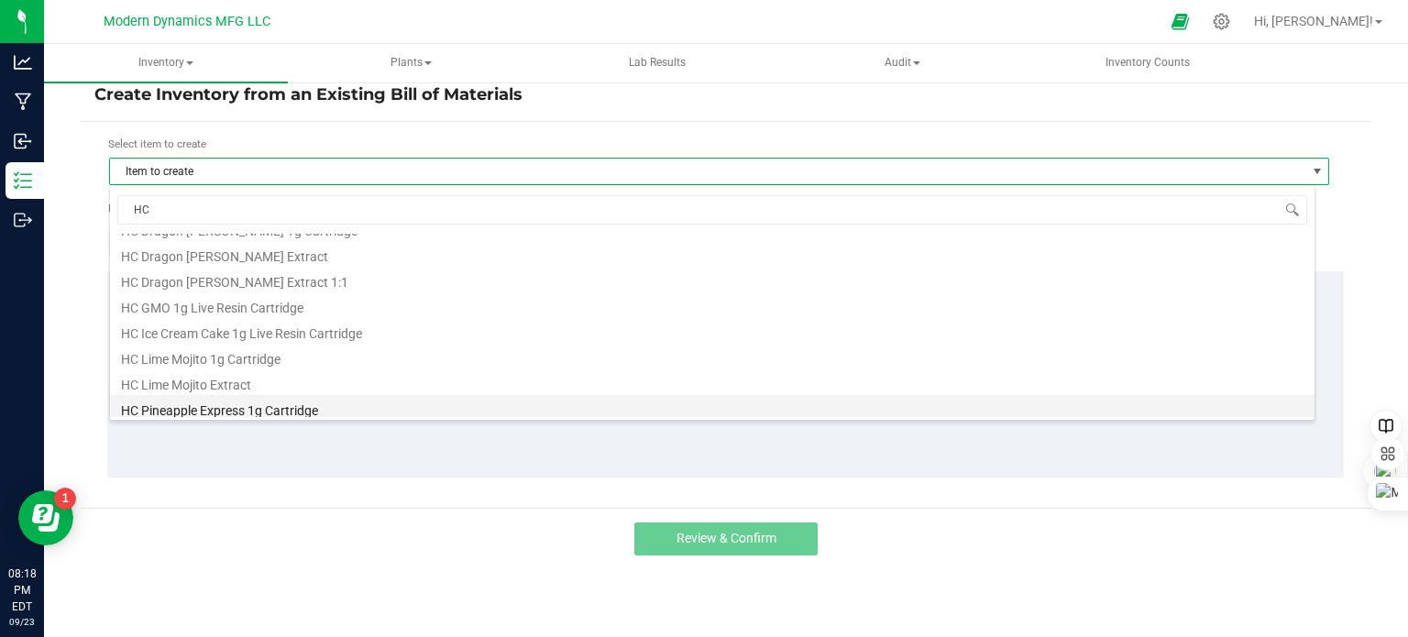
click at [246, 405] on li "HC Pineapple Express 1g Cartridge" at bounding box center [712, 408] width 1204 height 26
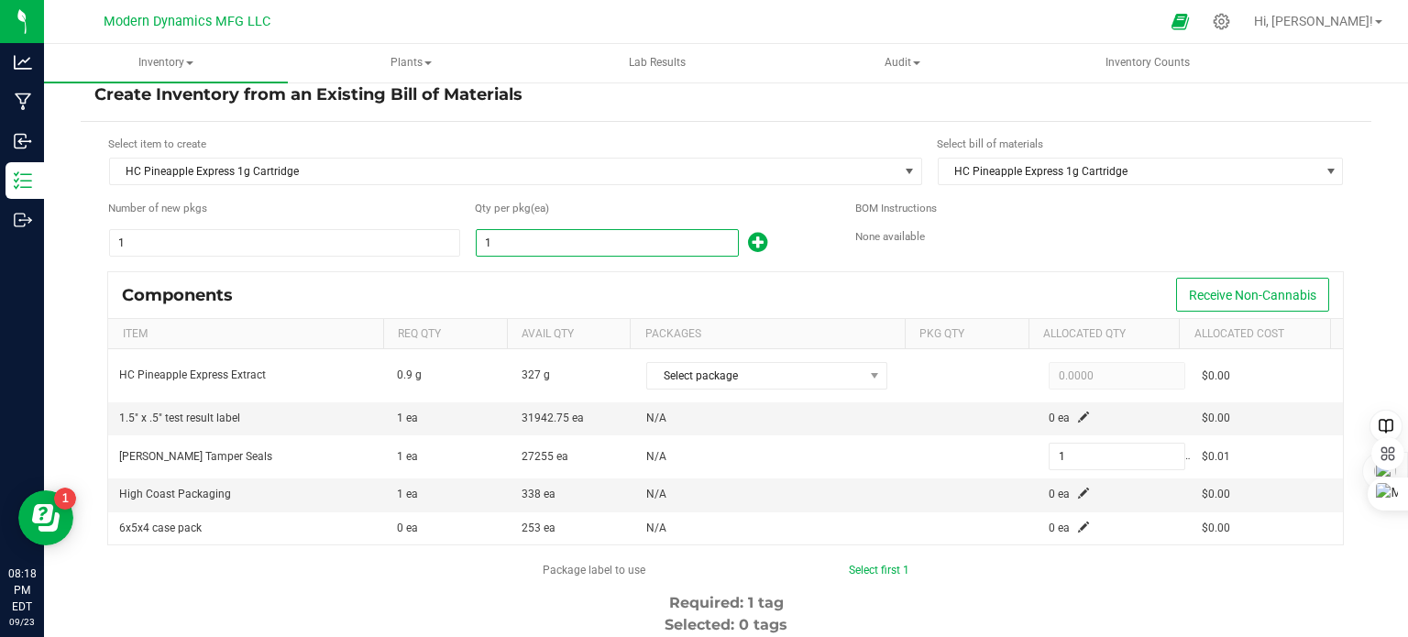
click at [521, 242] on input "1" at bounding box center [607, 243] width 261 height 26
type input "3"
type input "32"
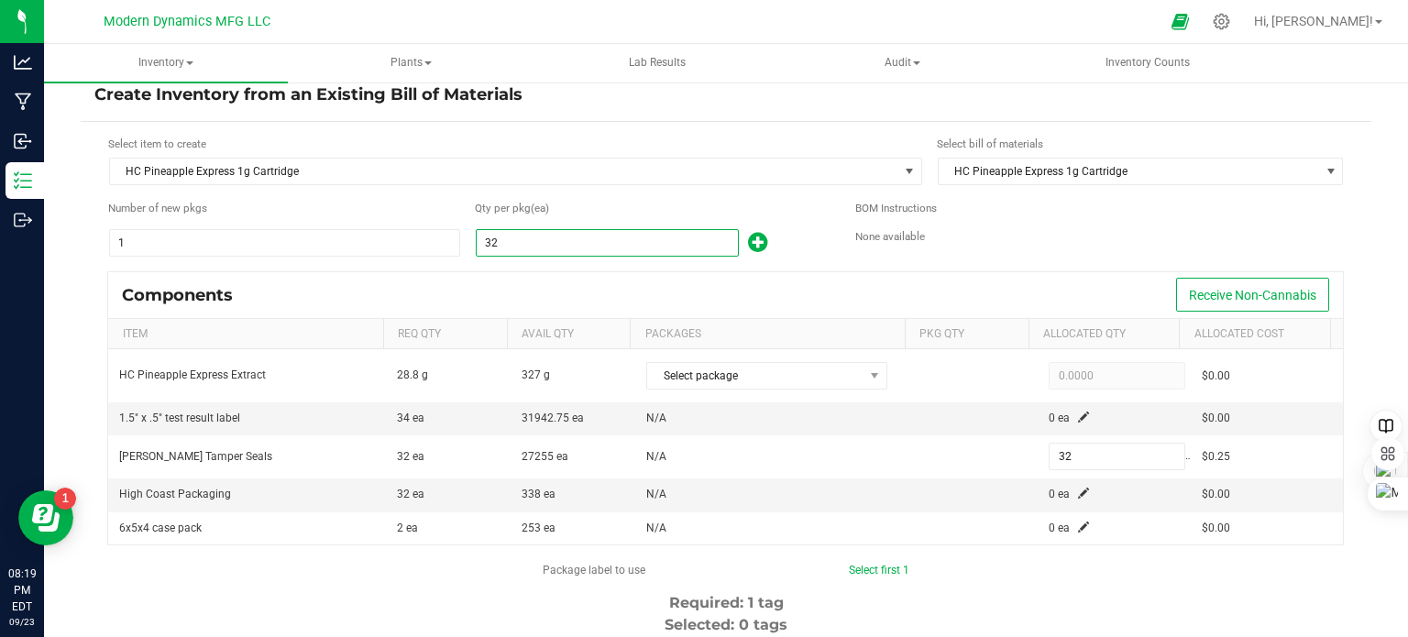
type input "328"
drag, startPoint x: 748, startPoint y: 303, endPoint x: 766, endPoint y: 306, distance: 18.5
click at [750, 303] on div "Components Receive Non-Cannabis" at bounding box center [725, 295] width 1235 height 46
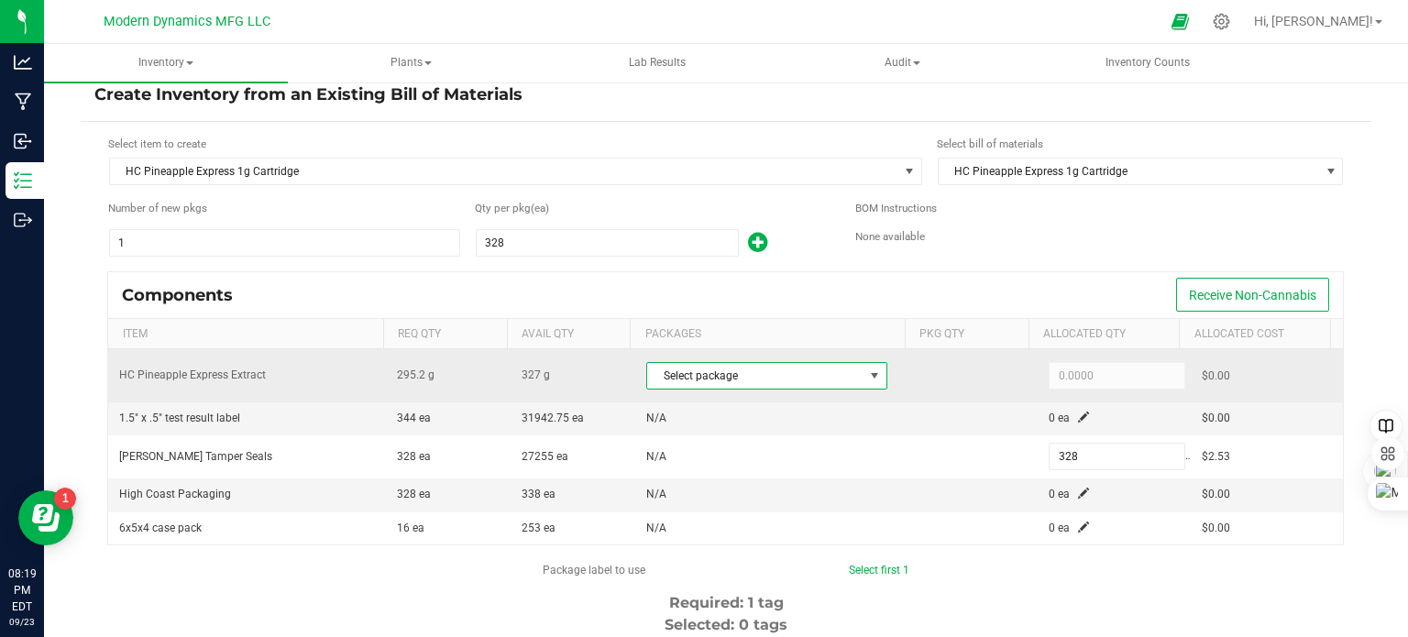
click at [785, 377] on span "Select package" at bounding box center [755, 376] width 216 height 26
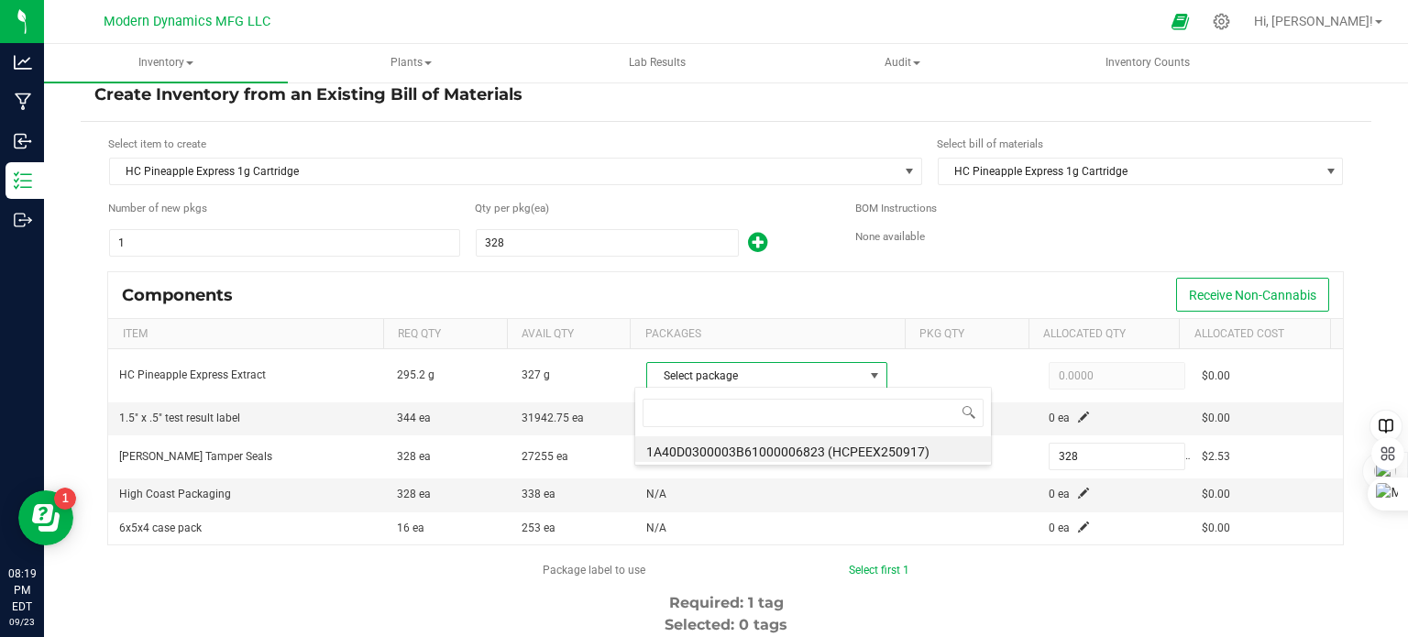
scroll to position [27, 235]
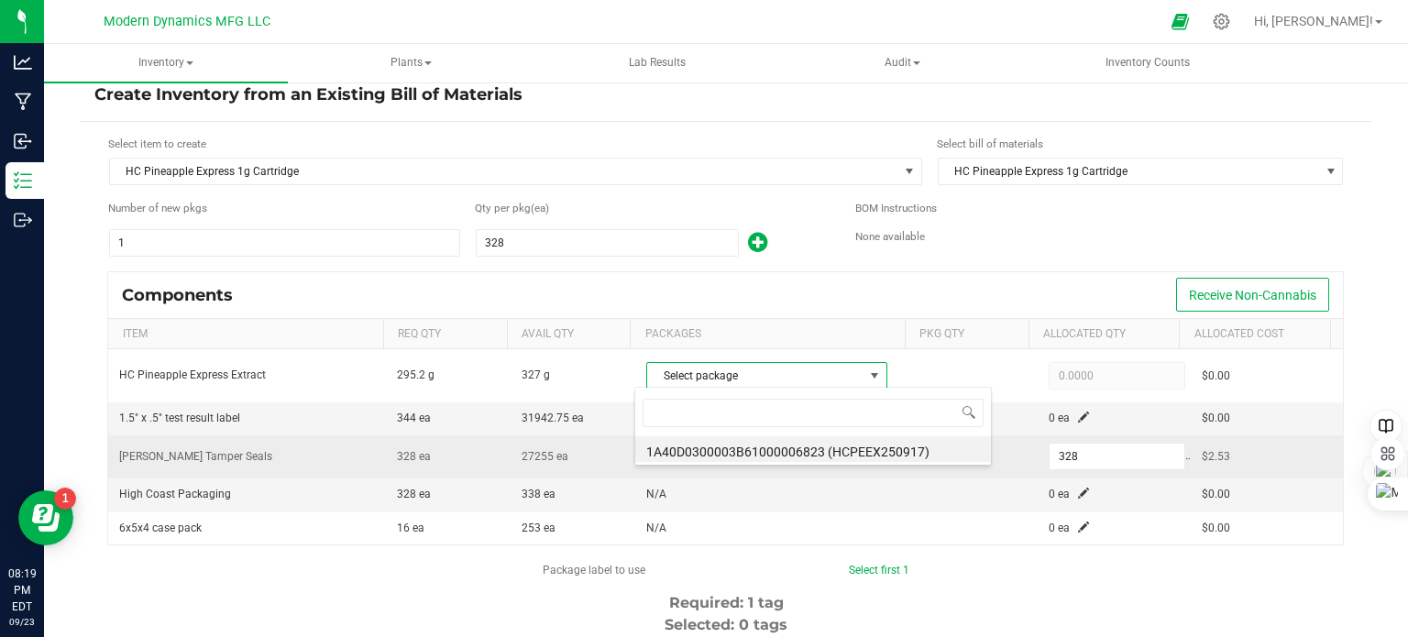
click at [774, 448] on li "1A40D0300003B61000006823 (HCPEEX250917)" at bounding box center [813, 449] width 356 height 26
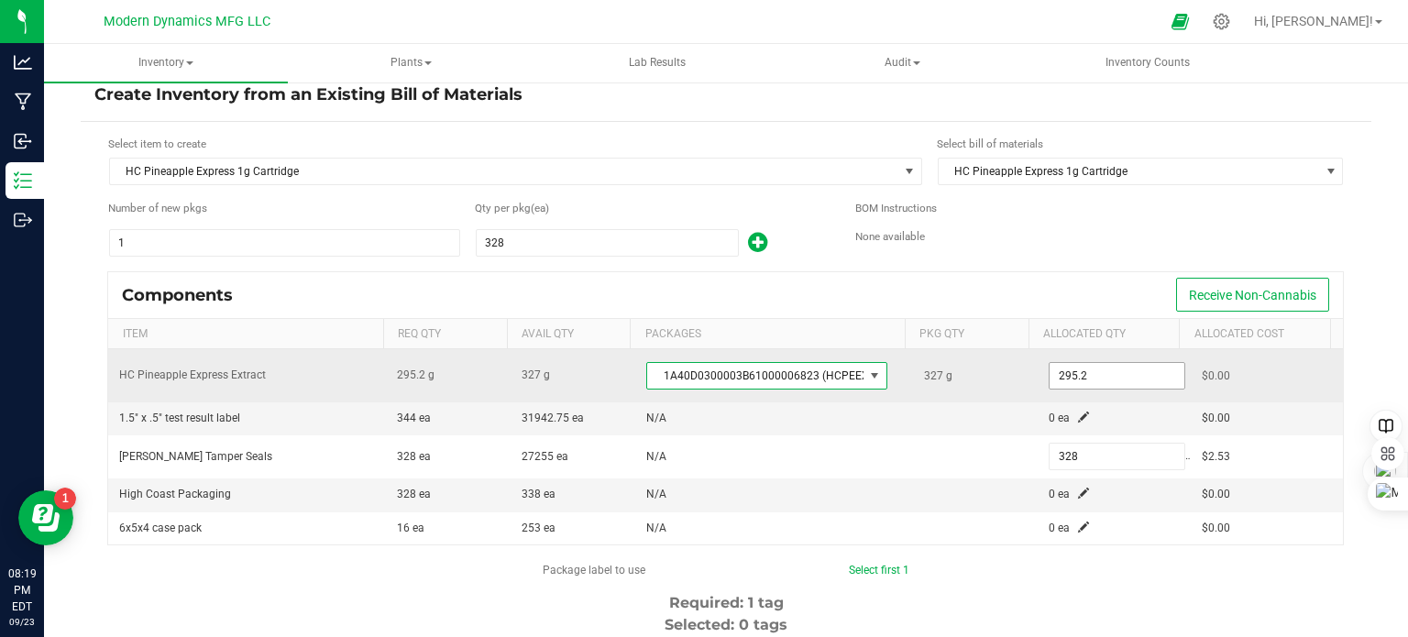
click at [1069, 368] on input "295.2" at bounding box center [1116, 376] width 135 height 26
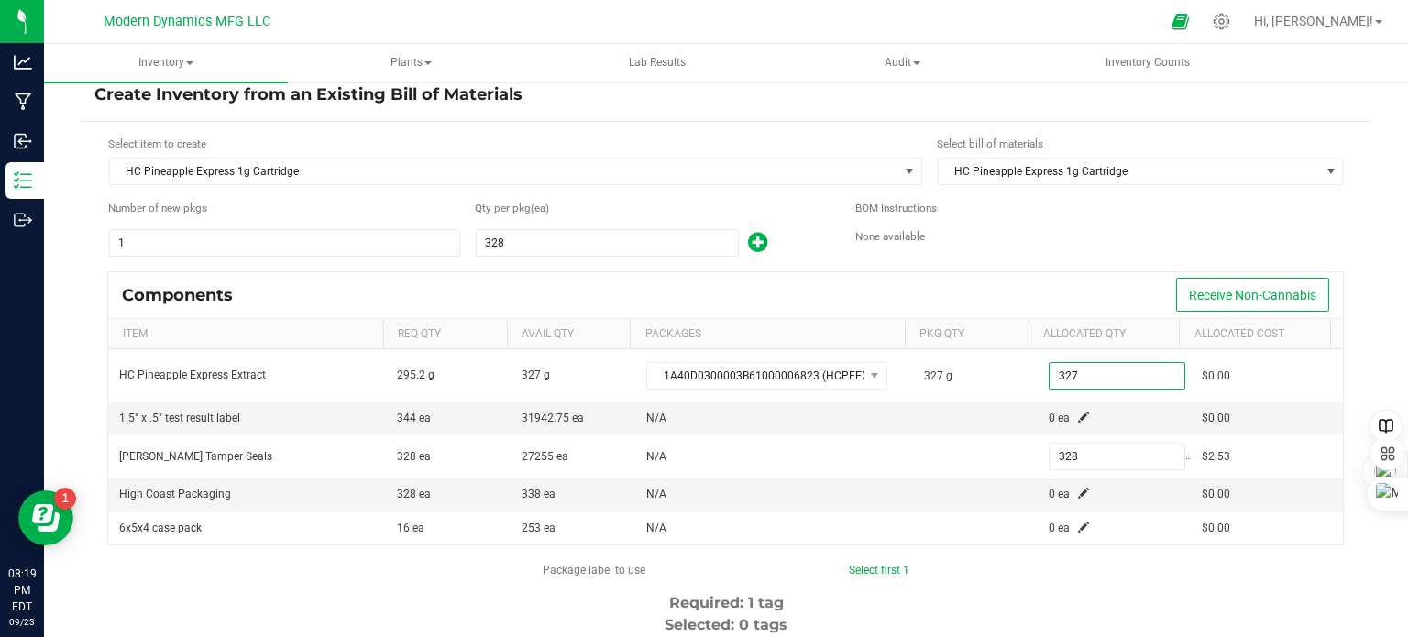
type input "327.0000"
click at [1056, 284] on div "Components Receive Non-Cannabis" at bounding box center [725, 295] width 1235 height 46
click at [1078, 415] on span at bounding box center [1083, 417] width 11 height 11
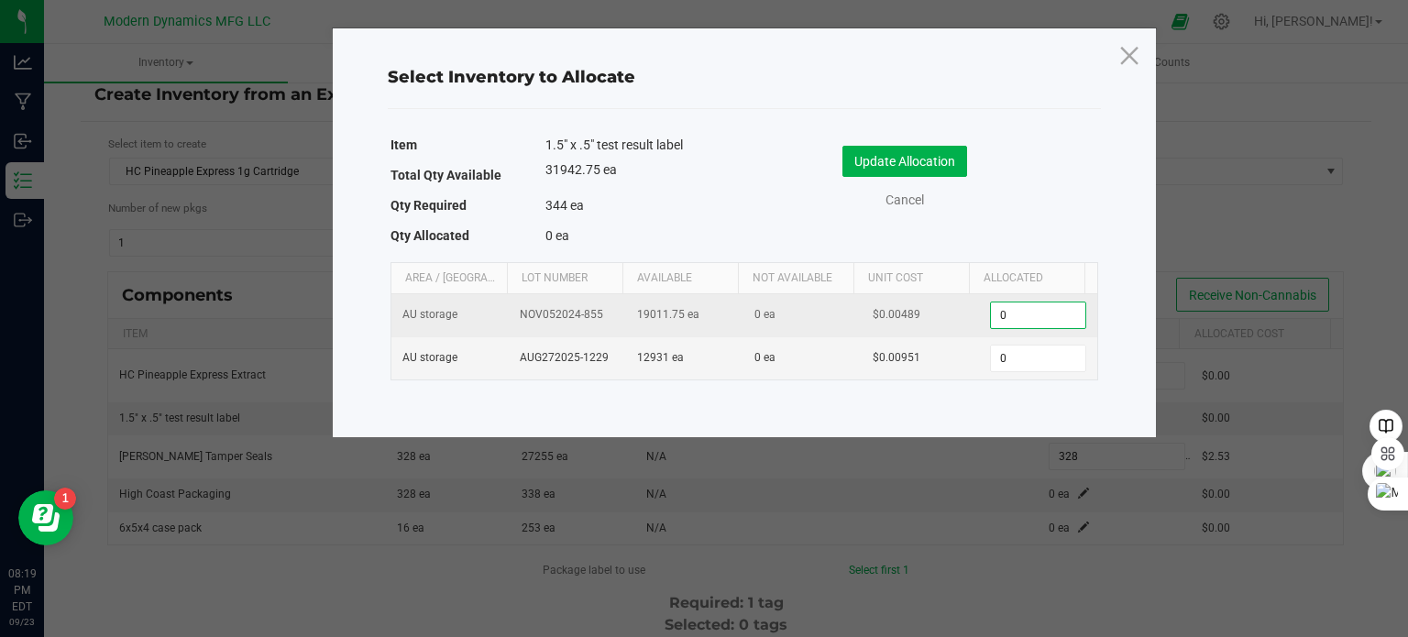
click at [1033, 305] on input "0" at bounding box center [1037, 315] width 93 height 26
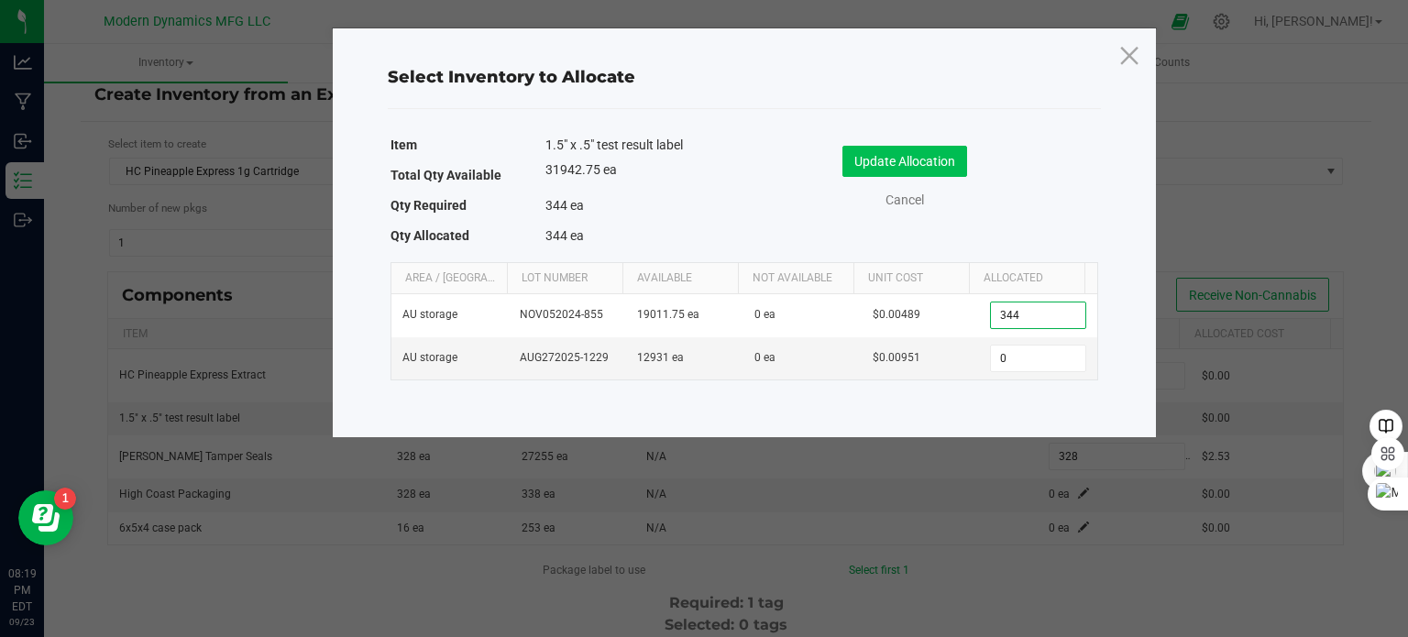
type input "344"
click at [941, 166] on button "Update Allocation" at bounding box center [904, 161] width 125 height 31
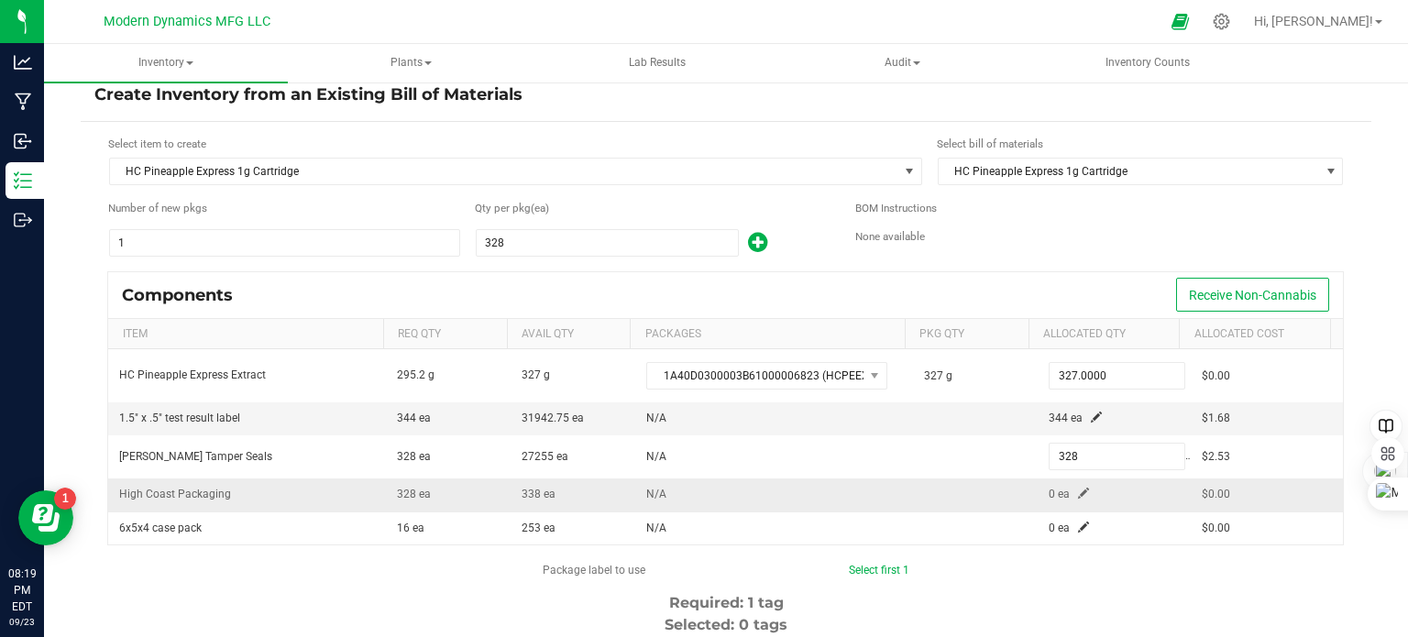
click at [1078, 494] on span at bounding box center [1083, 493] width 11 height 11
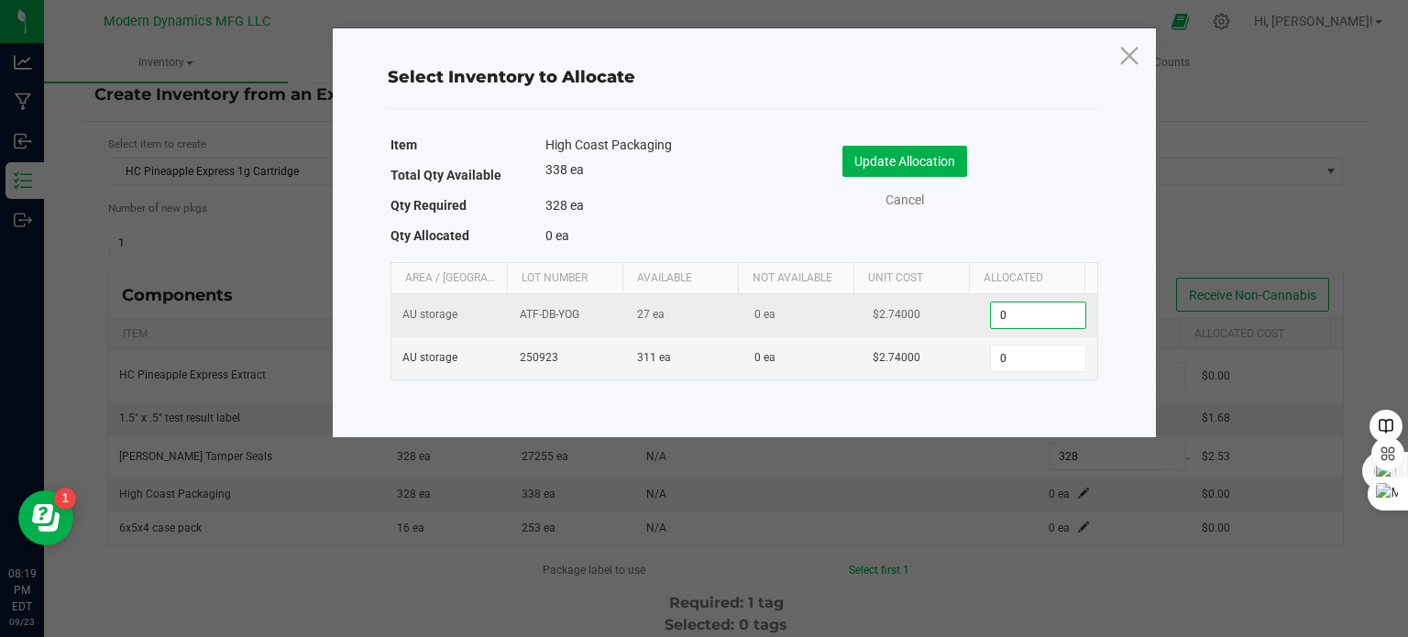
click at [1048, 318] on input "0" at bounding box center [1037, 315] width 93 height 26
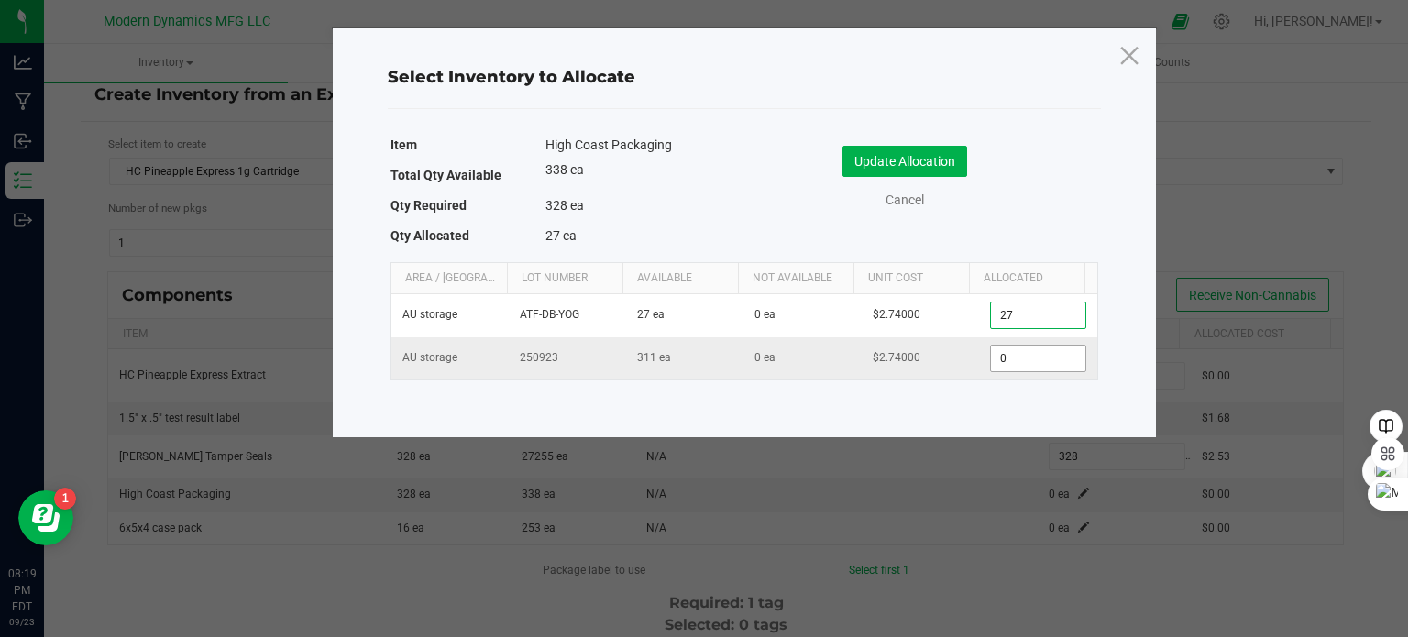
type input "27"
click at [1003, 358] on input "0" at bounding box center [1037, 359] width 93 height 26
type input "309"
click at [913, 153] on button "Update Allocation" at bounding box center [904, 161] width 125 height 31
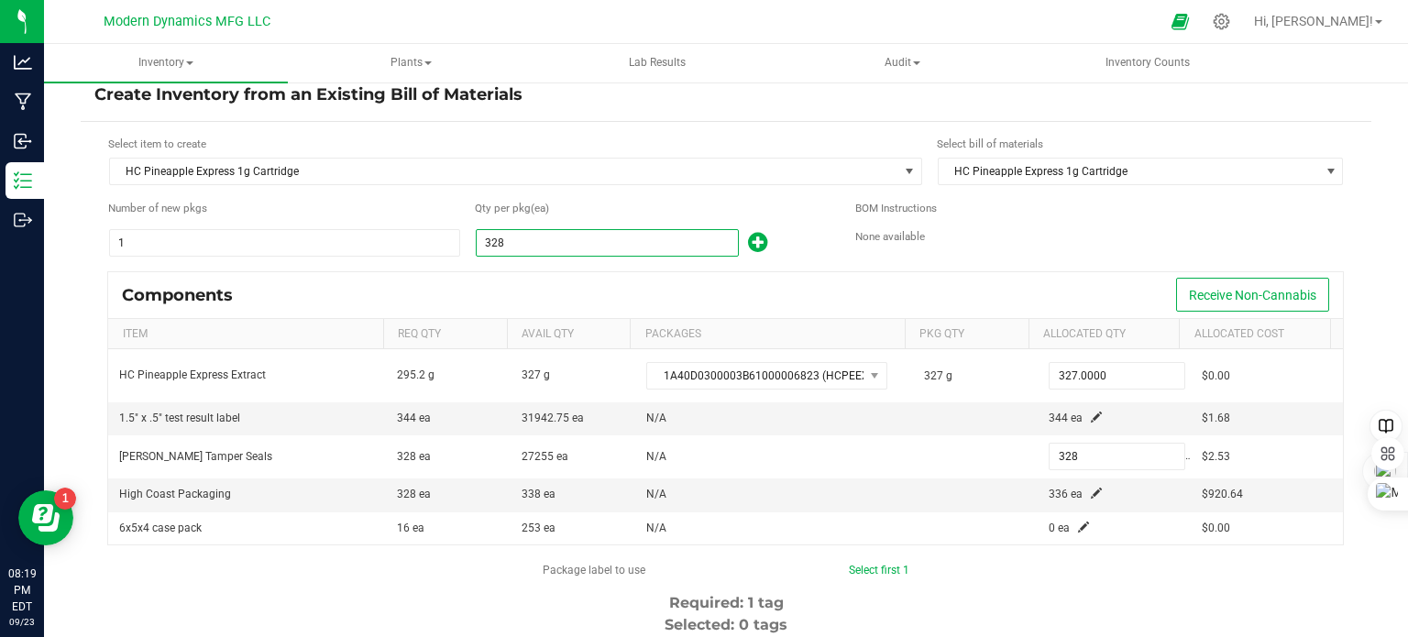
click at [565, 246] on input "328" at bounding box center [607, 243] width 261 height 26
click at [1091, 488] on span at bounding box center [1096, 493] width 11 height 11
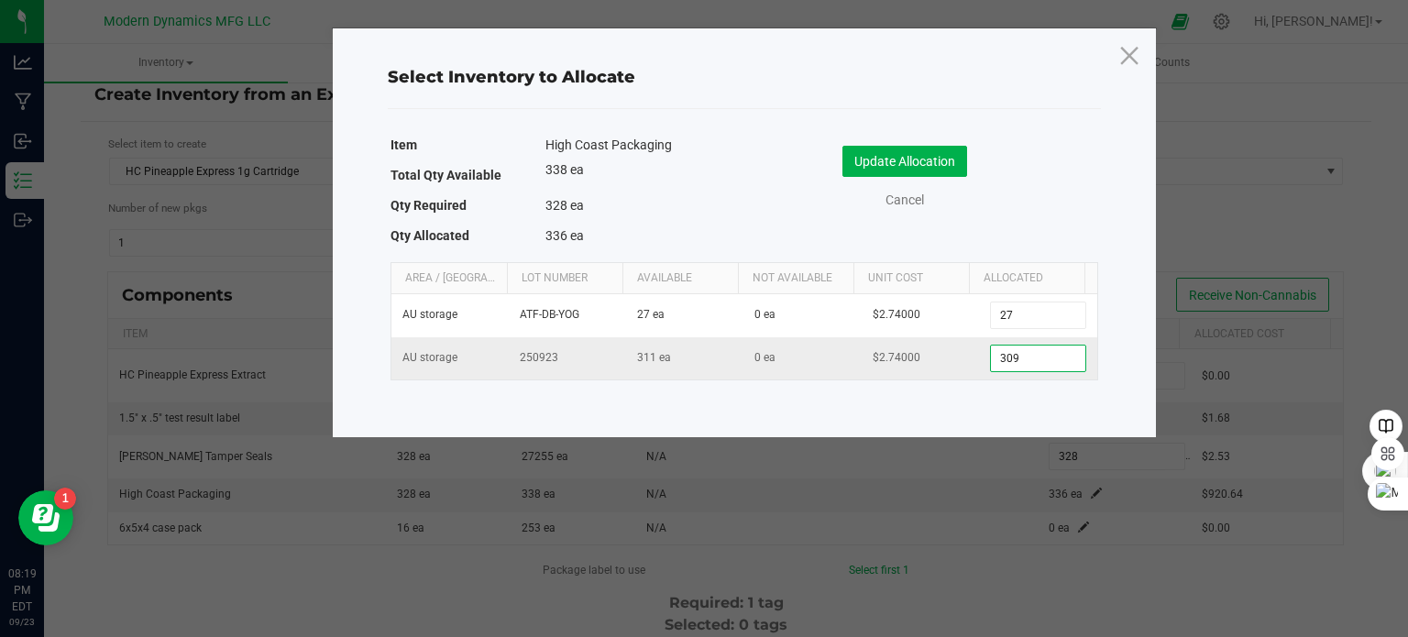
click at [1030, 361] on input "309" at bounding box center [1037, 359] width 93 height 26
type input "301"
click at [895, 161] on button "Update Allocation" at bounding box center [904, 161] width 125 height 31
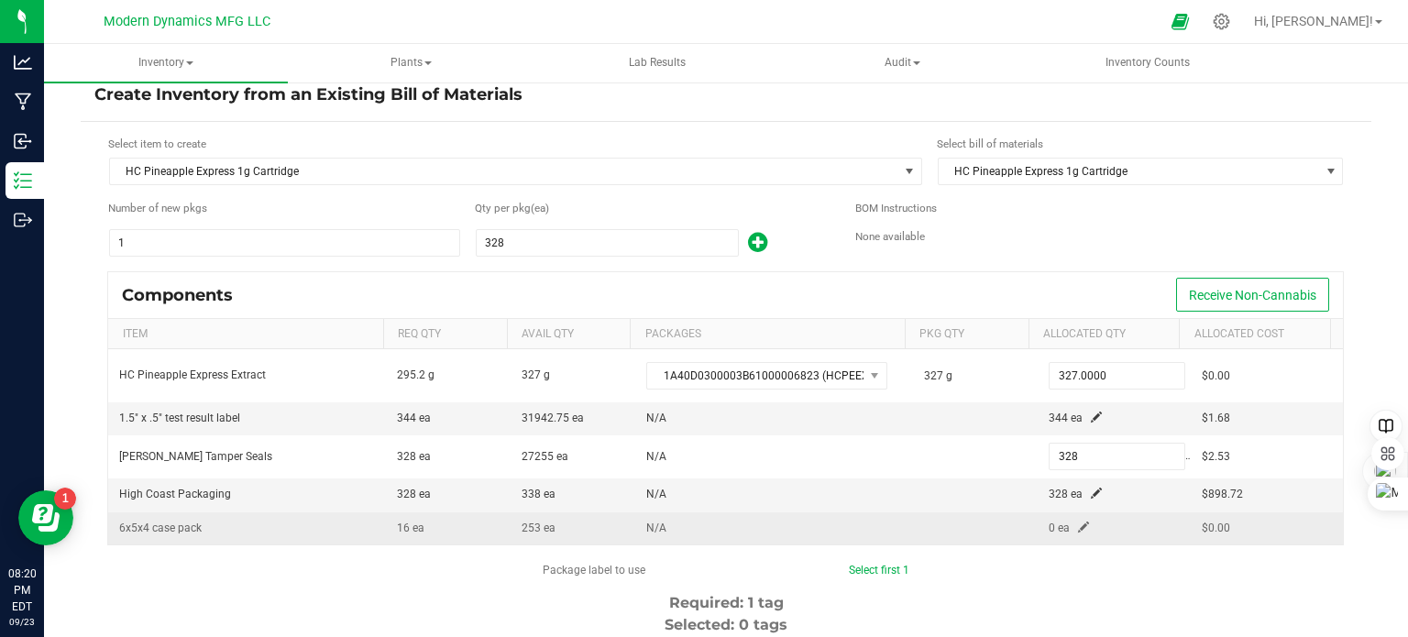
click at [1078, 521] on span at bounding box center [1083, 526] width 11 height 11
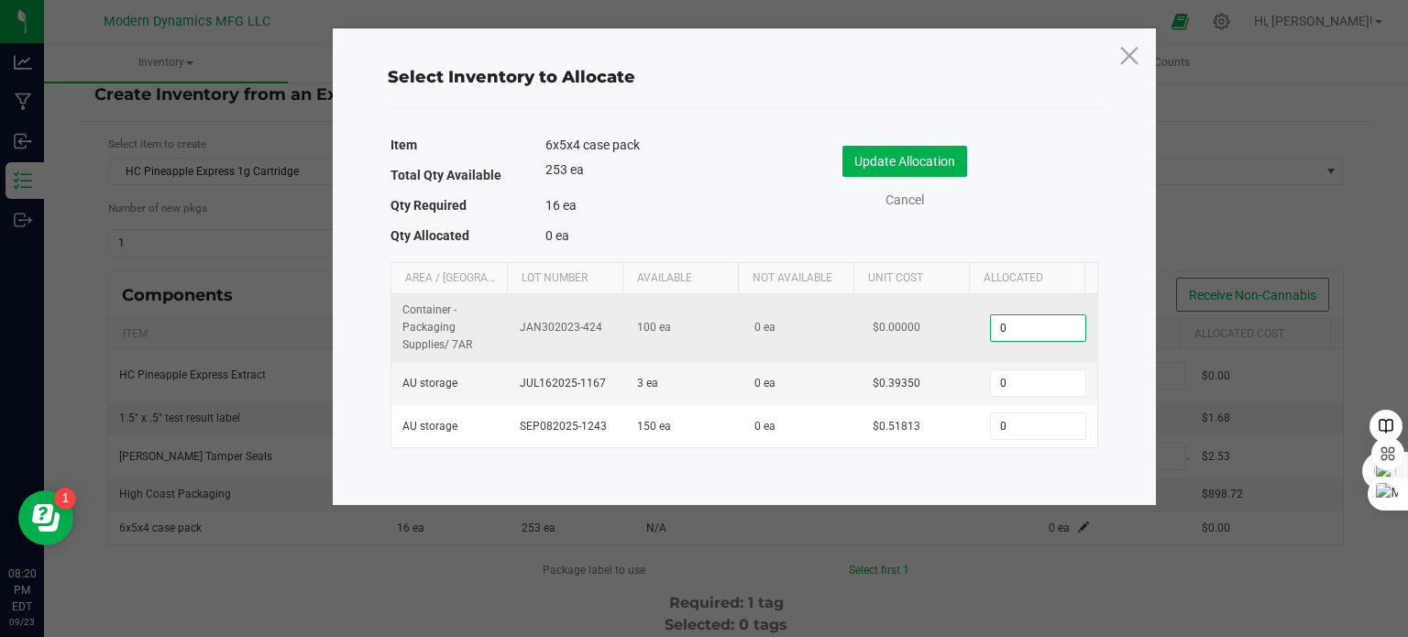
click at [1013, 327] on input "0" at bounding box center [1037, 328] width 93 height 26
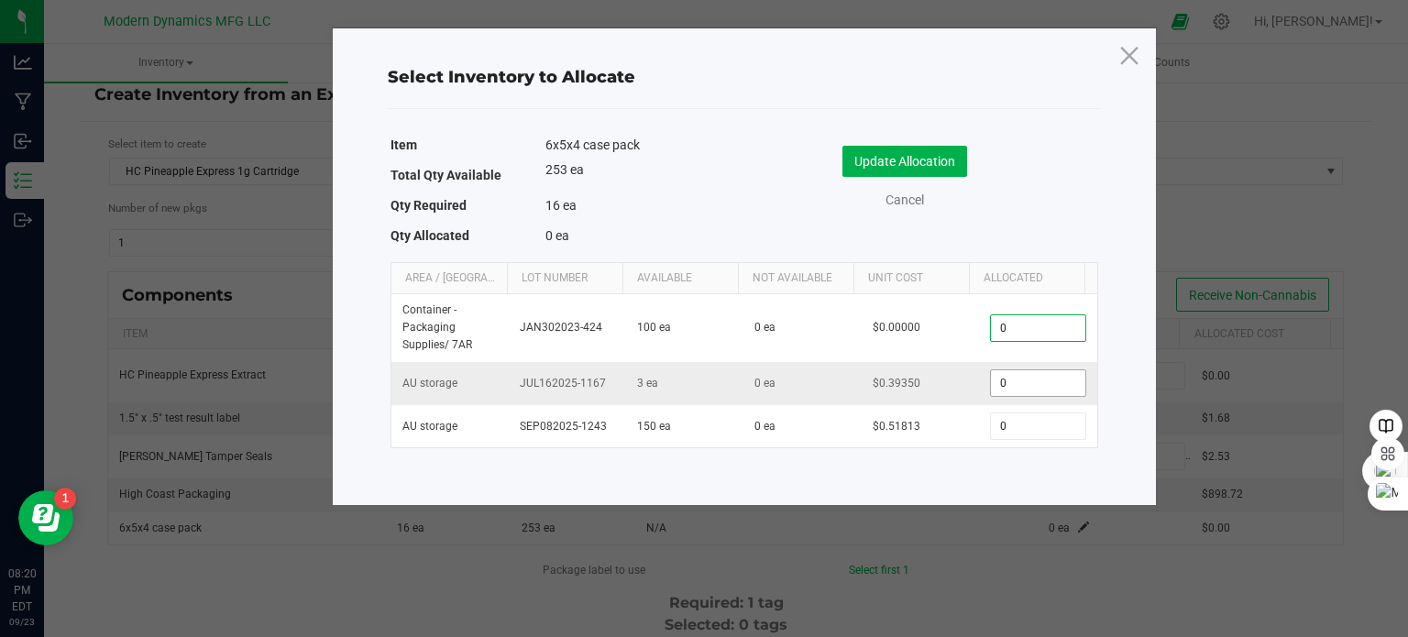
click at [1008, 383] on input "0" at bounding box center [1037, 383] width 93 height 26
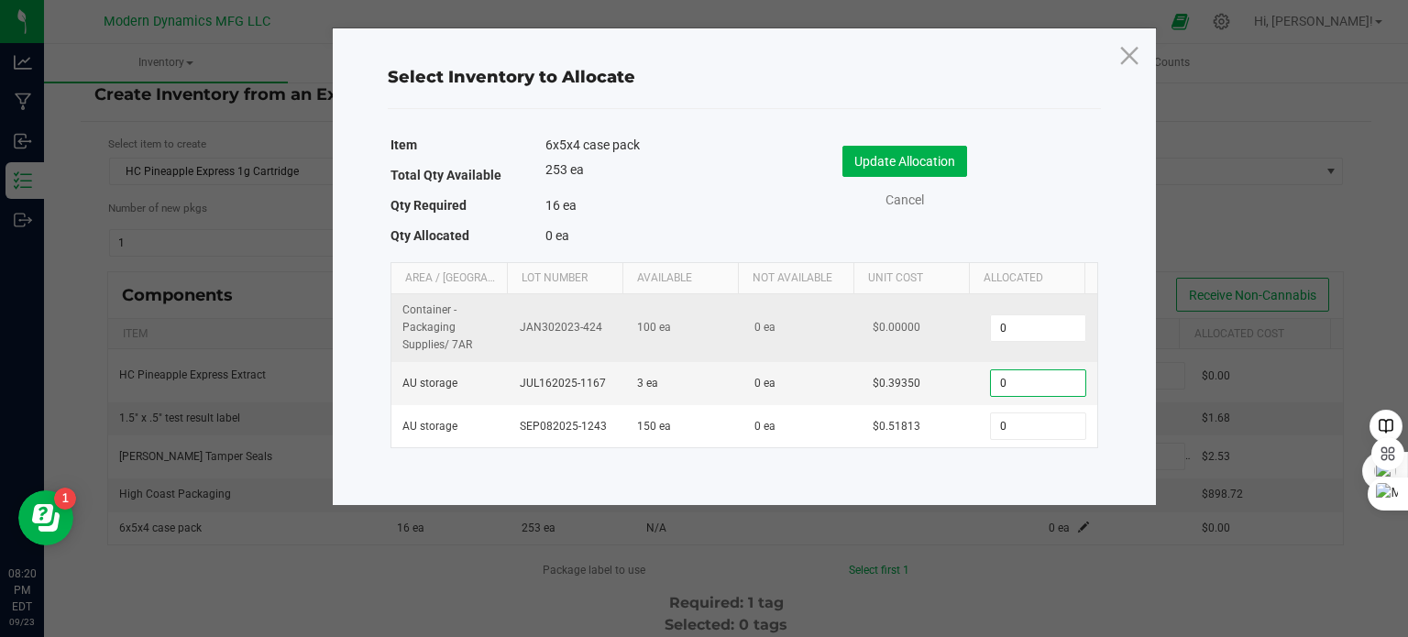
type input "6"
type input "3"
click at [1008, 323] on input "0" at bounding box center [1037, 328] width 93 height 26
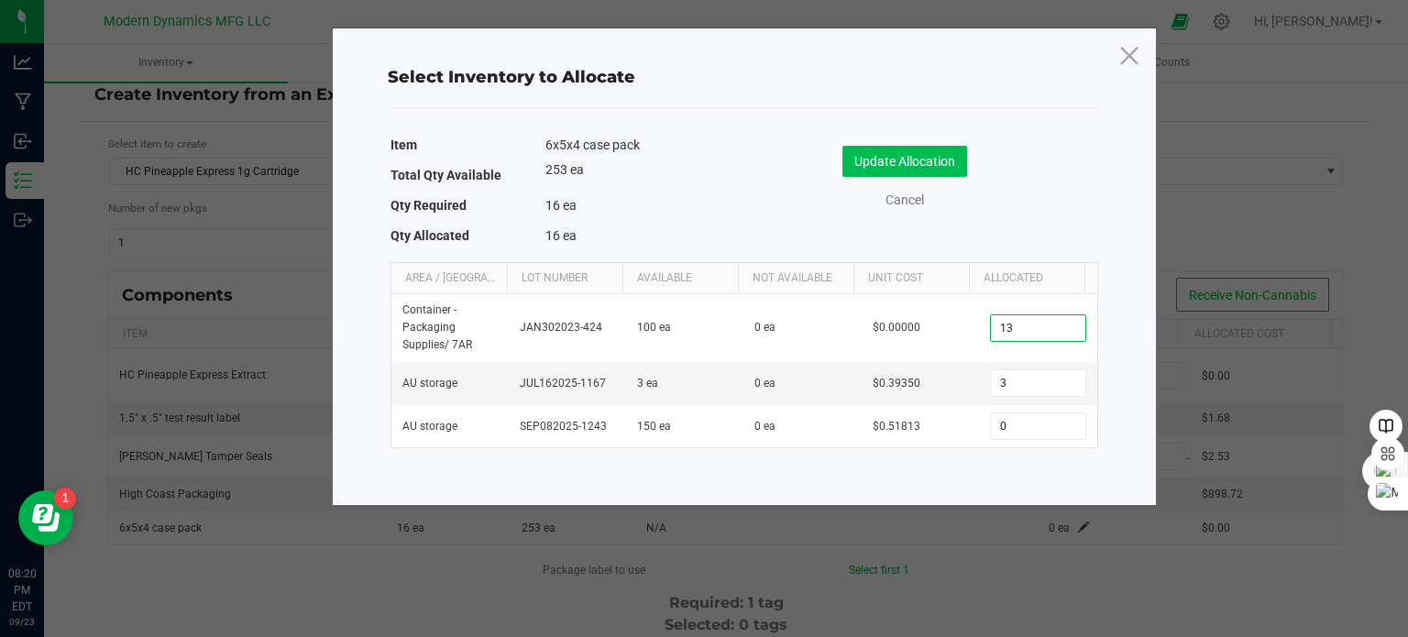
type input "13"
click at [906, 166] on button "Update Allocation" at bounding box center [904, 161] width 125 height 31
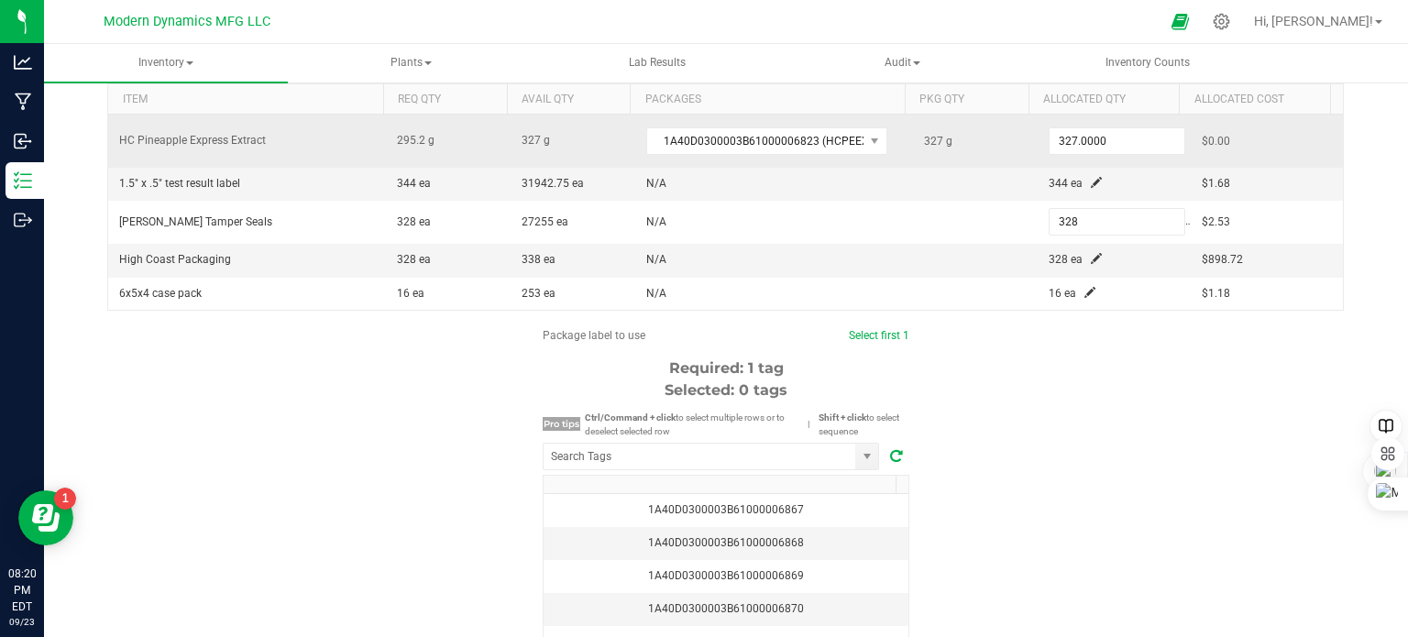
scroll to position [275, 0]
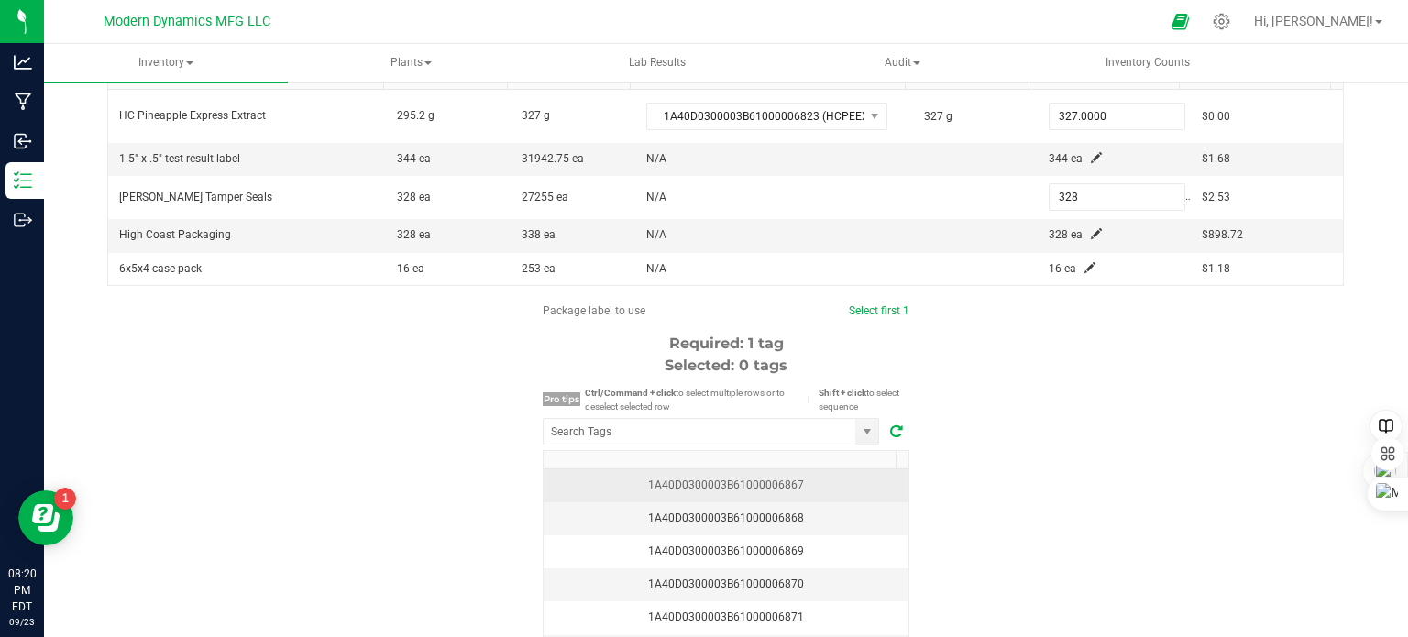
click at [817, 477] on div "1A40D0300003B61000006867" at bounding box center [725, 485] width 343 height 17
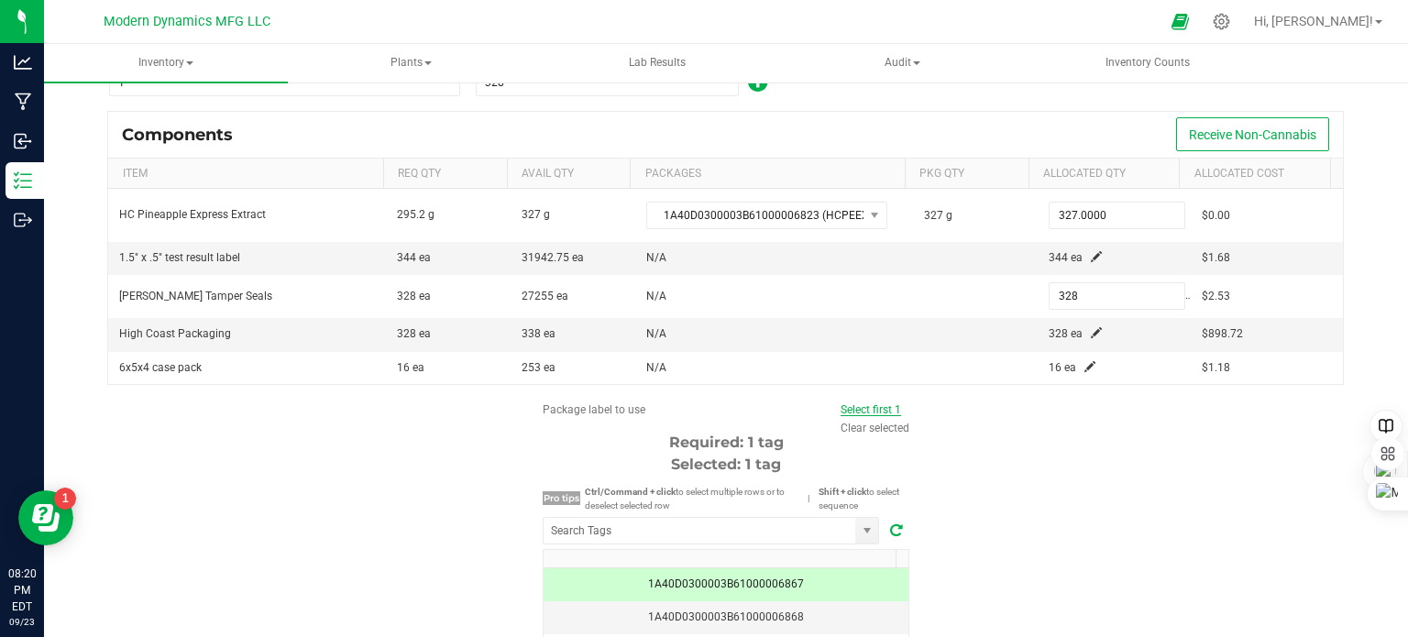
scroll to position [360, 0]
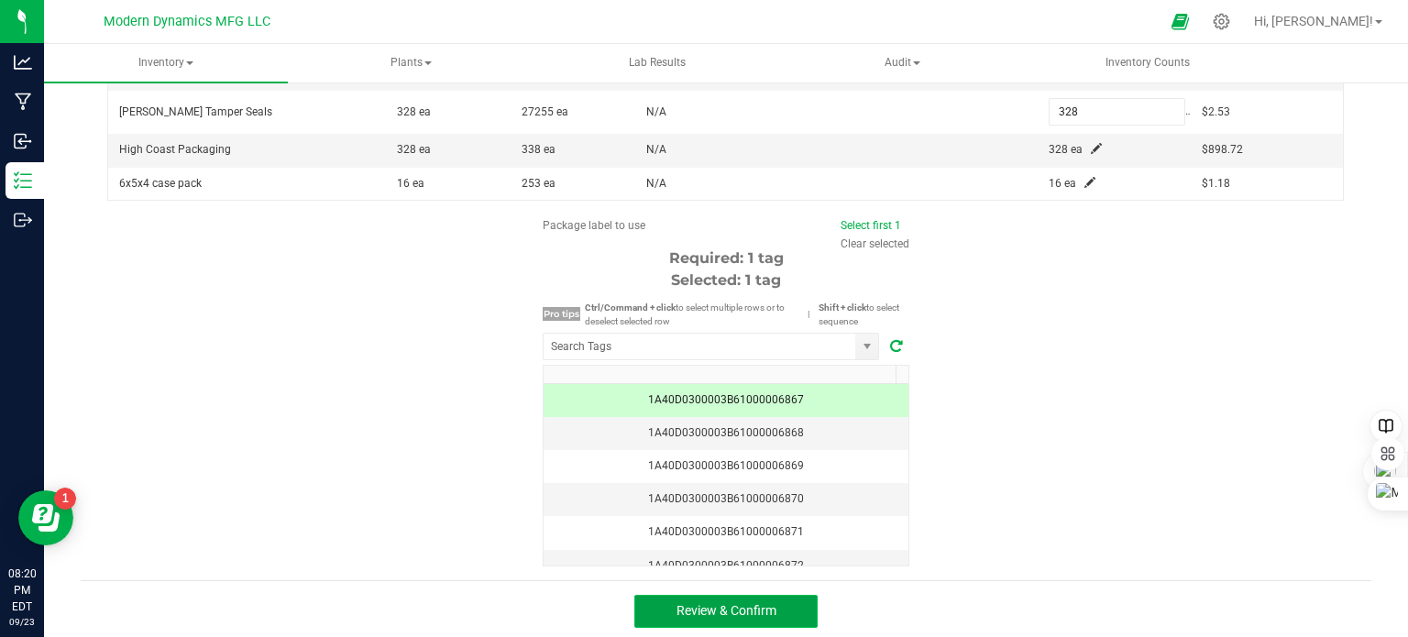
click at [761, 603] on span "Review & Confirm" at bounding box center [726, 610] width 100 height 15
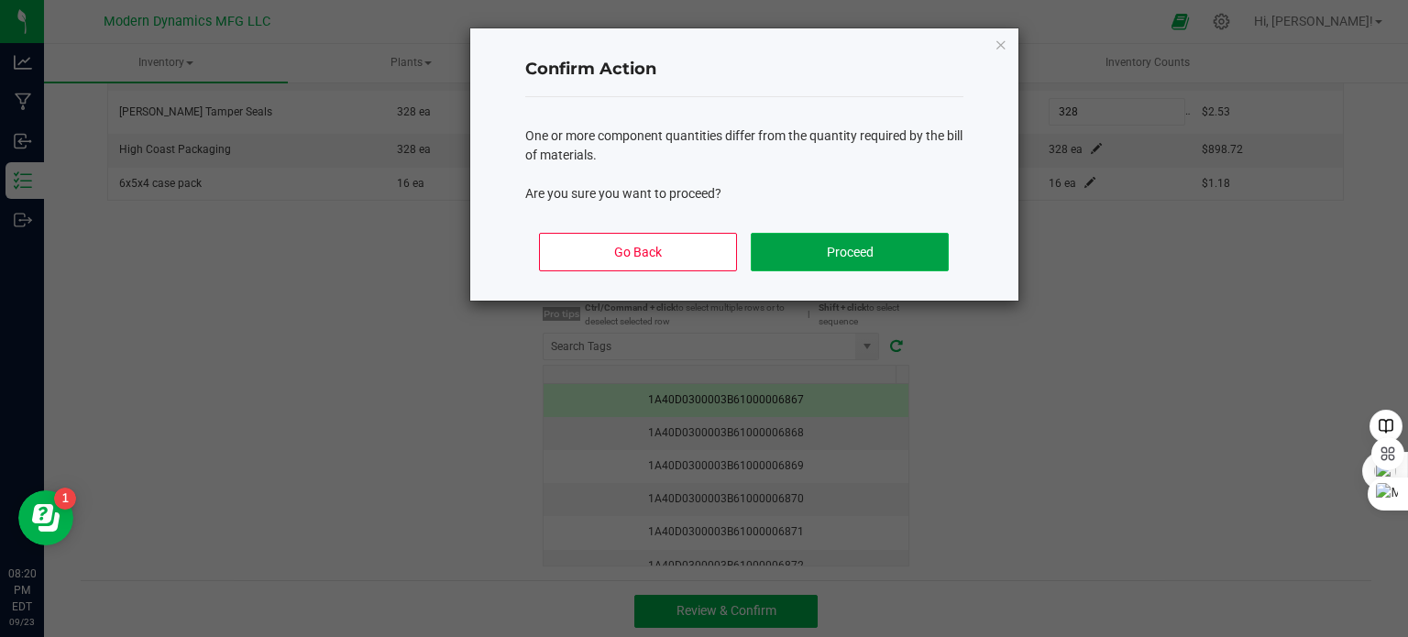
click at [855, 250] on button "Proceed" at bounding box center [849, 252] width 197 height 38
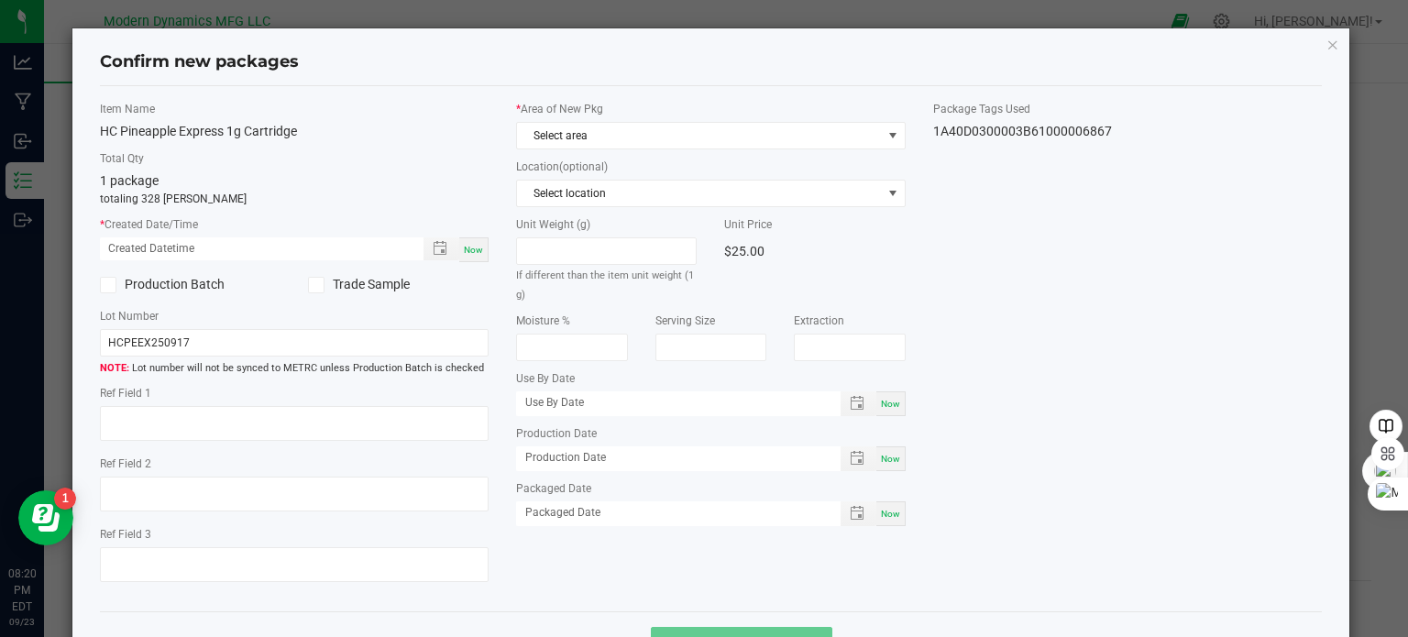
type input "[DATE]"
click at [568, 141] on span "Select area" at bounding box center [699, 136] width 365 height 26
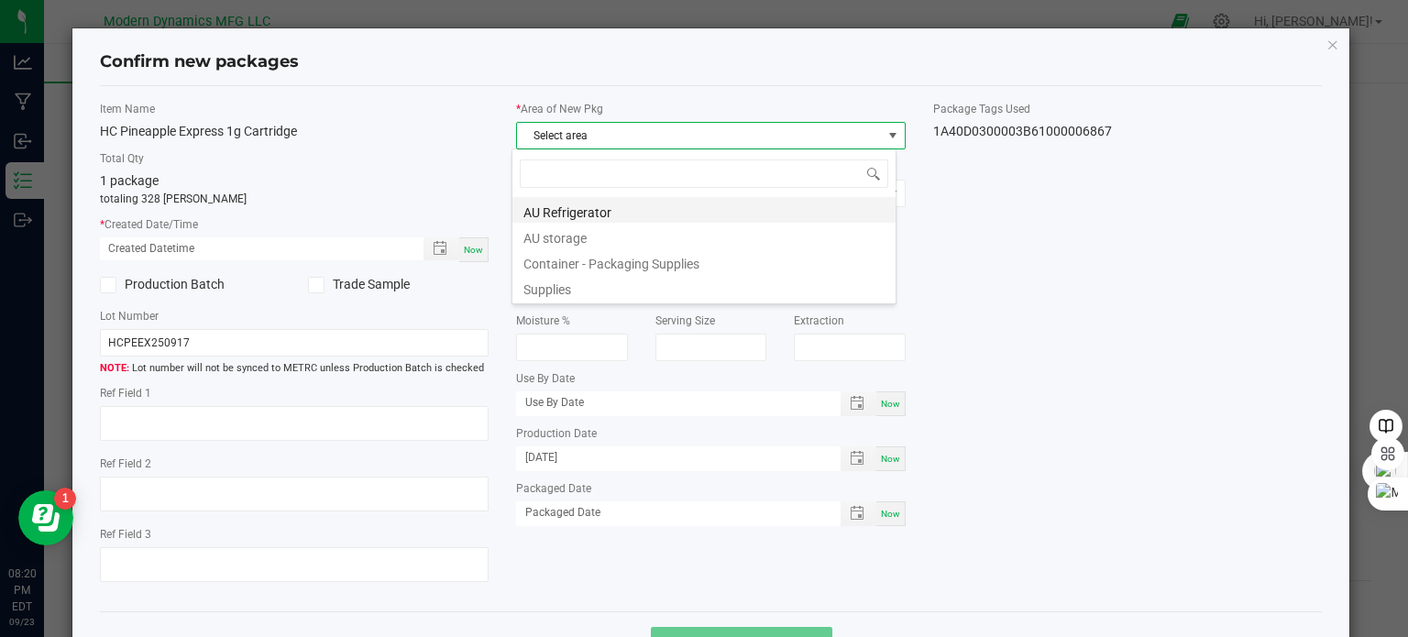
scroll to position [27, 385]
click at [594, 230] on li "AU storage" at bounding box center [703, 236] width 383 height 26
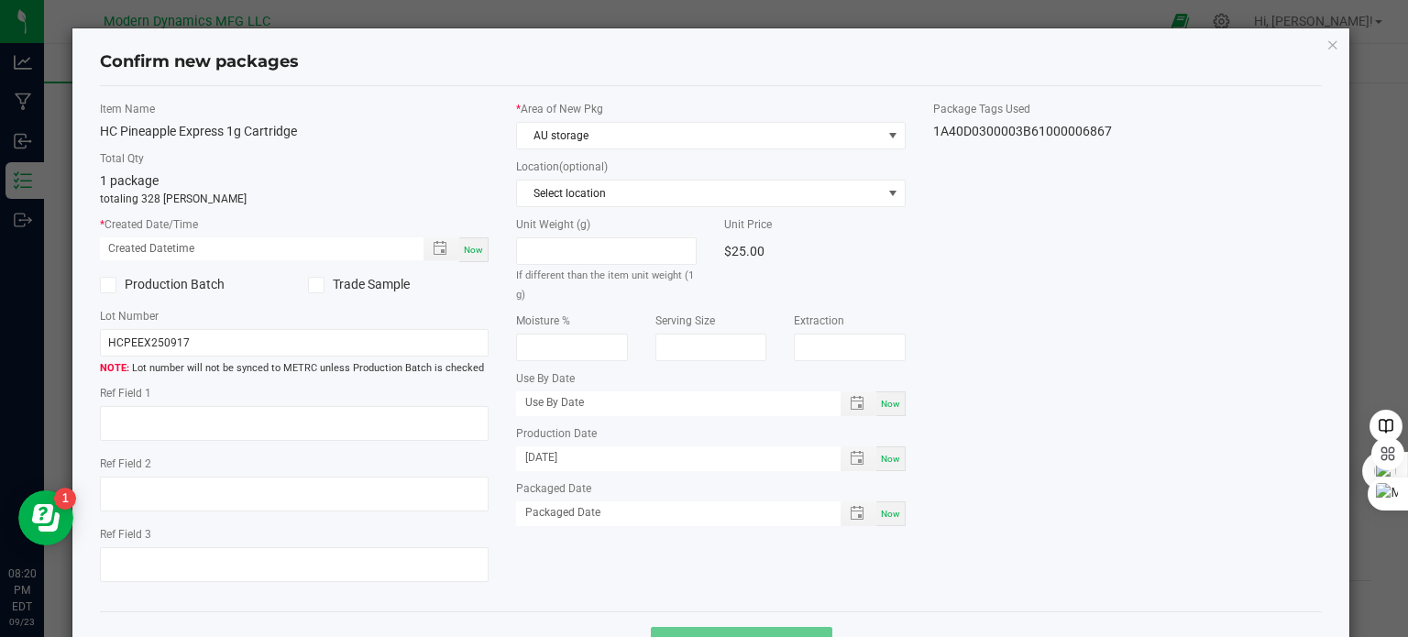
click at [467, 254] on span "Now" at bounding box center [473, 250] width 19 height 10
type input "[DATE] 08:20 PM"
click at [214, 340] on input "HCPEEX250917" at bounding box center [295, 342] width 390 height 27
type input "HCPE510250923"
click at [882, 459] on span "Now" at bounding box center [890, 459] width 19 height 10
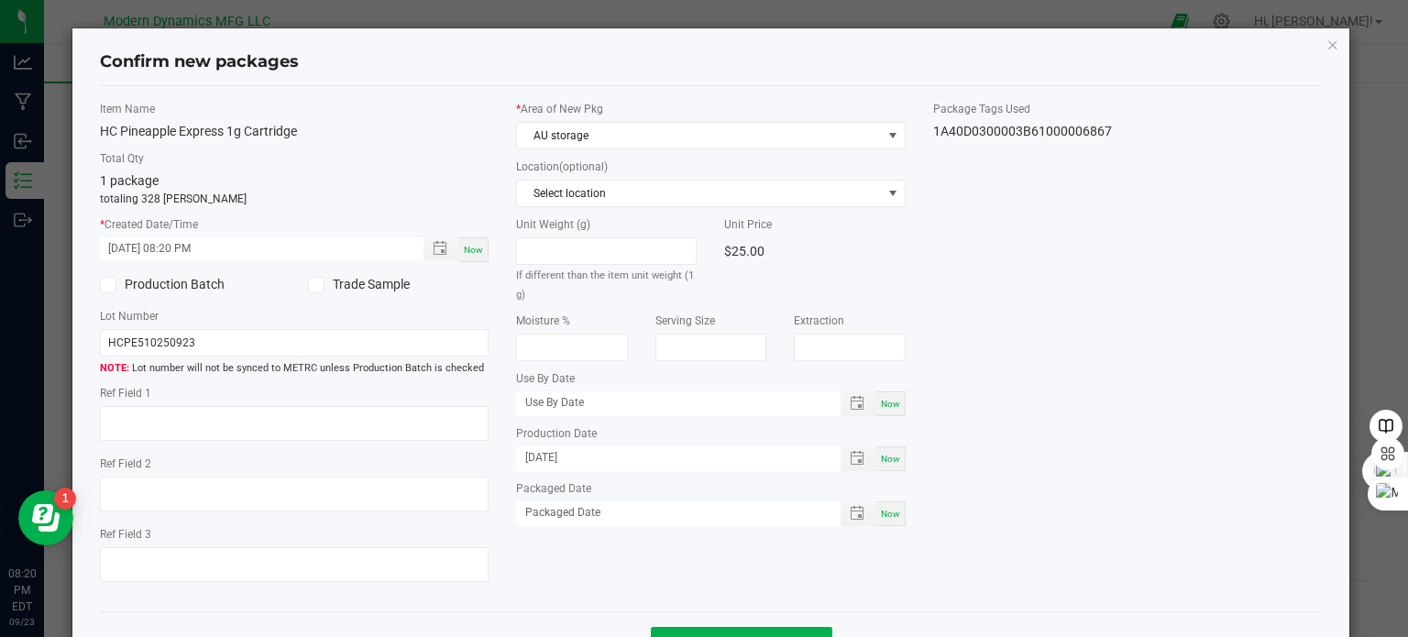
type input "[DATE]"
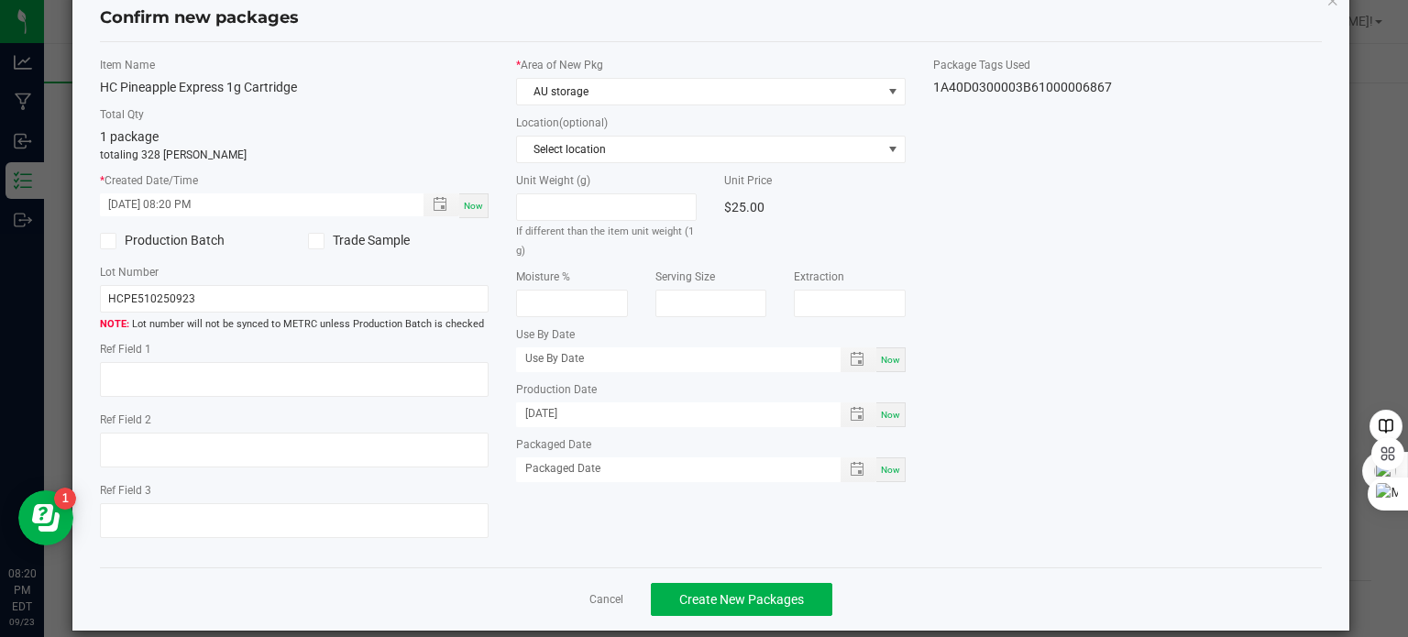
scroll to position [65, 0]
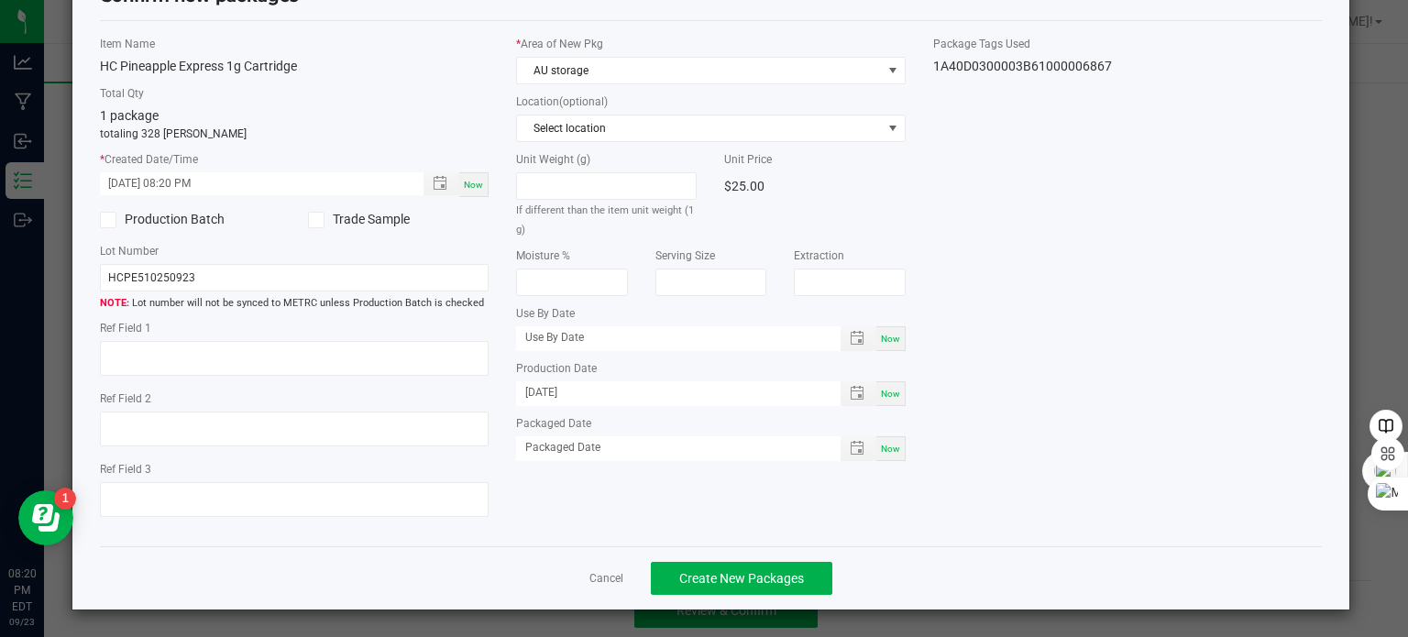
drag, startPoint x: 472, startPoint y: 188, endPoint x: 702, endPoint y: 303, distance: 257.4
click at [472, 187] on span "Now" at bounding box center [473, 185] width 19 height 10
click at [810, 571] on button "Create New Packages" at bounding box center [741, 578] width 181 height 33
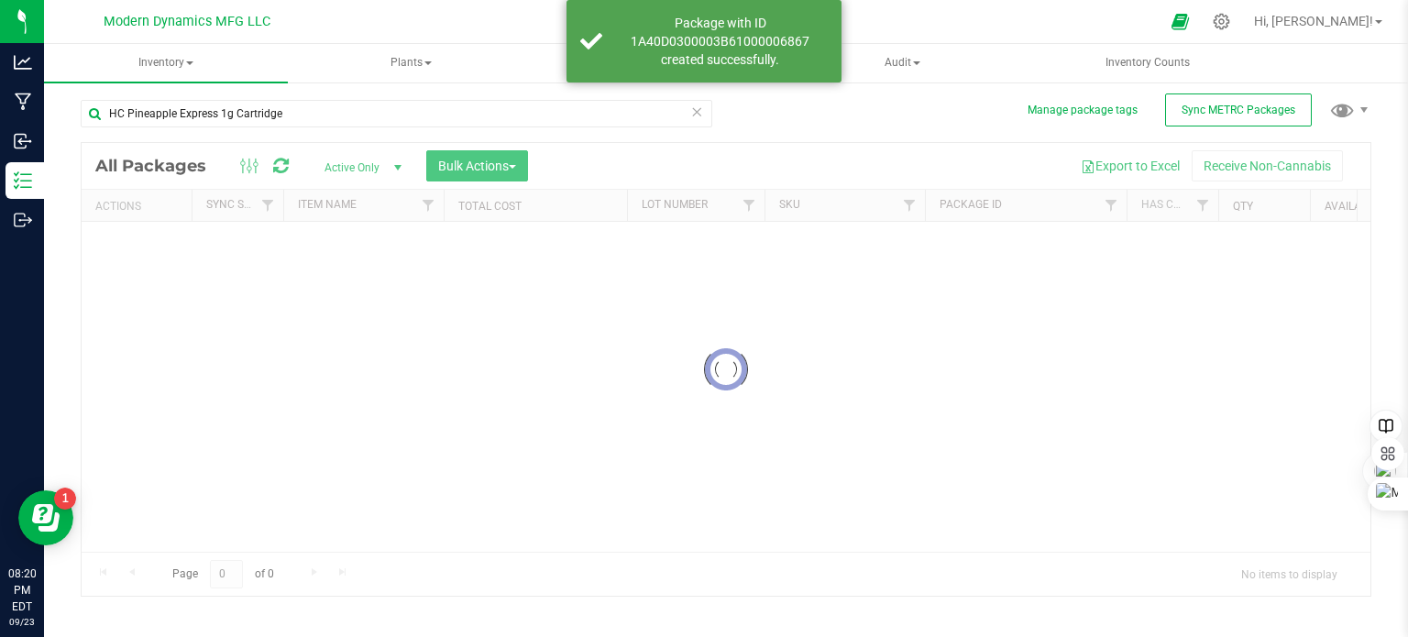
scroll to position [32, 0]
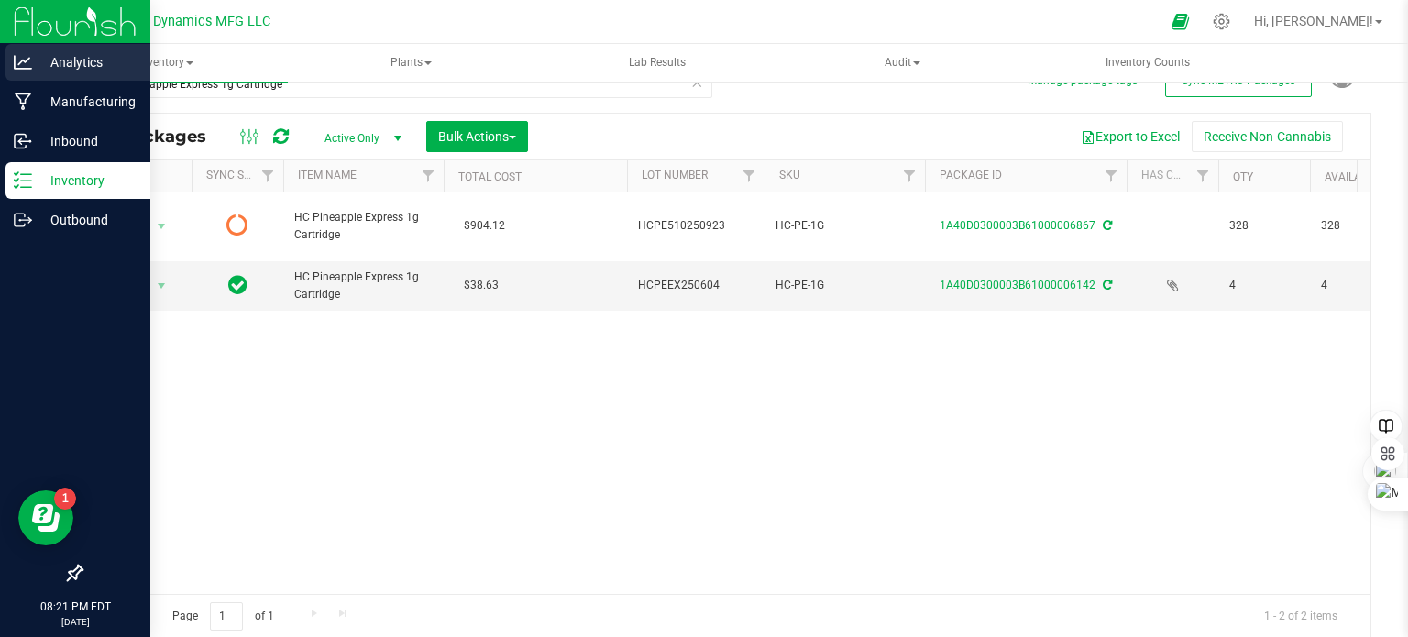
click at [17, 69] on icon at bounding box center [23, 62] width 18 height 18
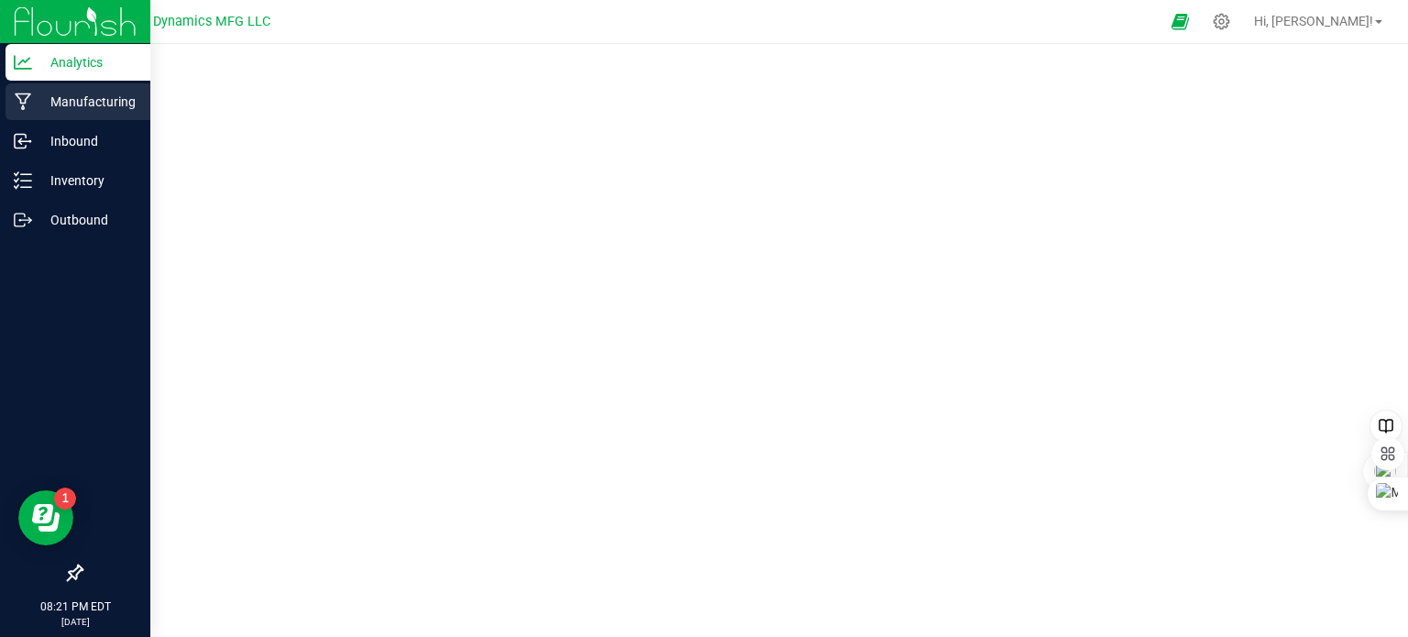
click at [22, 102] on icon at bounding box center [23, 102] width 17 height 18
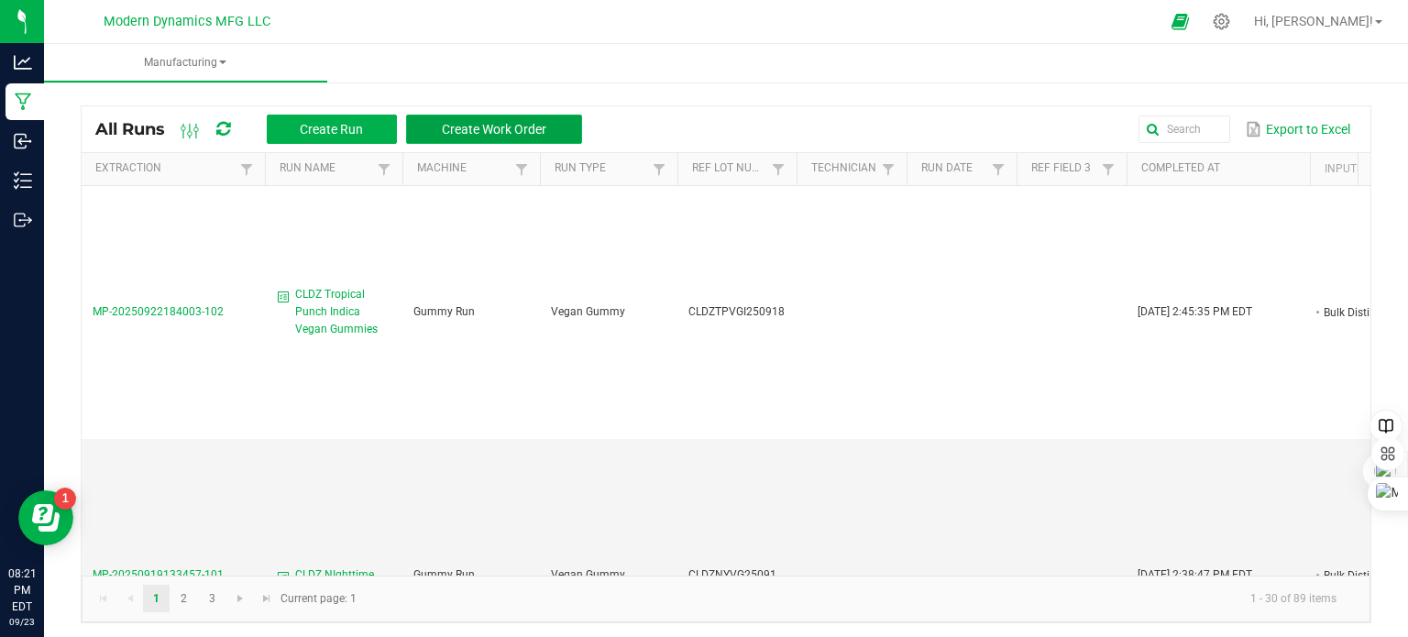
click at [460, 127] on span "Create Work Order" at bounding box center [494, 129] width 104 height 15
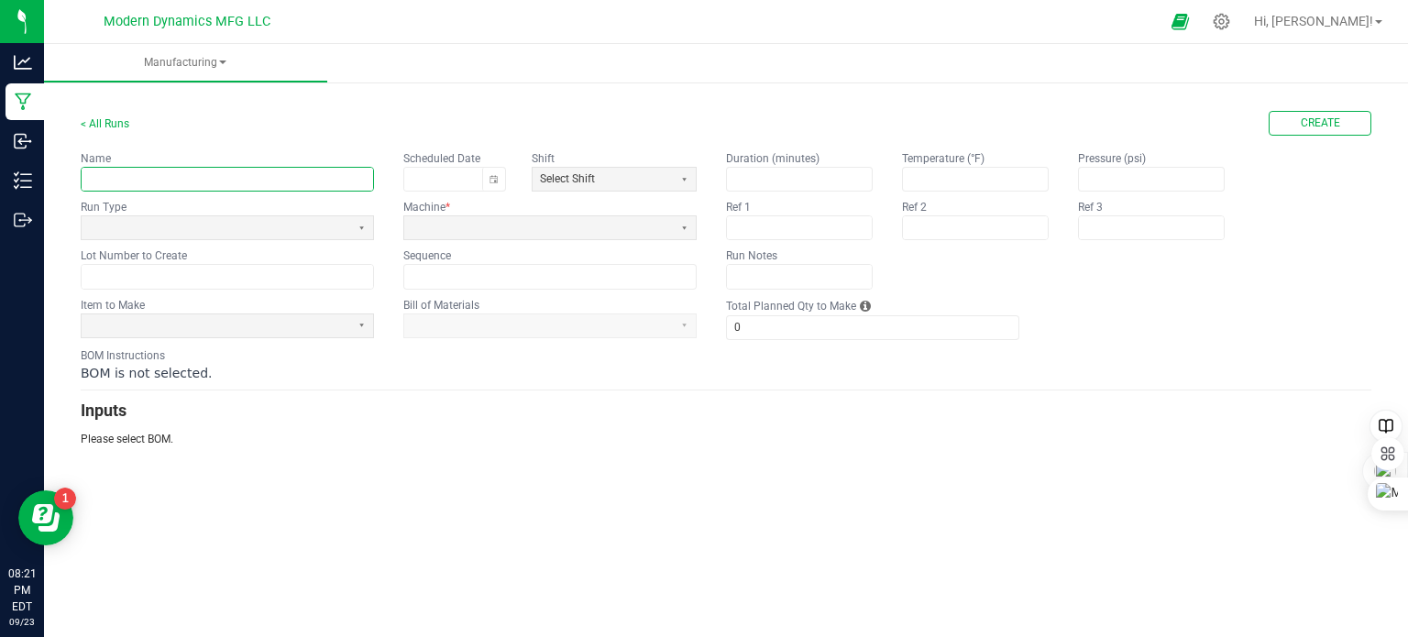
click at [242, 185] on input "text" at bounding box center [227, 179] width 291 height 23
type input "CLDZ Passion Fruit Indica Gummy Packaging"
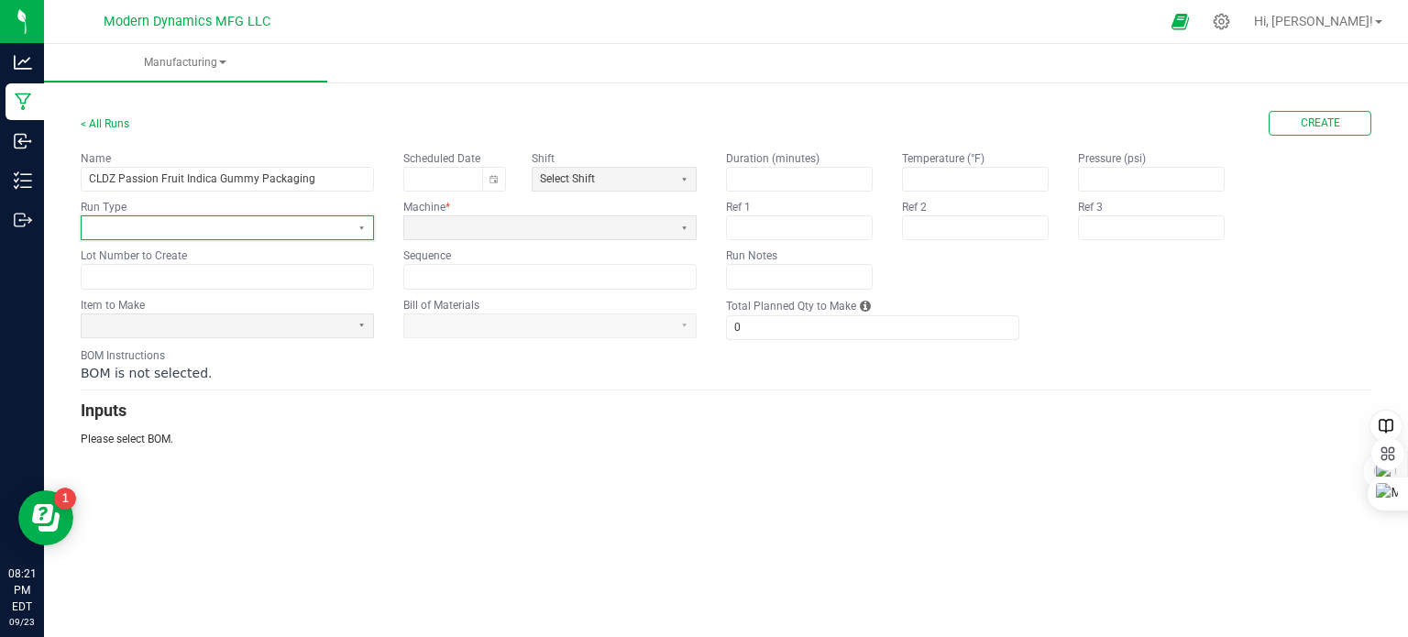
click at [280, 223] on span at bounding box center [216, 228] width 254 height 16
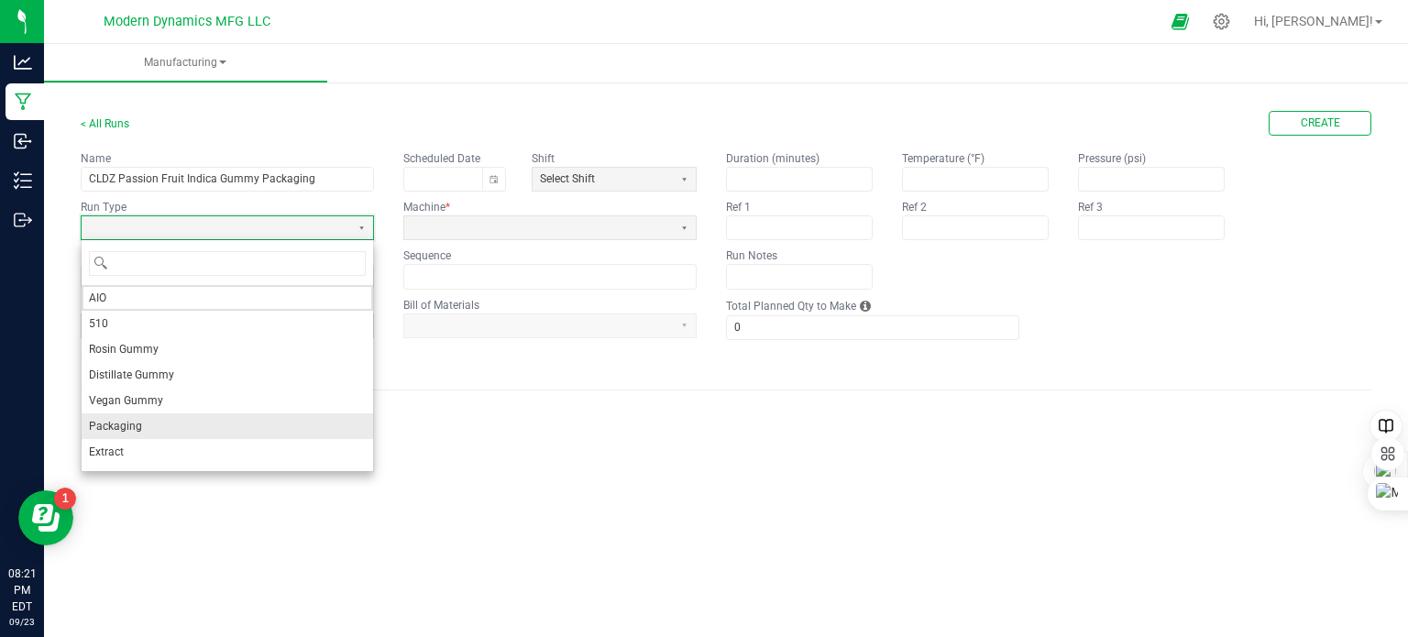
click at [250, 425] on li "Packaging" at bounding box center [227, 426] width 291 height 26
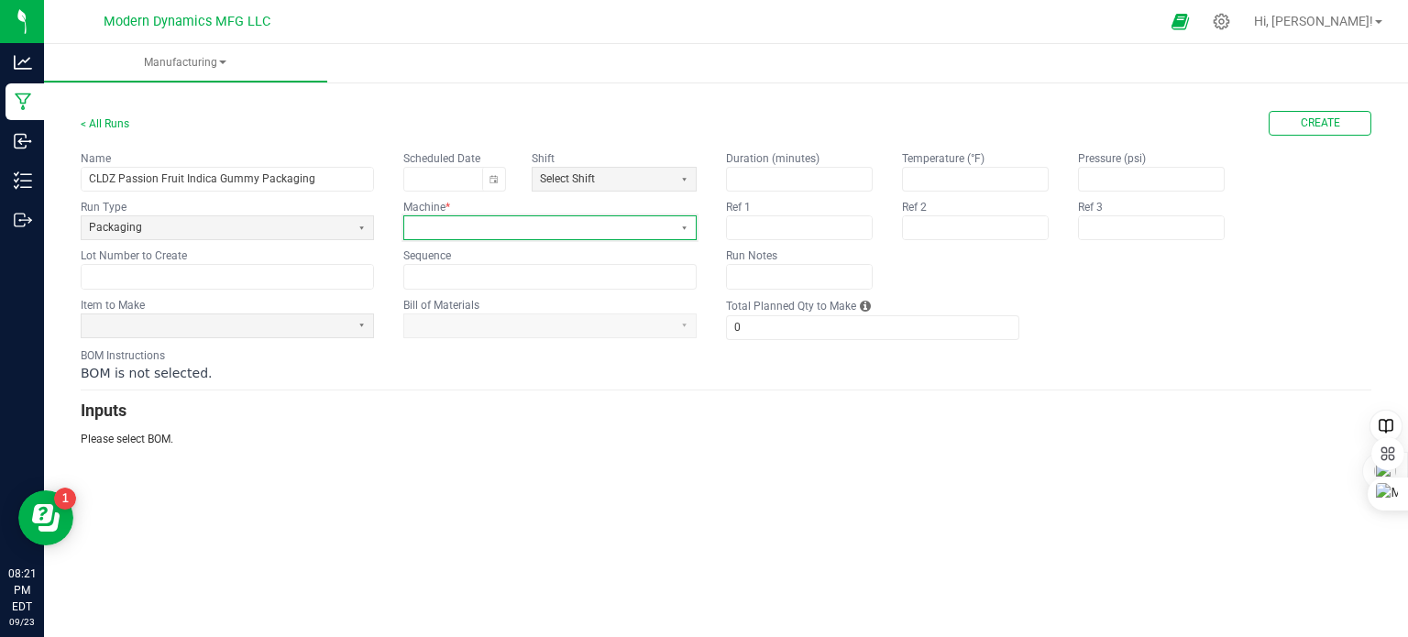
click at [493, 231] on span at bounding box center [539, 228] width 254 height 16
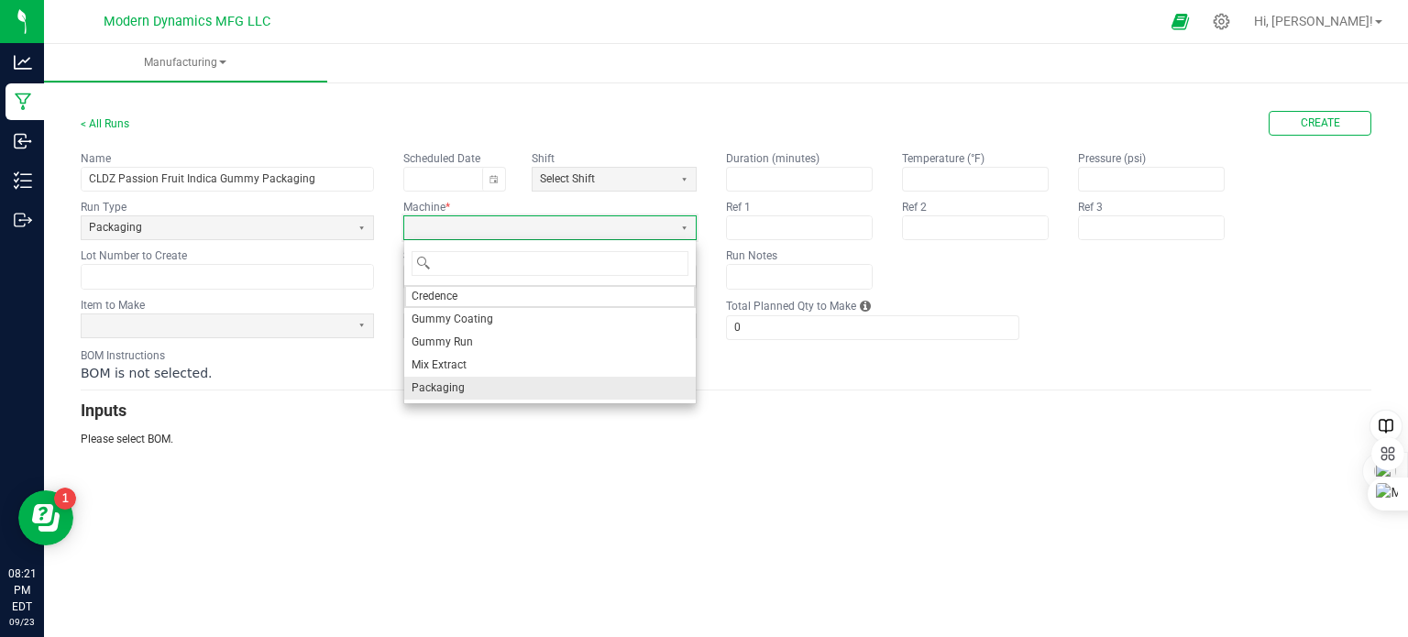
click at [478, 379] on li "Packaging" at bounding box center [549, 388] width 291 height 23
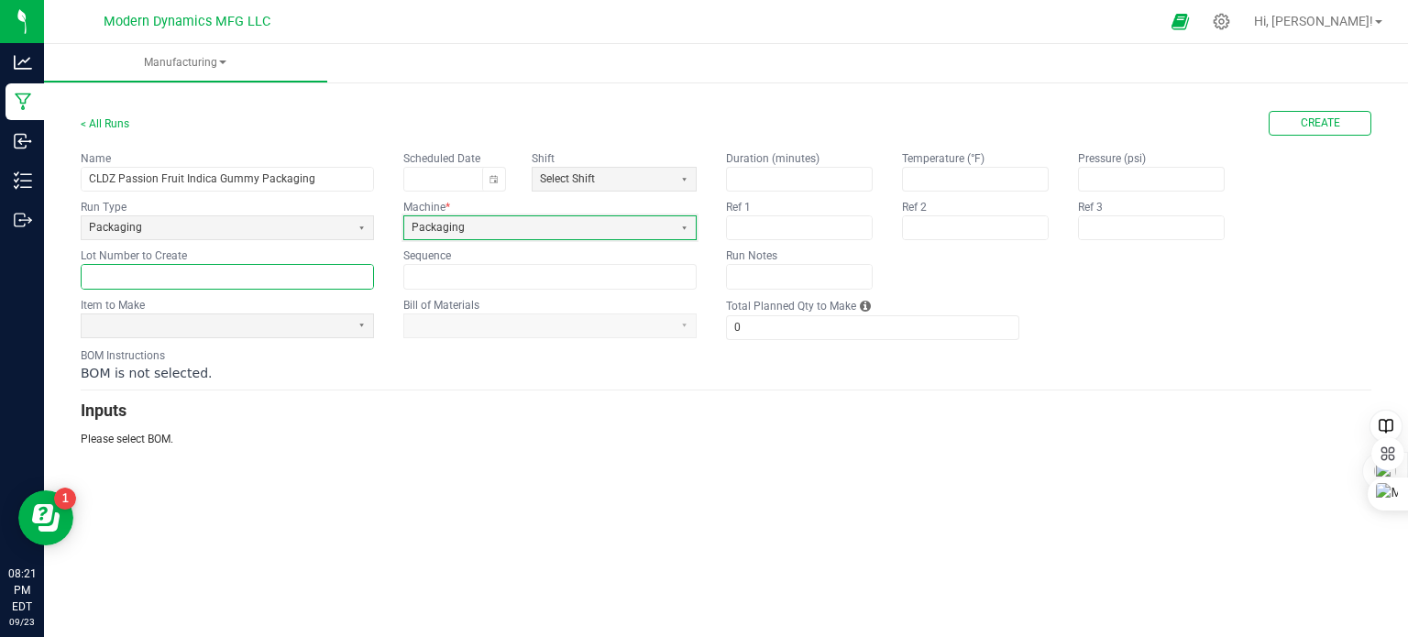
click at [112, 276] on input "text" at bounding box center [227, 276] width 291 height 23
click at [159, 267] on input "text" at bounding box center [227, 276] width 291 height 23
paste input "CLDZPFVGI250919BULK"
type input "CLDZPFVGI25091920PK"
click at [211, 328] on span at bounding box center [216, 326] width 254 height 16
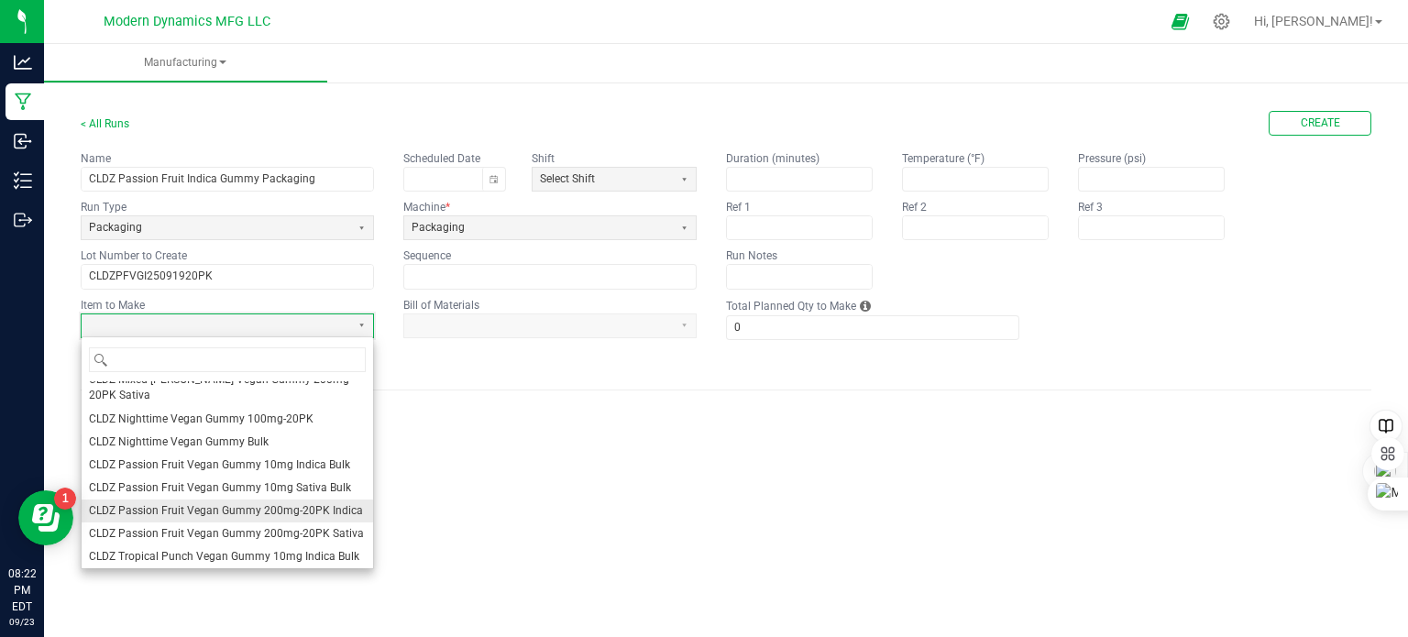
scroll to position [183, 0]
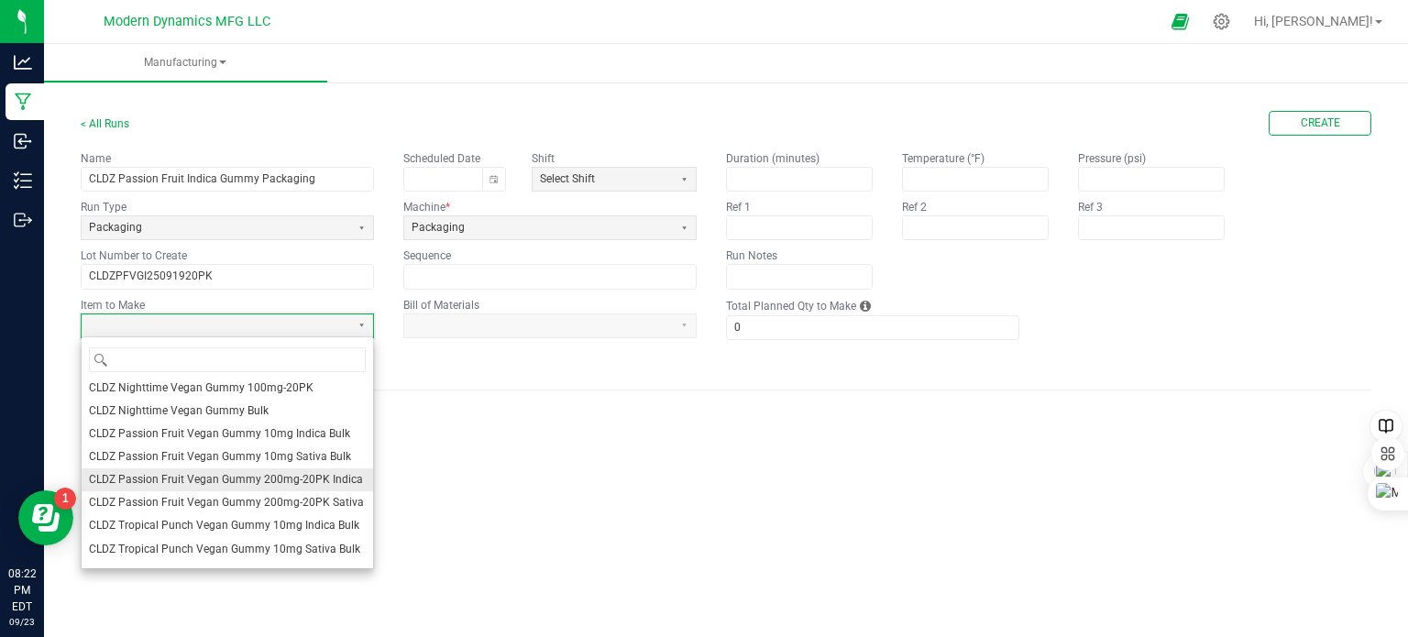
click at [239, 472] on span "CLDZ Passion Fruit Vegan Gummy 200mg-20PK Indica" at bounding box center [226, 480] width 274 height 16
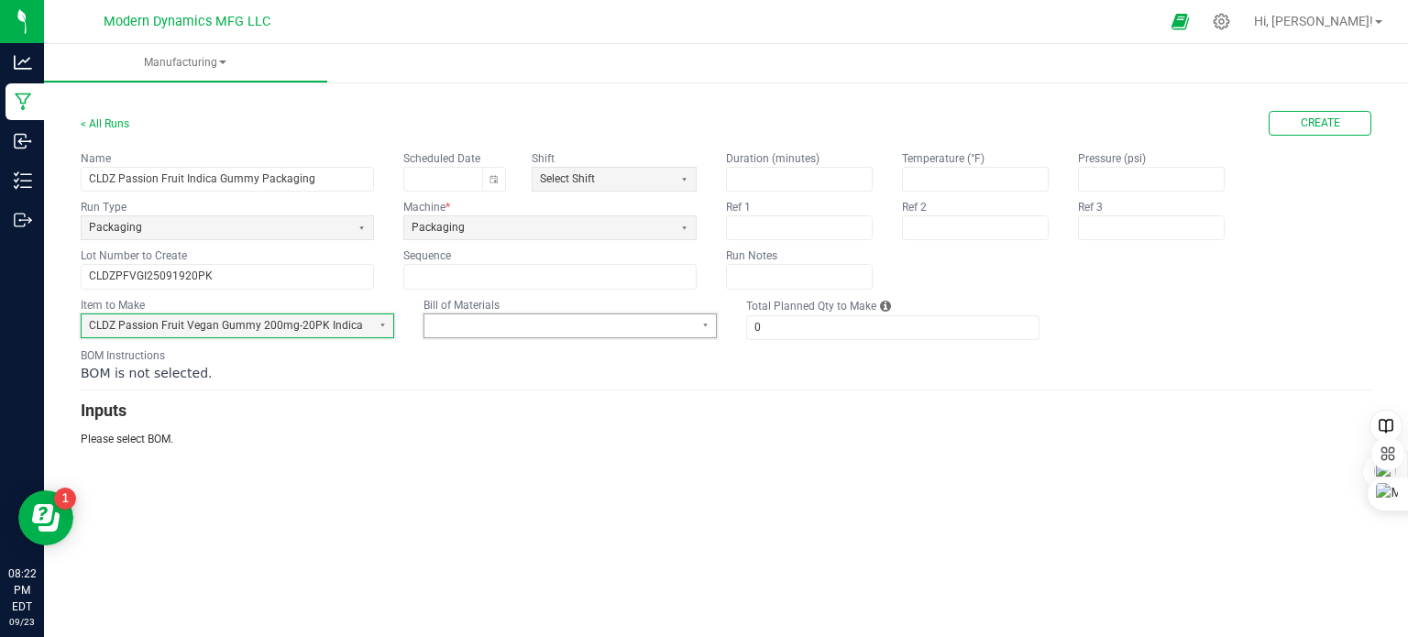
click at [593, 332] on span at bounding box center [558, 325] width 269 height 23
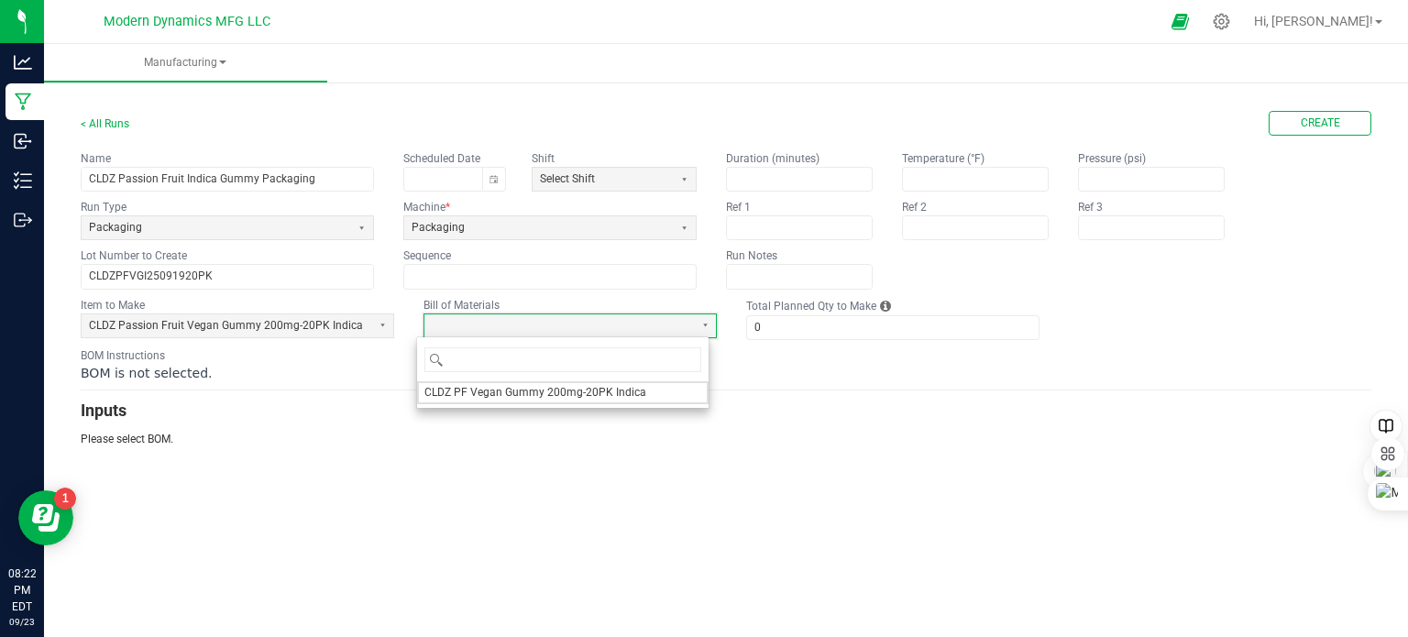
click at [568, 394] on span "CLDZ PF Vegan Gummy 200mg-20PK Indica" at bounding box center [535, 393] width 222 height 16
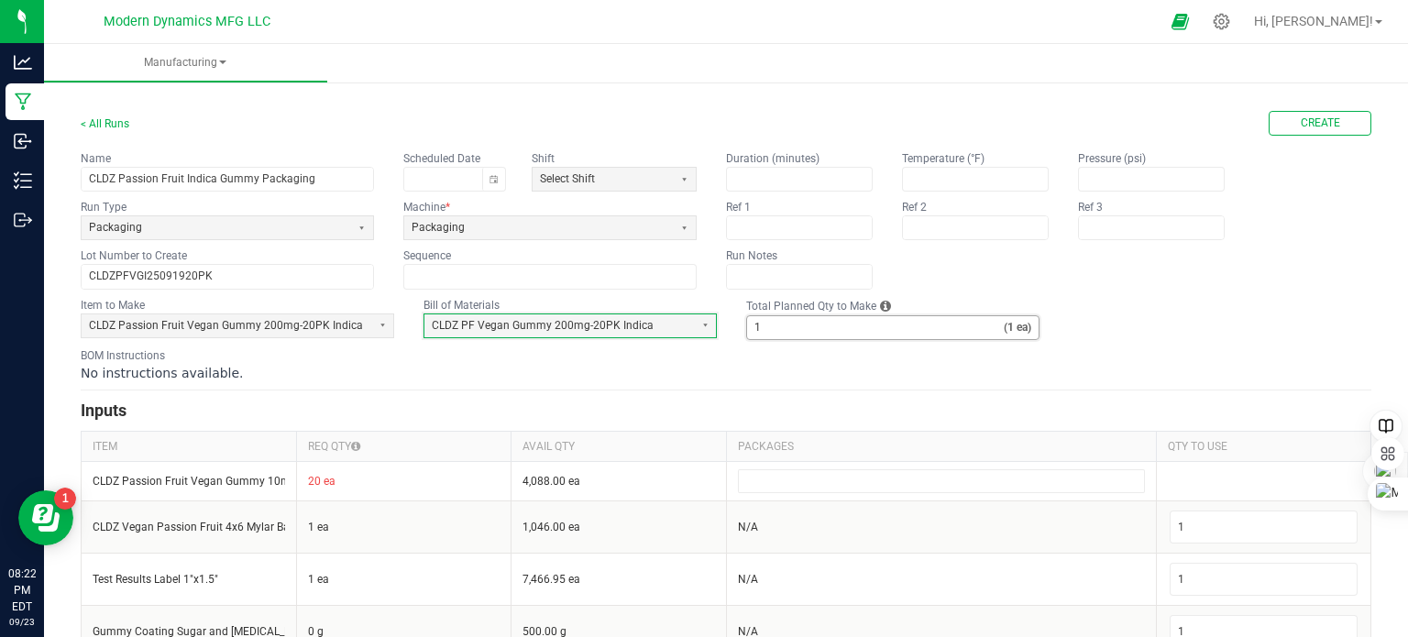
click at [796, 324] on input "1" at bounding box center [875, 327] width 257 height 23
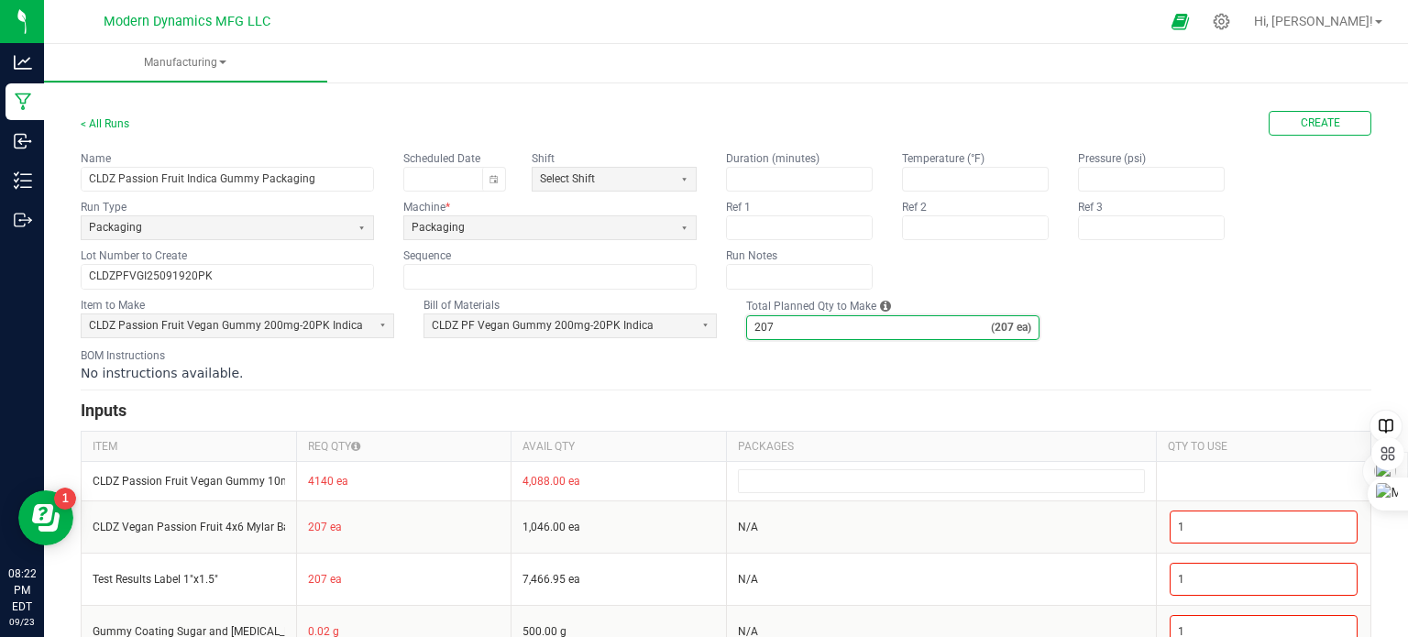
type input "207"
click at [774, 377] on div "No instructions available." at bounding box center [726, 373] width 1290 height 18
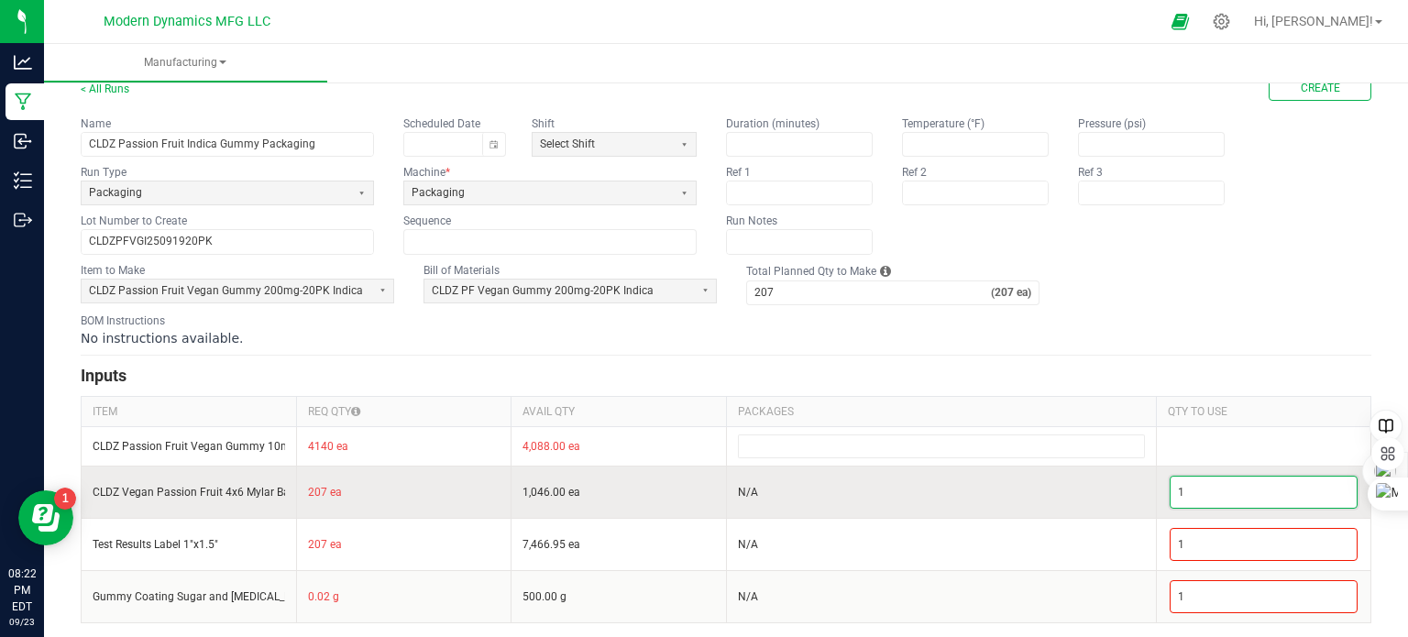
click at [1201, 477] on input "1" at bounding box center [1263, 492] width 187 height 31
type input "207"
click at [1037, 484] on td "N/A" at bounding box center [941, 492] width 430 height 52
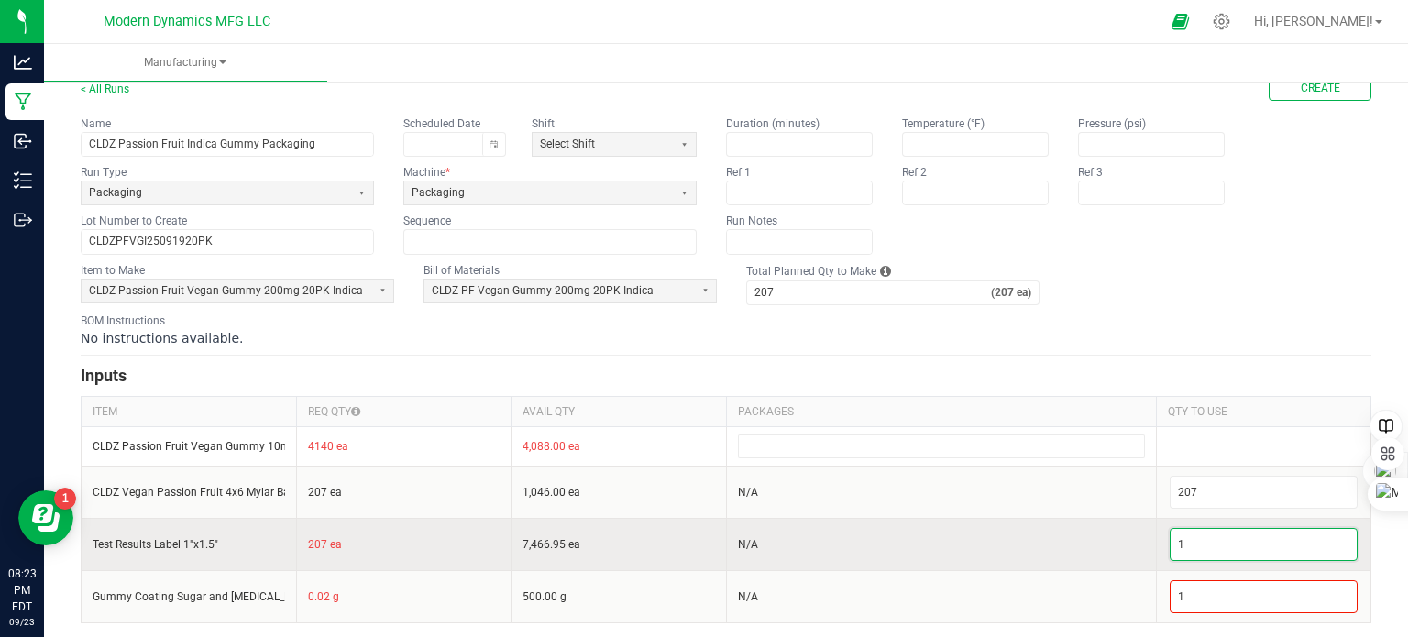
click at [1187, 529] on input "1" at bounding box center [1263, 544] width 187 height 31
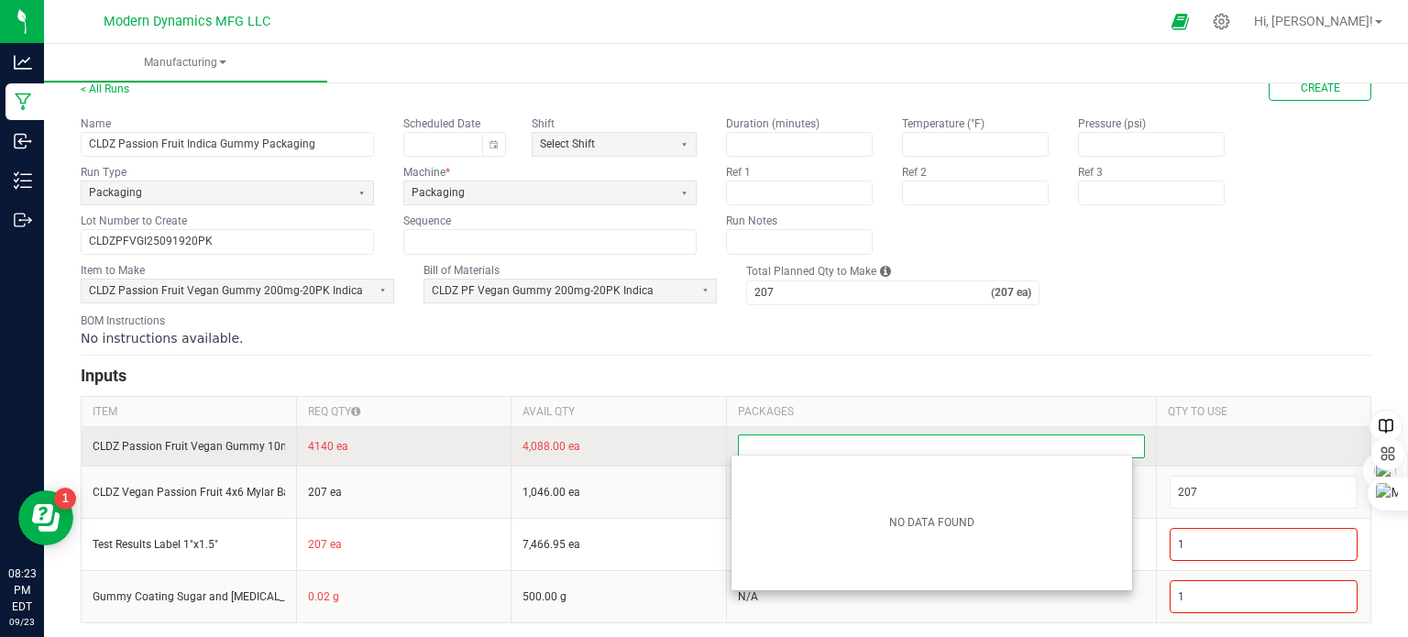
click at [781, 439] on input at bounding box center [941, 446] width 405 height 22
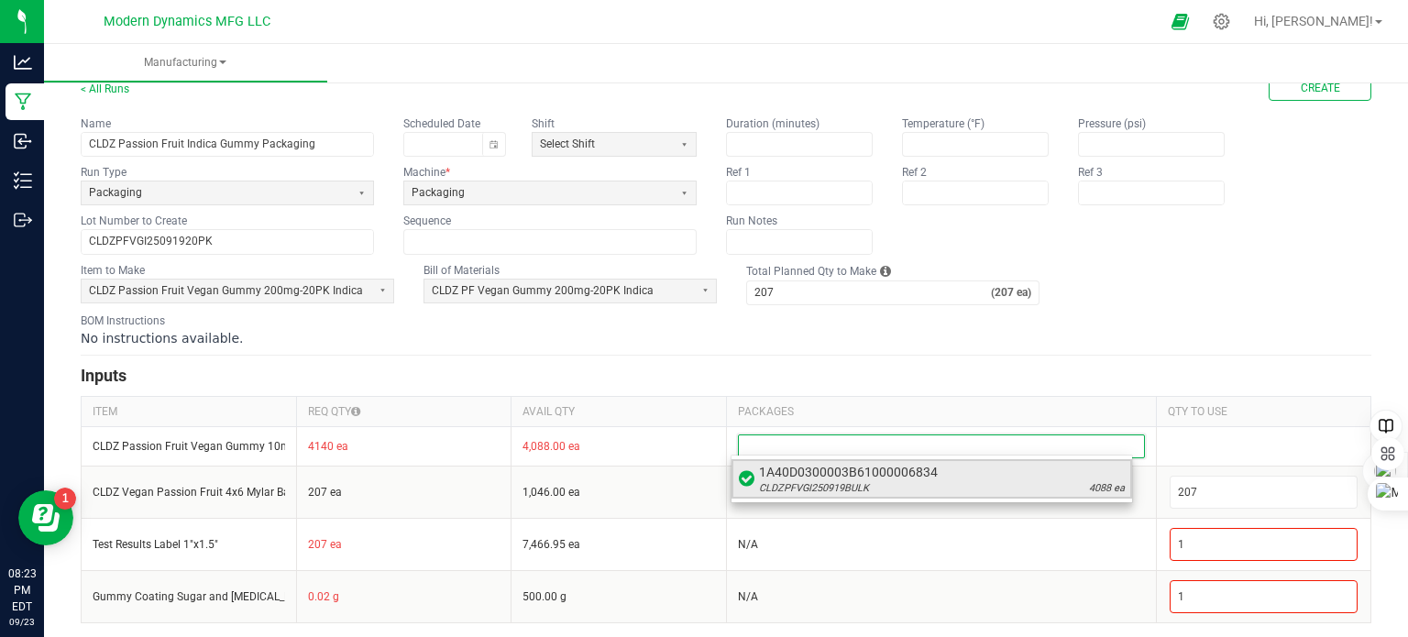
click at [799, 482] on span "CLDZPFVGI250919BULK" at bounding box center [814, 488] width 110 height 15
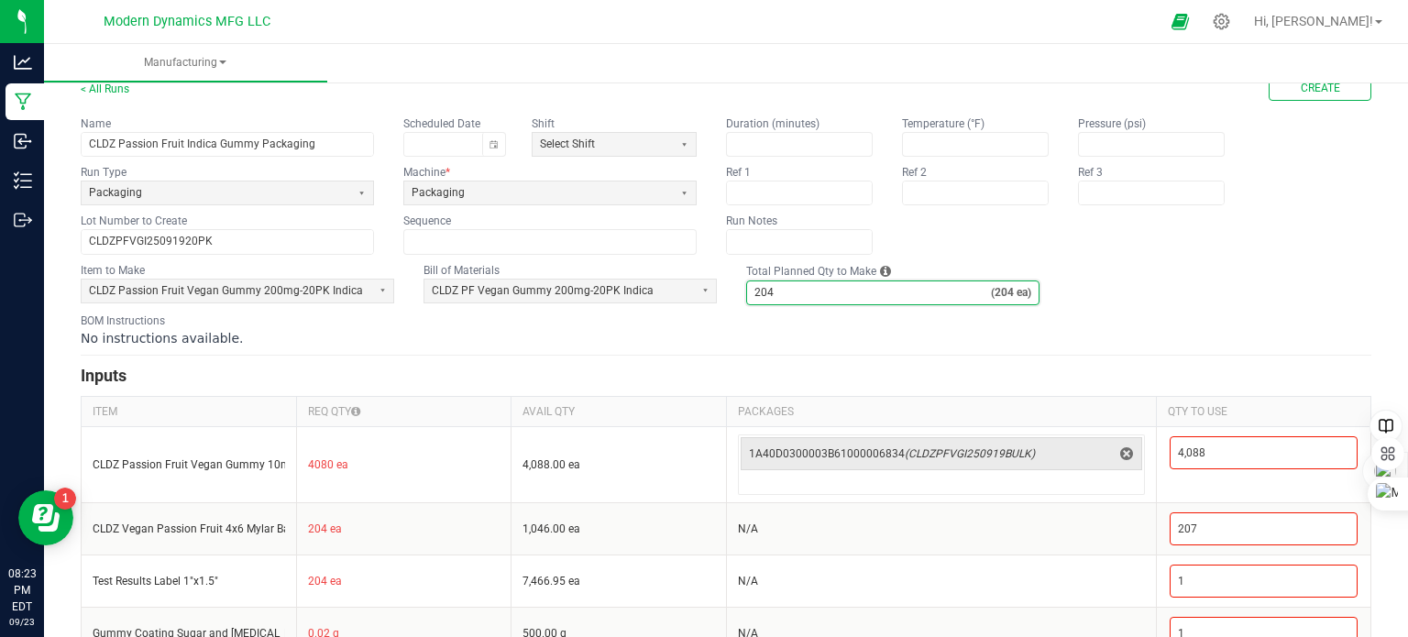
type input "204"
click at [725, 322] on div "BOM Instructions No instructions available." at bounding box center [726, 330] width 1290 height 35
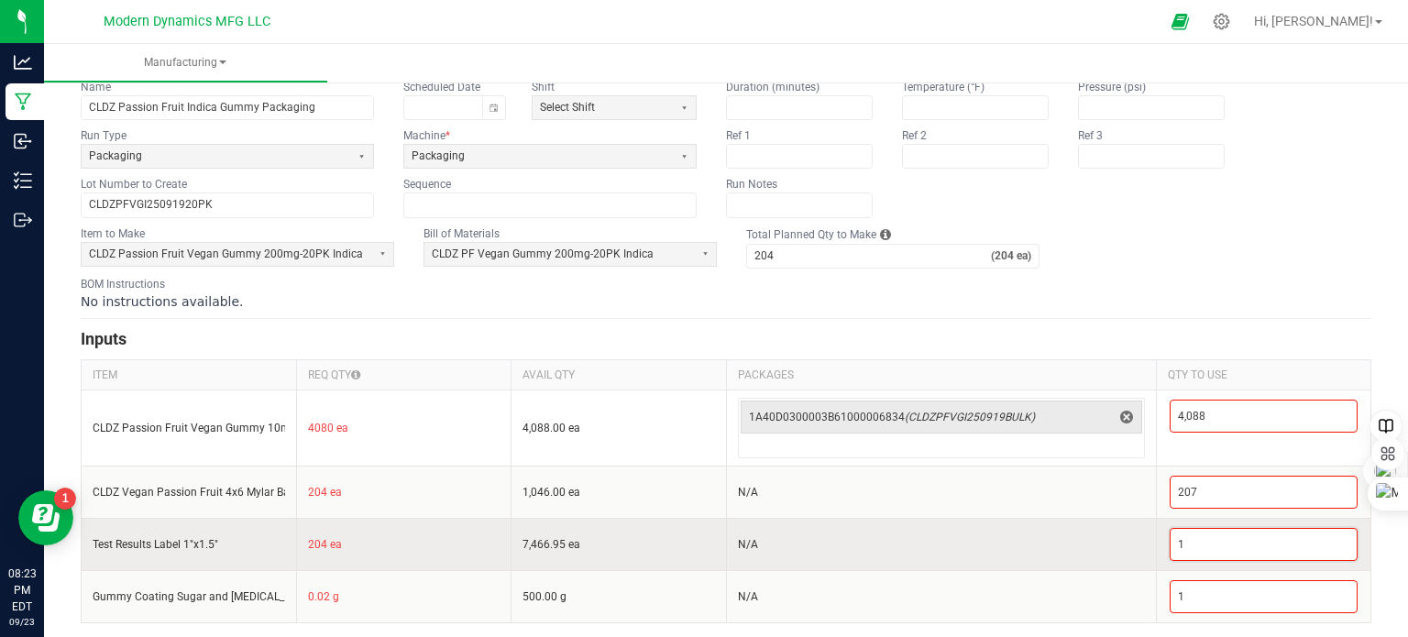
click at [1204, 543] on input "1" at bounding box center [1263, 544] width 187 height 31
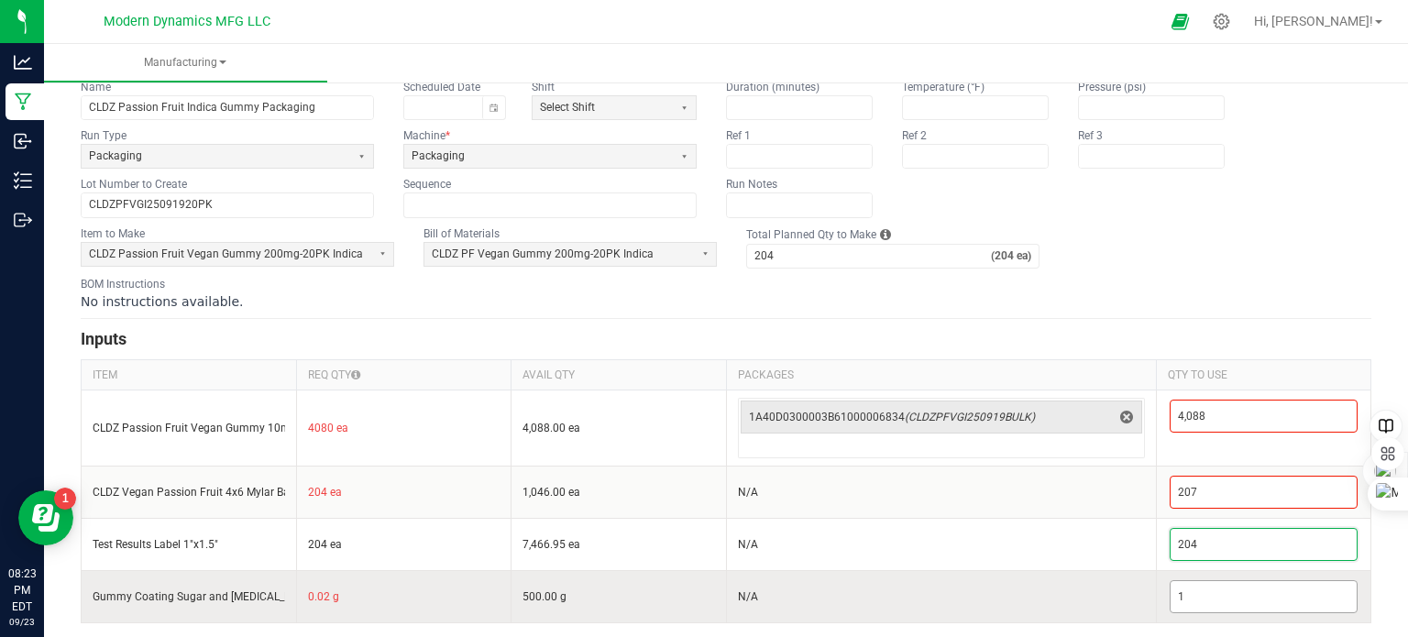
type input "204"
click at [1193, 595] on input "1" at bounding box center [1263, 596] width 187 height 31
type input "200"
click at [1107, 570] on td "N/A" at bounding box center [941, 596] width 430 height 52
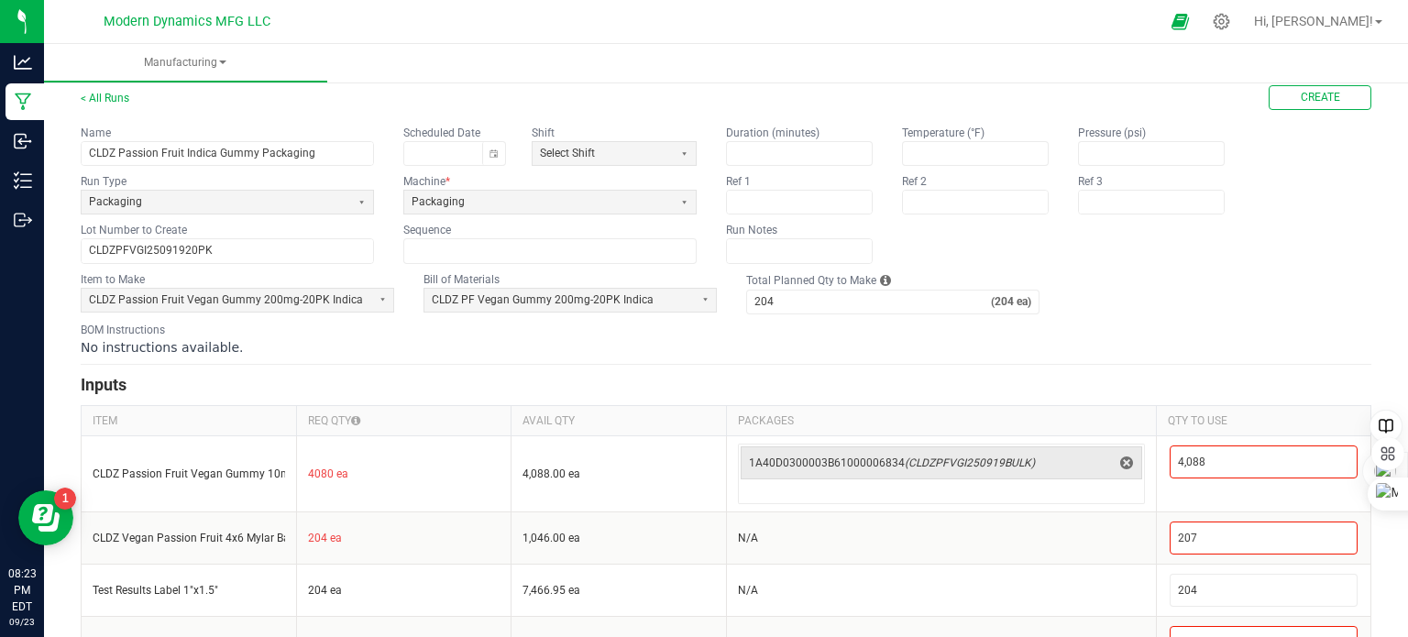
scroll to position [0, 0]
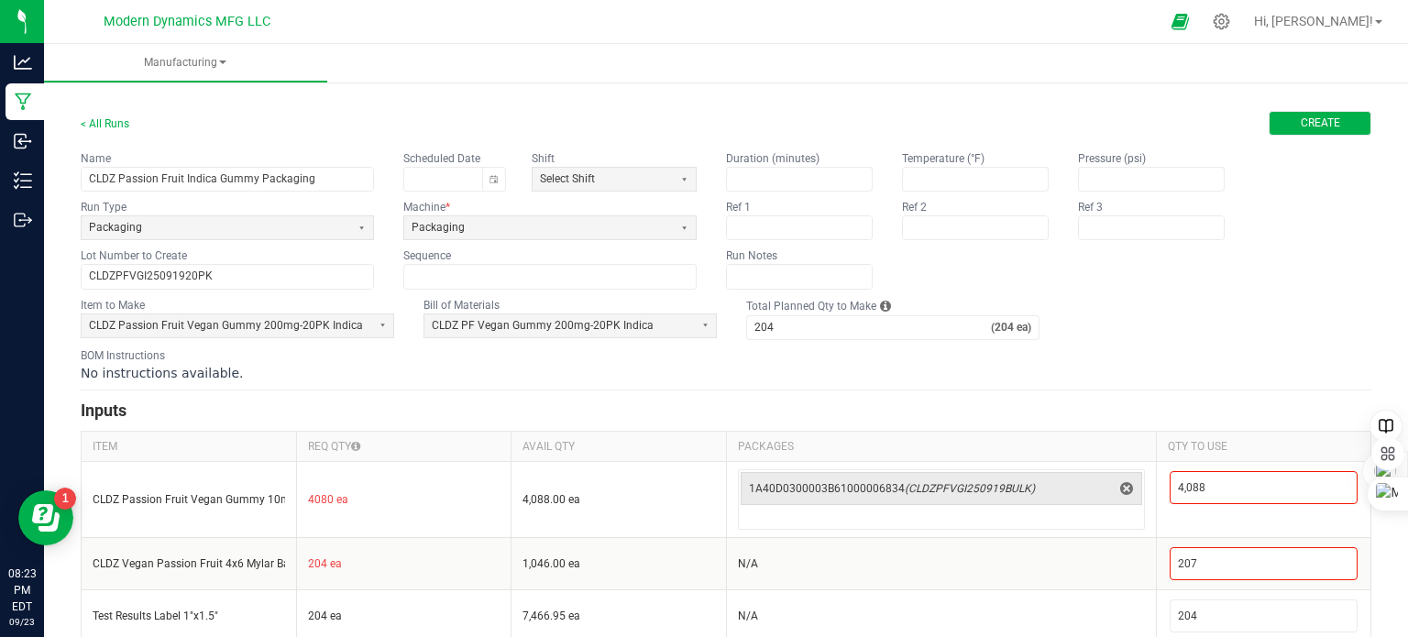
click at [1301, 127] on span "Create" at bounding box center [1320, 123] width 39 height 16
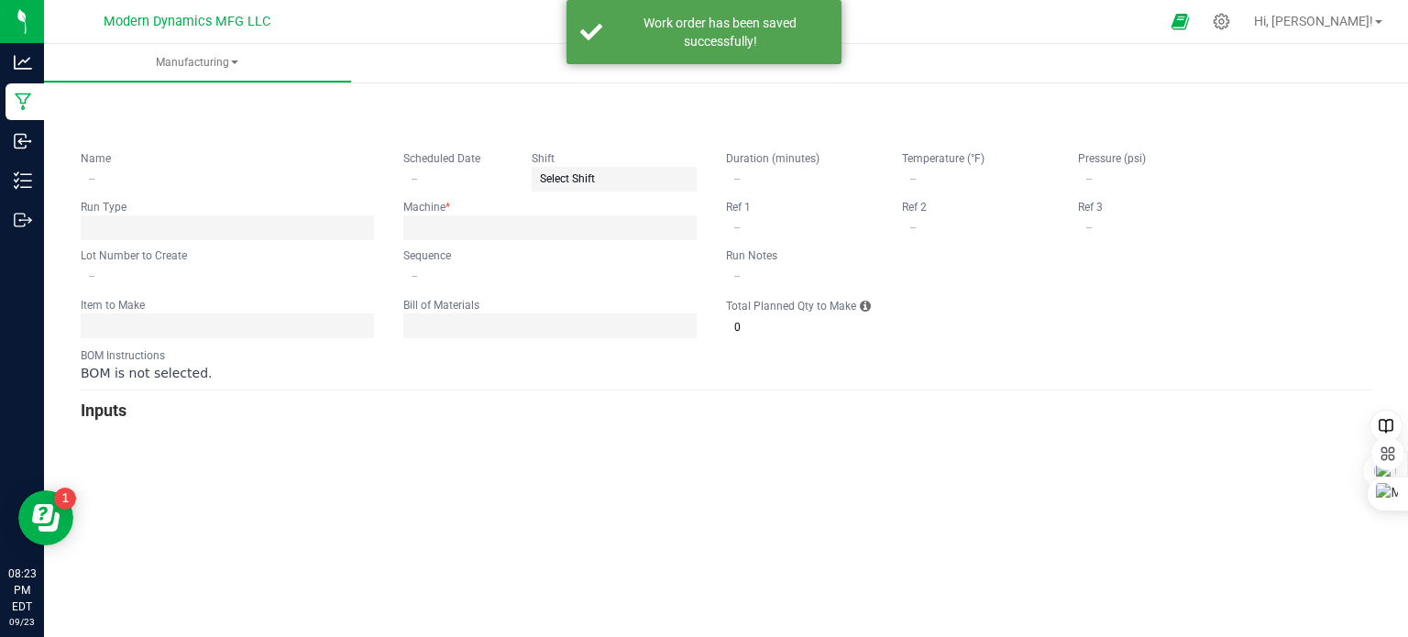
type input "CLDZ Passion Fruit Indica Gummy Packaging"
type input "CLDZPFVGI25091920PK"
type input "0"
type input "204"
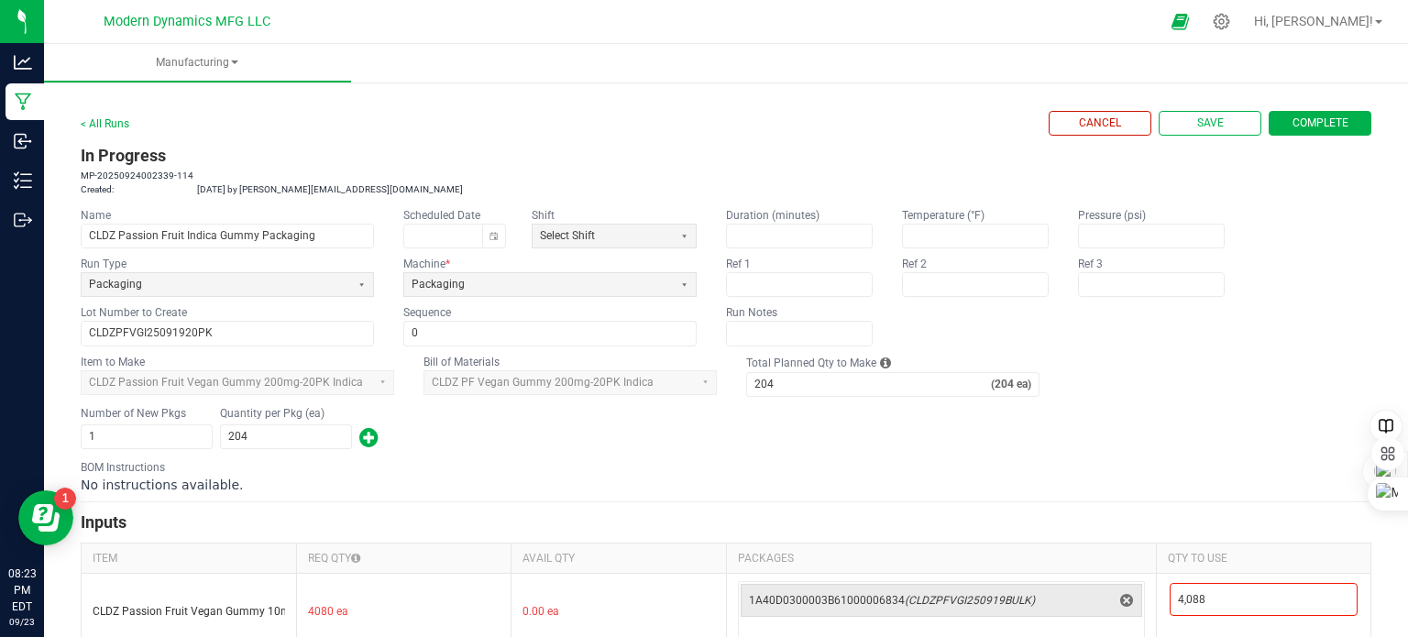
click at [1292, 125] on span "Complete" at bounding box center [1320, 123] width 56 height 16
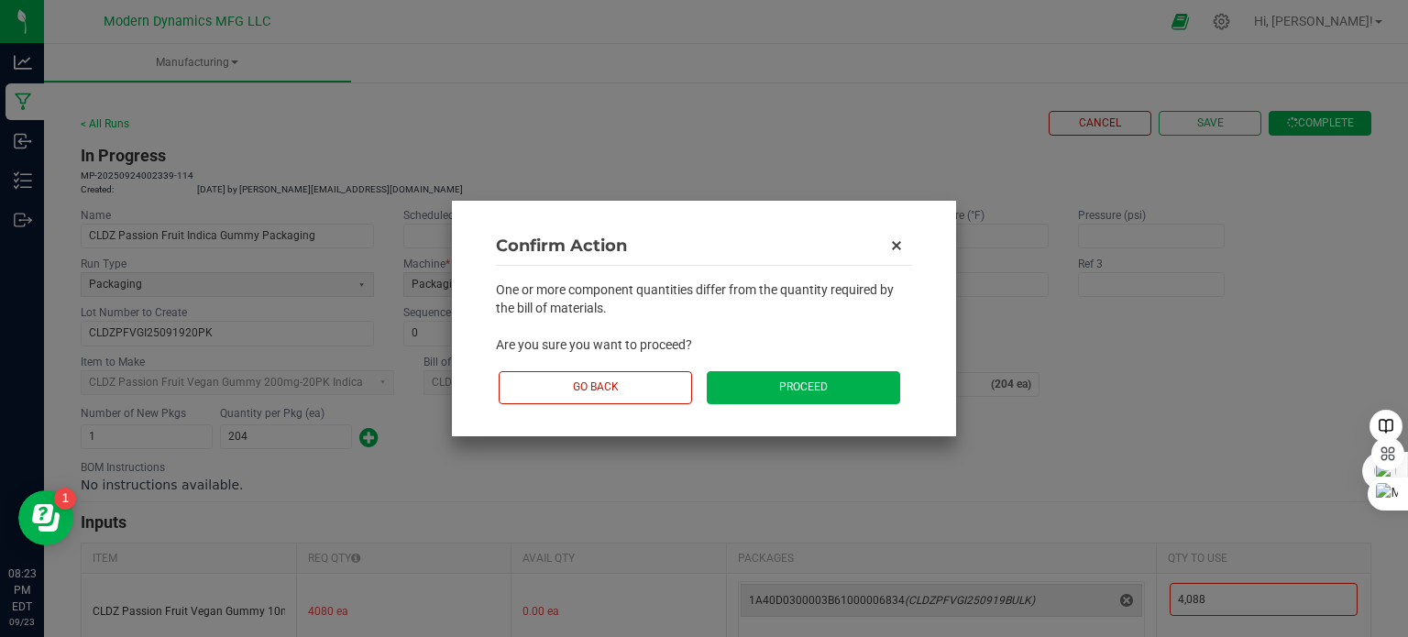
click at [828, 381] on button "Proceed" at bounding box center [803, 387] width 193 height 32
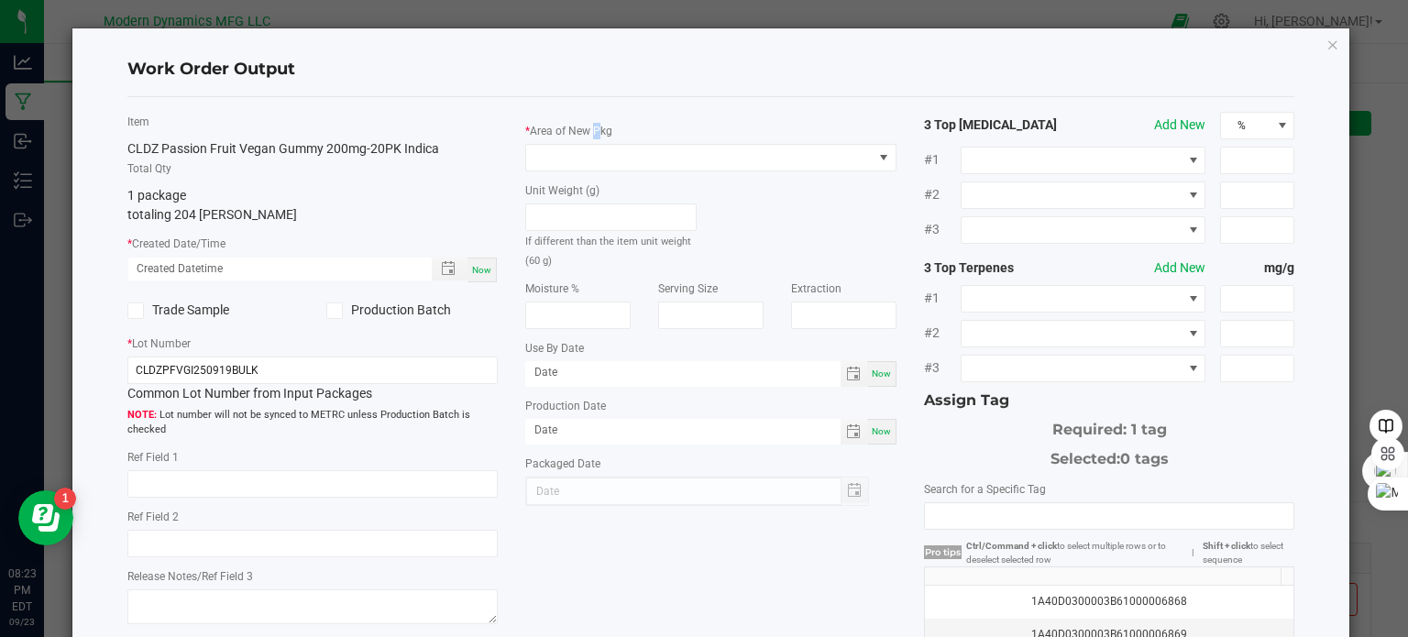
click at [590, 134] on label "Area of New Pkg" at bounding box center [571, 131] width 82 height 16
click at [590, 146] on span at bounding box center [699, 158] width 346 height 26
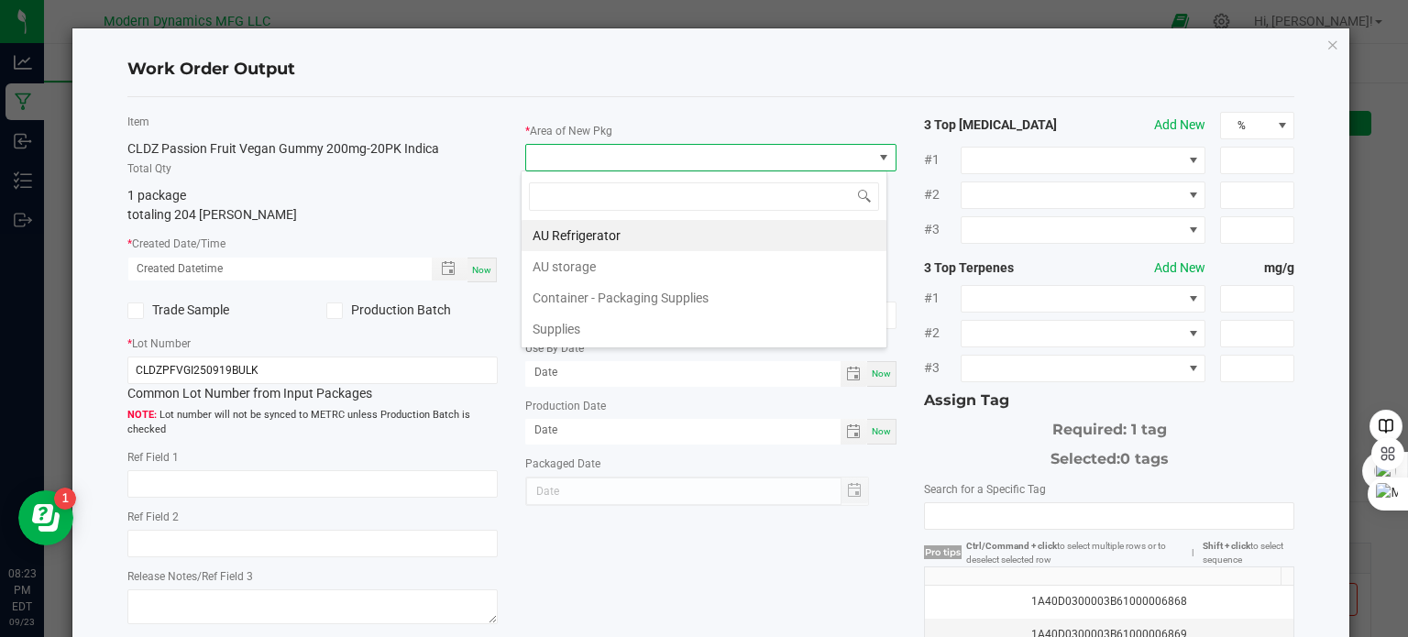
scroll to position [27, 367]
click at [567, 258] on li "AU storage" at bounding box center [703, 266] width 365 height 31
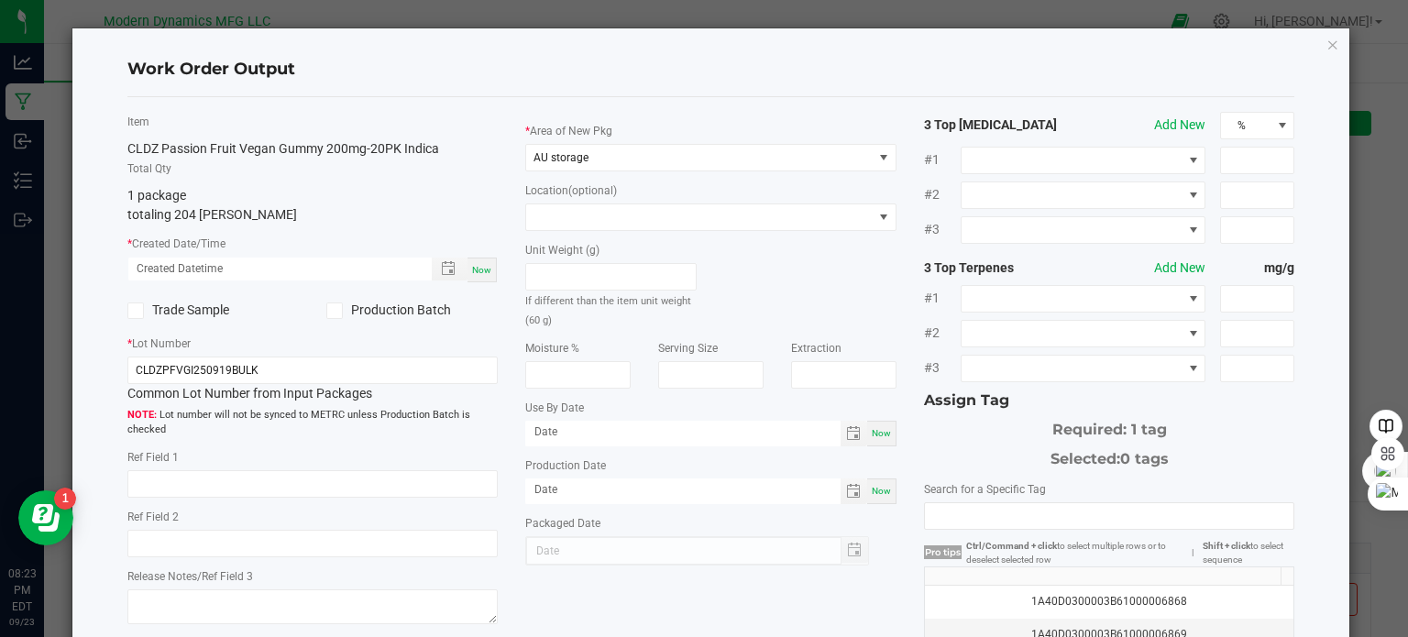
click at [472, 273] on span "Now" at bounding box center [481, 270] width 19 height 10
type input "[DATE] 8:23 PM"
type input "[DATE]"
click at [264, 373] on input "CLDZPFVGI250919BULK" at bounding box center [312, 370] width 371 height 27
type input "CLDZPFVGI25091920PK"
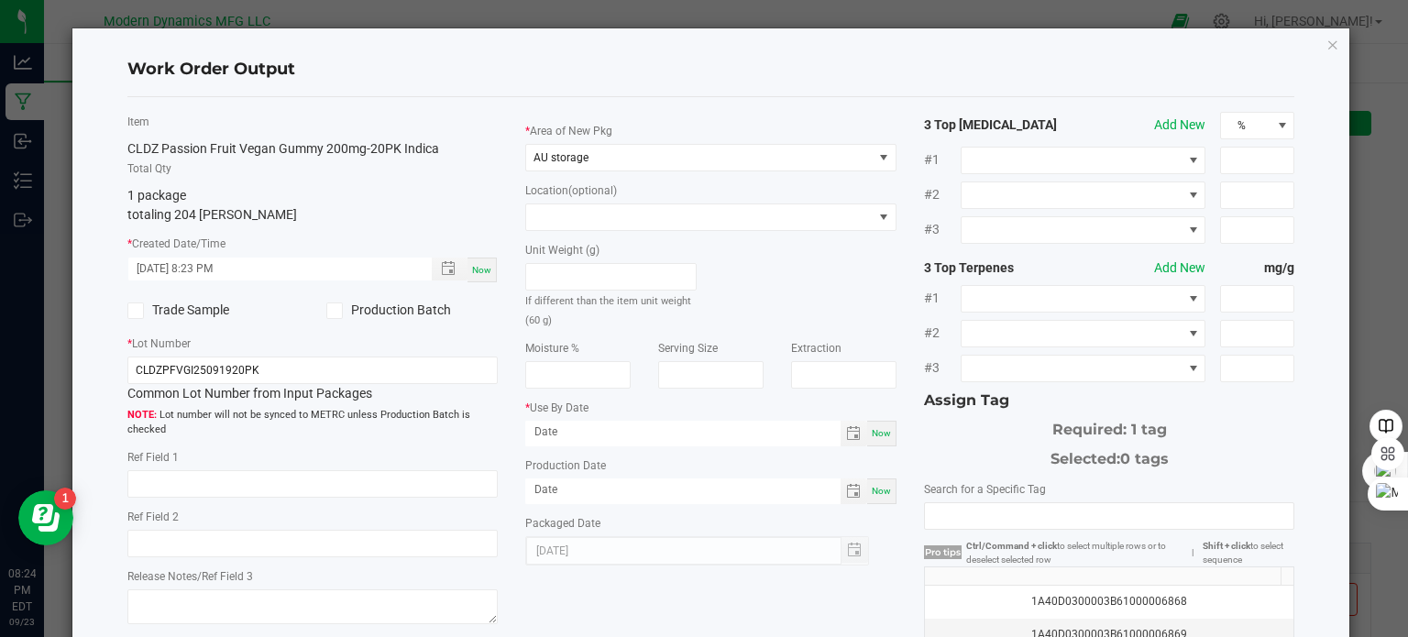
click at [867, 484] on div "Now" at bounding box center [881, 491] width 29 height 26
click at [557, 489] on input "[DATE]" at bounding box center [682, 489] width 315 height 23
type input "[DATE]"
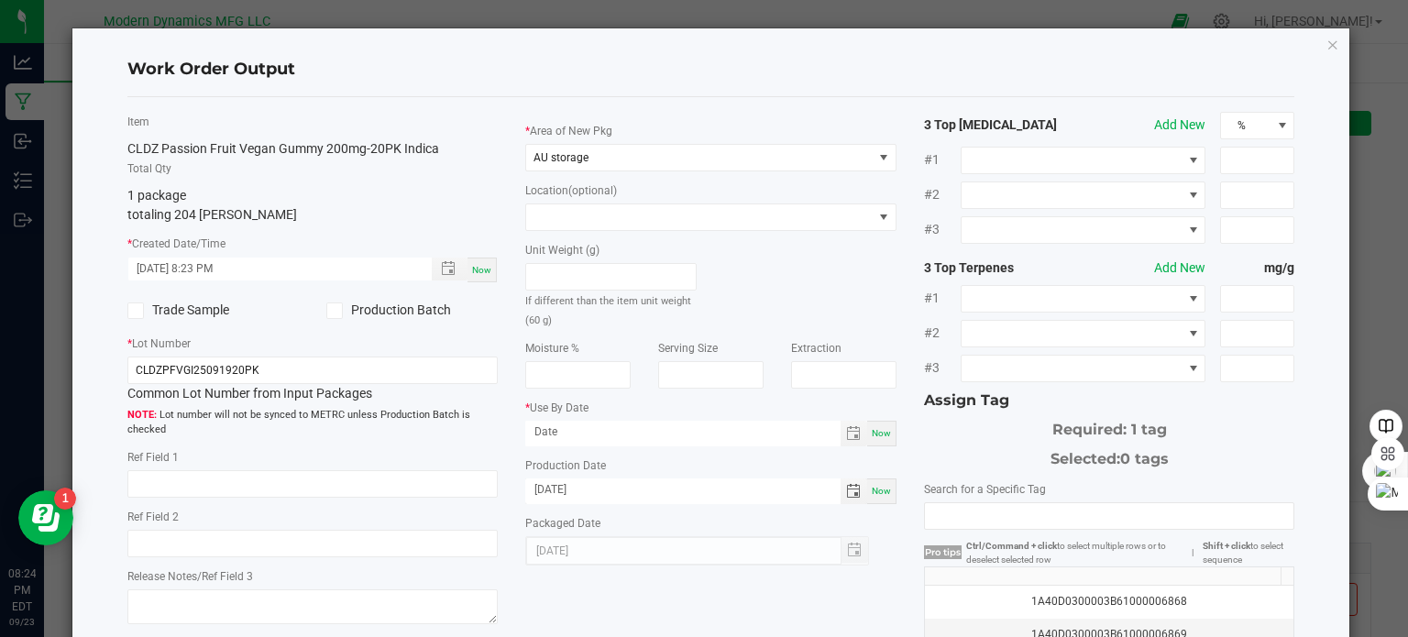
drag, startPoint x: 876, startPoint y: 432, endPoint x: 807, endPoint y: 417, distance: 71.2
click at [876, 430] on span "Now" at bounding box center [881, 433] width 19 height 10
click at [554, 431] on input "[DATE]" at bounding box center [682, 432] width 315 height 23
type input "[DATE]"
click at [832, 285] on div "Unit Weight (g) If different than the item unit weight (60 g)" at bounding box center [710, 280] width 399 height 98
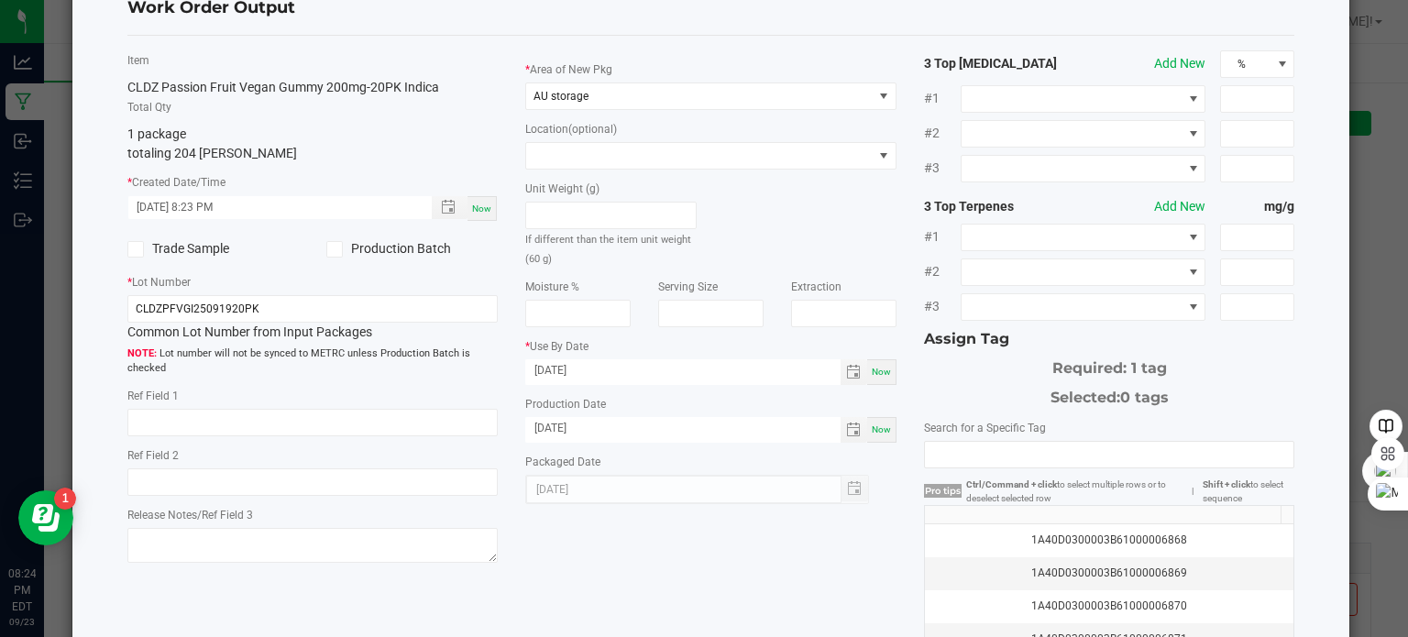
scroll to position [92, 0]
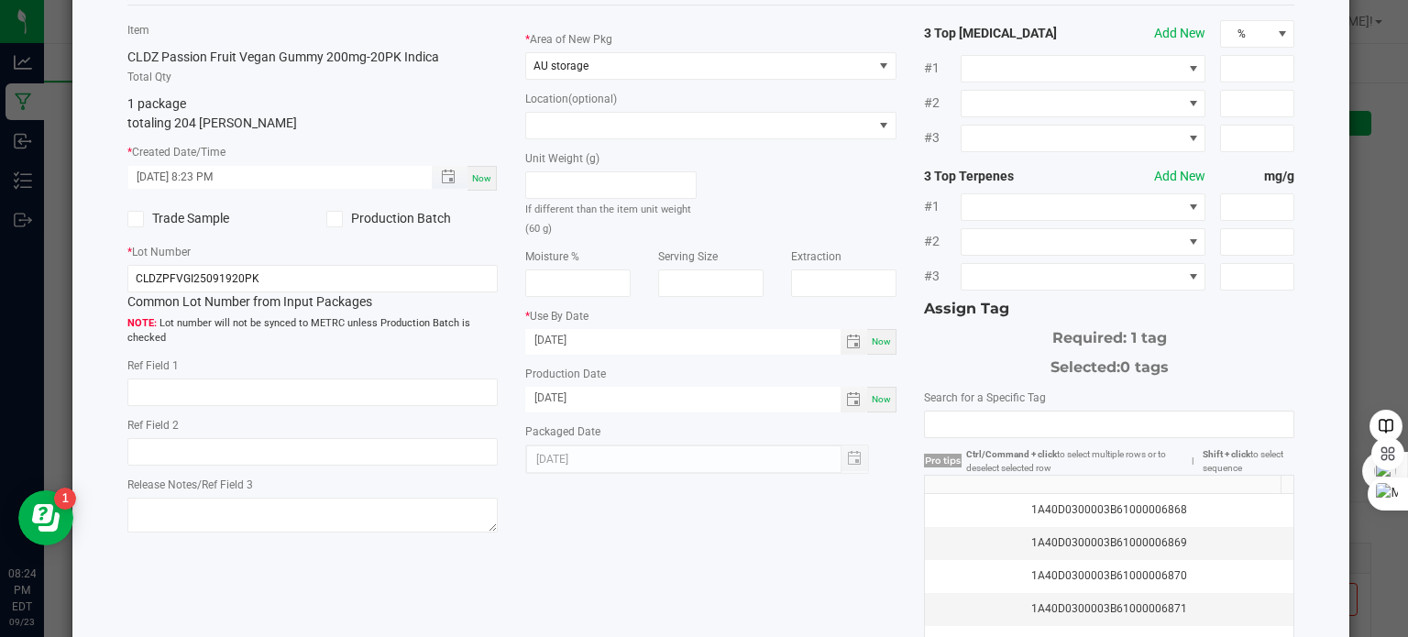
drag, startPoint x: 460, startPoint y: 179, endPoint x: 982, endPoint y: 271, distance: 529.6
click at [462, 179] on span "Toggle popup" at bounding box center [450, 177] width 36 height 23
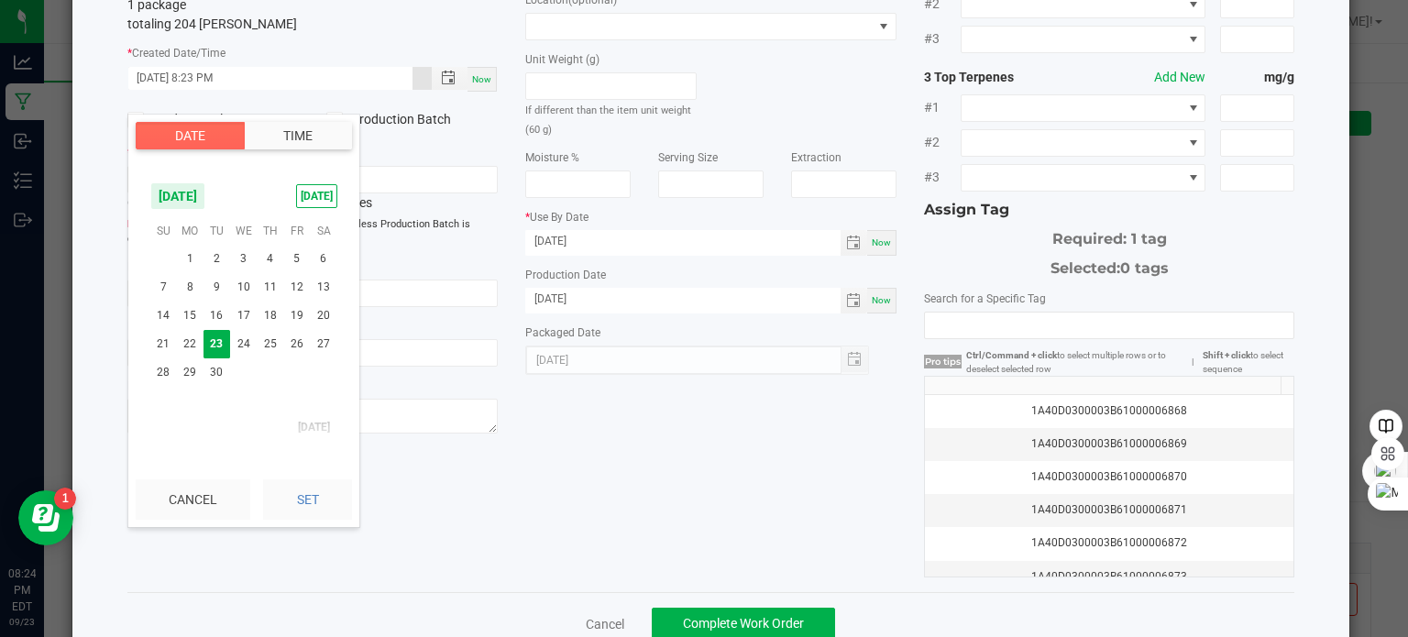
scroll to position [234, 0]
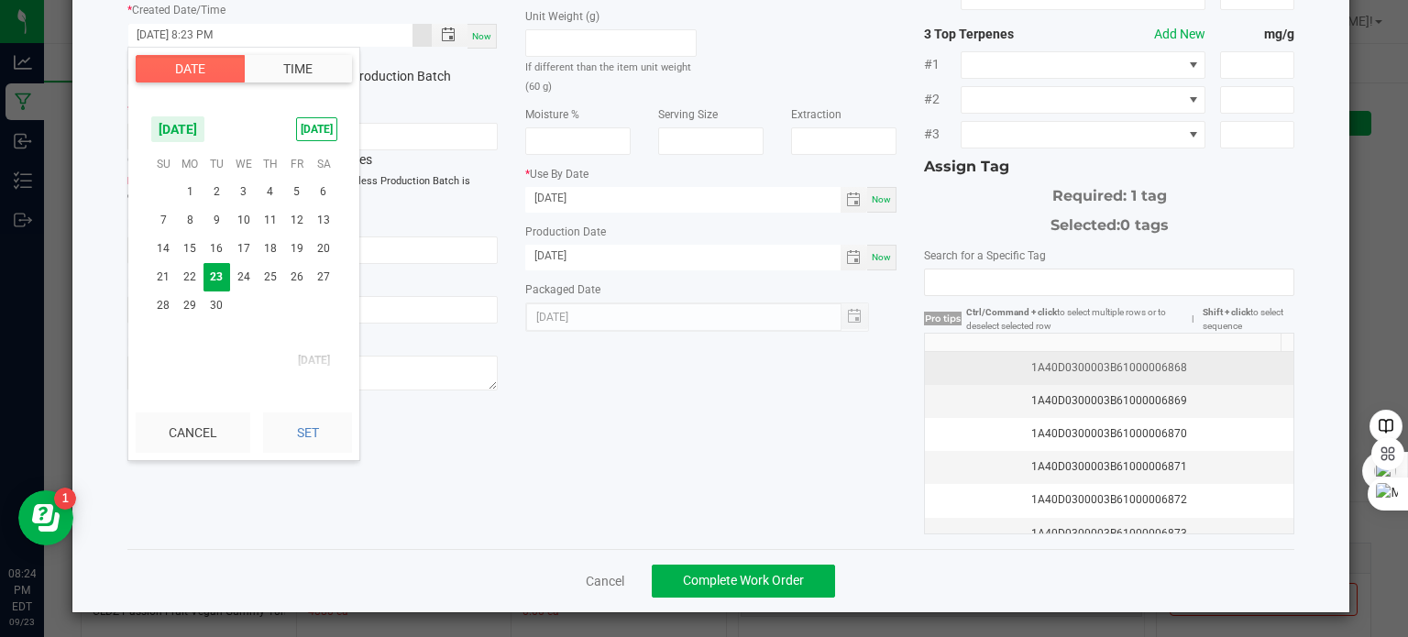
click at [1211, 369] on div "1A40D0300003B61000006868" at bounding box center [1109, 367] width 347 height 17
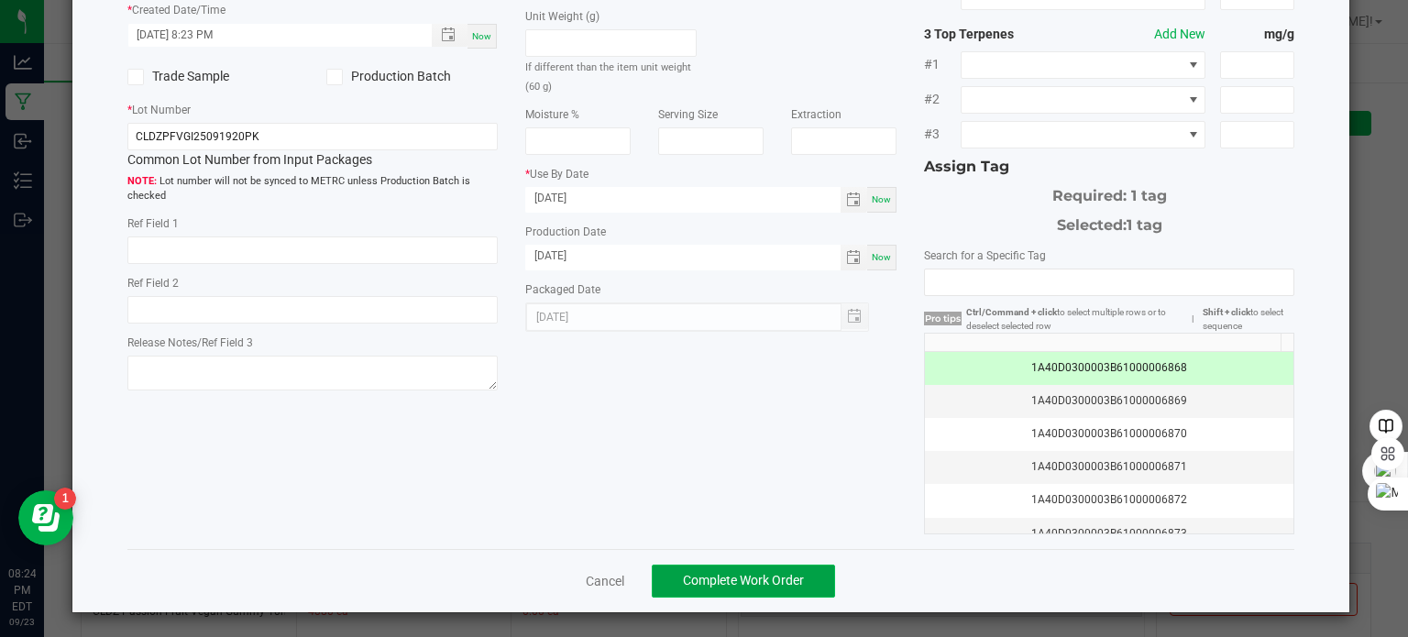
click at [777, 566] on button "Complete Work Order" at bounding box center [743, 581] width 183 height 33
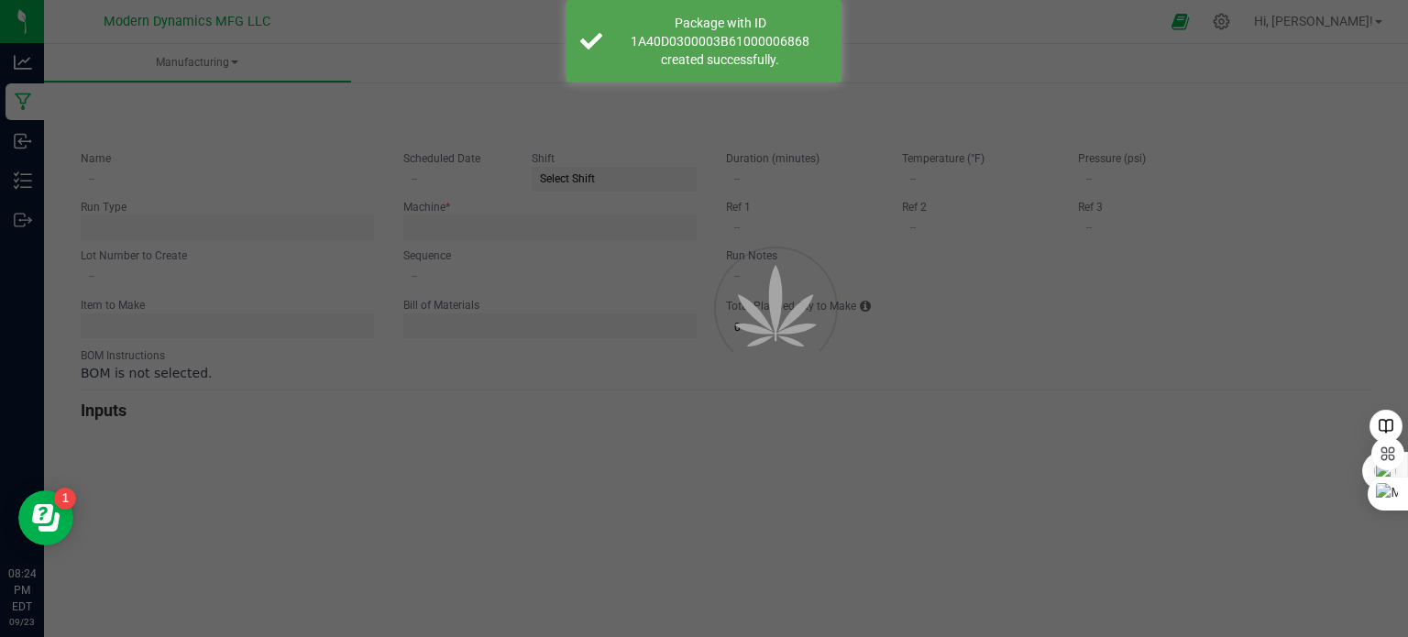
type input "CLDZ Passion Fruit Indica Gummy Packaging"
type input "CLDZPFVGI25091920PK"
type input "0"
type input "204"
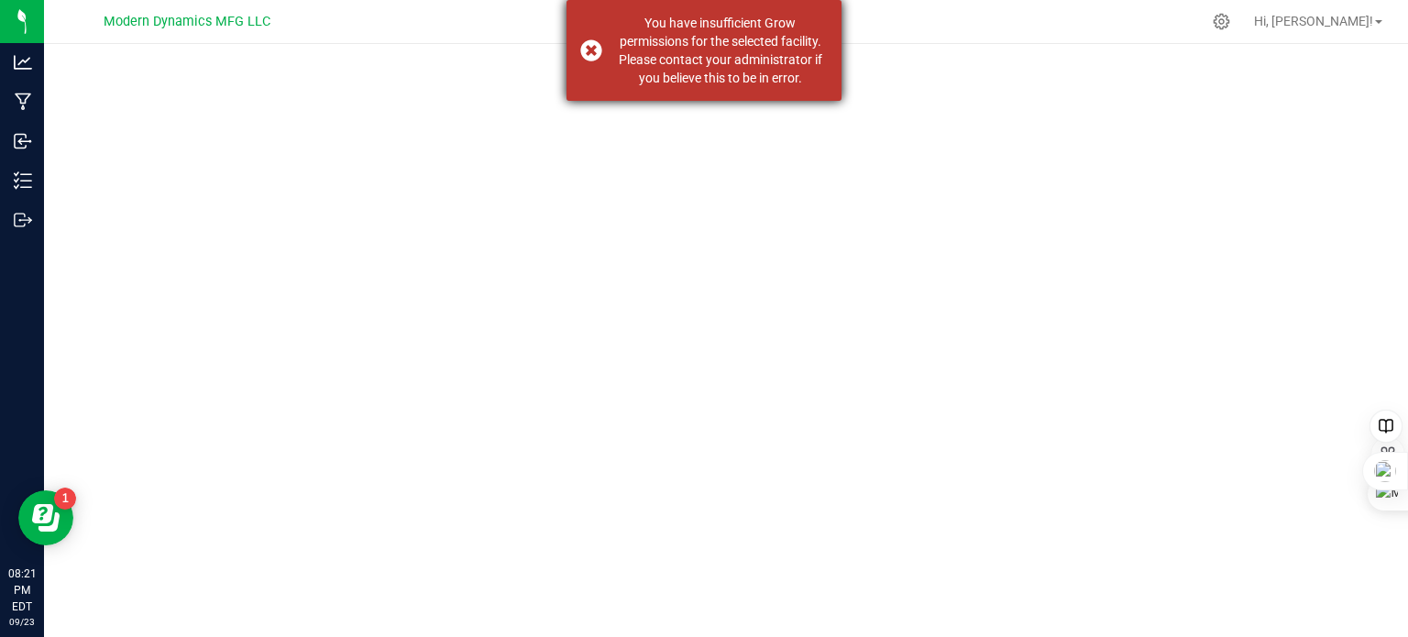
click at [587, 51] on div "You have insufficient Grow permissions for the selected facility. Please contac…" at bounding box center [703, 50] width 275 height 101
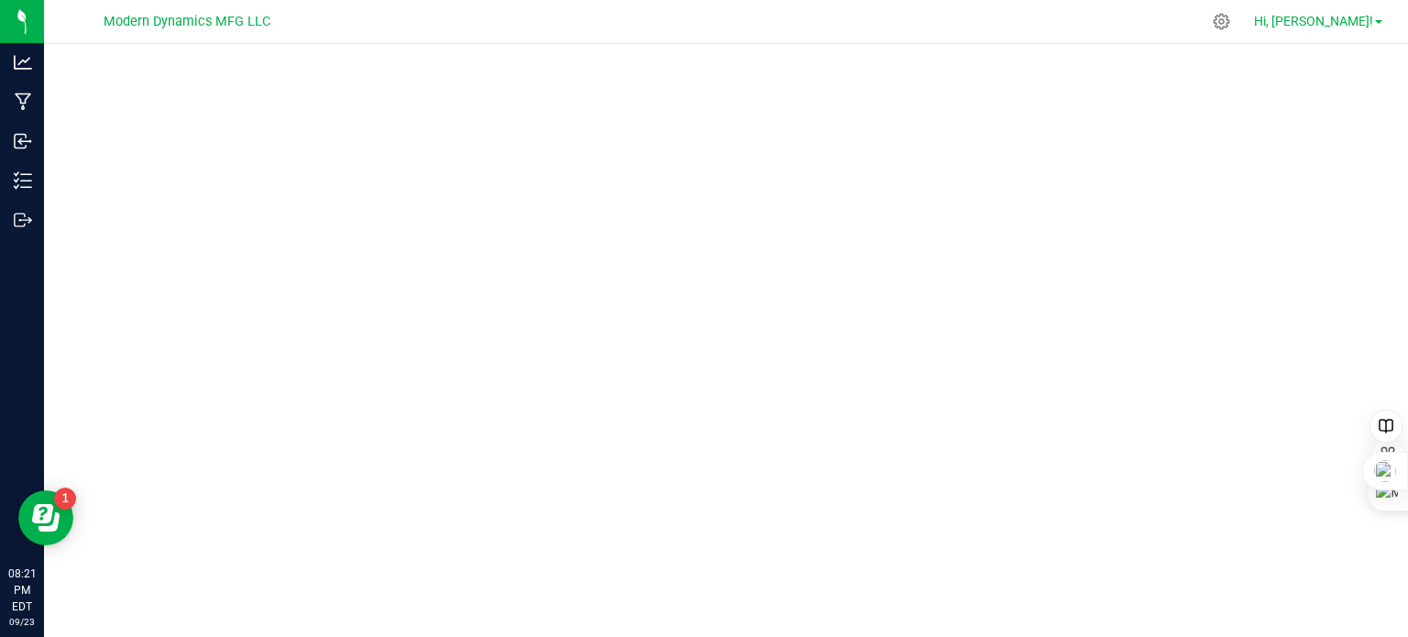
click at [1378, 21] on span at bounding box center [1378, 22] width 7 height 4
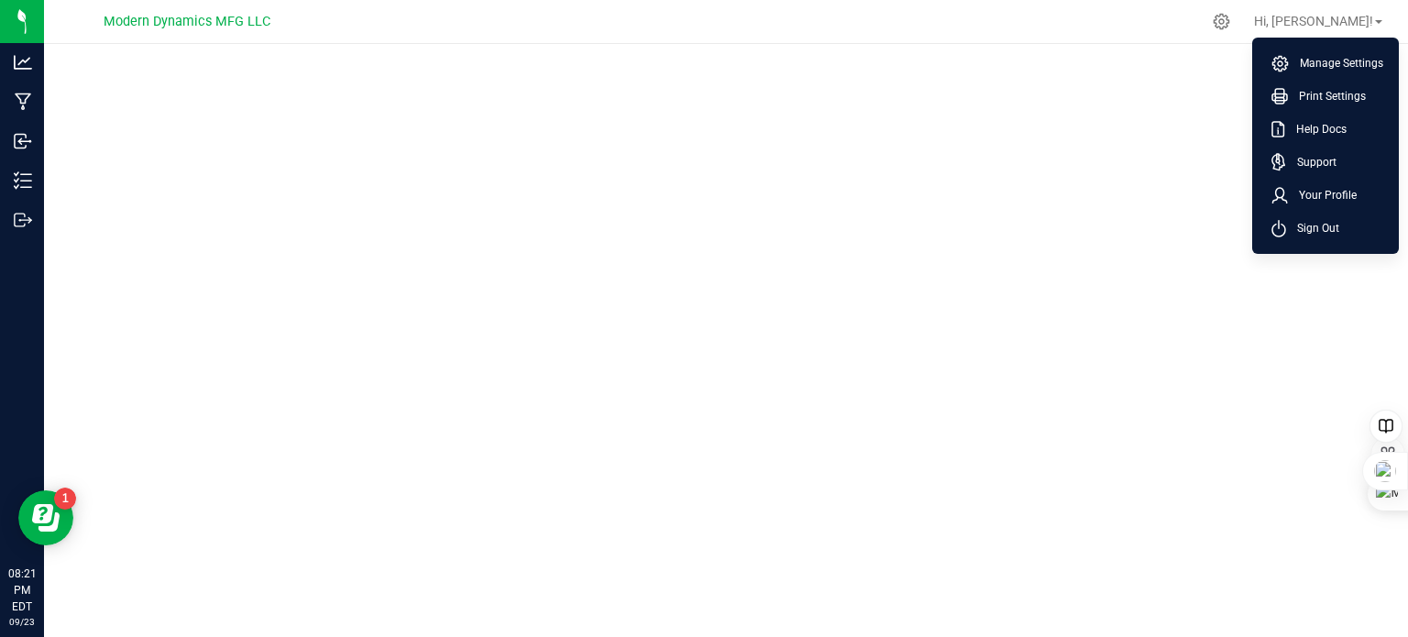
drag, startPoint x: 576, startPoint y: 245, endPoint x: 548, endPoint y: 234, distance: 29.6
click at [561, 237] on div at bounding box center [726, 340] width 1364 height 593
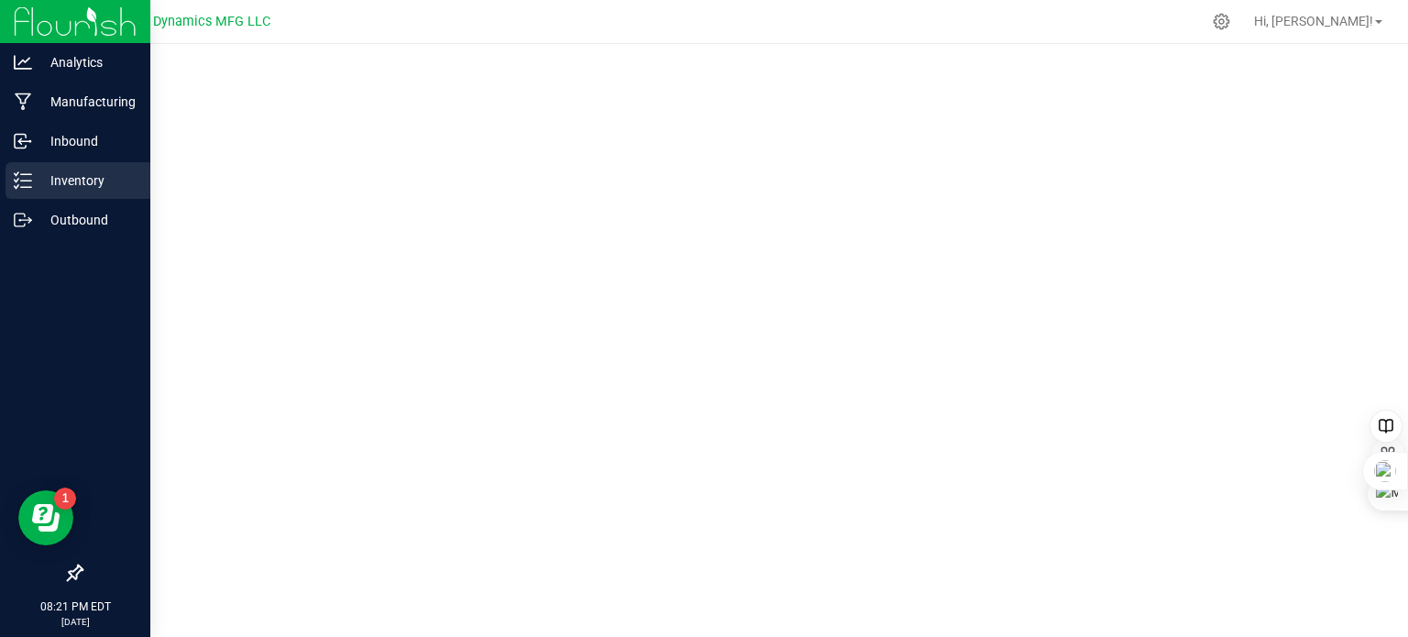
click at [32, 170] on p "Inventory" at bounding box center [87, 181] width 110 height 22
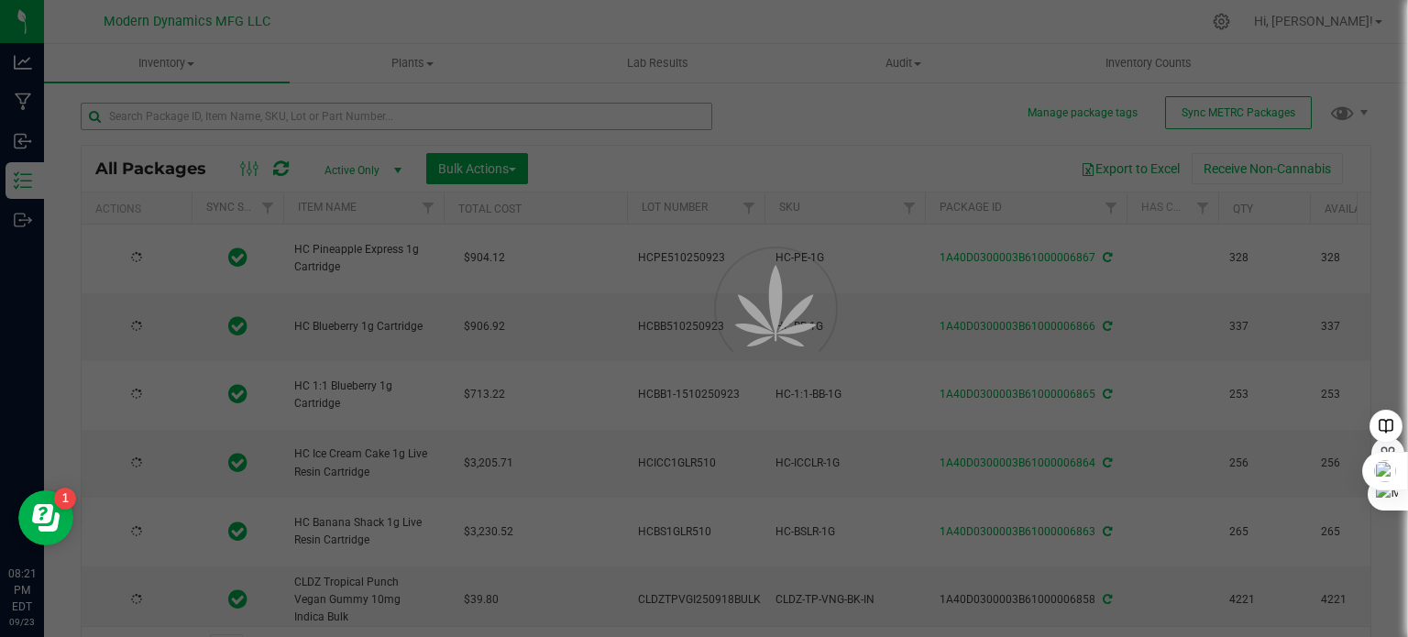
click at [266, 107] on div at bounding box center [704, 318] width 1408 height 637
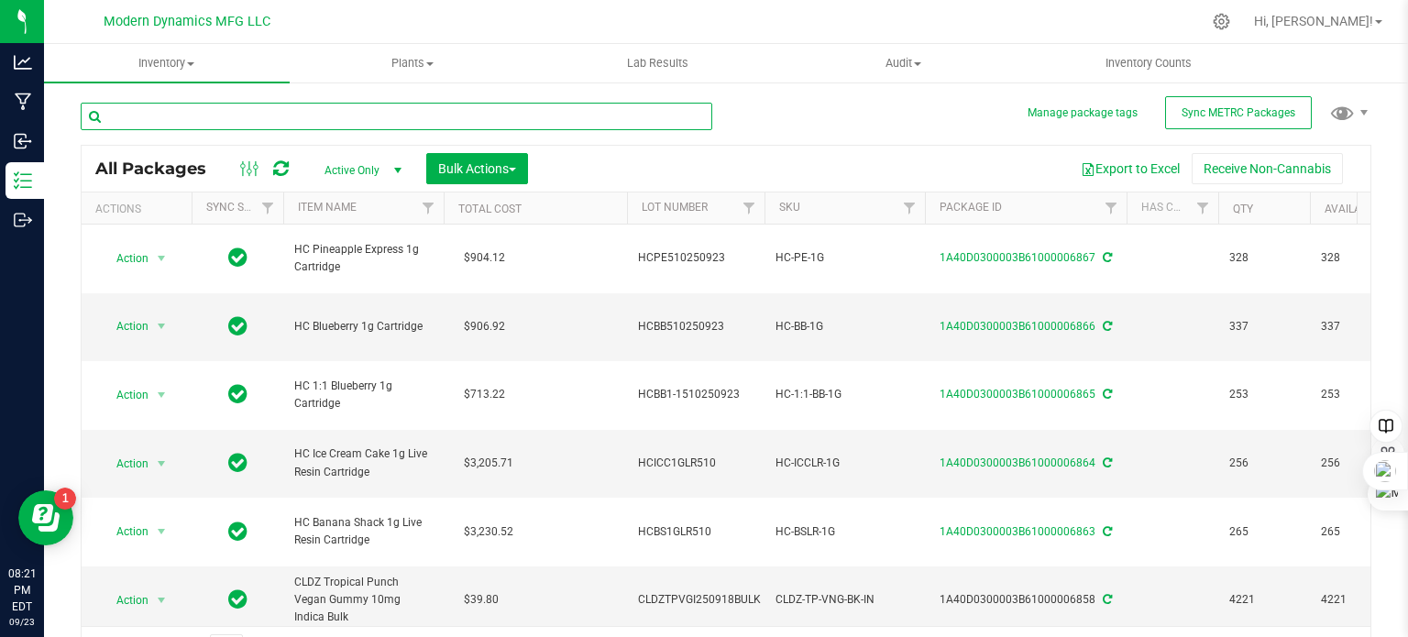
click at [258, 112] on input "text" at bounding box center [396, 116] width 631 height 27
type input "passion fruit"
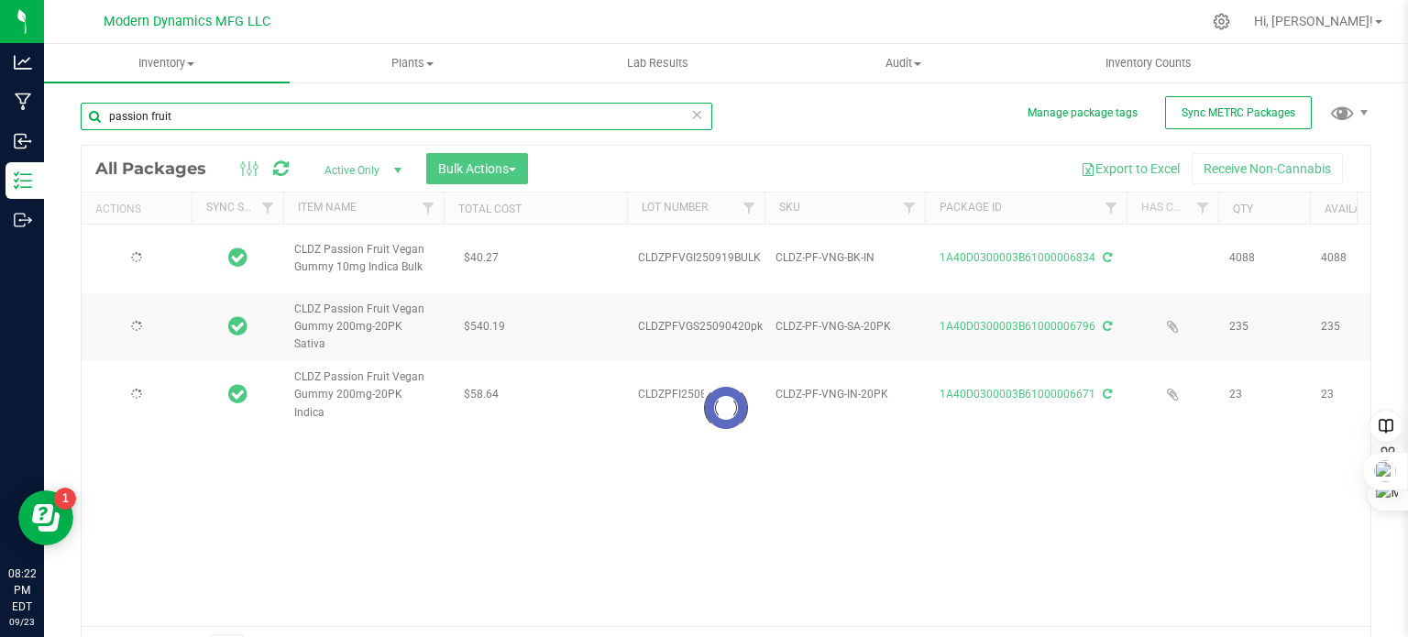
type input "[DATE]"
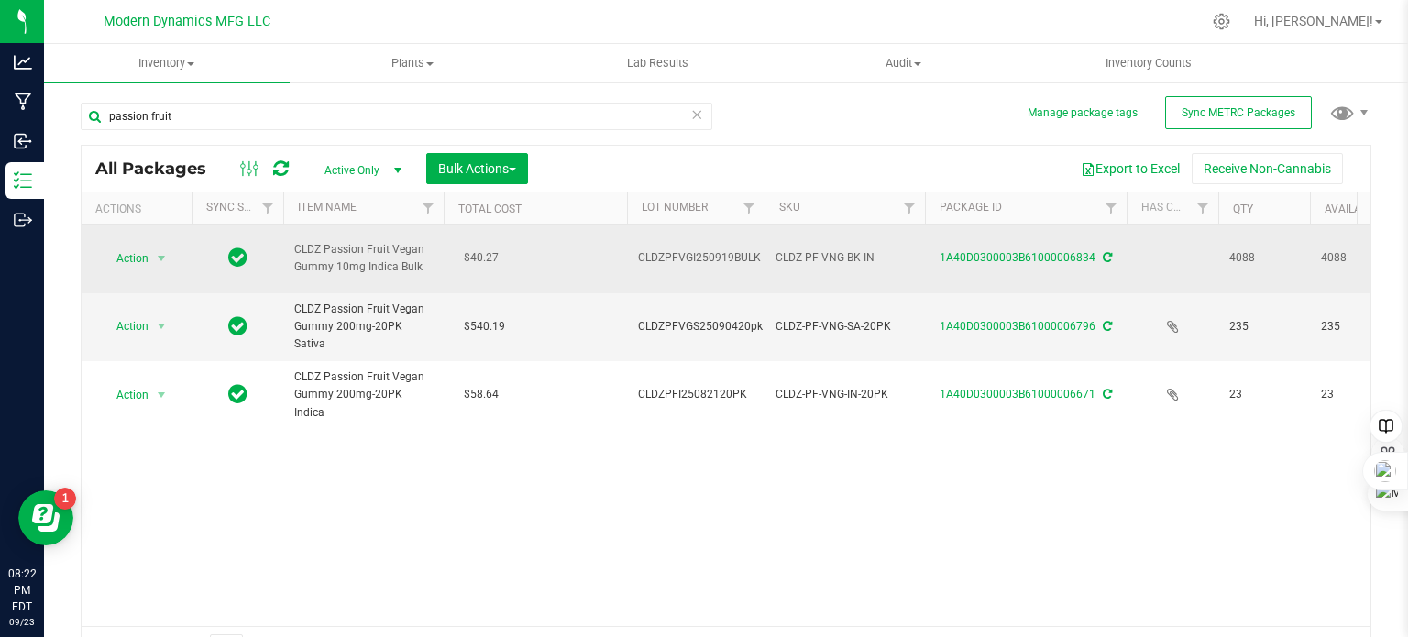
drag, startPoint x: 756, startPoint y: 247, endPoint x: 616, endPoint y: 227, distance: 141.7
copy tr "CLDZPFVGI250919BULK"
